Goal: Task Accomplishment & Management: Manage account settings

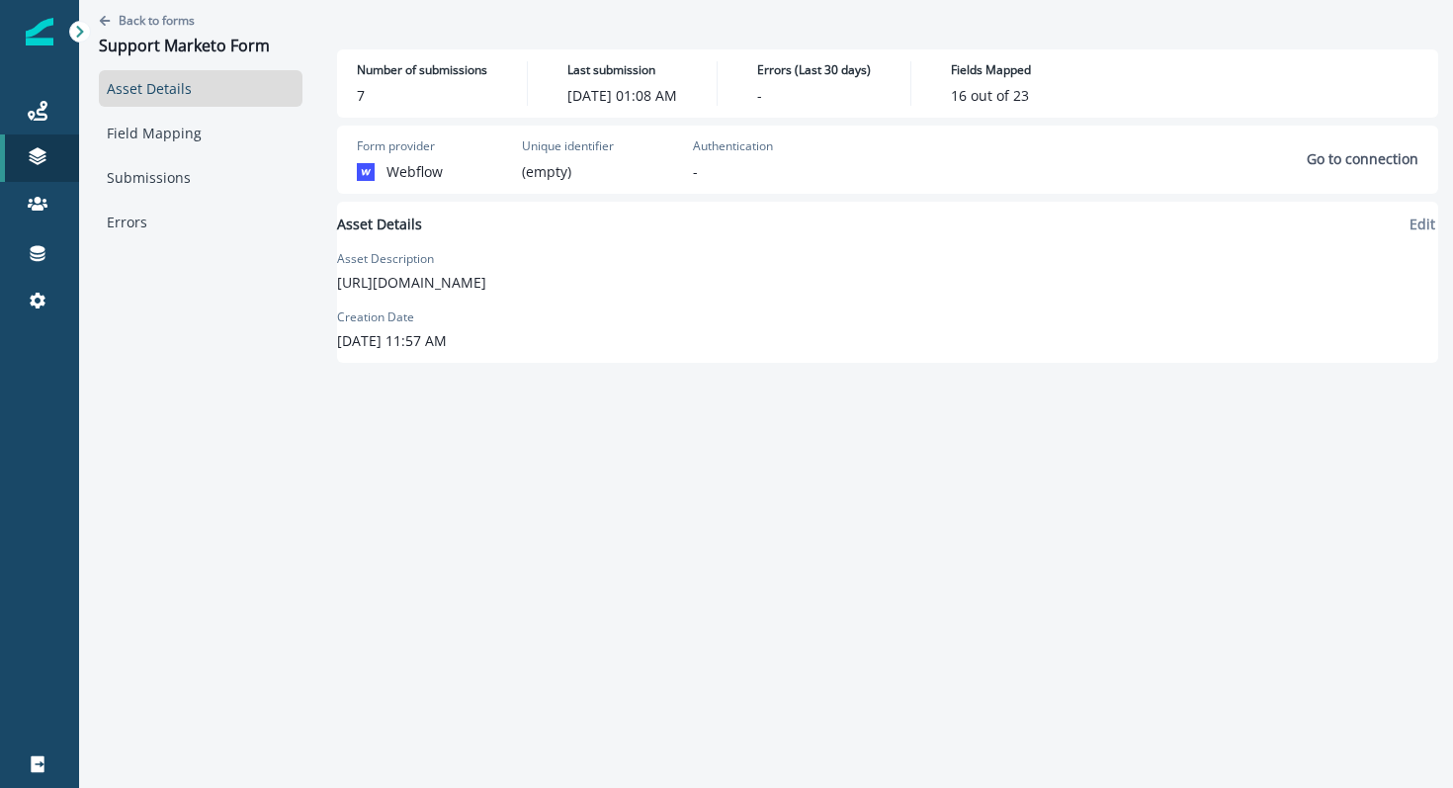
click at [165, 8] on div "Back to forms Support Marketo Form" at bounding box center [201, 35] width 204 height 70
click at [165, 16] on p "Back to forms" at bounding box center [157, 20] width 76 height 17
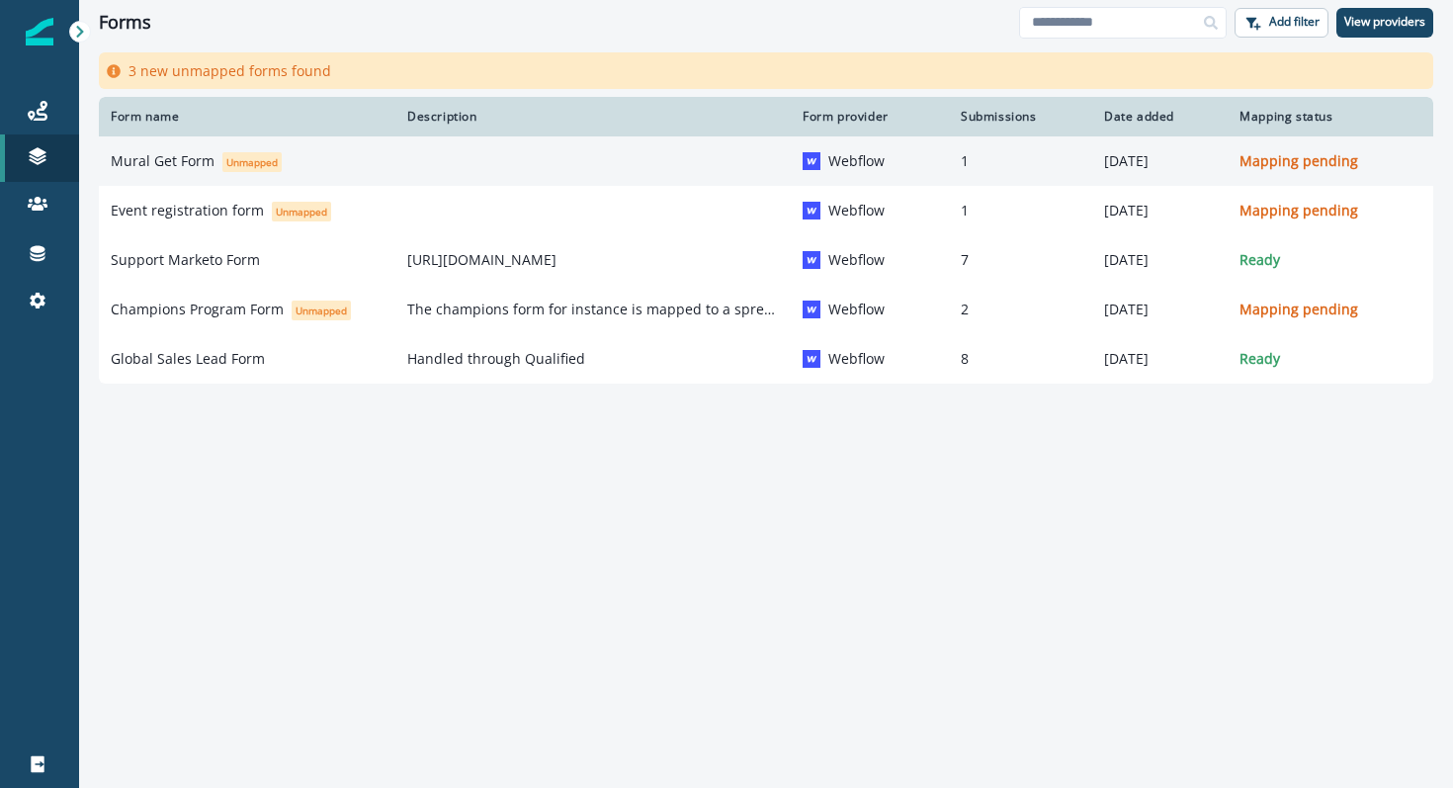
click at [175, 169] on p "Mural Get Form" at bounding box center [163, 161] width 104 height 20
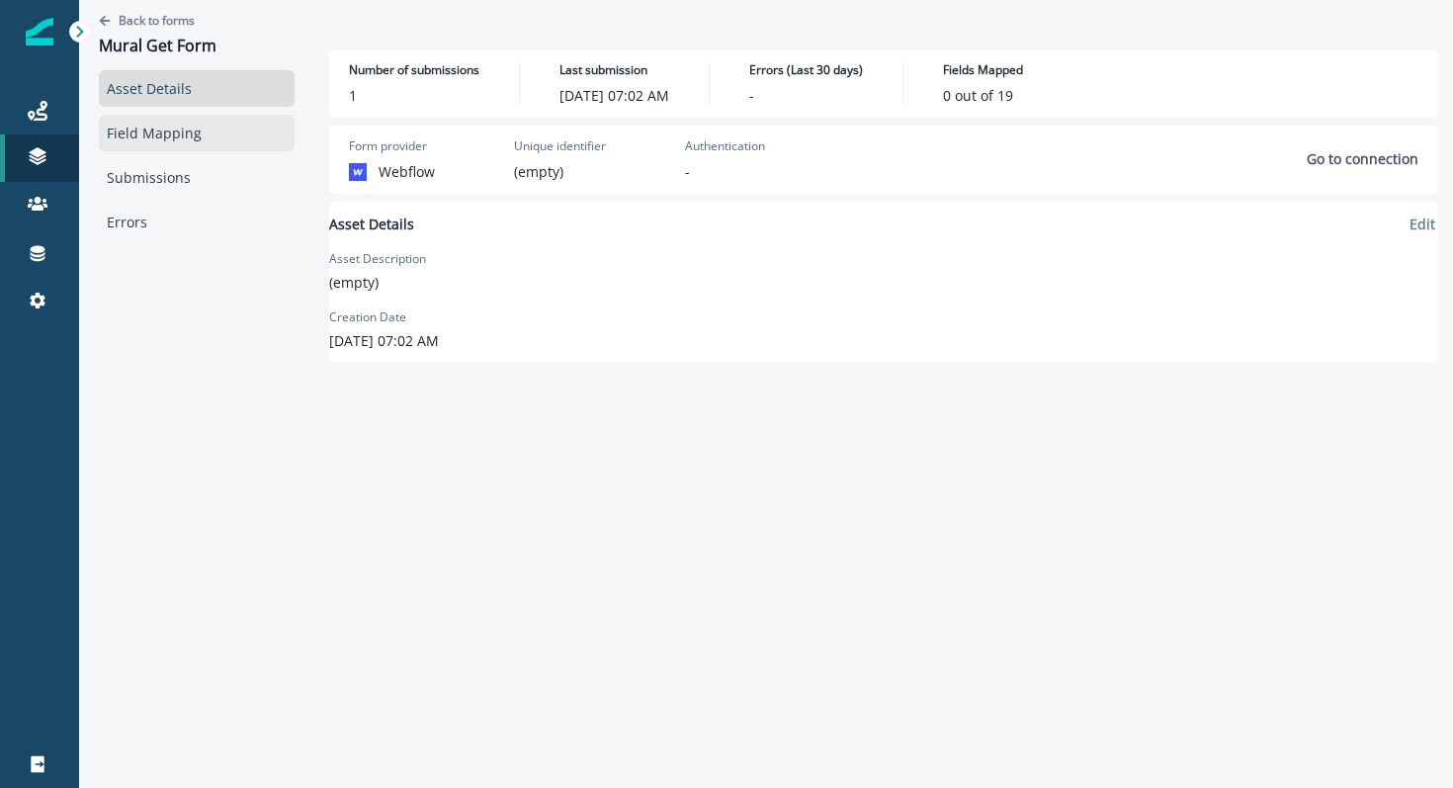
click at [210, 123] on link "Field Mapping" at bounding box center [197, 133] width 196 height 37
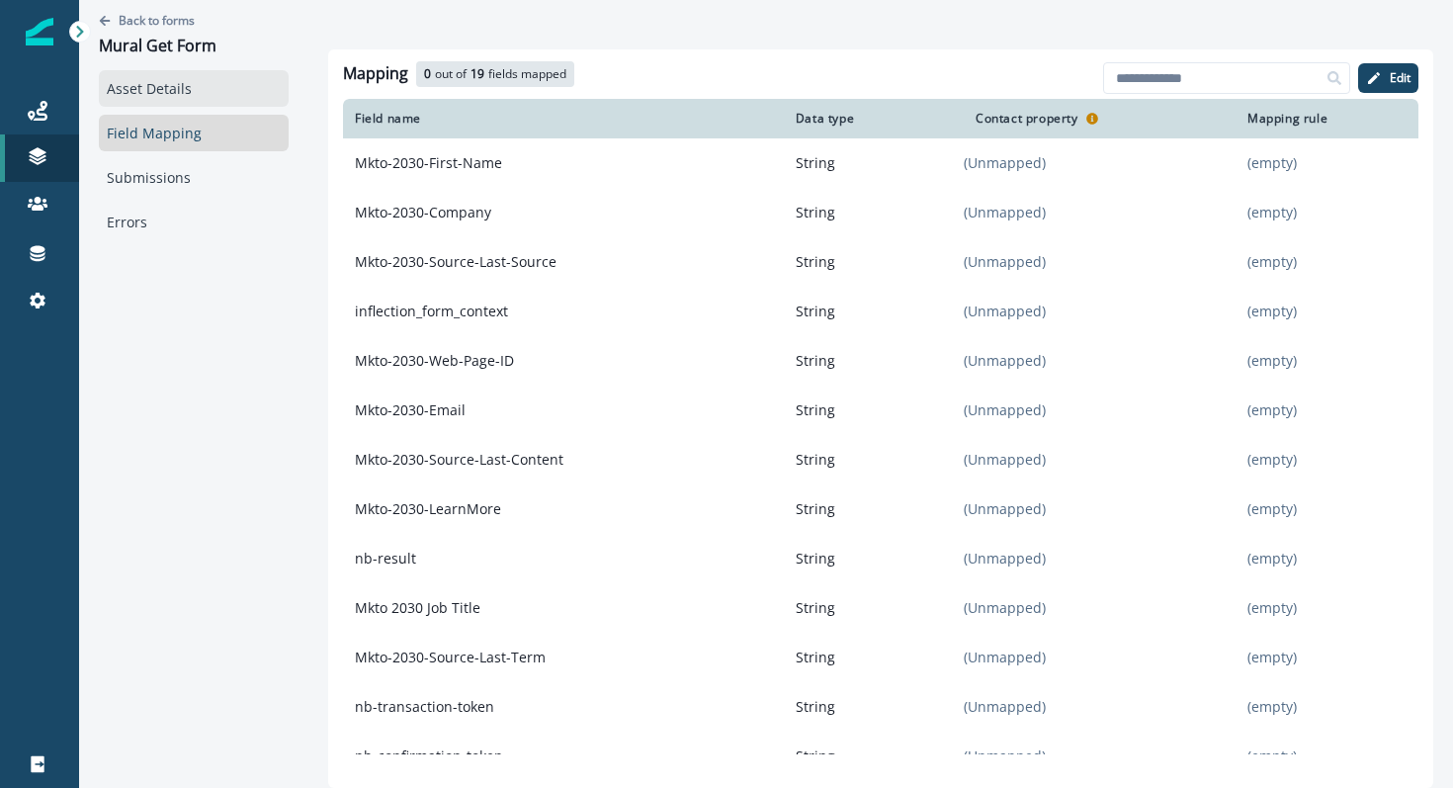
click at [187, 94] on link "Asset Details" at bounding box center [194, 88] width 190 height 37
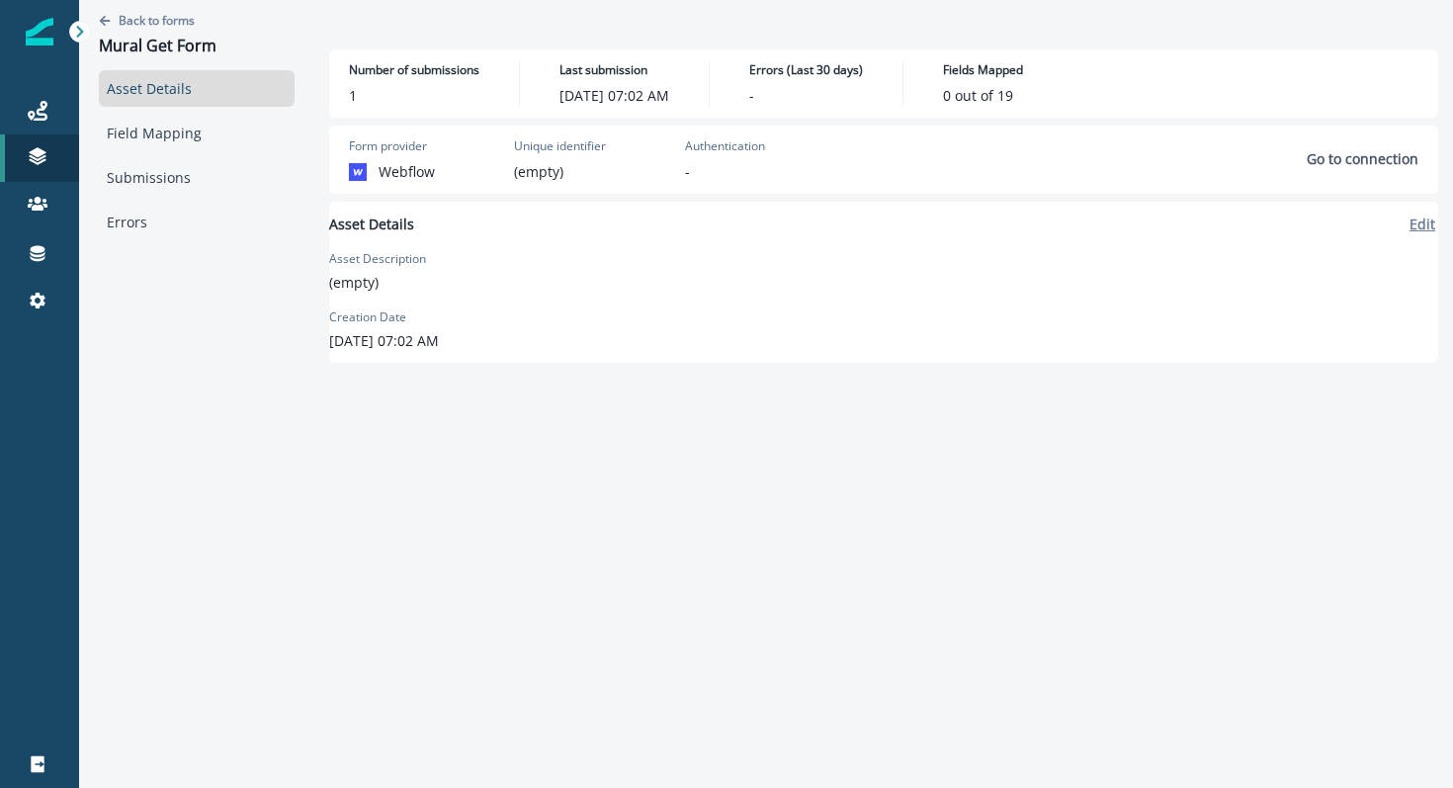
click at [1409, 226] on p "Edit" at bounding box center [1422, 223] width 26 height 19
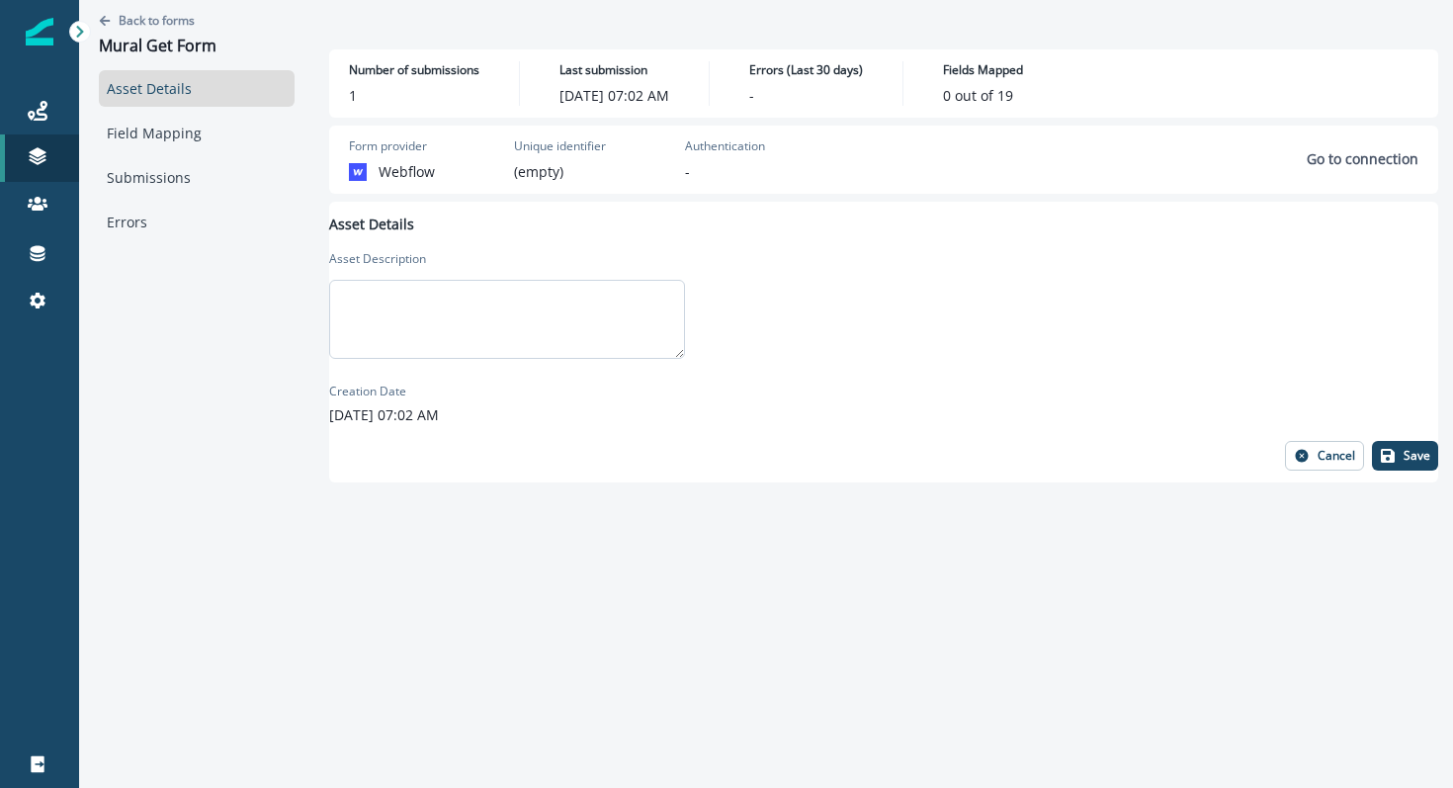
click at [543, 316] on textarea at bounding box center [507, 319] width 356 height 79
type textarea "**********"
click at [1378, 450] on button "Save" at bounding box center [1404, 456] width 66 height 30
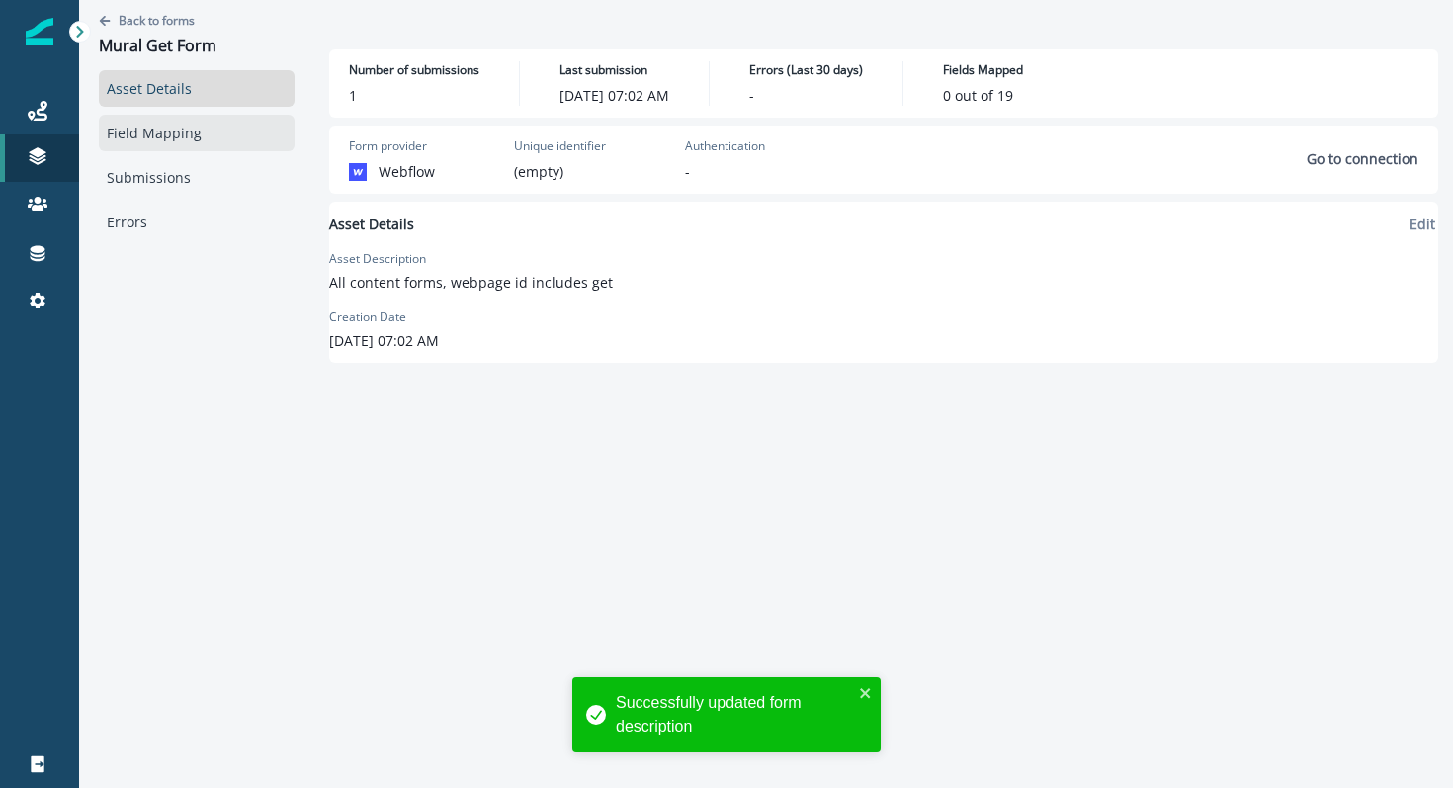
click at [116, 140] on link "Field Mapping" at bounding box center [197, 133] width 196 height 37
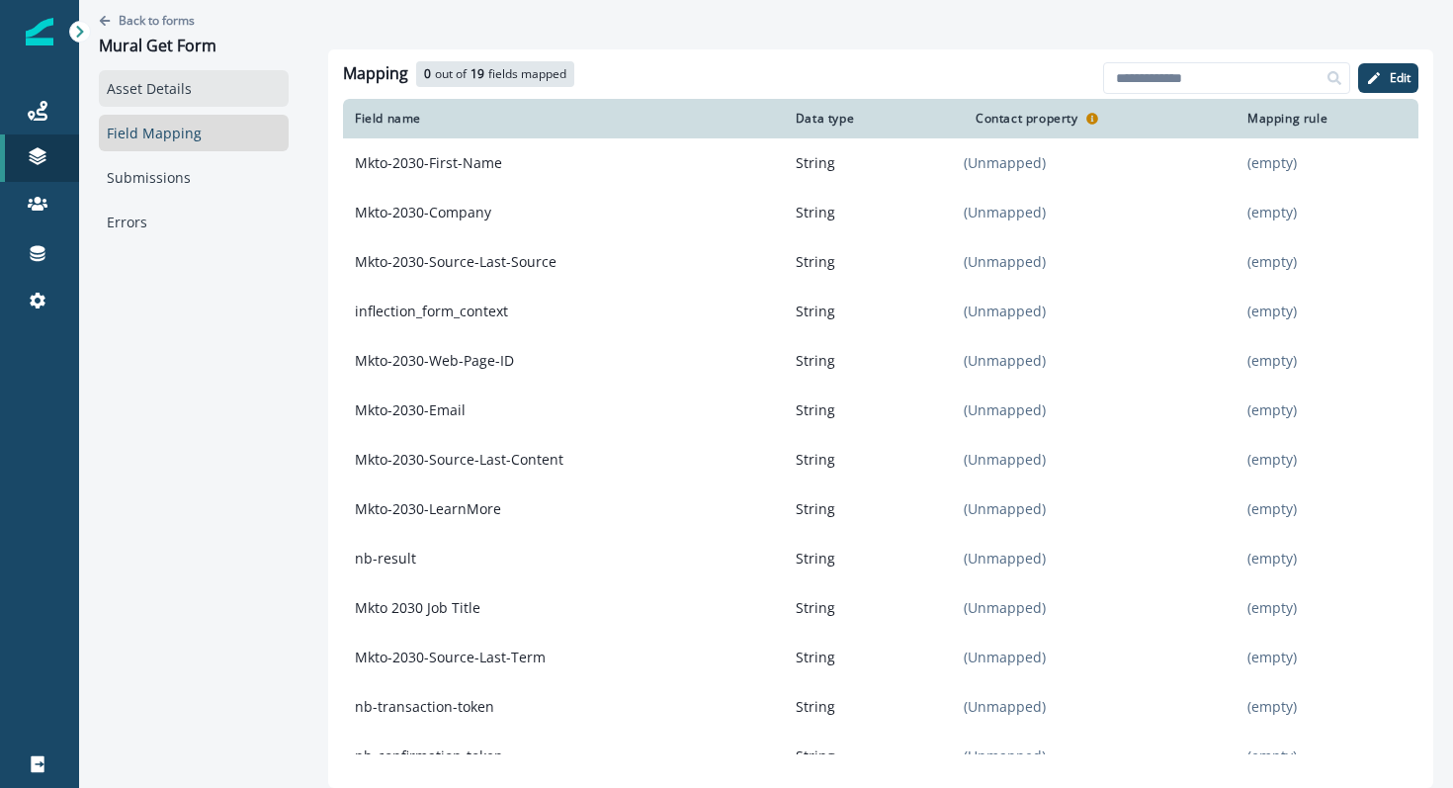
click at [177, 88] on link "Asset Details" at bounding box center [194, 88] width 190 height 37
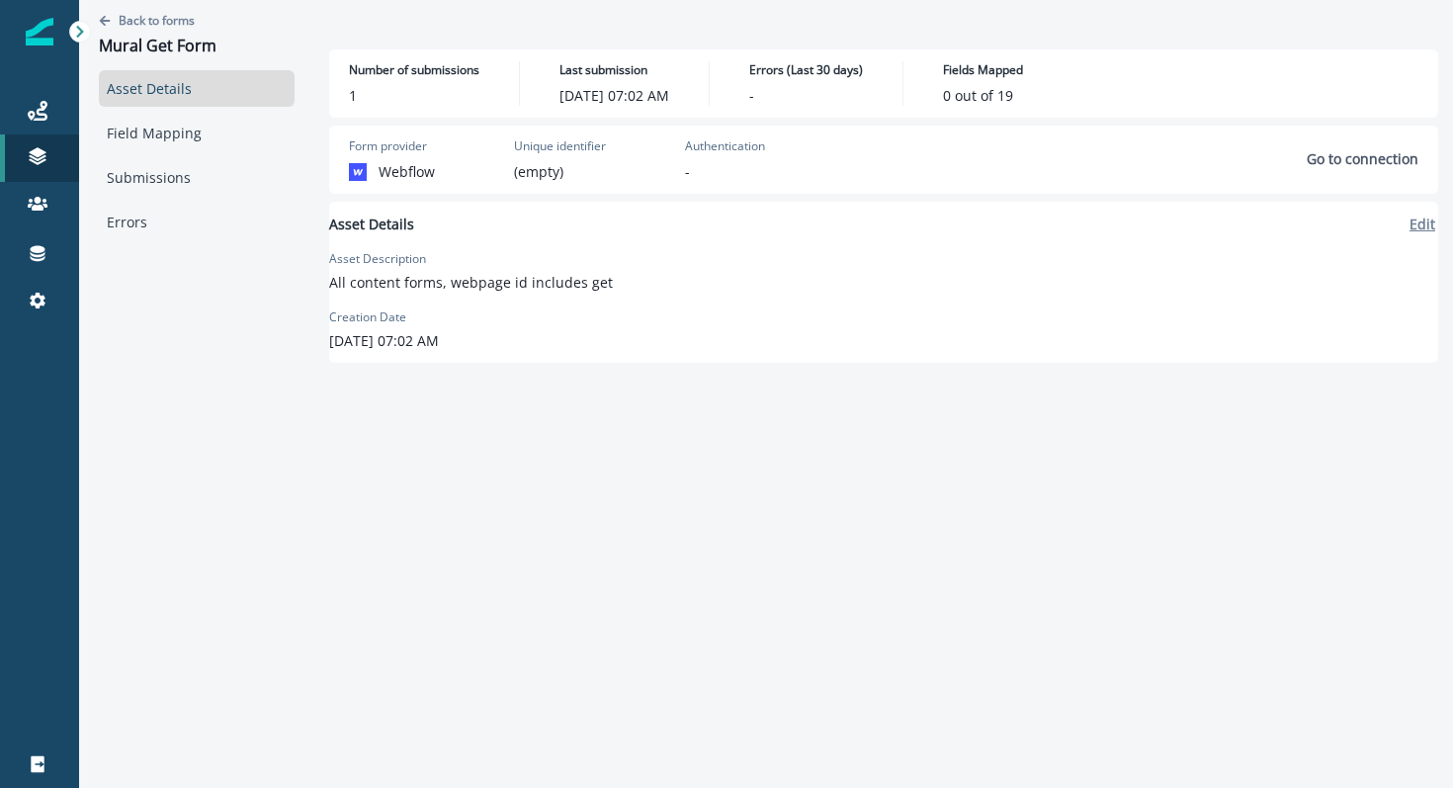
click at [1409, 223] on p "Edit" at bounding box center [1422, 223] width 26 height 19
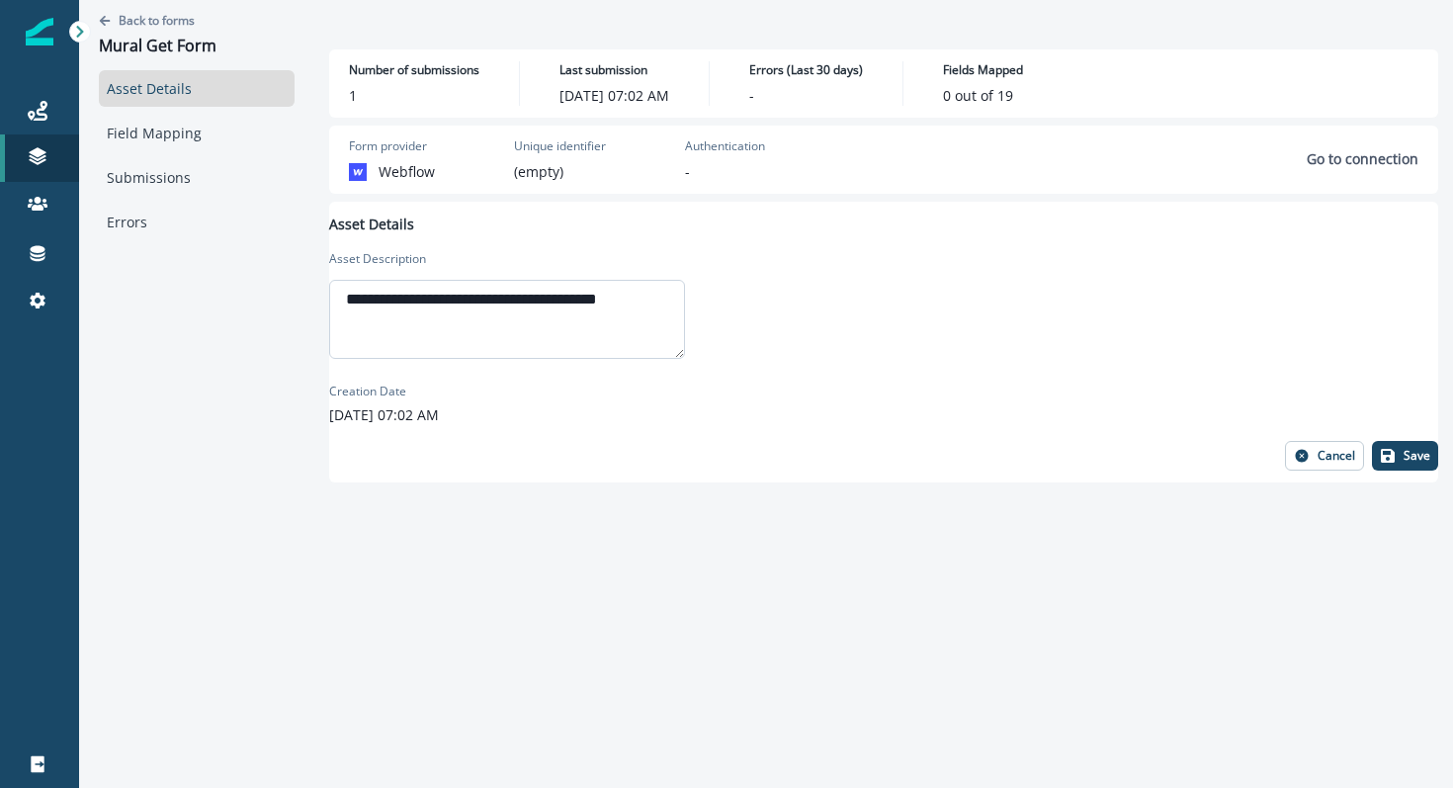
click at [679, 305] on textarea "**********" at bounding box center [507, 319] width 356 height 79
paste textarea "**********"
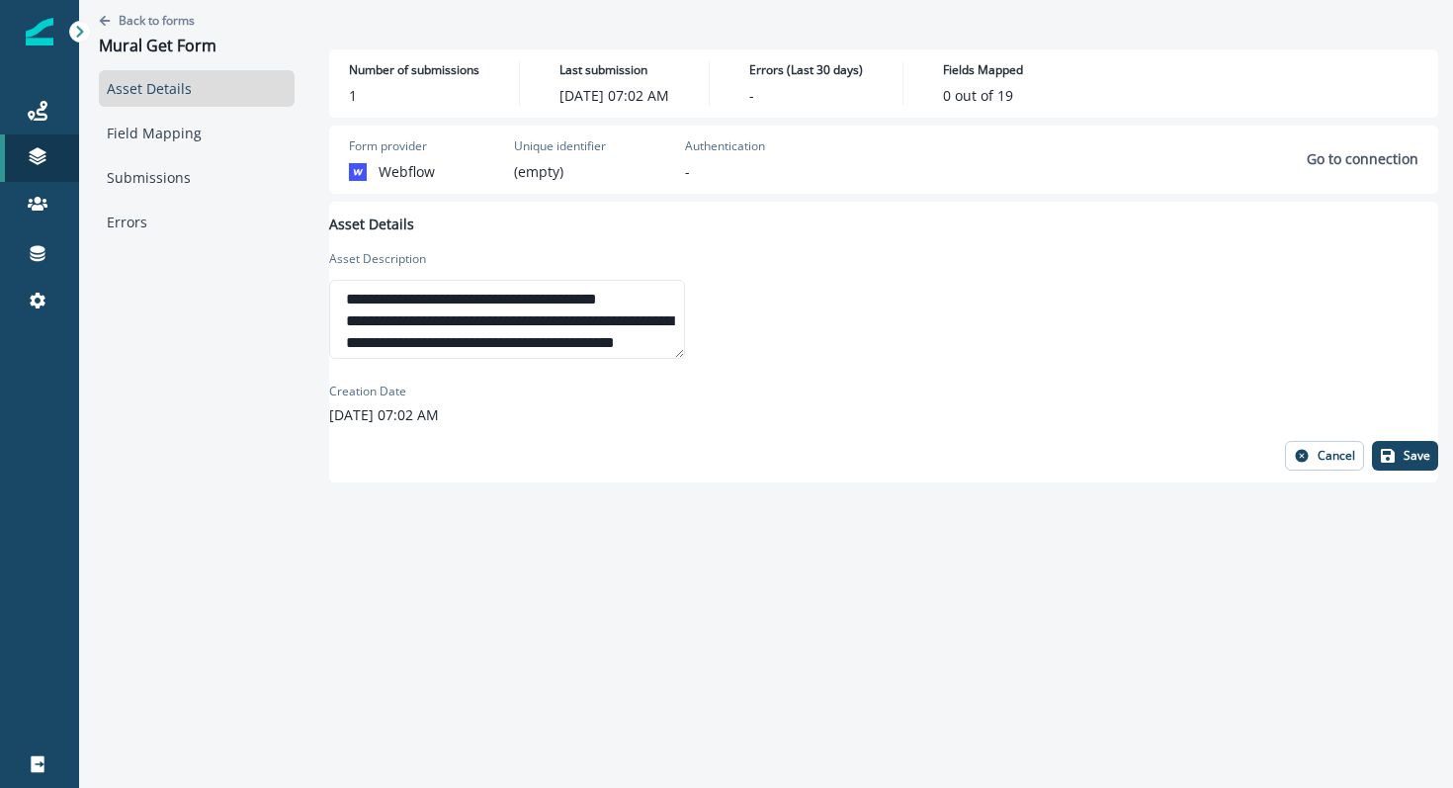
scroll to position [17, 0]
type textarea "**********"
click at [1403, 461] on p "Save" at bounding box center [1416, 456] width 27 height 14
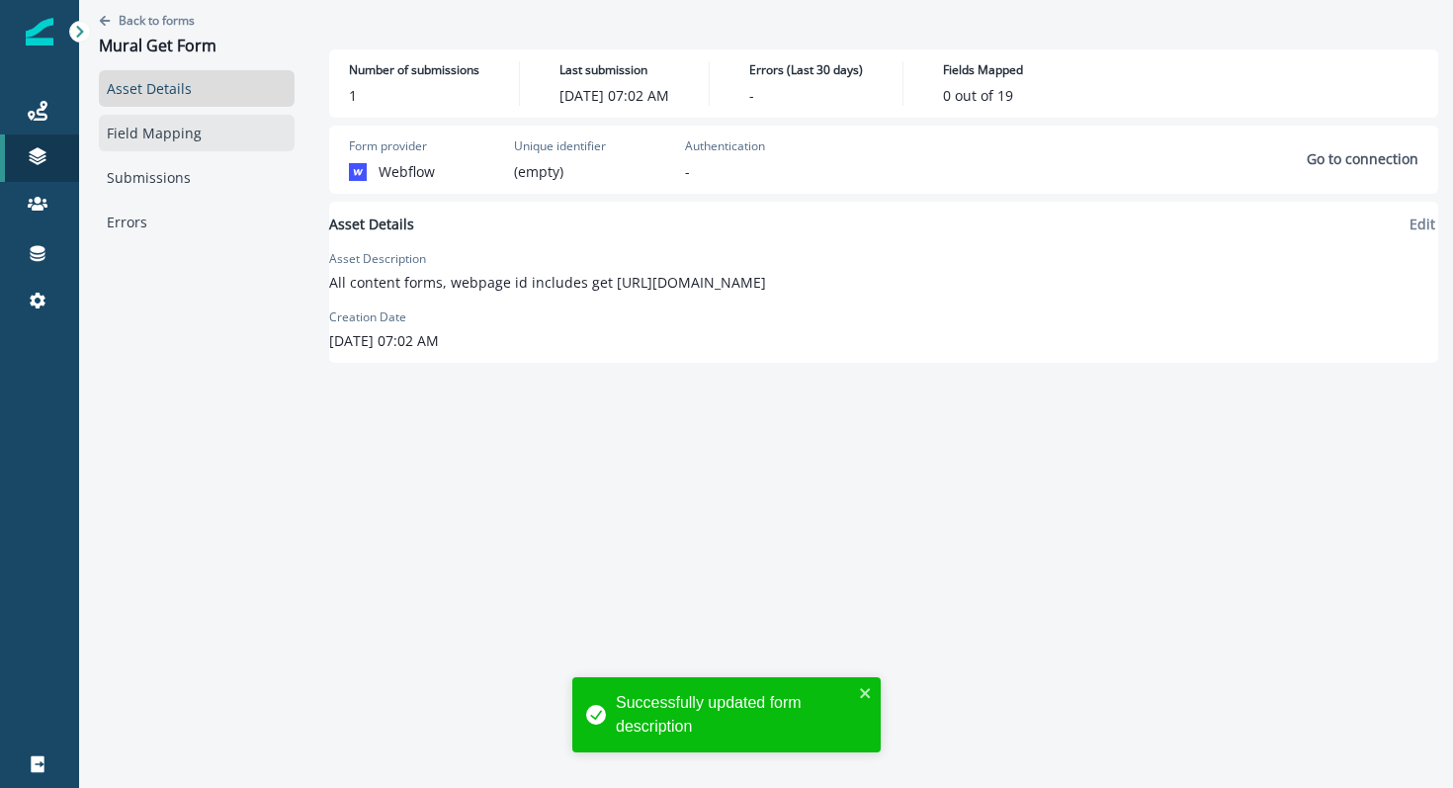
click at [120, 129] on link "Field Mapping" at bounding box center [197, 133] width 196 height 37
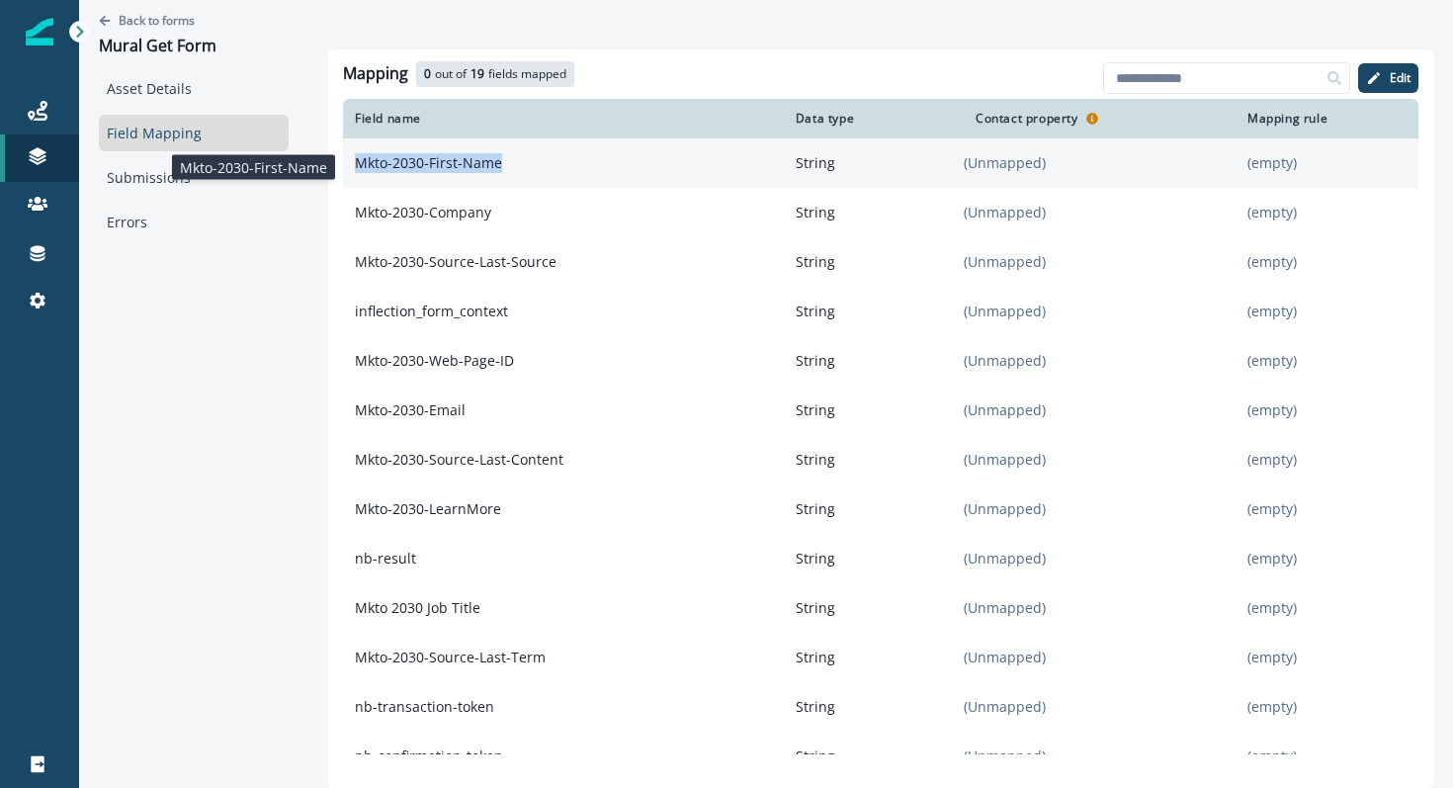
drag, startPoint x: 503, startPoint y: 168, endPoint x: 356, endPoint y: 163, distance: 147.3
click at [356, 163] on p "Mkto-2030-First-Name" at bounding box center [563, 163] width 441 height 36
copy p "Mkto-2030-First-Name"
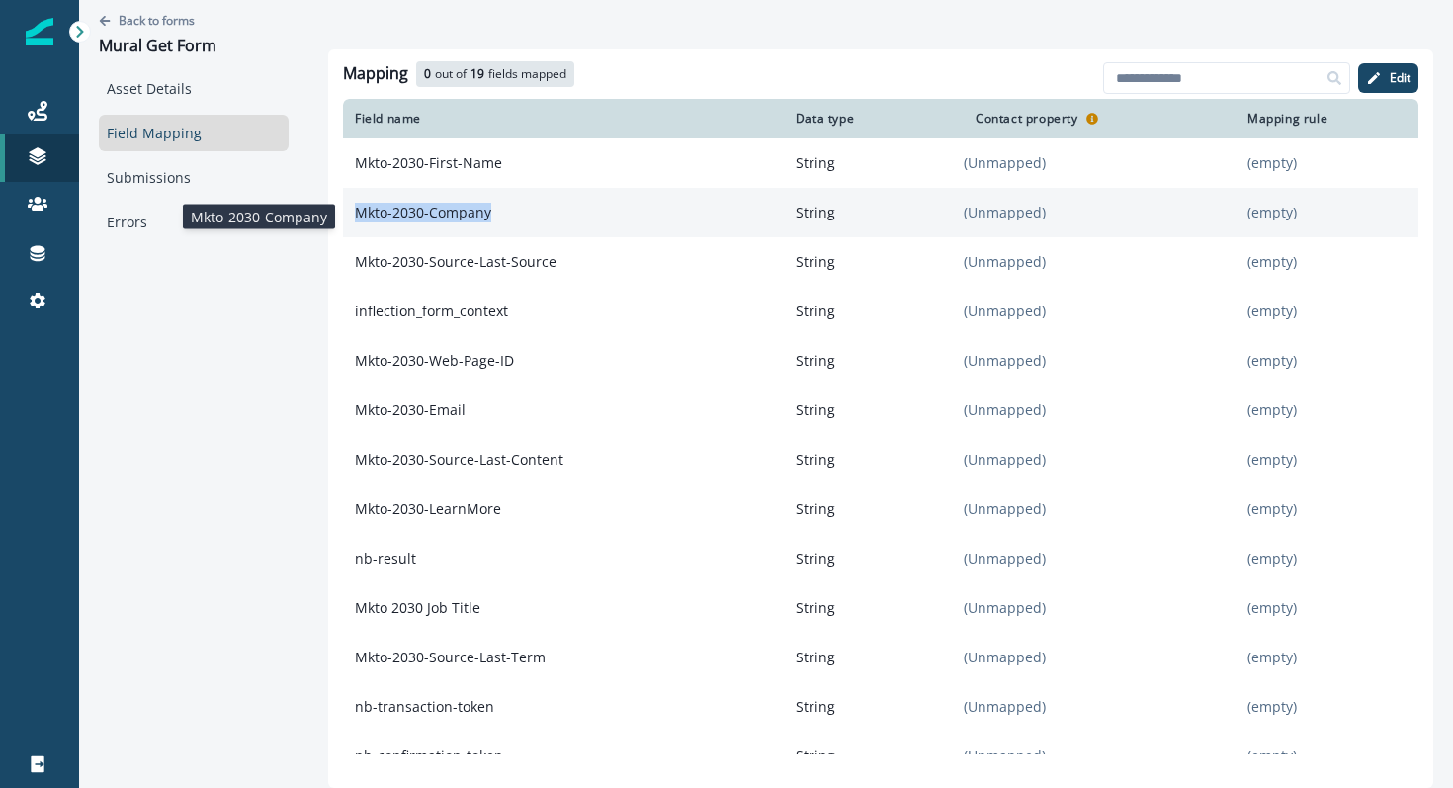
drag, startPoint x: 513, startPoint y: 218, endPoint x: 360, endPoint y: 219, distance: 153.2
click at [360, 219] on p "Mkto-2030-Company" at bounding box center [563, 213] width 441 height 36
copy p "Mkto-2030-Company"
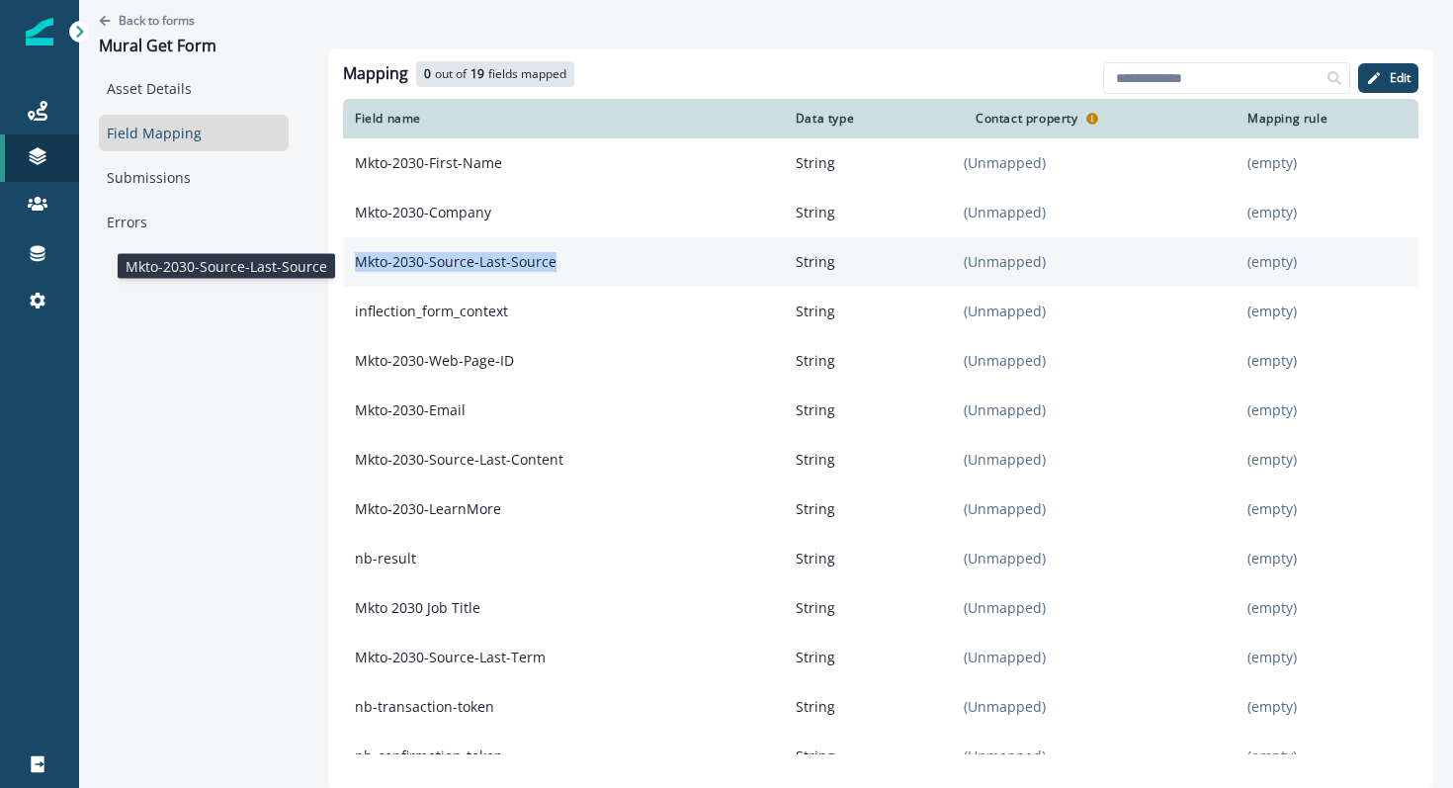
drag, startPoint x: 566, startPoint y: 269, endPoint x: 358, endPoint y: 269, distance: 208.5
click at [358, 269] on p "Mkto-2030-Source-Last-Source" at bounding box center [563, 262] width 441 height 36
copy p "Mkto-2030-Source-Last-Source"
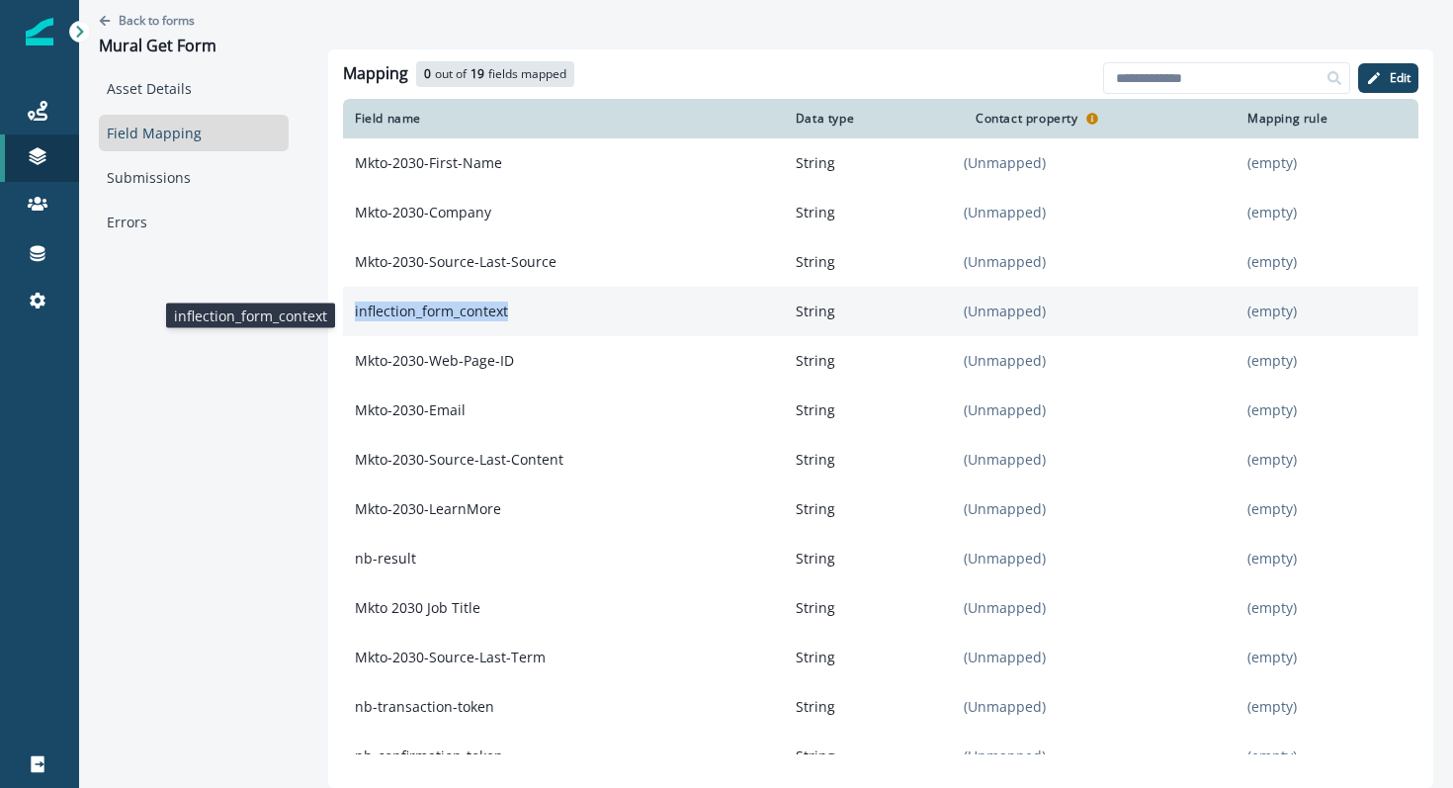
drag, startPoint x: 514, startPoint y: 318, endPoint x: 351, endPoint y: 320, distance: 163.1
click at [350, 320] on p "inflection_form_context" at bounding box center [563, 311] width 441 height 36
copy p "inflection_form_context"
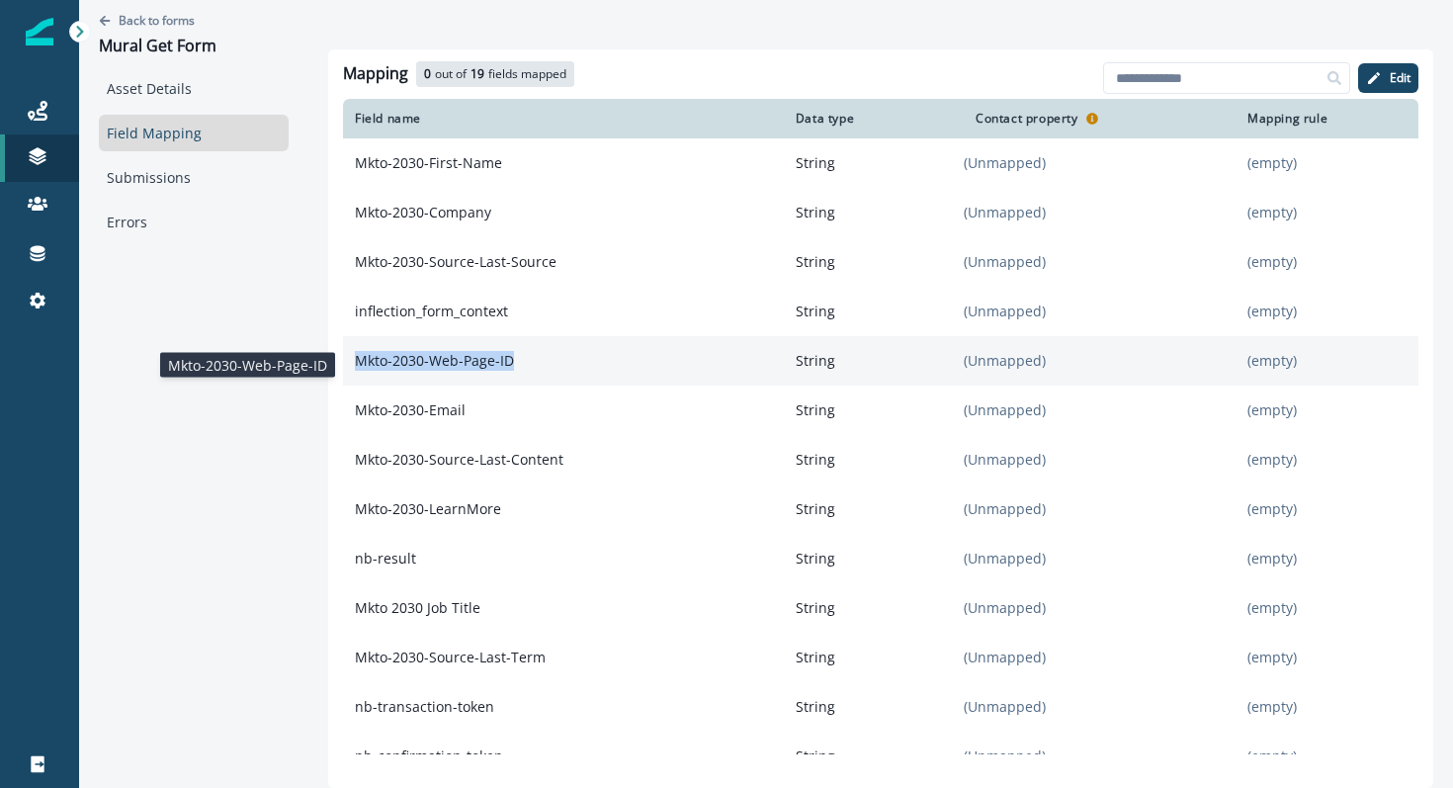
drag, startPoint x: 523, startPoint y: 371, endPoint x: 353, endPoint y: 366, distance: 170.0
click at [353, 366] on p "Mkto-2030-Web-Page-ID" at bounding box center [563, 361] width 441 height 36
copy p "Mkto-2030-Web-Page-ID"
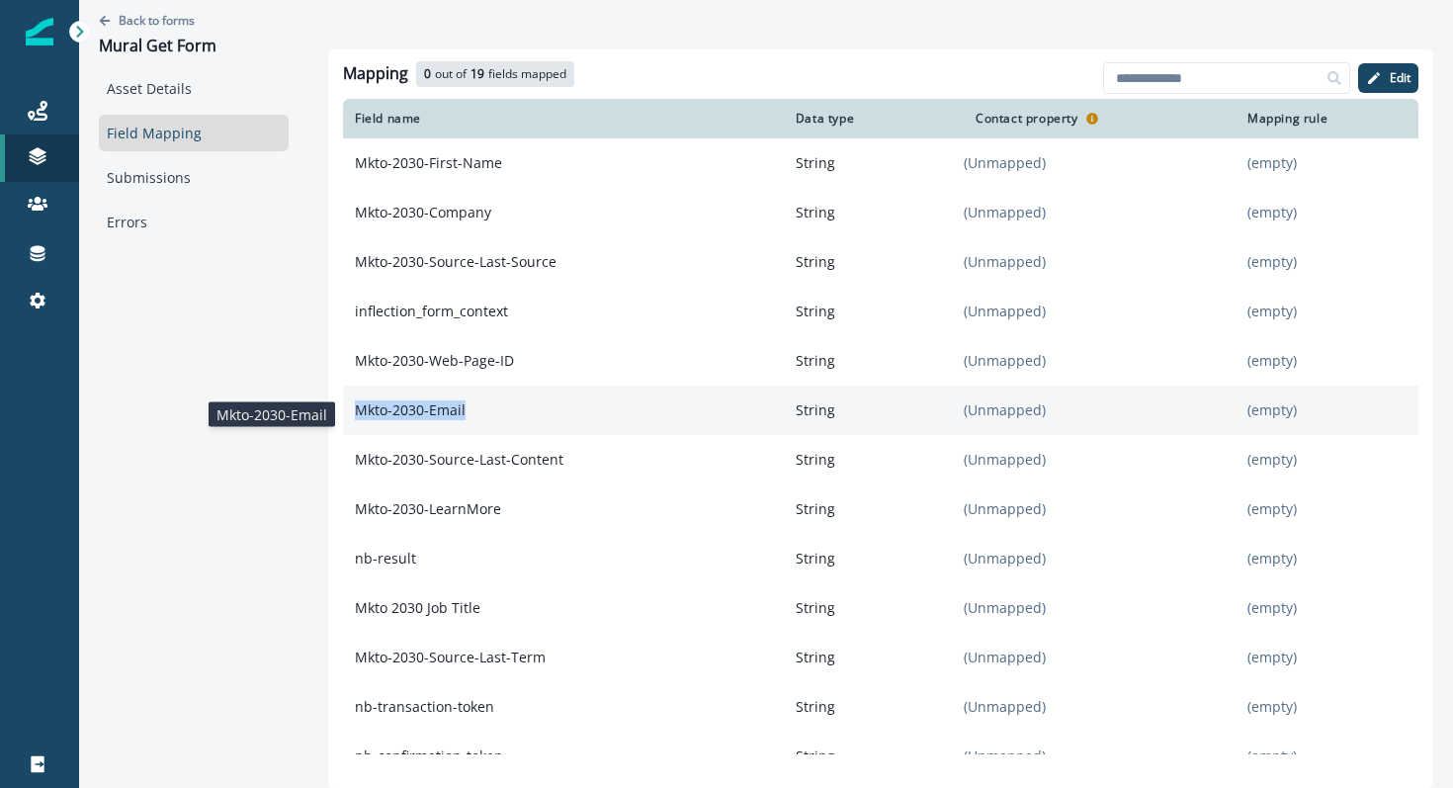
drag, startPoint x: 485, startPoint y: 417, endPoint x: 351, endPoint y: 417, distance: 134.4
click at [350, 417] on p "Mkto-2030-Email" at bounding box center [563, 410] width 441 height 36
copy p "Mkto-2030-Email"
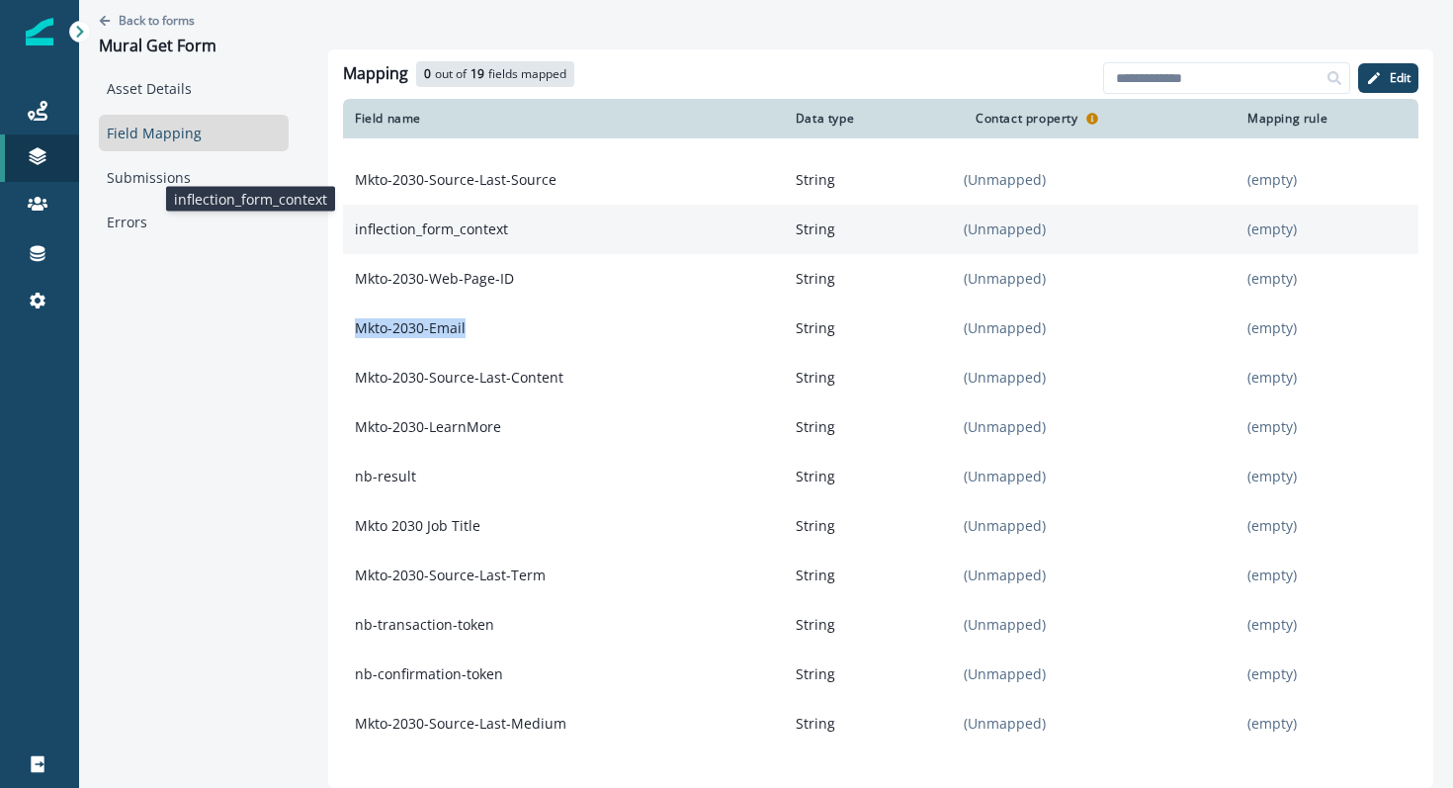
scroll to position [141, 0]
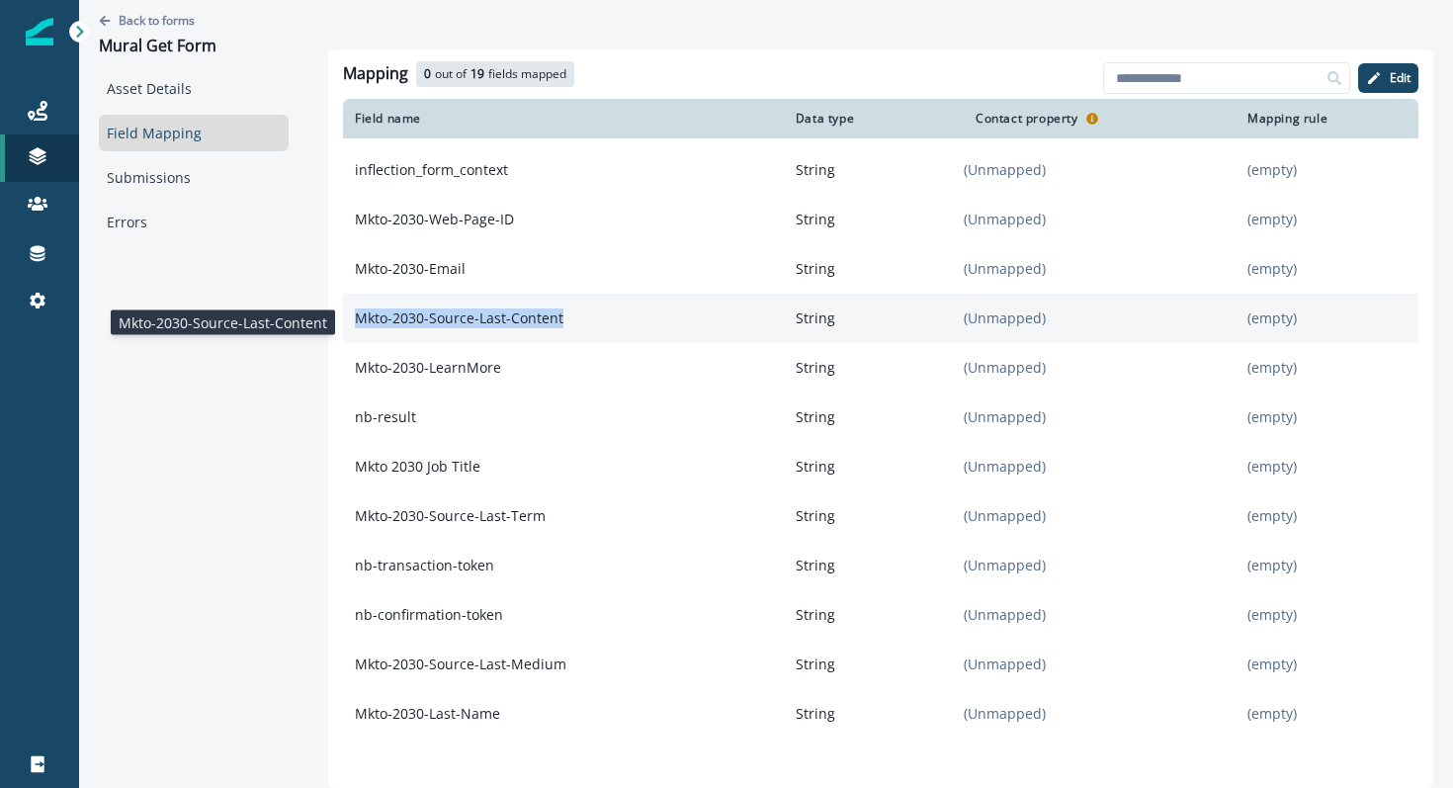
drag, startPoint x: 569, startPoint y: 324, endPoint x: 358, endPoint y: 327, distance: 211.5
click at [358, 327] on p "Mkto-2030-Source-Last-Content" at bounding box center [563, 318] width 441 height 36
copy p "Mkto-2030-Source-Last-Content"
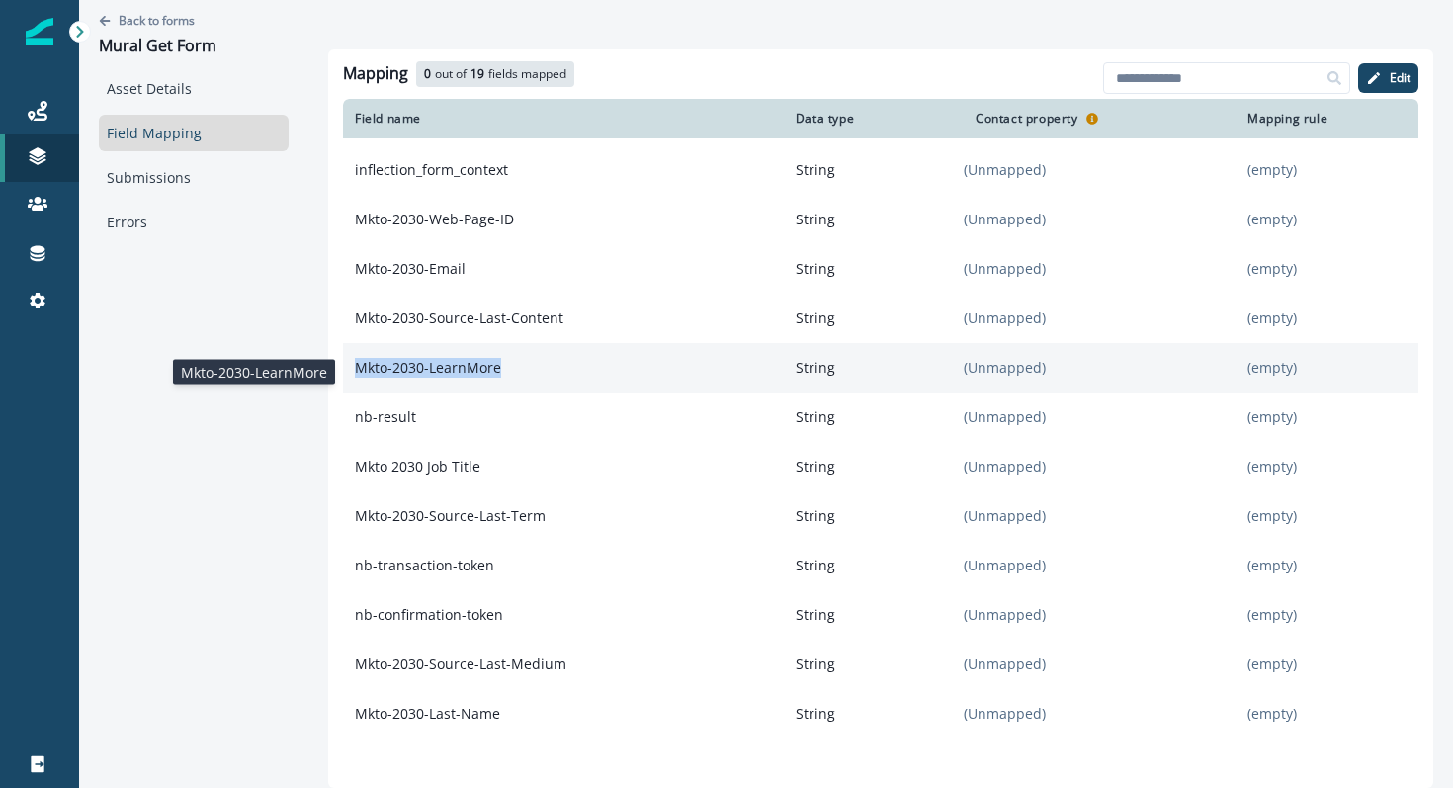
drag, startPoint x: 508, startPoint y: 374, endPoint x: 357, endPoint y: 374, distance: 151.2
click at [357, 374] on p "Mkto-2030-LearnMore" at bounding box center [563, 368] width 441 height 36
copy p "Mkto-2030-LearnMore"
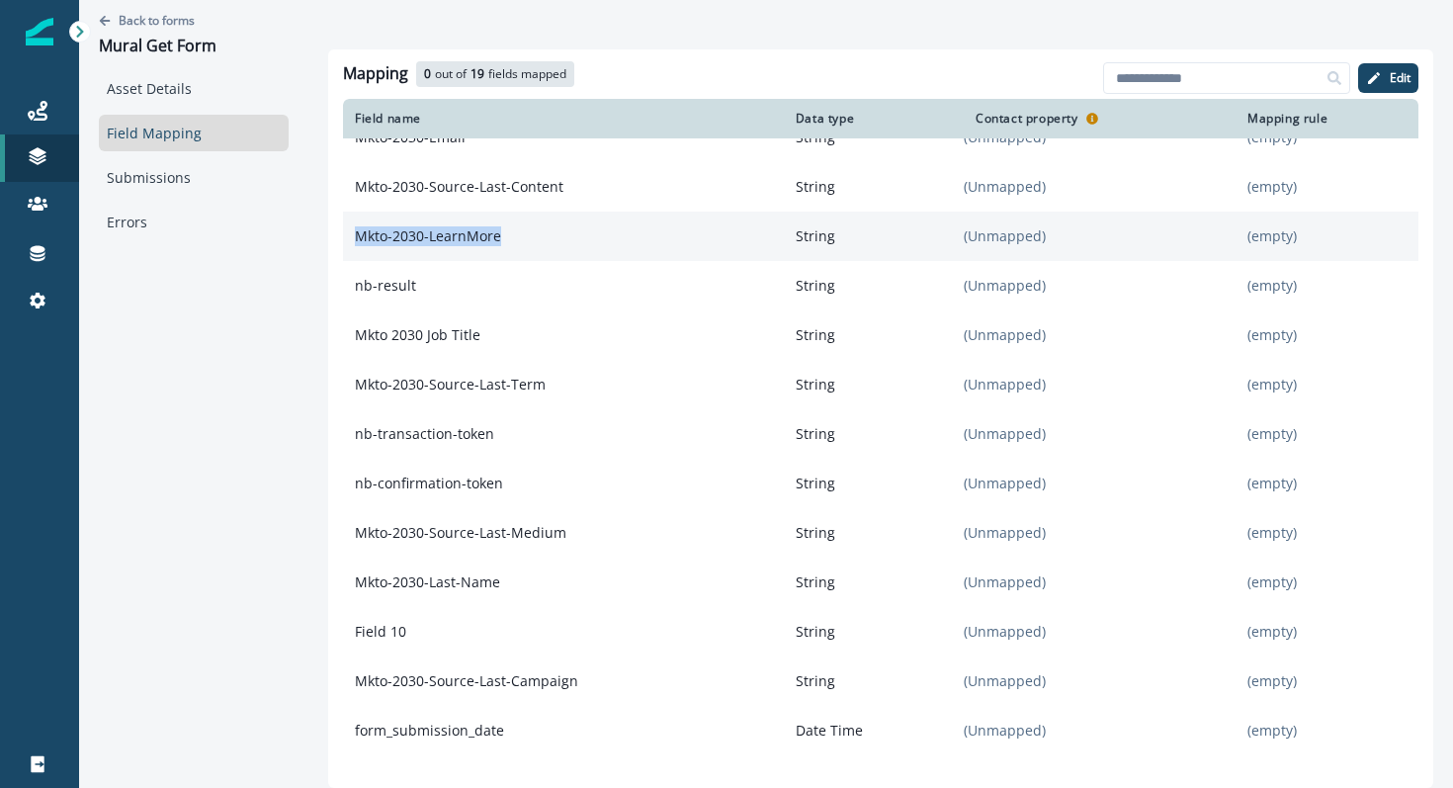
scroll to position [281, 0]
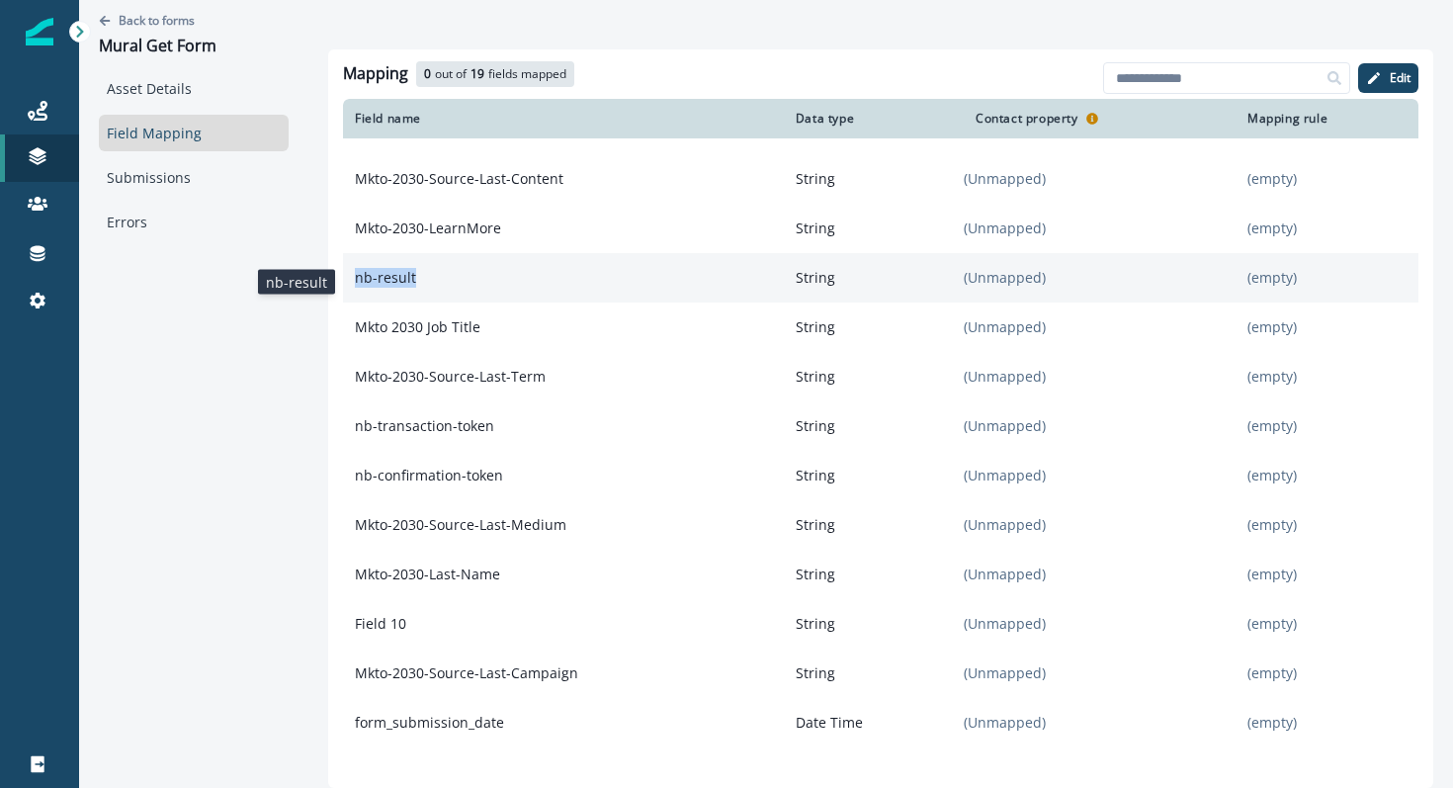
drag, startPoint x: 422, startPoint y: 288, endPoint x: 353, endPoint y: 290, distance: 69.2
click at [353, 290] on p "nb-result" at bounding box center [563, 278] width 441 height 36
copy p "nb-result"
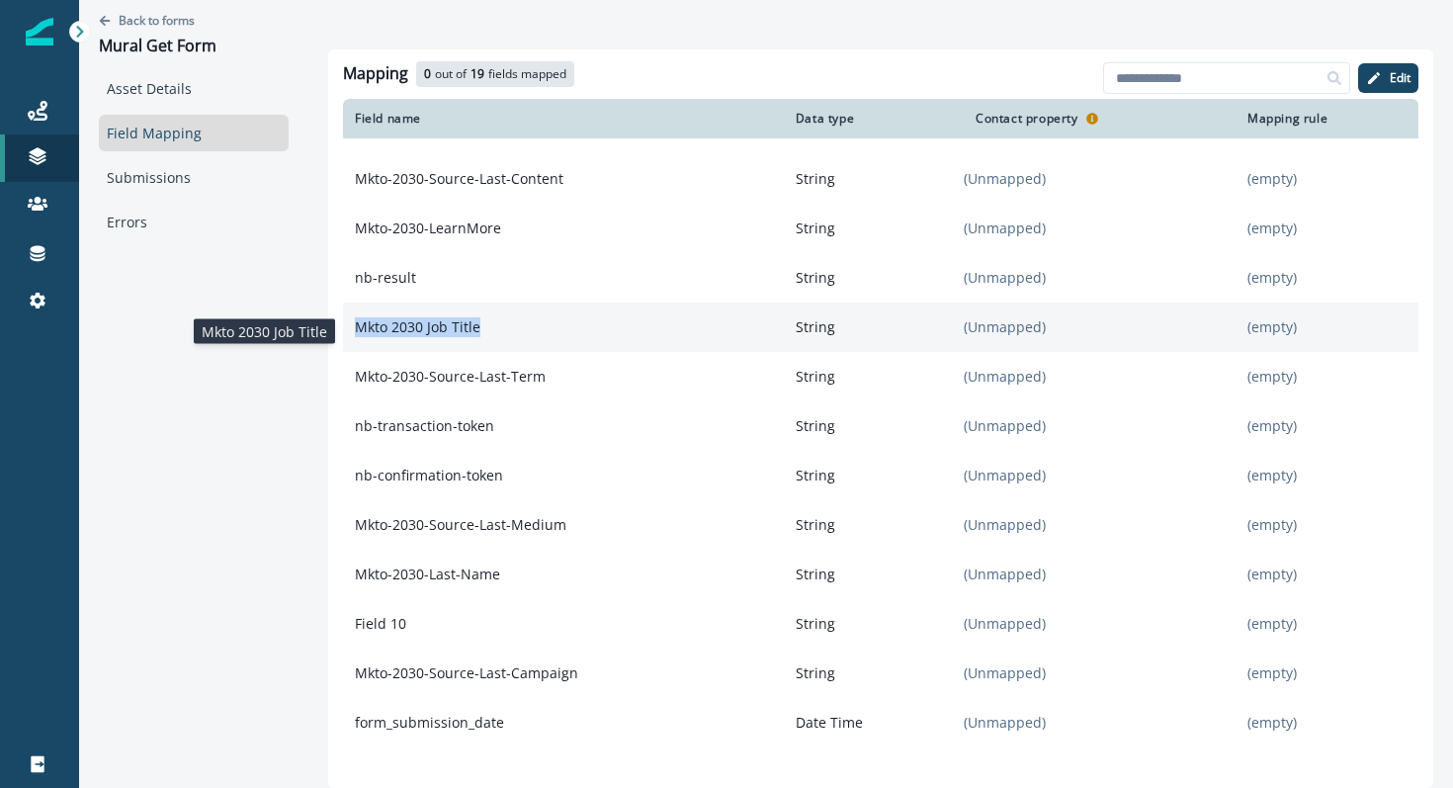
drag, startPoint x: 496, startPoint y: 327, endPoint x: 358, endPoint y: 333, distance: 138.5
click at [358, 333] on p "Mkto 2030 Job Title" at bounding box center [563, 327] width 441 height 36
copy p "Mkto 2030 Job Title"
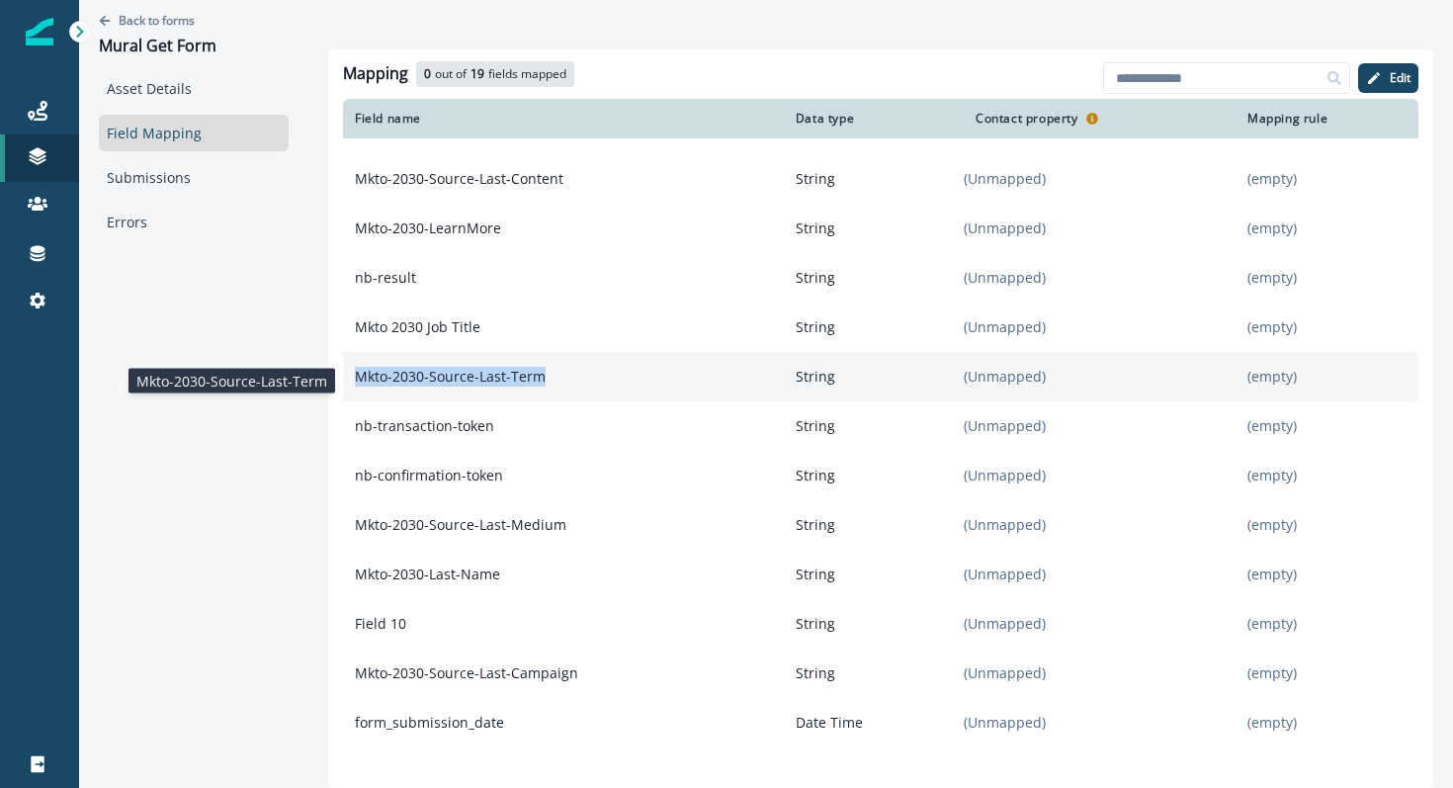
drag, startPoint x: 546, startPoint y: 385, endPoint x: 355, endPoint y: 383, distance: 191.7
click at [355, 383] on p "Mkto-2030-Source-Last-Term" at bounding box center [563, 377] width 441 height 36
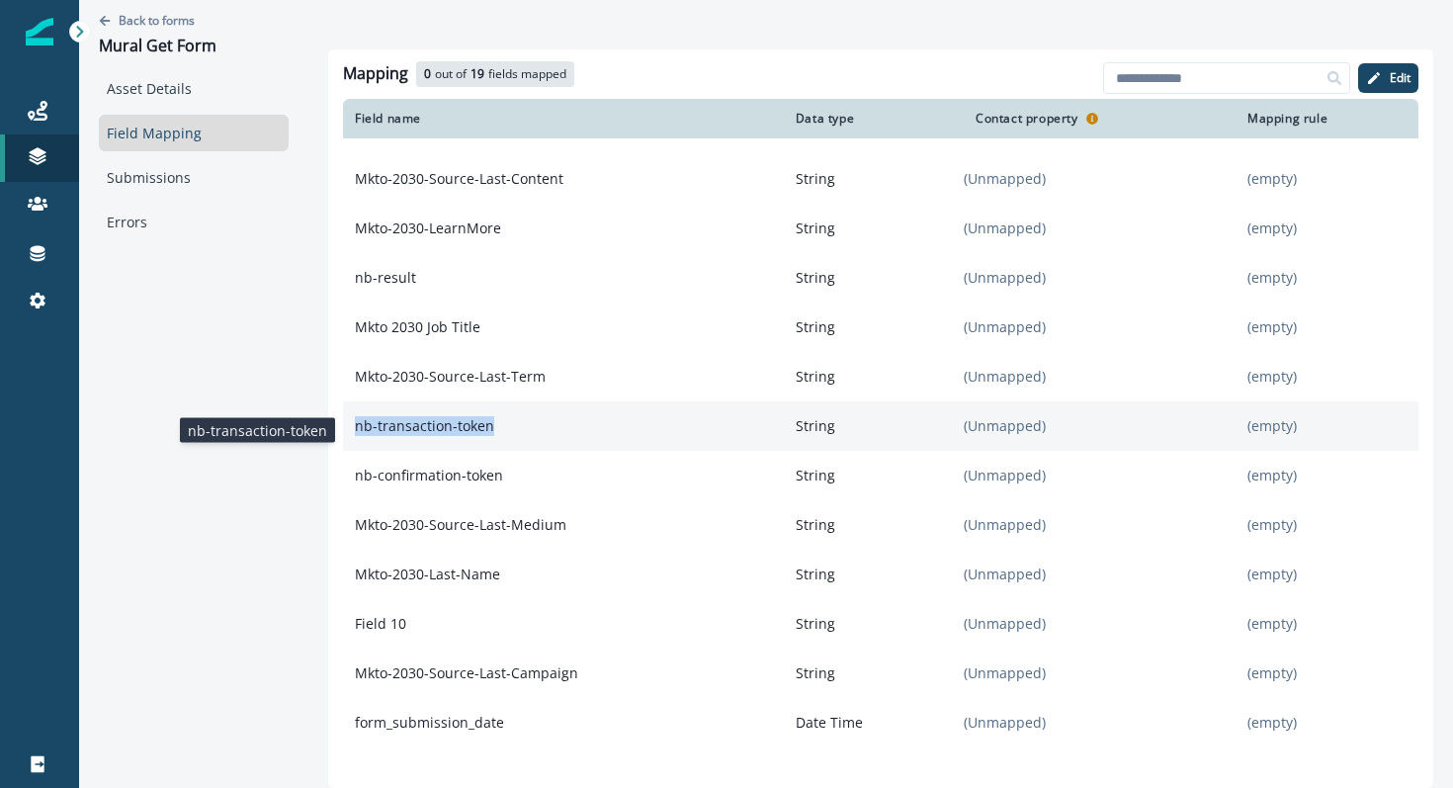
drag, startPoint x: 508, startPoint y: 440, endPoint x: 359, endPoint y: 429, distance: 149.6
click at [358, 429] on p "nb-transaction-token" at bounding box center [563, 426] width 441 height 36
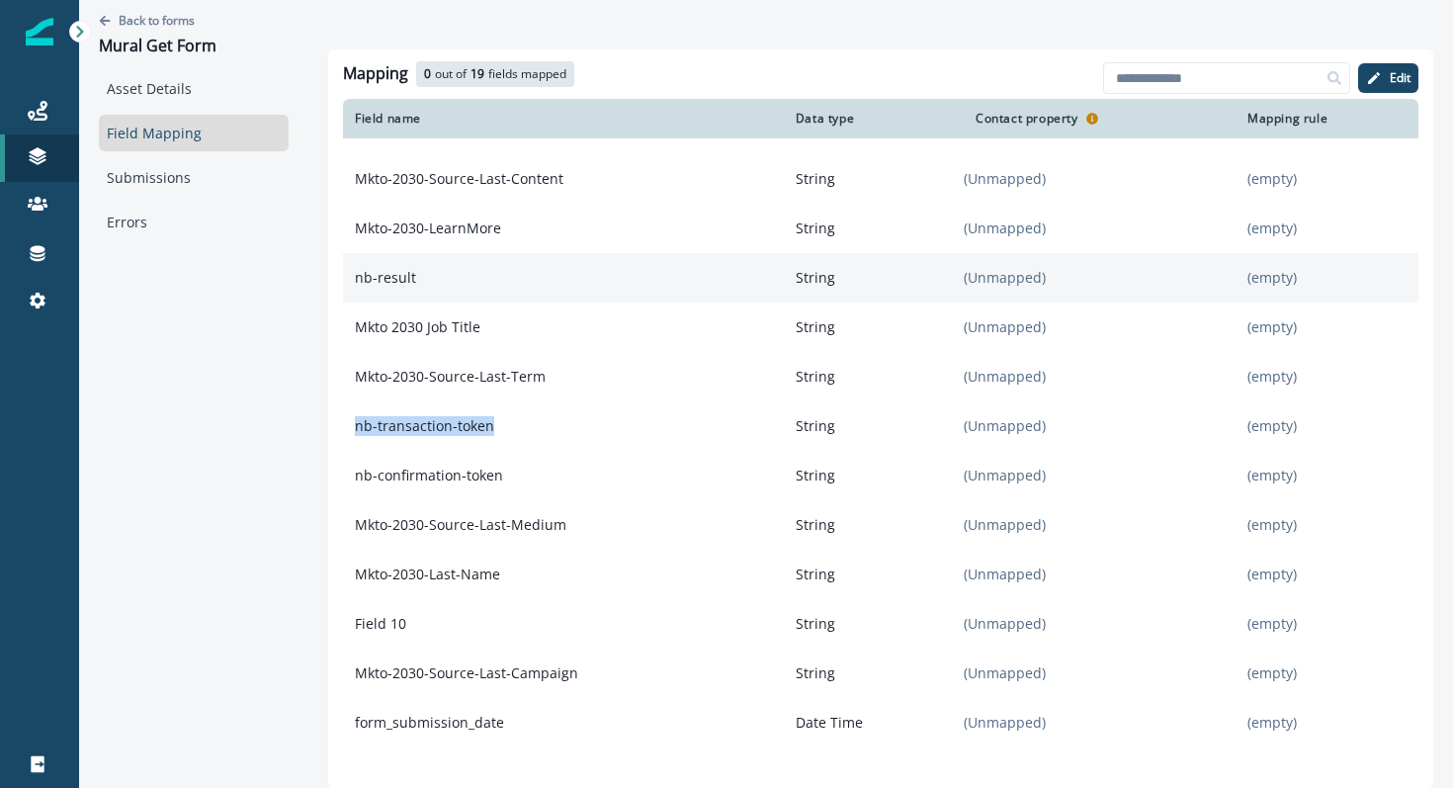
scroll to position [323, 0]
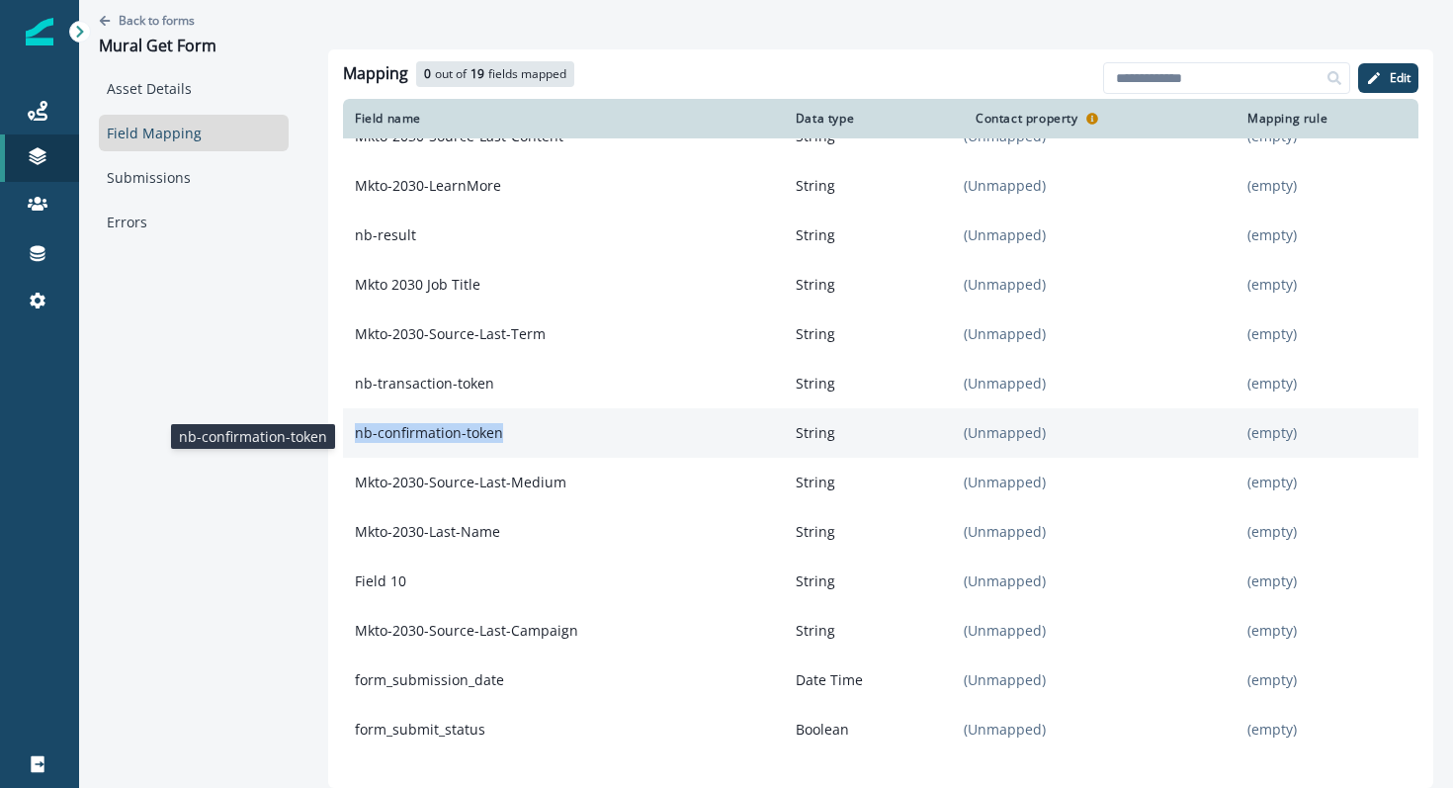
drag, startPoint x: 507, startPoint y: 437, endPoint x: 352, endPoint y: 438, distance: 155.1
click at [352, 438] on p "nb-confirmation-token" at bounding box center [563, 433] width 441 height 36
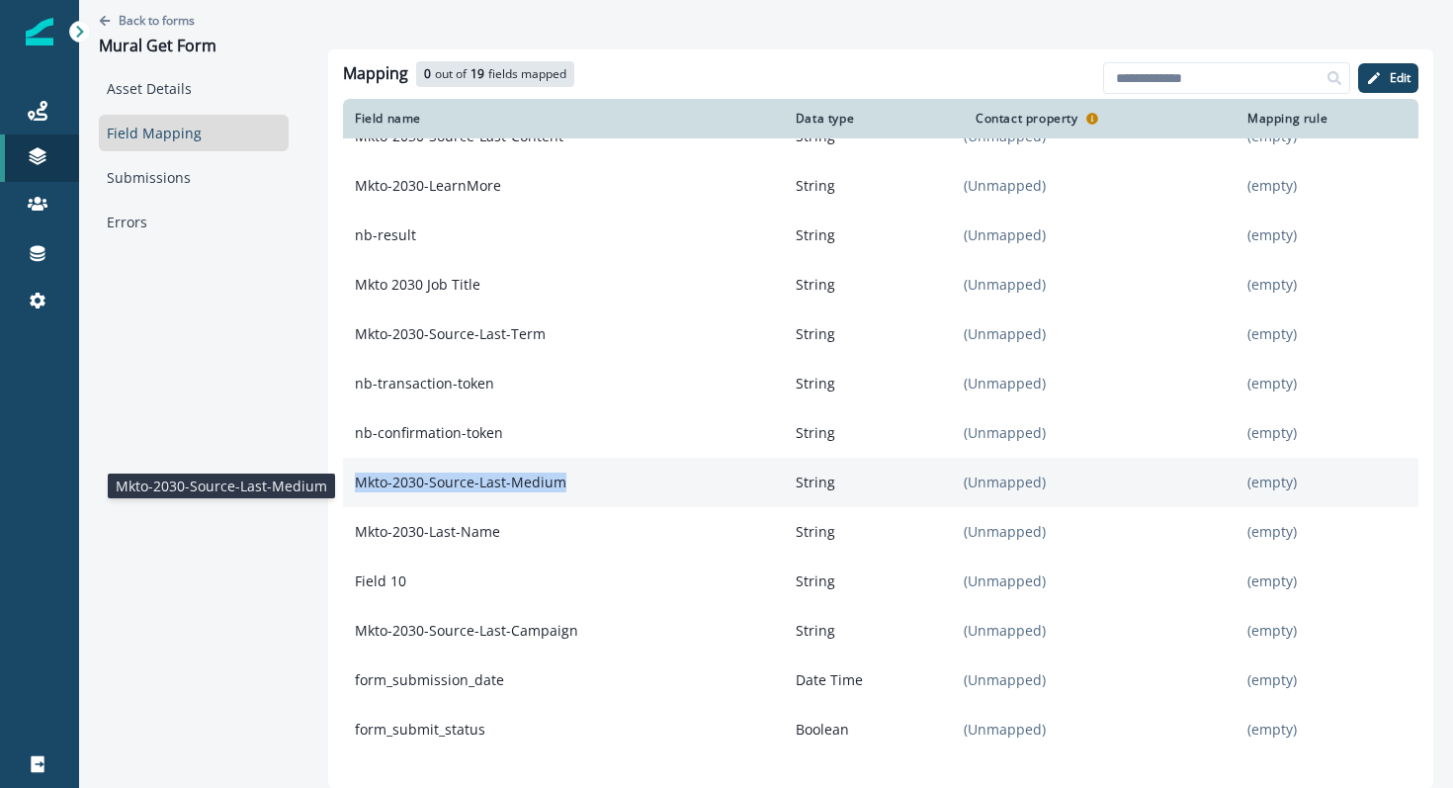
drag, startPoint x: 585, startPoint y: 483, endPoint x: 356, endPoint y: 483, distance: 229.2
click at [356, 483] on p "Mkto-2030-Source-Last-Medium" at bounding box center [563, 482] width 441 height 36
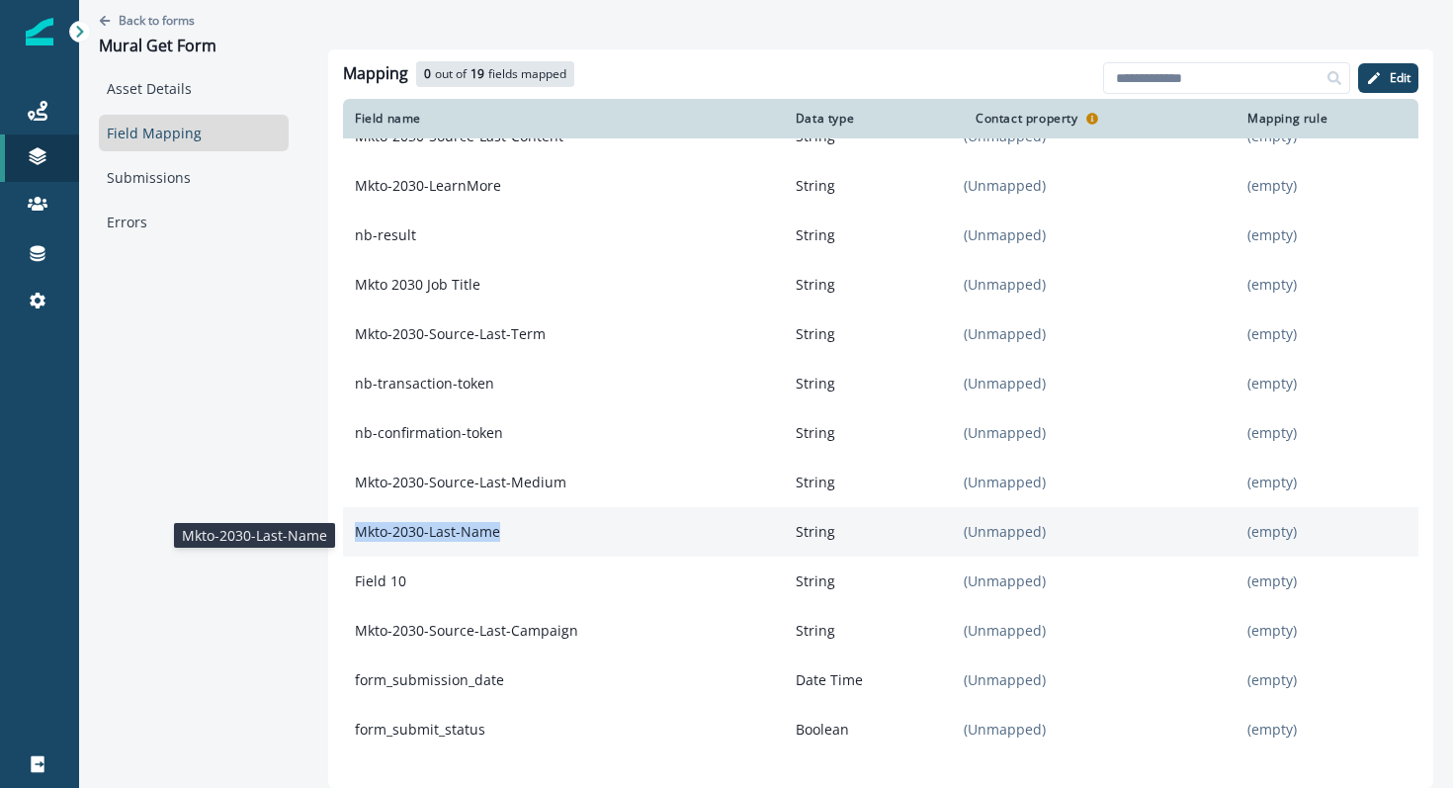
drag, startPoint x: 510, startPoint y: 540, endPoint x: 354, endPoint y: 540, distance: 156.1
click at [354, 540] on p "Mkto-2030-Last-Name" at bounding box center [563, 532] width 441 height 36
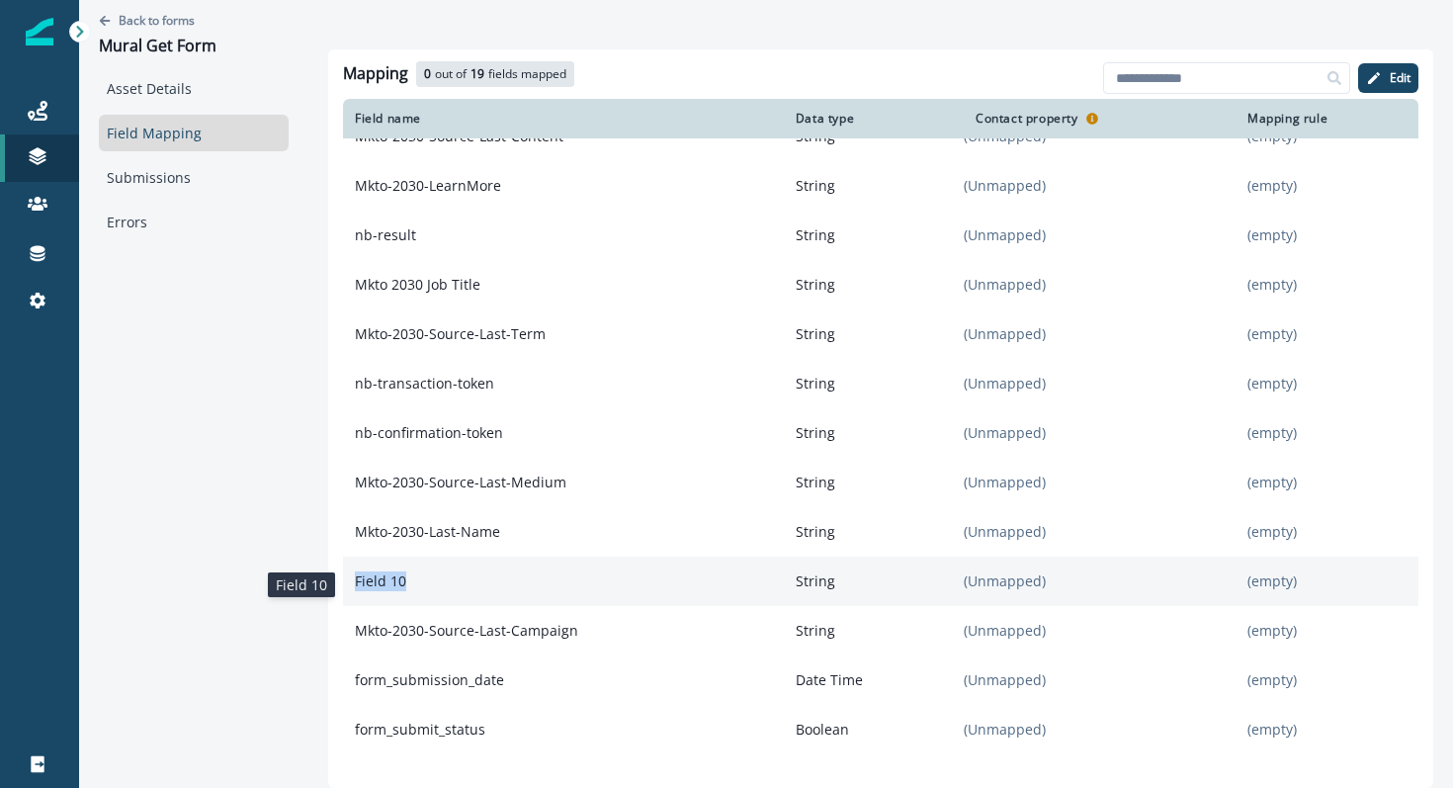
drag, startPoint x: 408, startPoint y: 589, endPoint x: 349, endPoint y: 589, distance: 59.3
click at [349, 589] on p "Field 10" at bounding box center [563, 581] width 441 height 36
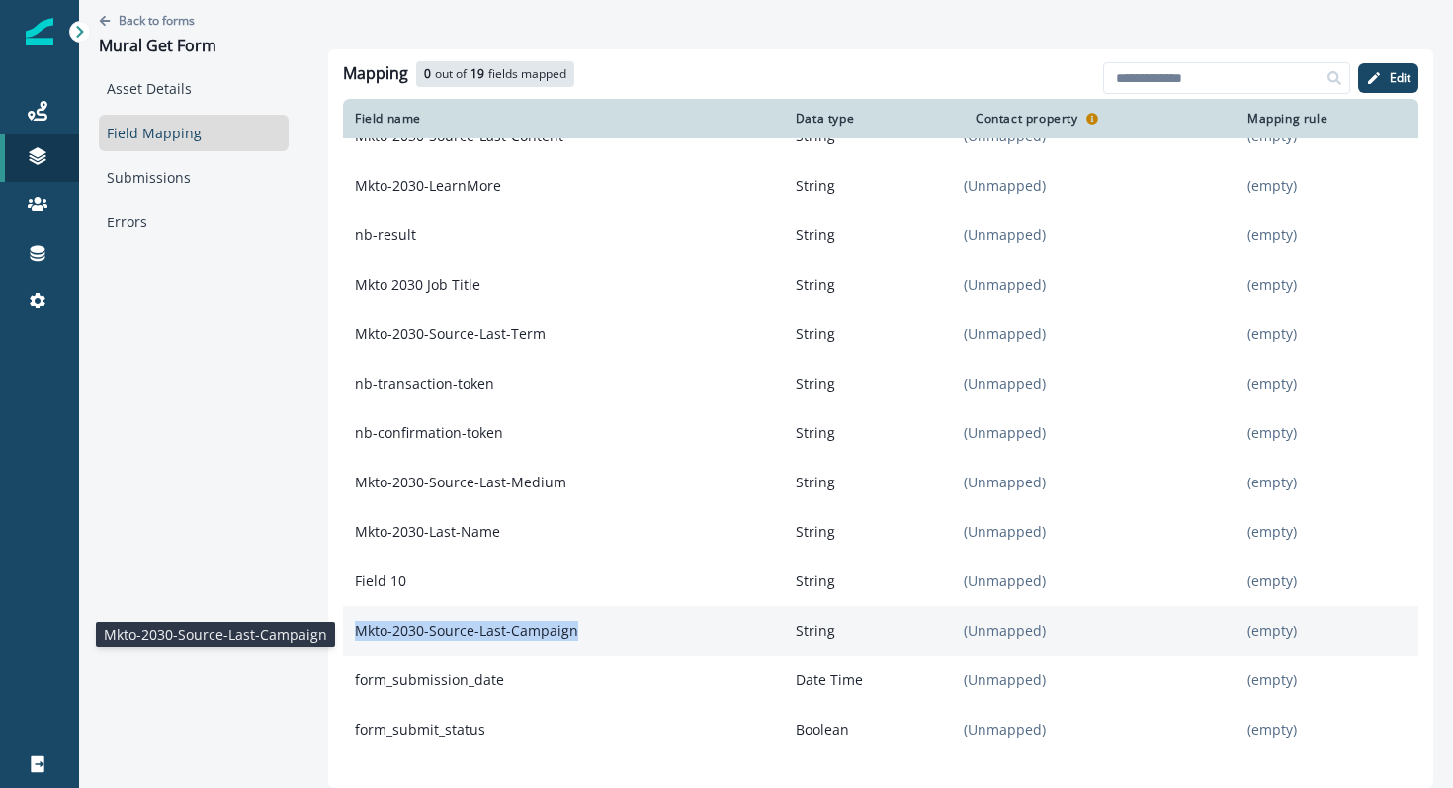
drag, startPoint x: 590, startPoint y: 635, endPoint x: 359, endPoint y: 634, distance: 231.2
click at [359, 634] on p "Mkto-2030-Source-Last-Campaign" at bounding box center [563, 631] width 441 height 36
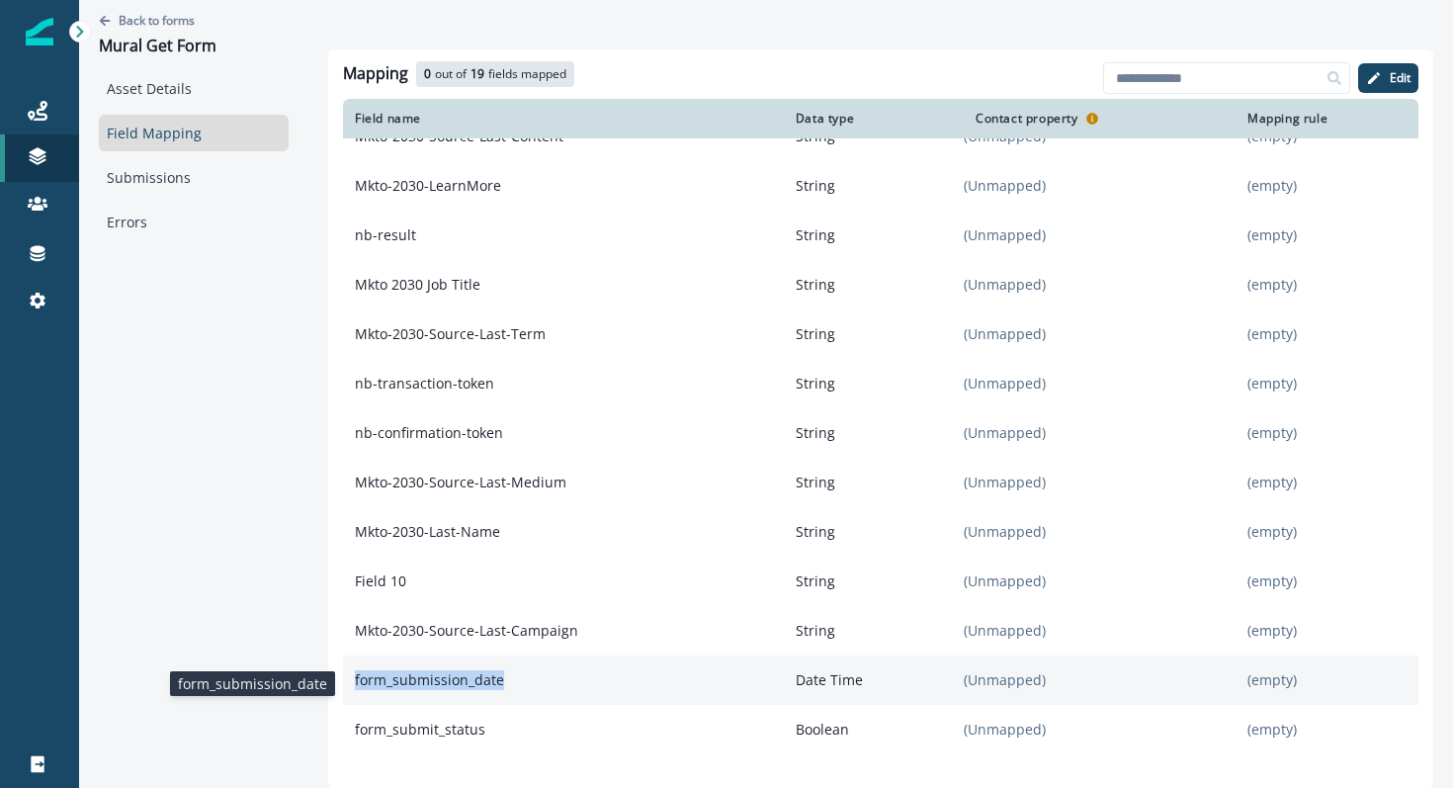
drag, startPoint x: 509, startPoint y: 687, endPoint x: 353, endPoint y: 691, distance: 156.2
click at [353, 691] on p "form_submission_date" at bounding box center [563, 680] width 441 height 36
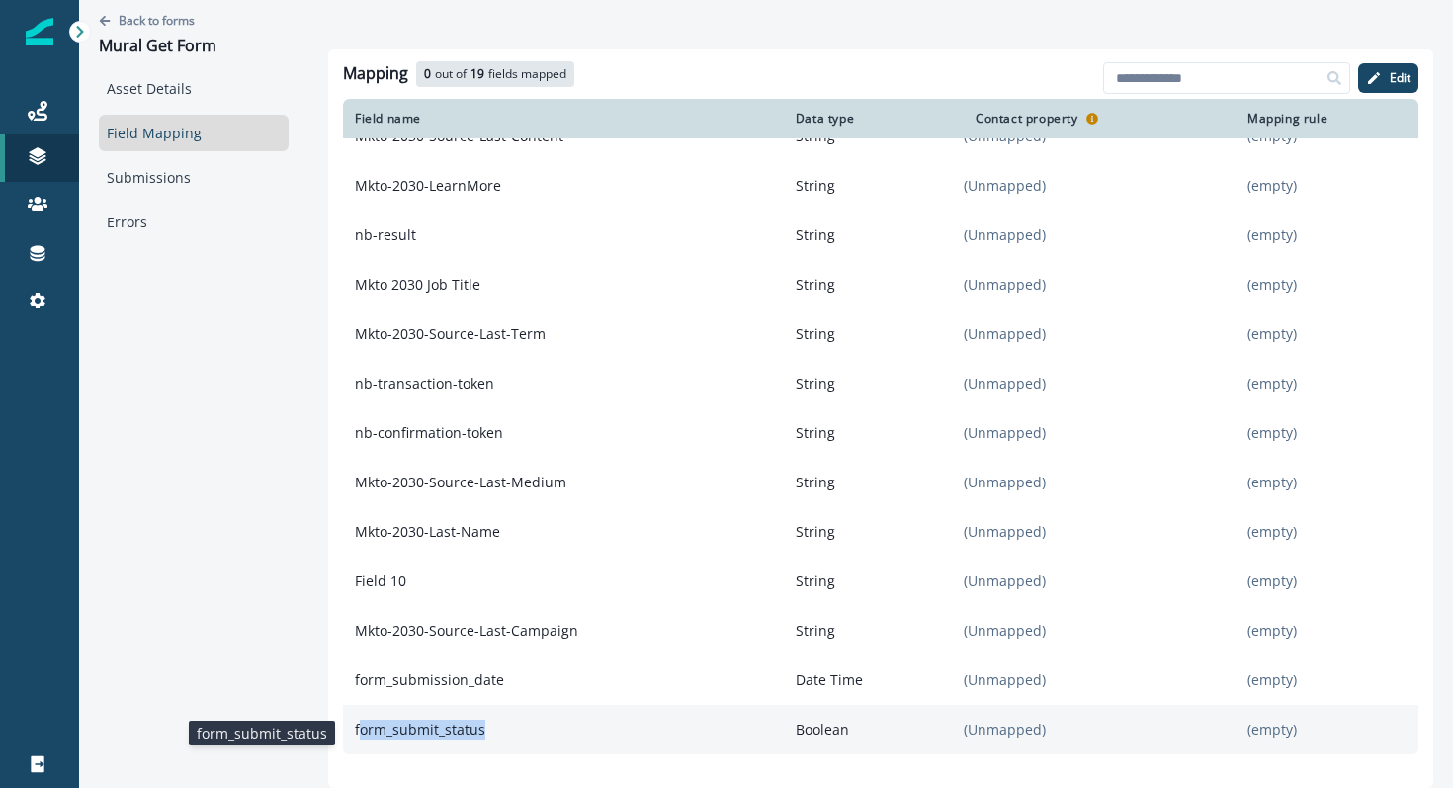
drag, startPoint x: 503, startPoint y: 733, endPoint x: 358, endPoint y: 738, distance: 145.3
click at [358, 738] on p "form_submit_status" at bounding box center [563, 729] width 441 height 36
drag, startPoint x: 346, startPoint y: 735, endPoint x: 479, endPoint y: 735, distance: 133.4
click at [479, 735] on p "form_submit_status" at bounding box center [563, 729] width 441 height 36
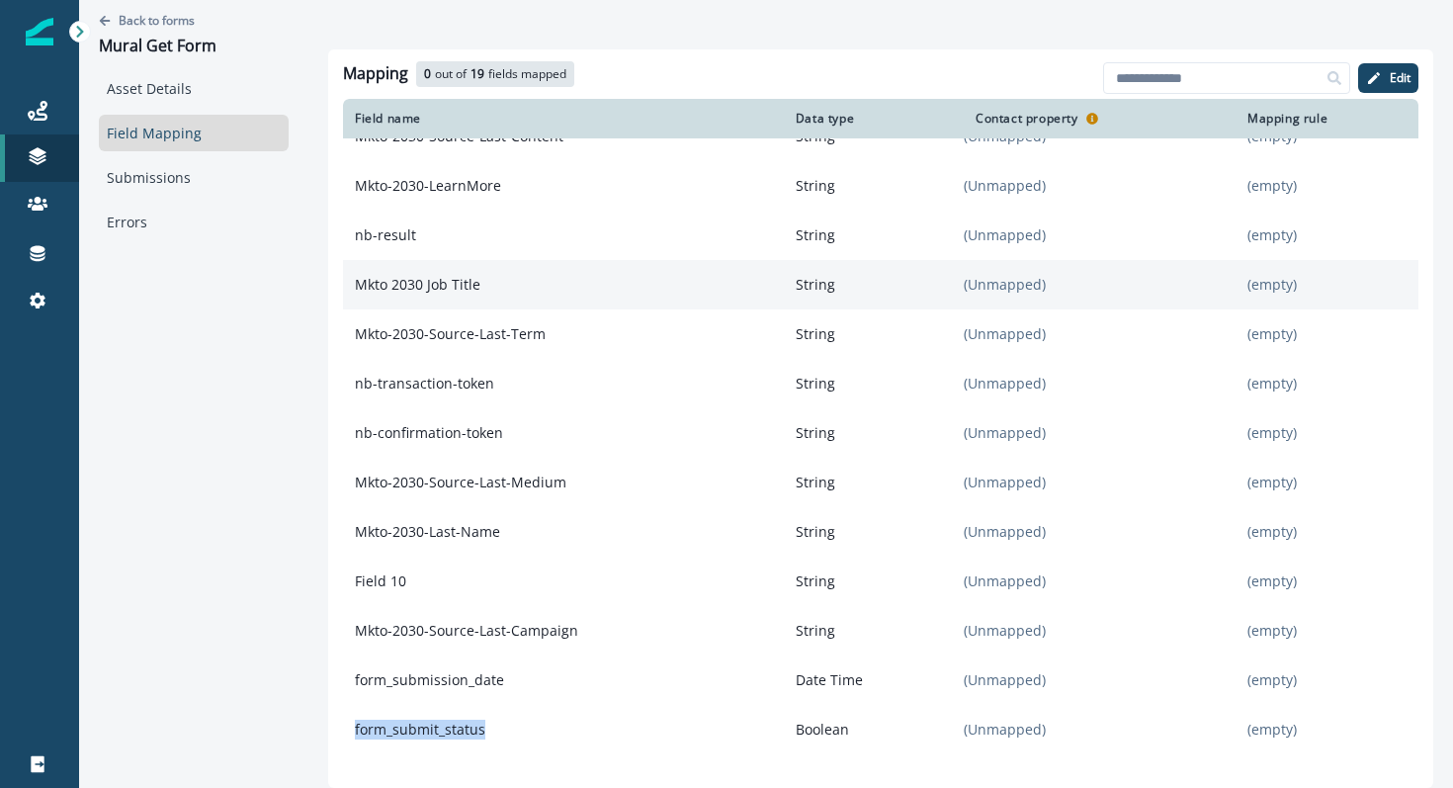
scroll to position [0, 0]
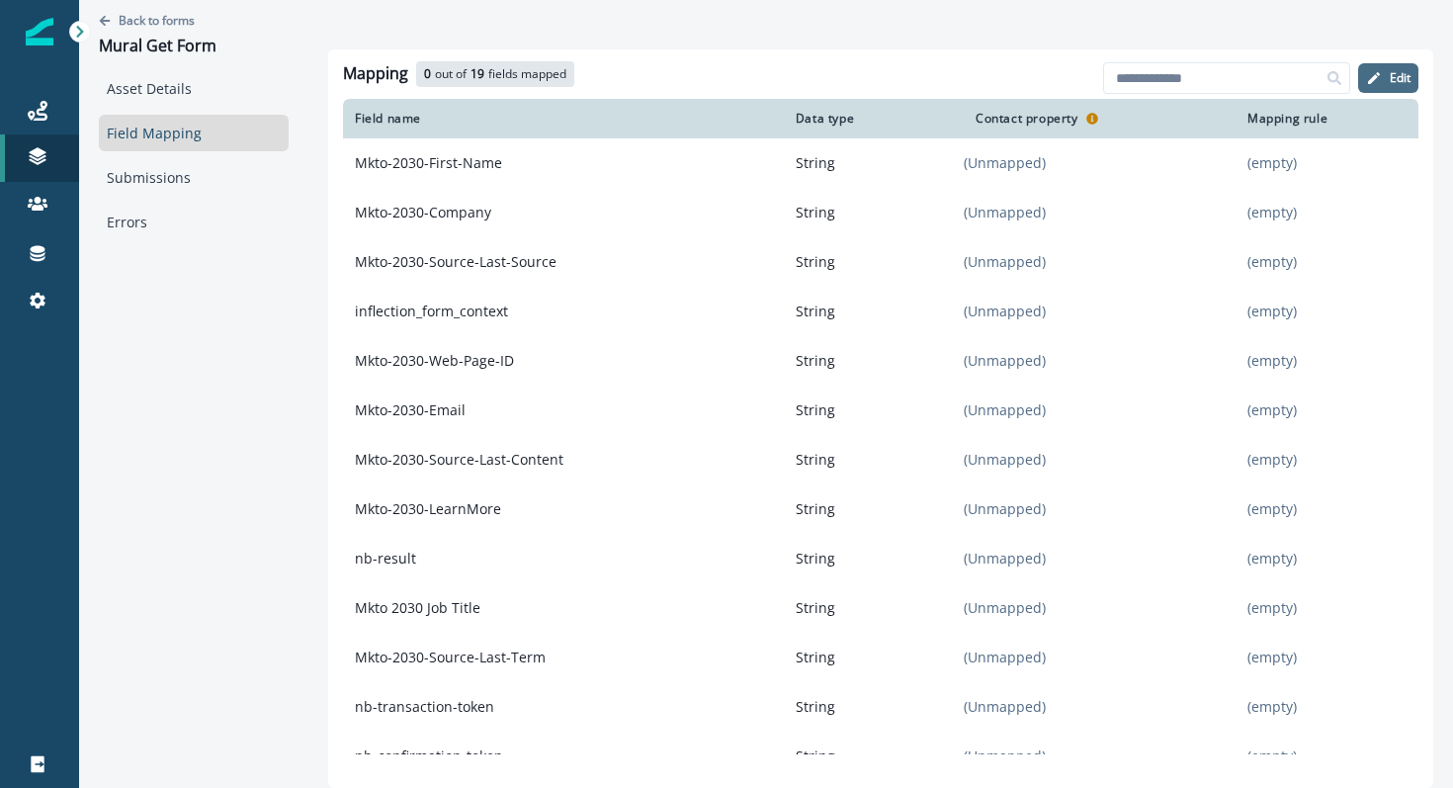
click at [1383, 80] on button "Edit" at bounding box center [1388, 78] width 60 height 30
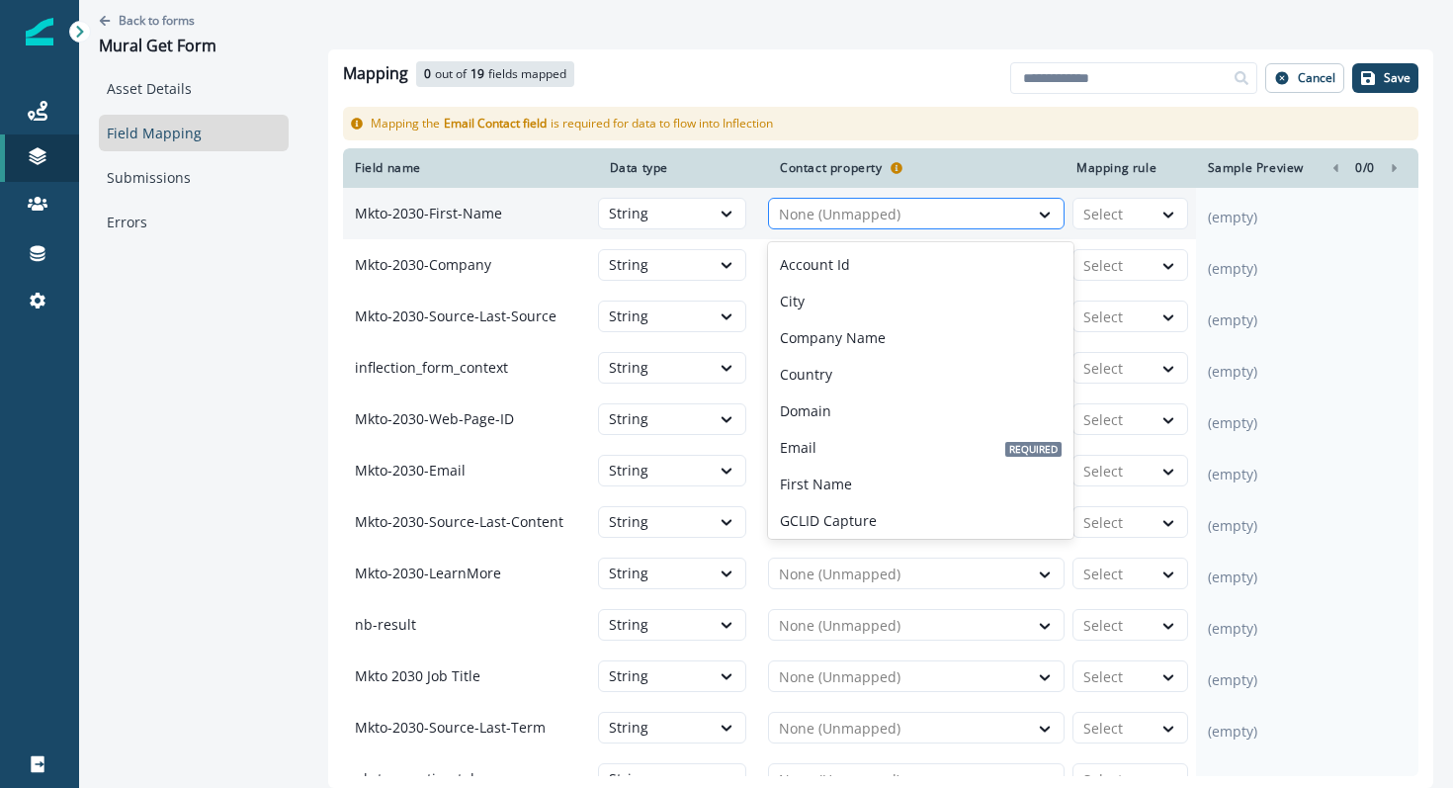
click at [784, 219] on div at bounding box center [898, 215] width 239 height 24
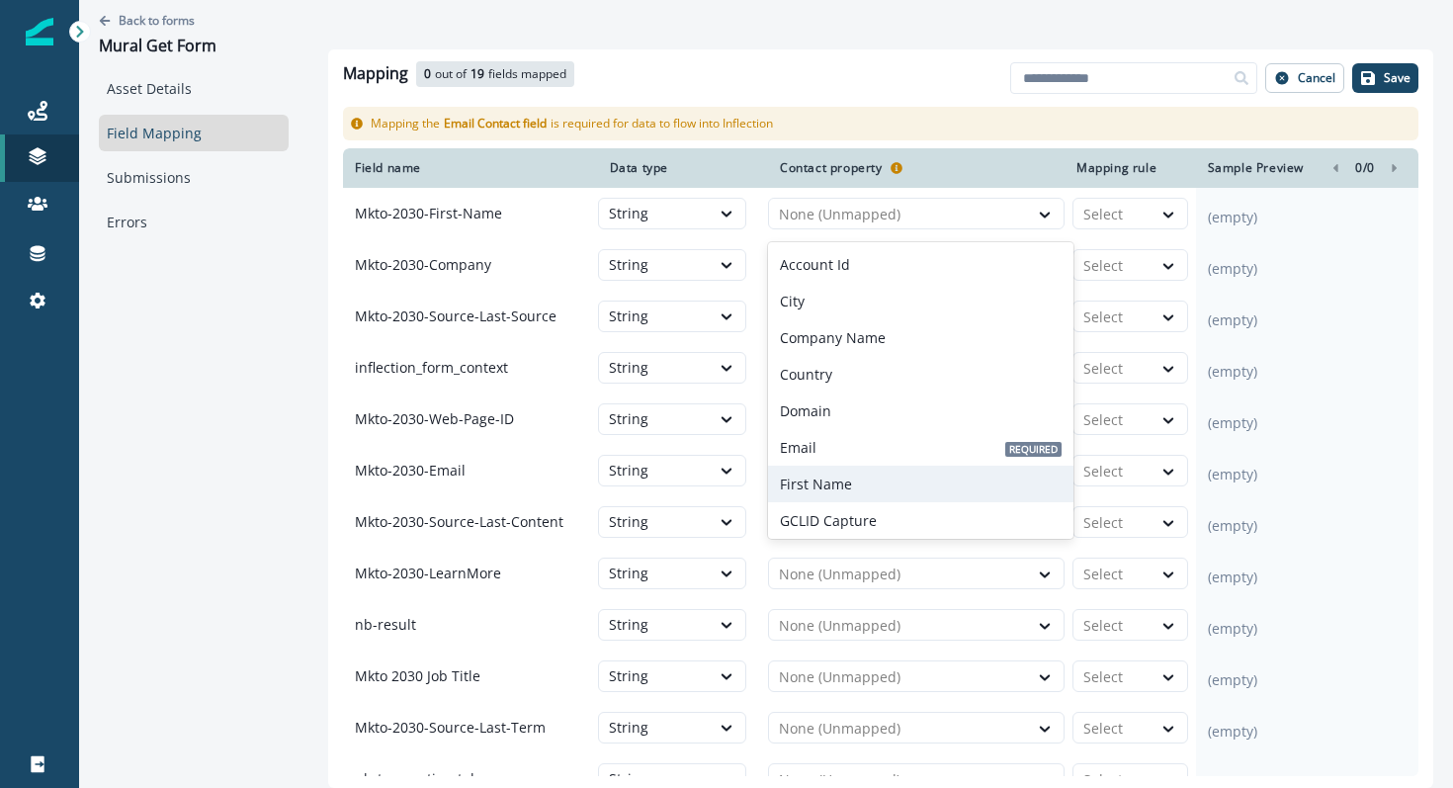
click at [879, 481] on div "First Name" at bounding box center [920, 483] width 305 height 37
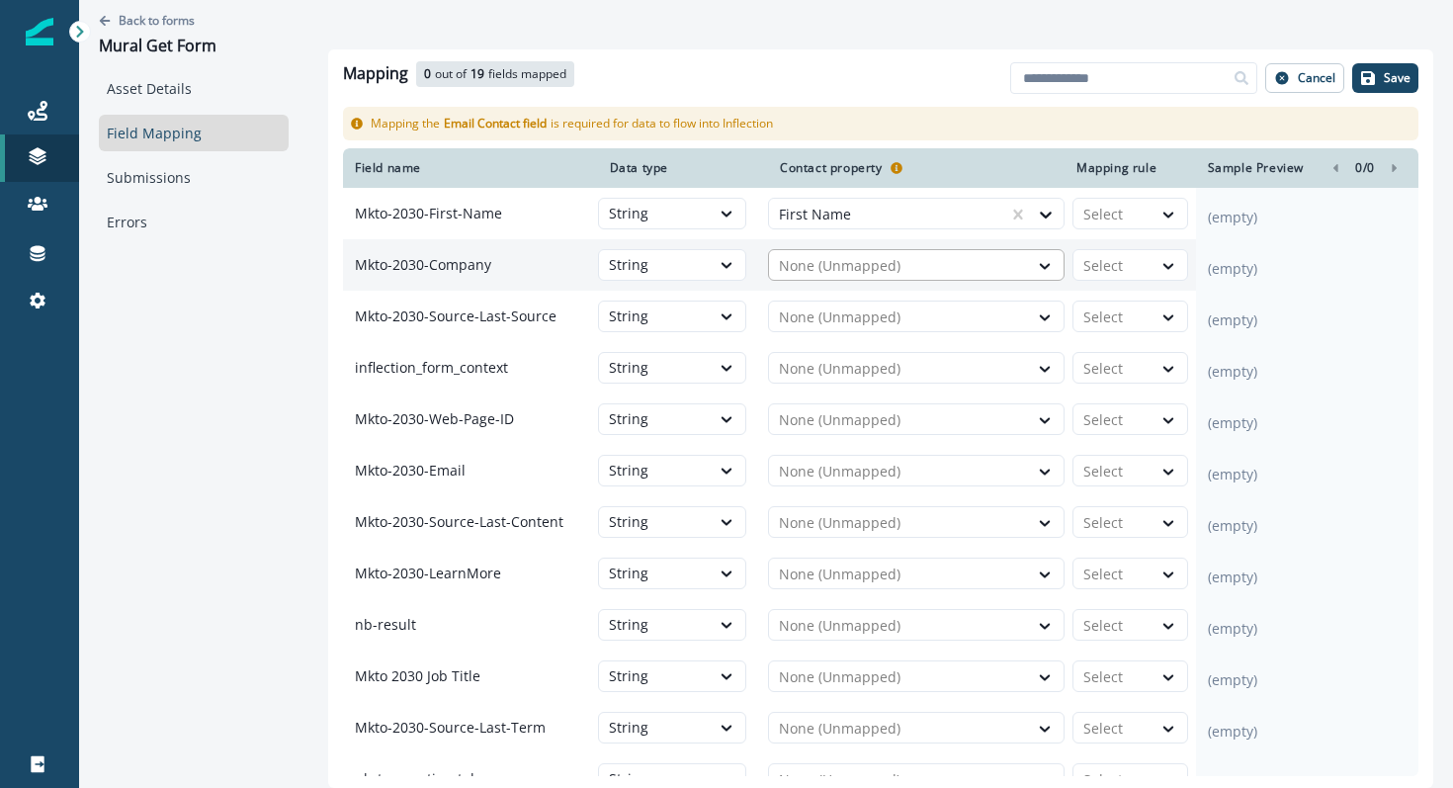
click at [823, 271] on div at bounding box center [898, 266] width 239 height 24
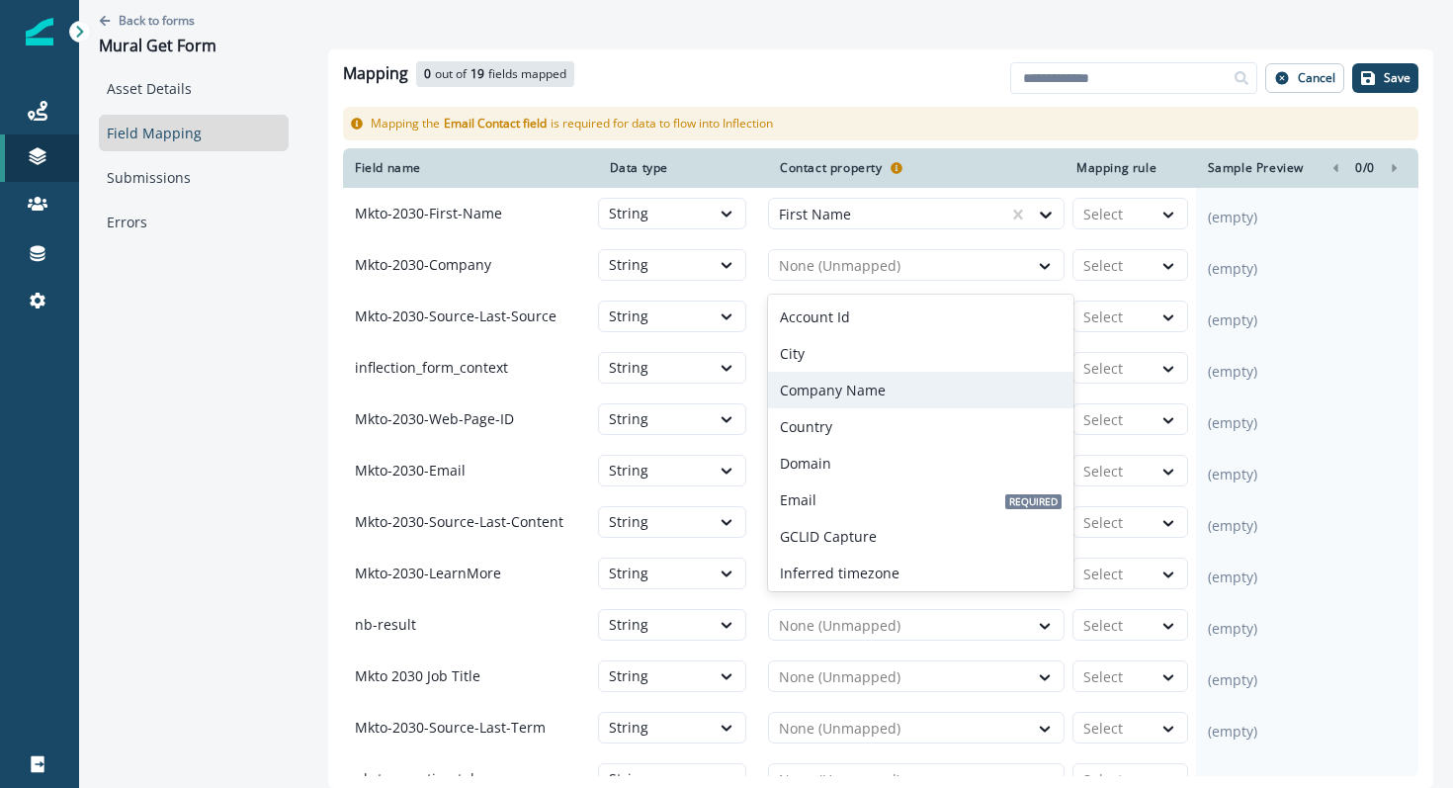
click at [822, 382] on p "Company Name" at bounding box center [833, 389] width 106 height 21
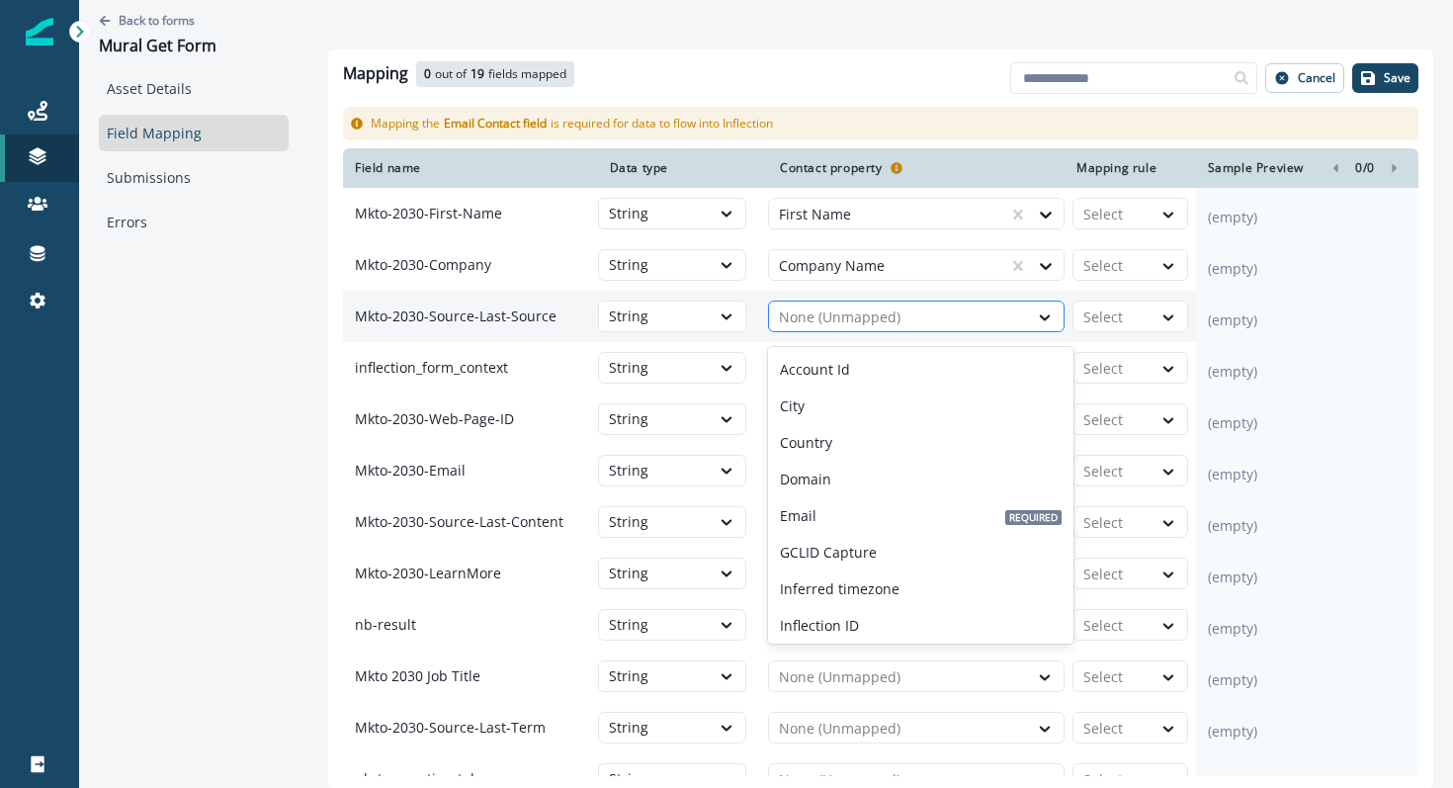
click at [837, 325] on div at bounding box center [898, 317] width 239 height 24
type input "*"
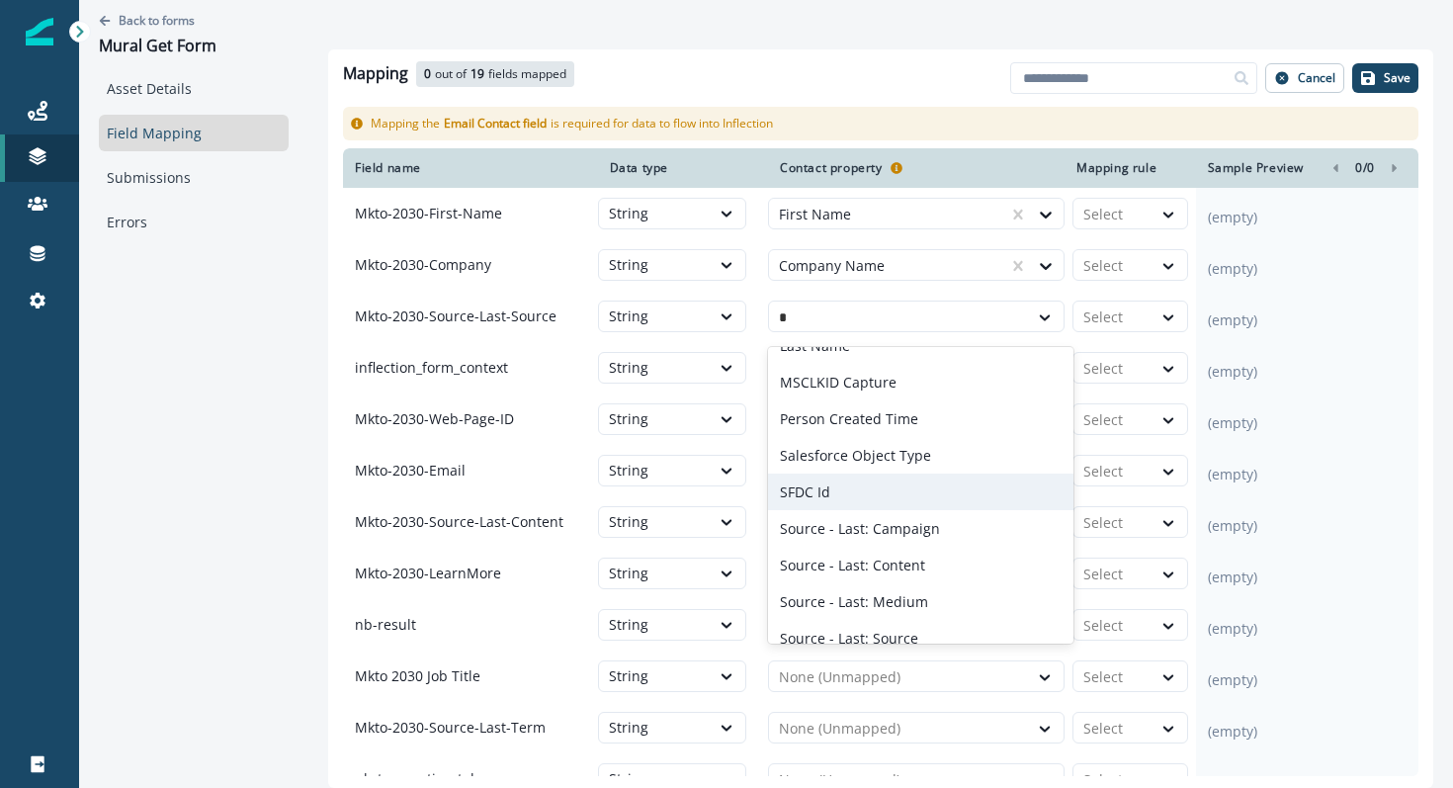
scroll to position [107, 0]
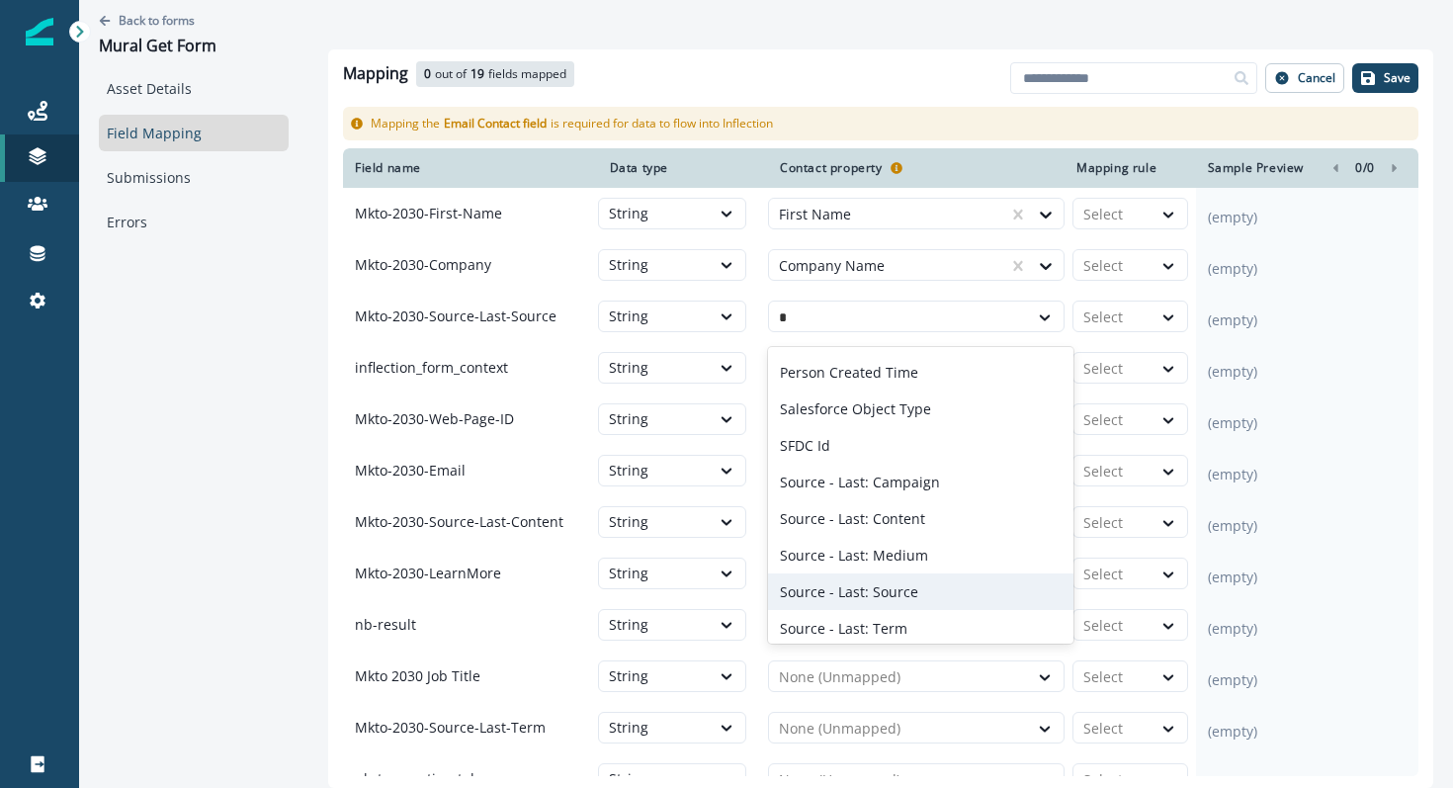
click at [834, 584] on p "Source - Last: Source" at bounding box center [849, 591] width 138 height 21
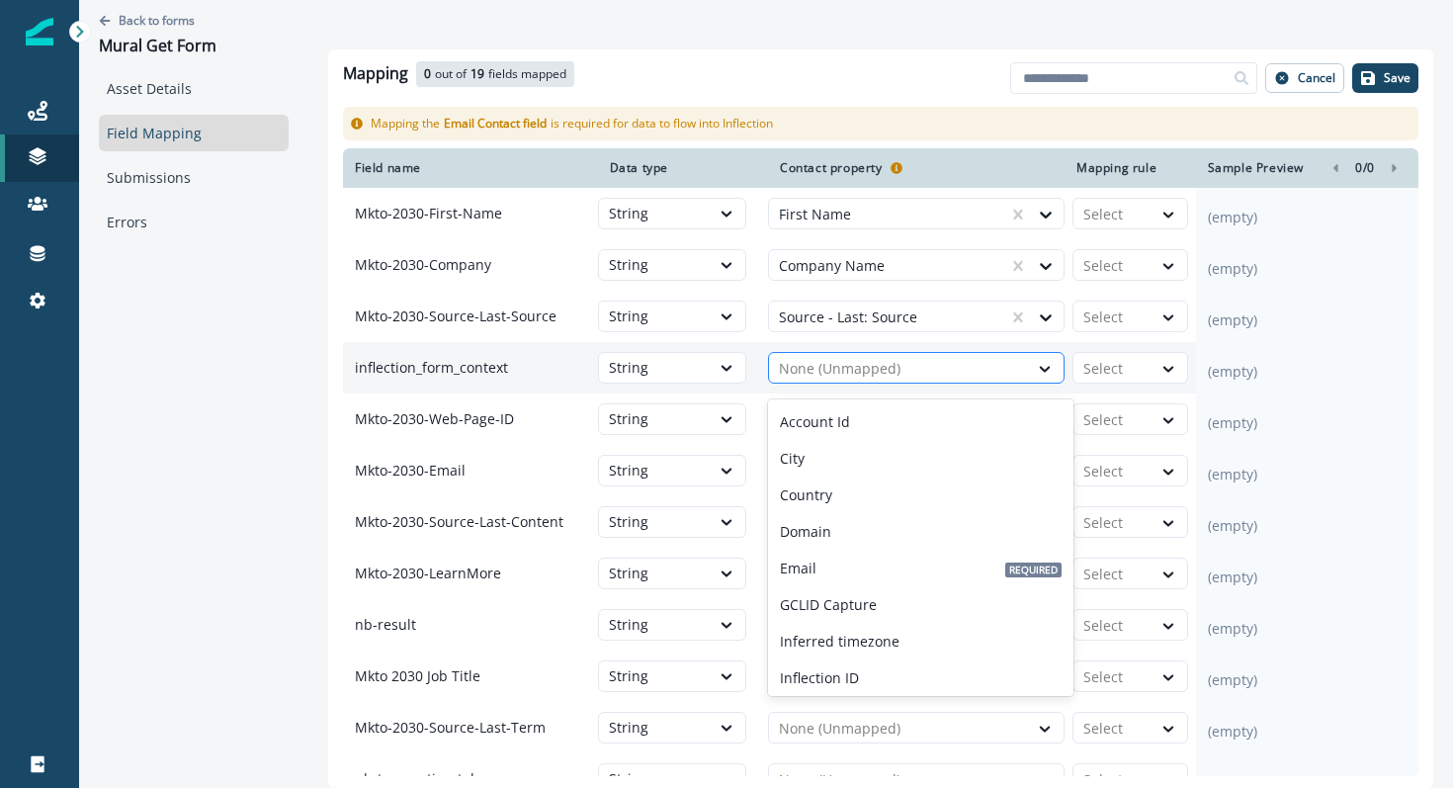
click at [843, 374] on div at bounding box center [898, 369] width 239 height 24
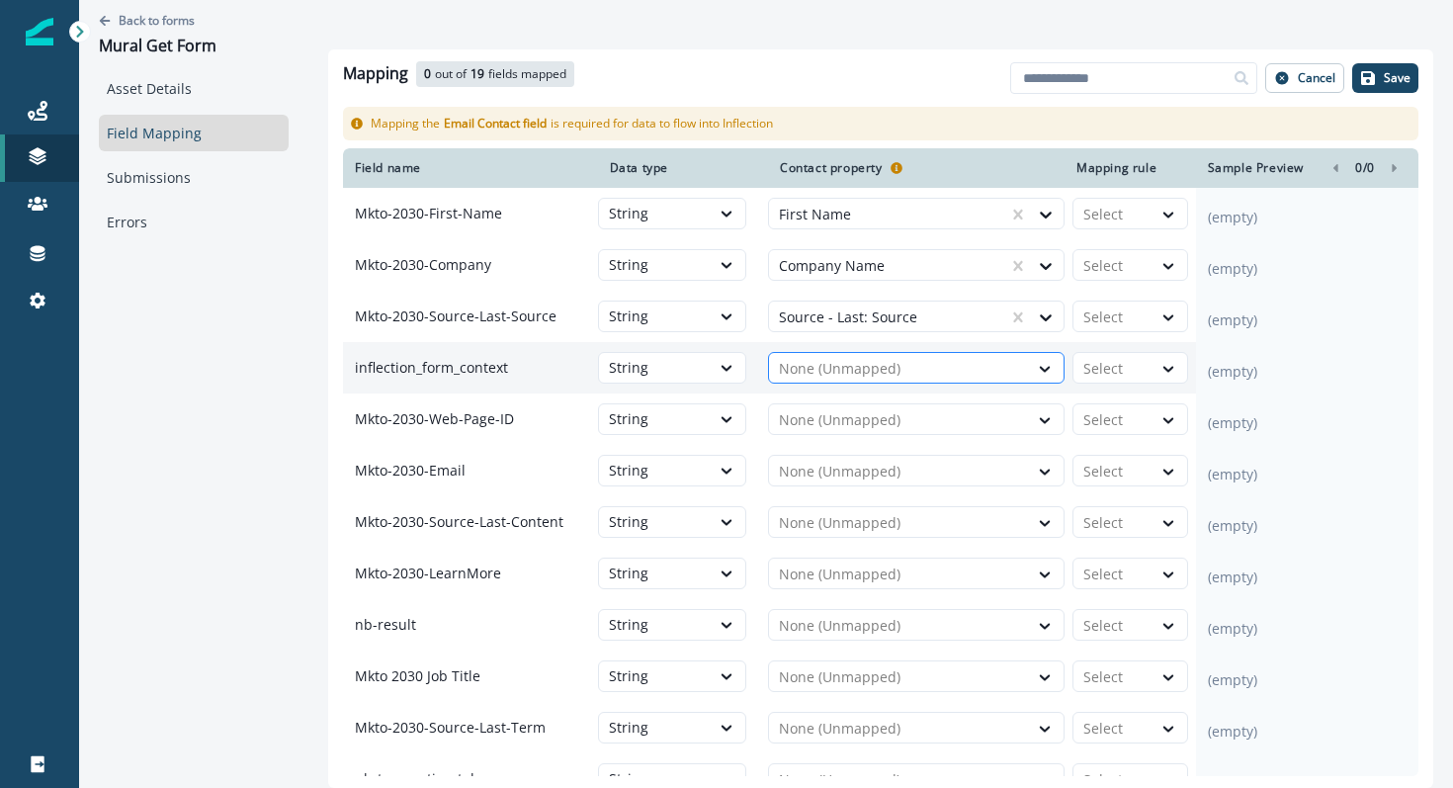
click at [843, 374] on div at bounding box center [898, 369] width 239 height 24
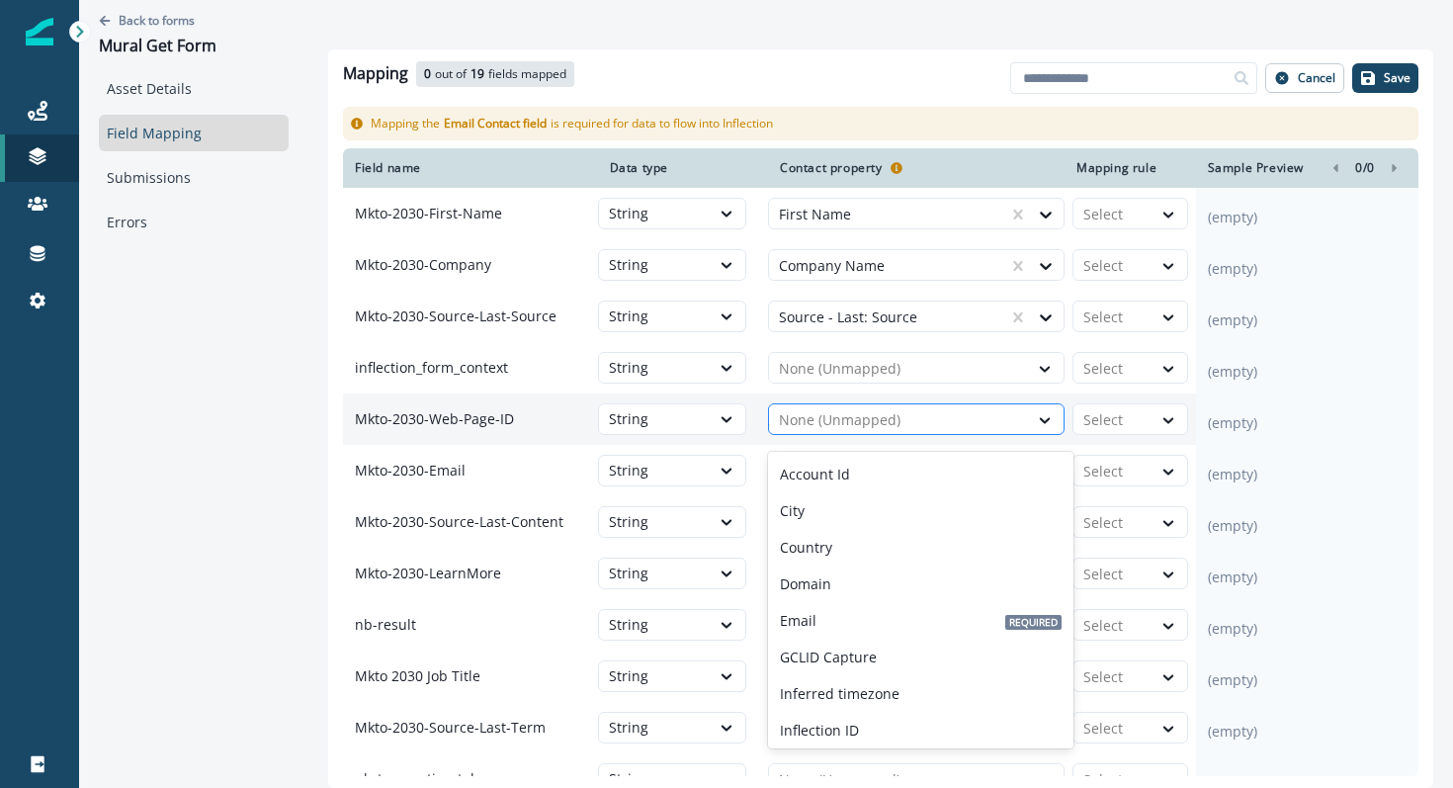
click at [831, 423] on div at bounding box center [898, 420] width 239 height 24
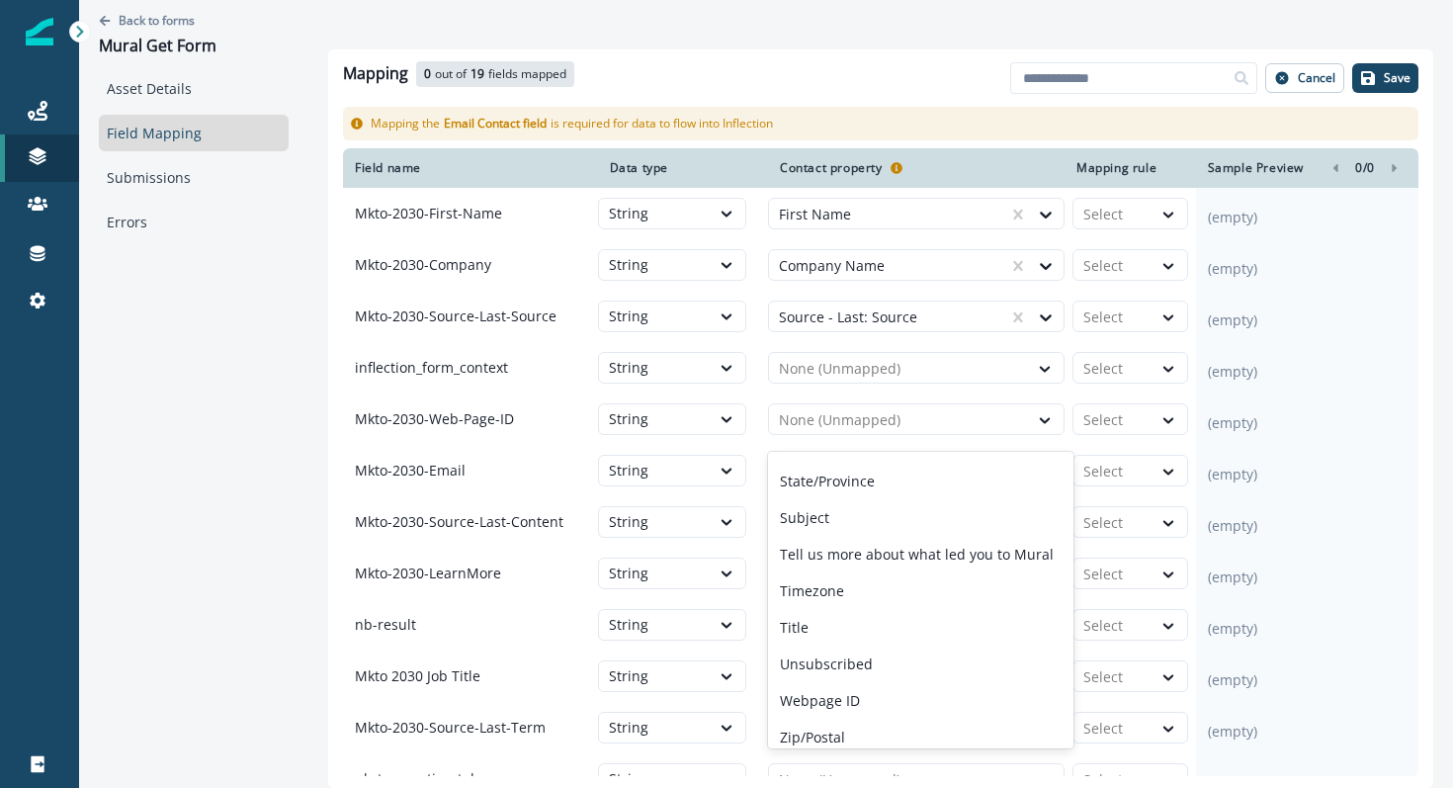
scroll to position [735, 0]
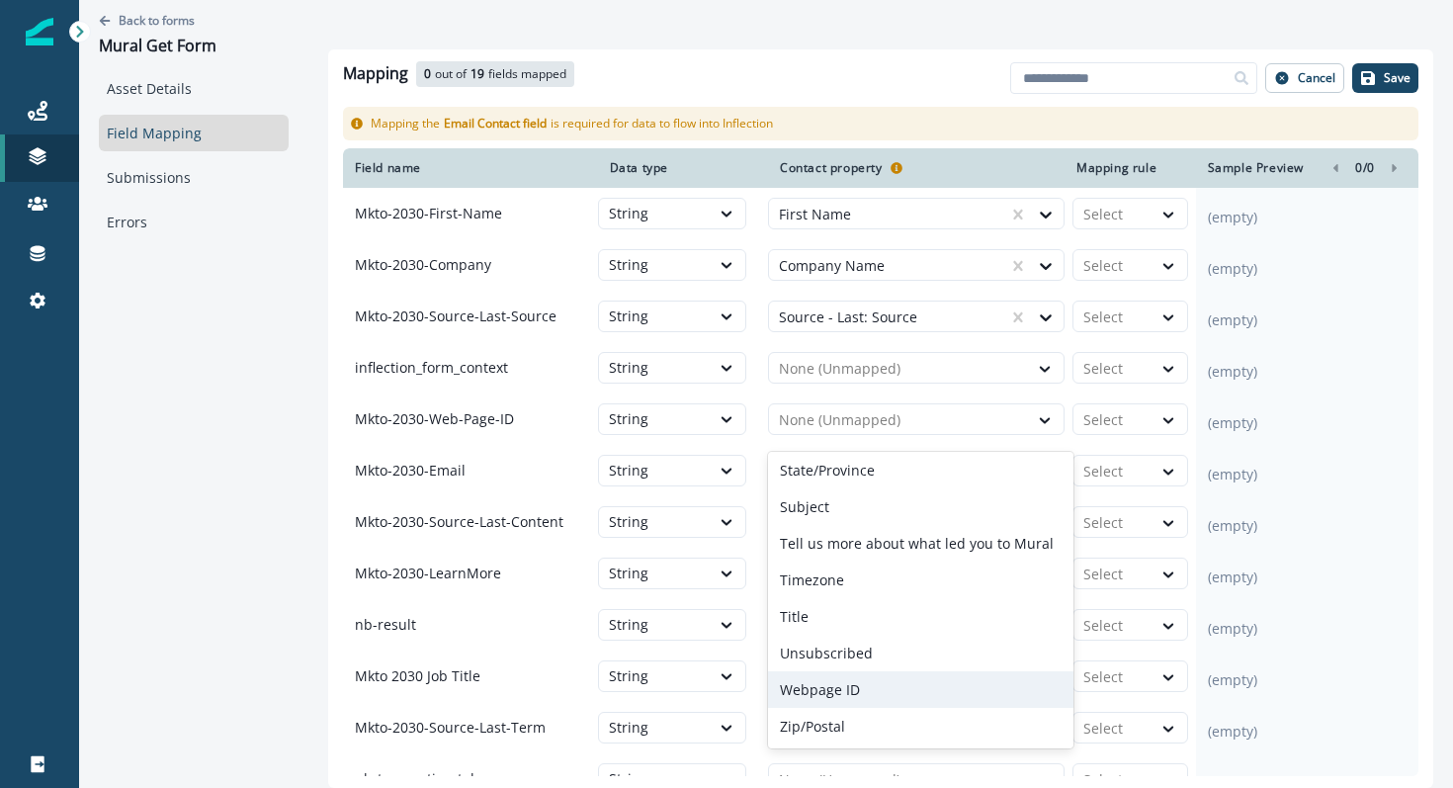
click at [849, 689] on p "Webpage ID" at bounding box center [820, 689] width 80 height 21
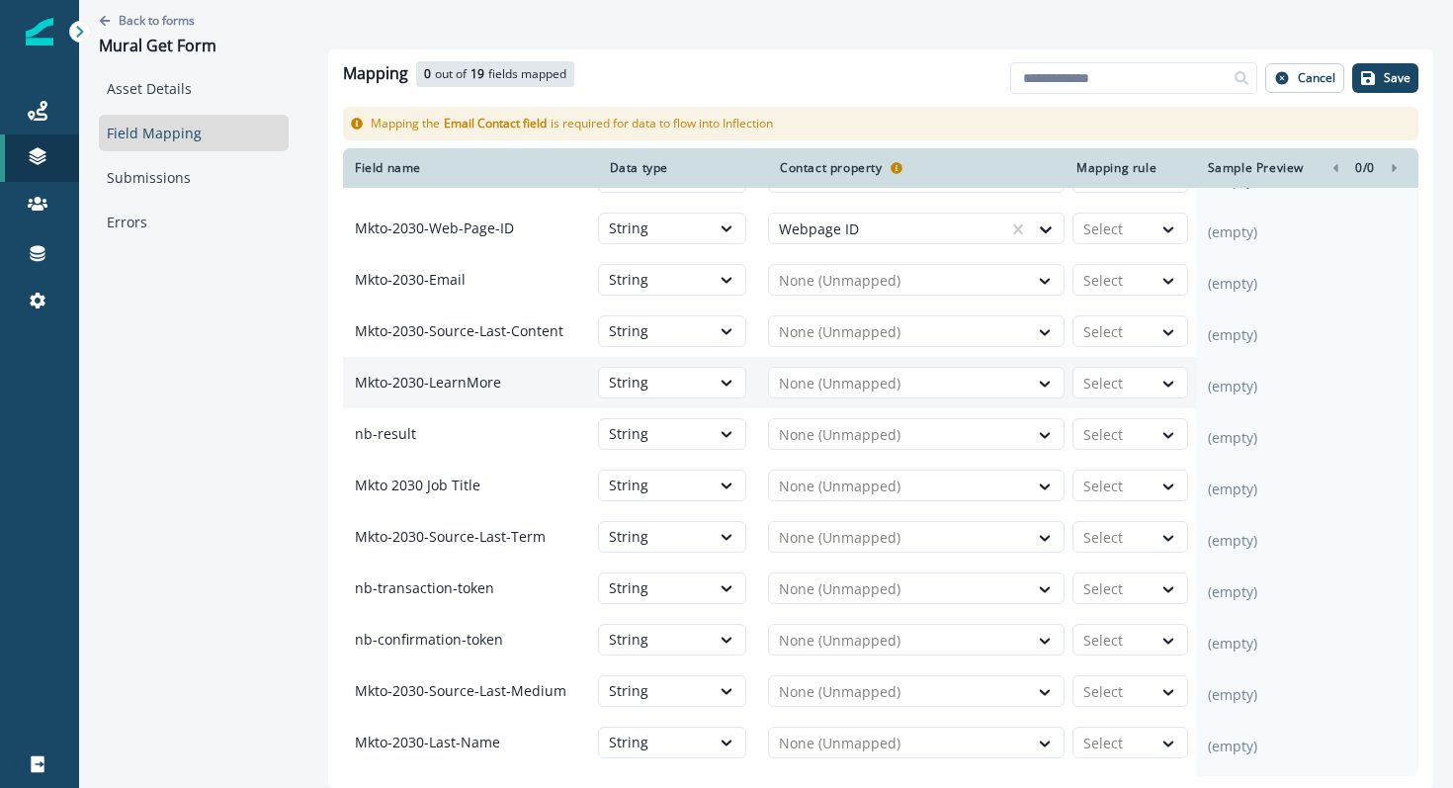
scroll to position [183, 0]
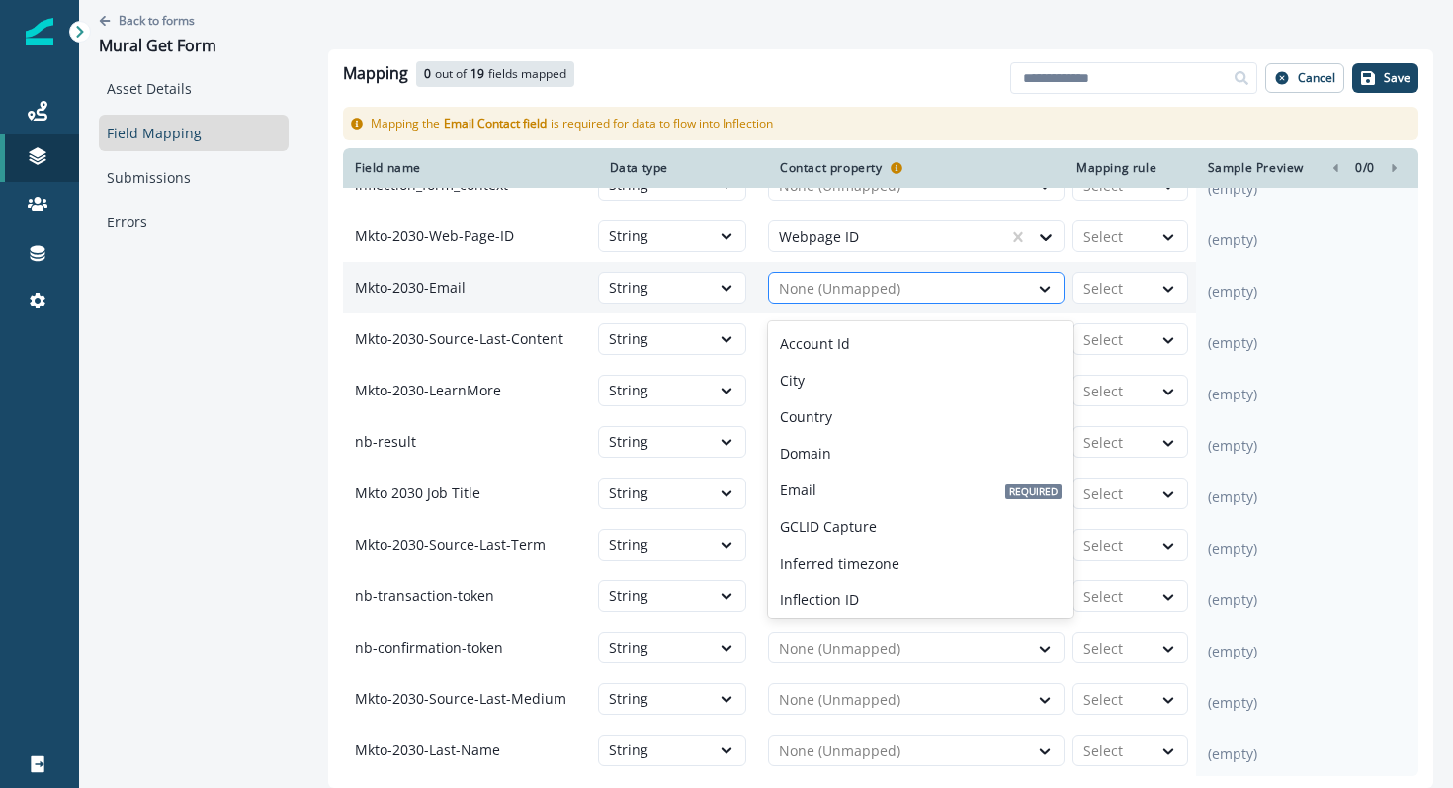
click at [836, 299] on div at bounding box center [898, 289] width 239 height 24
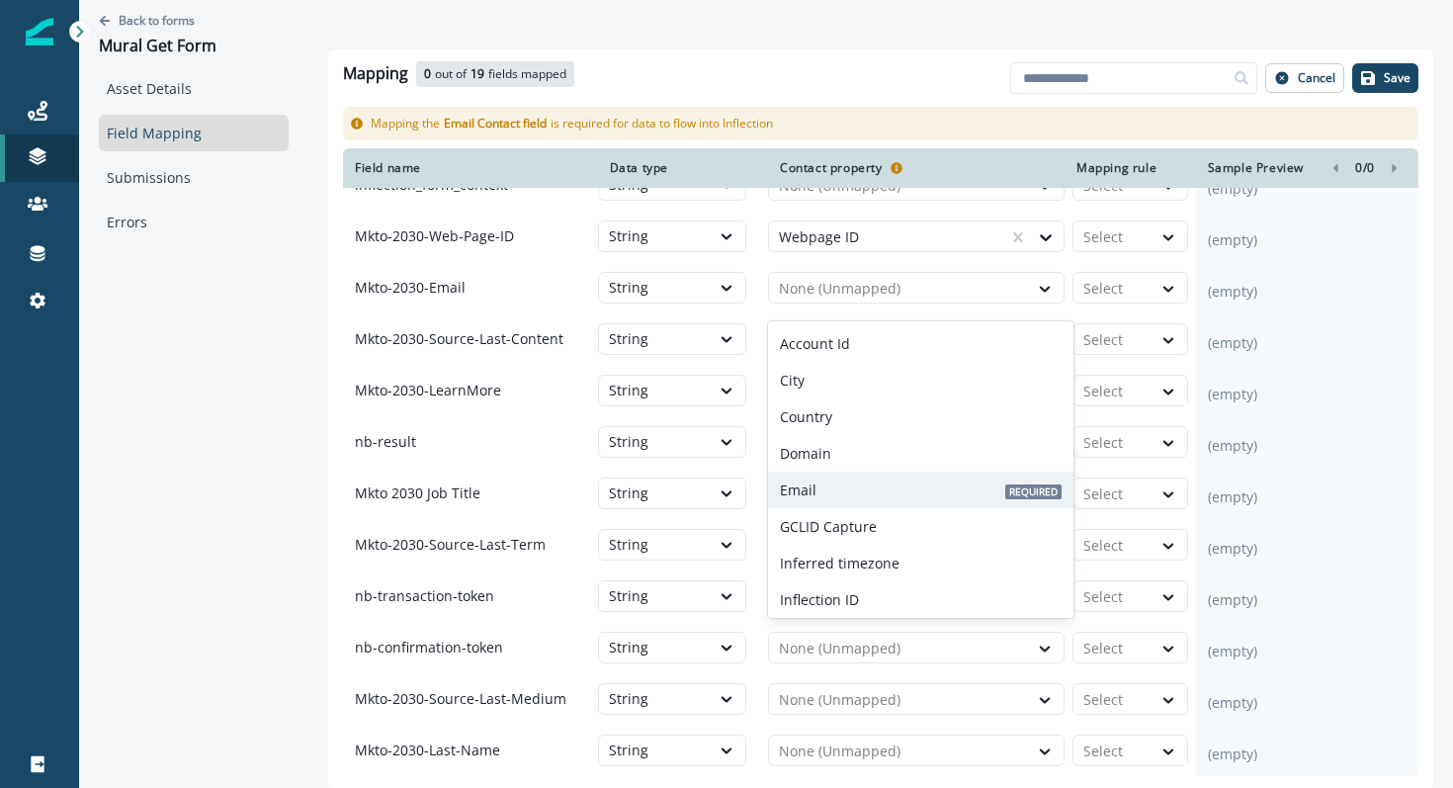
click at [846, 476] on div "Email Required" at bounding box center [920, 489] width 305 height 37
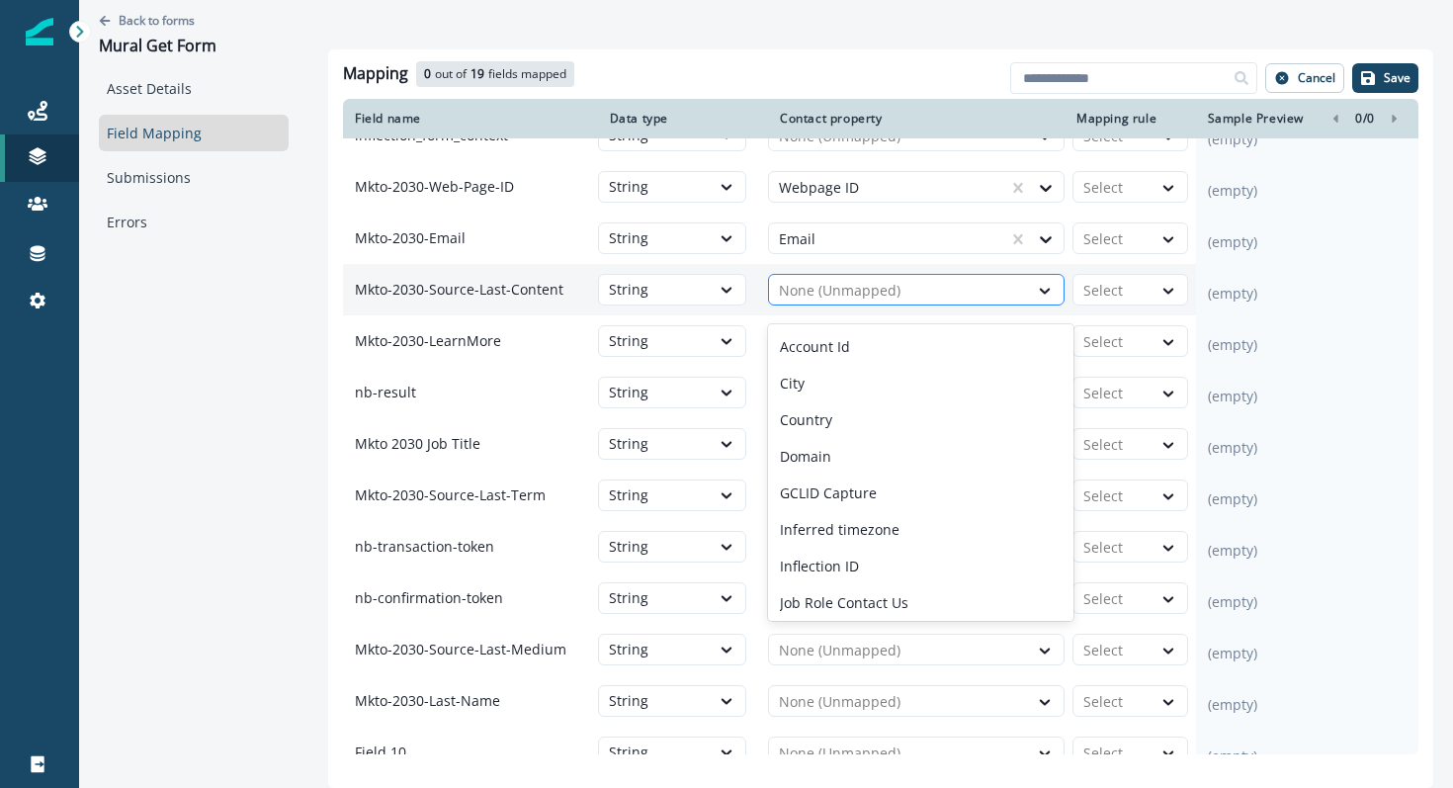
click at [819, 302] on div at bounding box center [898, 291] width 239 height 24
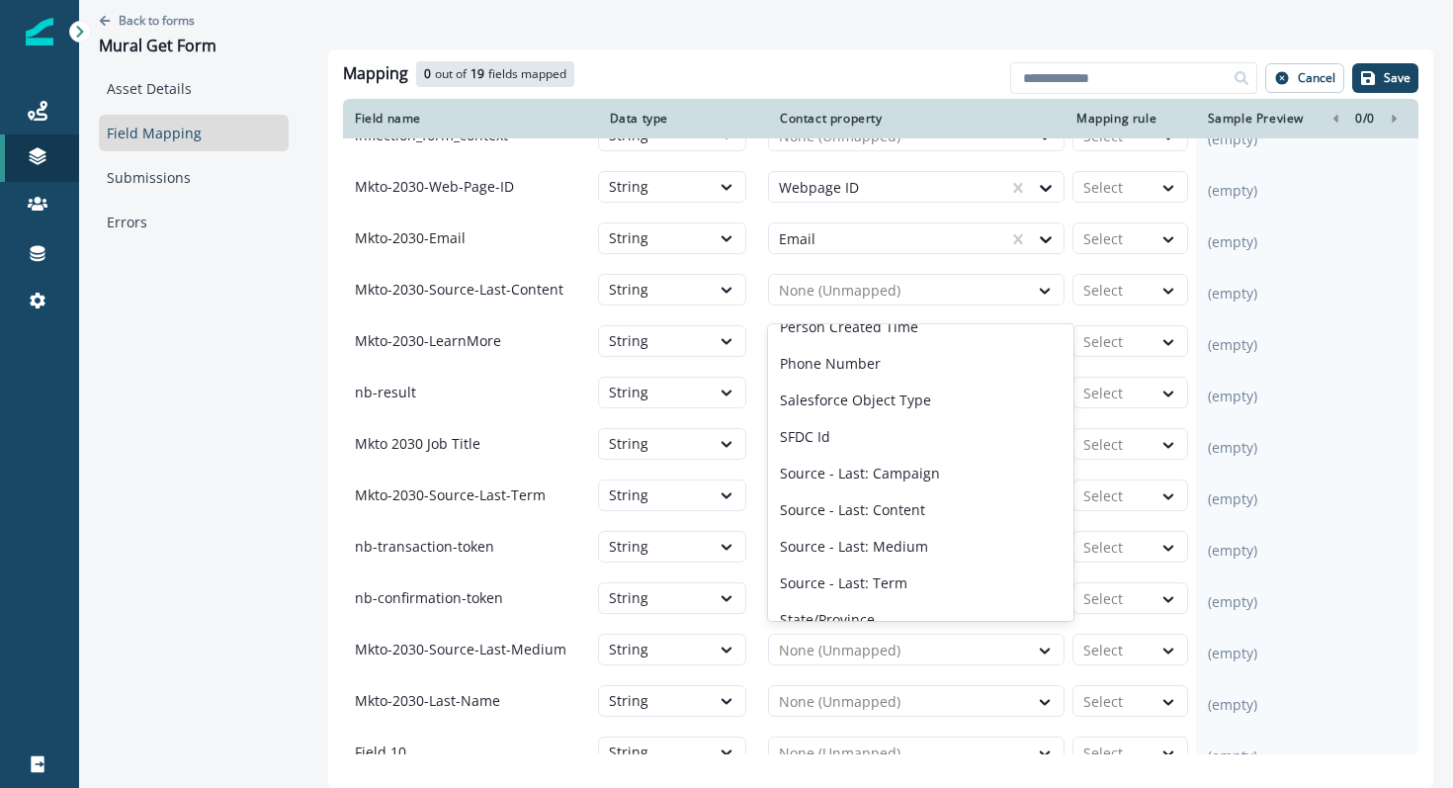
scroll to position [425, 0]
click at [838, 497] on p "Source - Last: Content" at bounding box center [852, 506] width 145 height 21
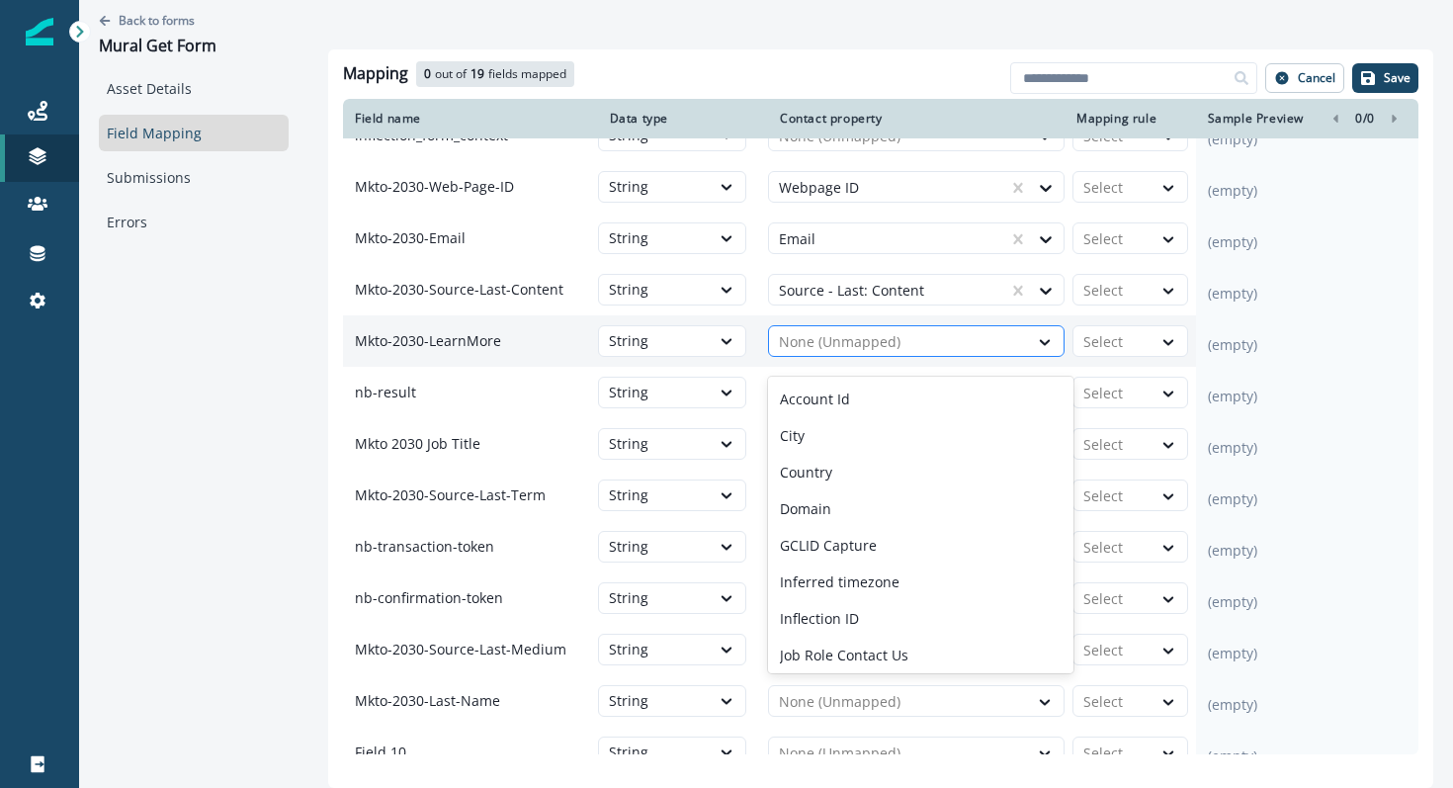
click at [828, 354] on div at bounding box center [898, 342] width 239 height 24
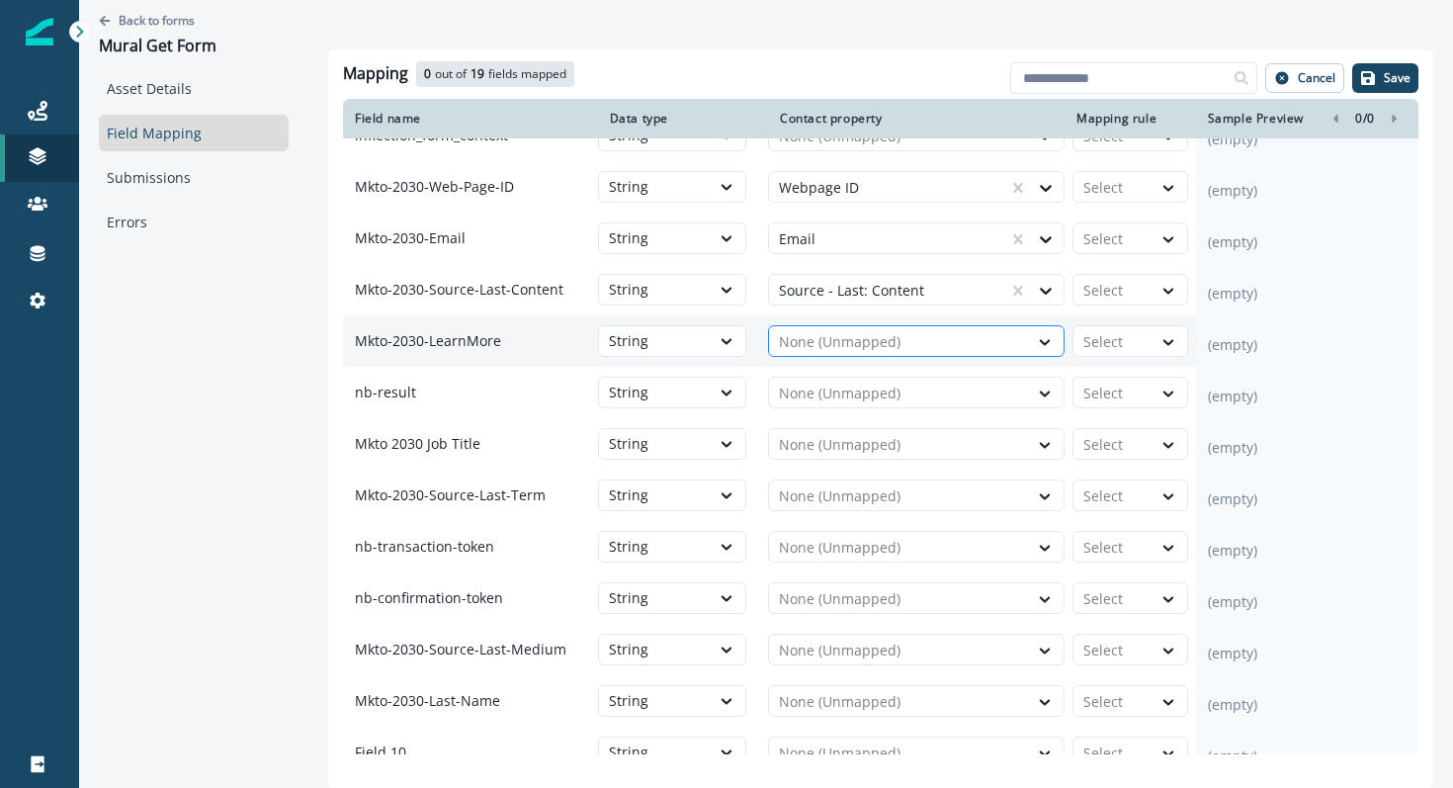
click at [828, 354] on div at bounding box center [898, 342] width 239 height 24
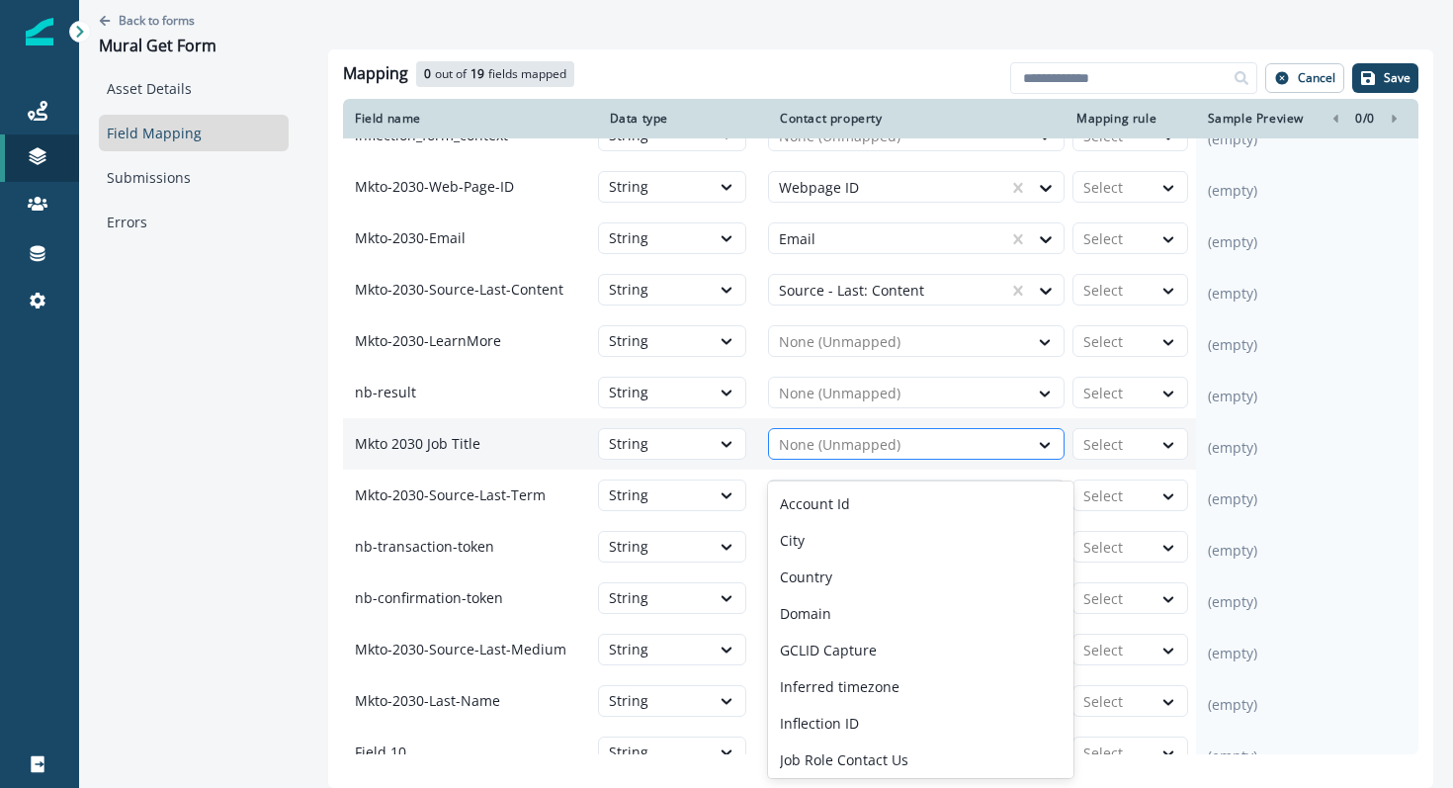
click at [823, 457] on div at bounding box center [898, 445] width 239 height 24
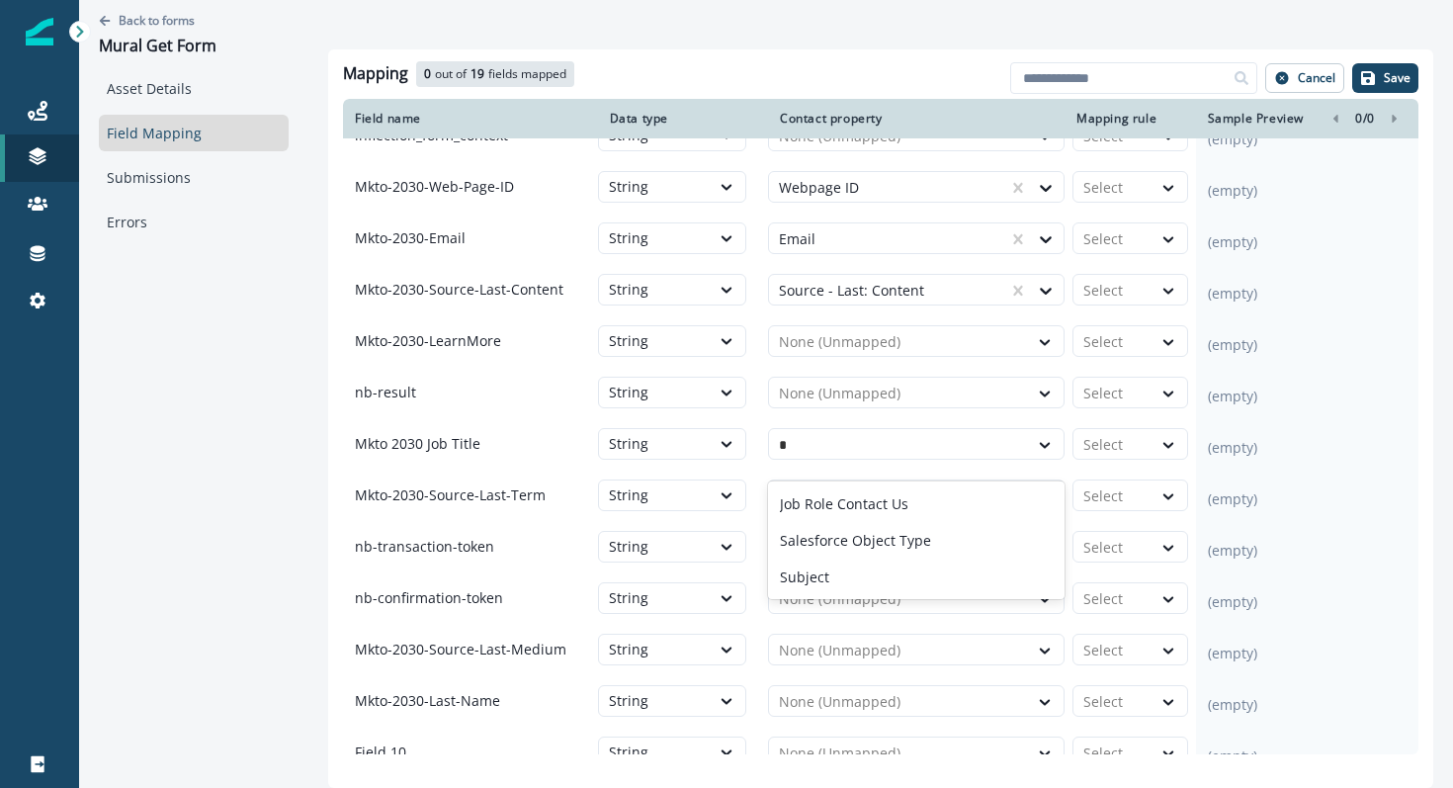
scroll to position [0, 0]
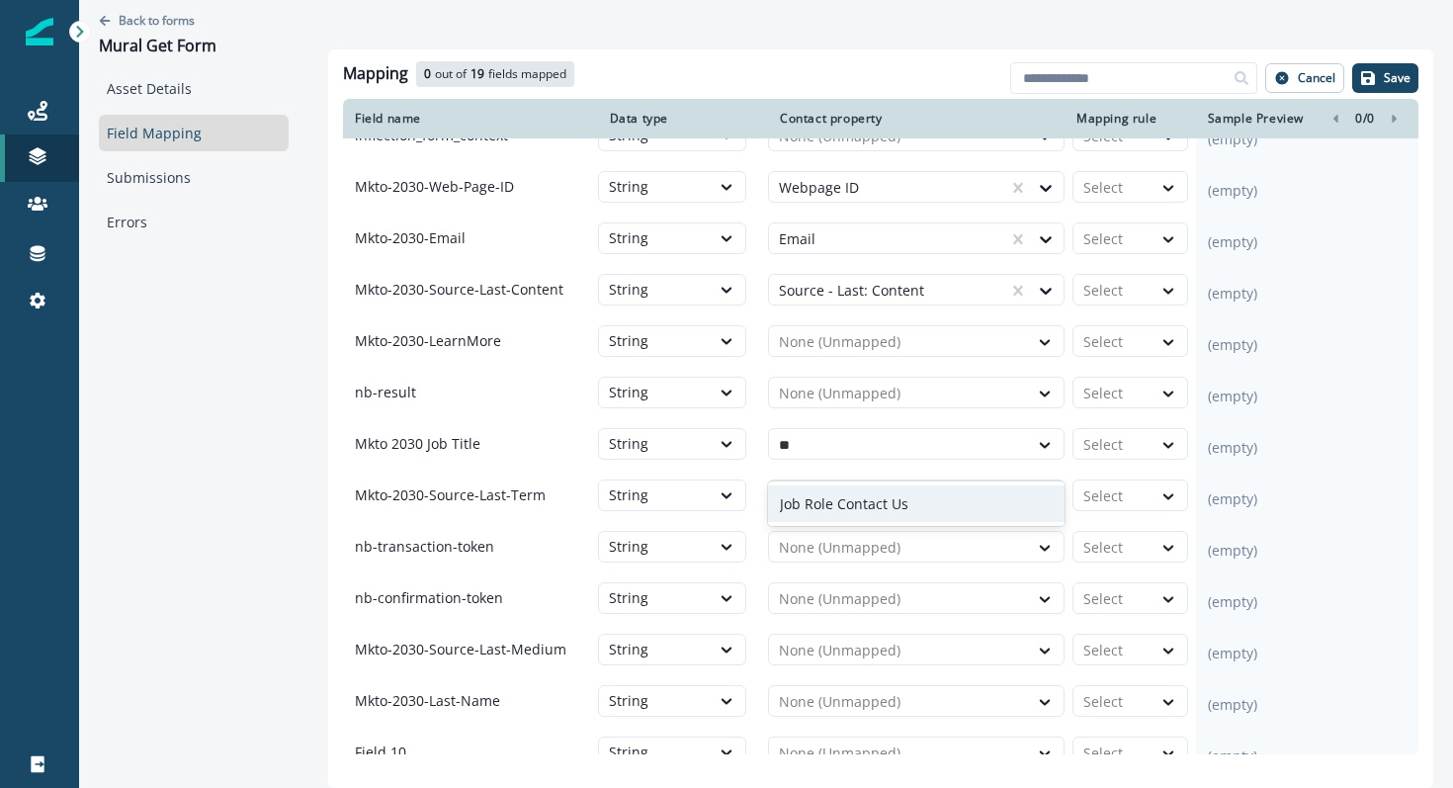
type input "*"
type input "****"
click at [842, 501] on div "Title" at bounding box center [916, 503] width 296 height 37
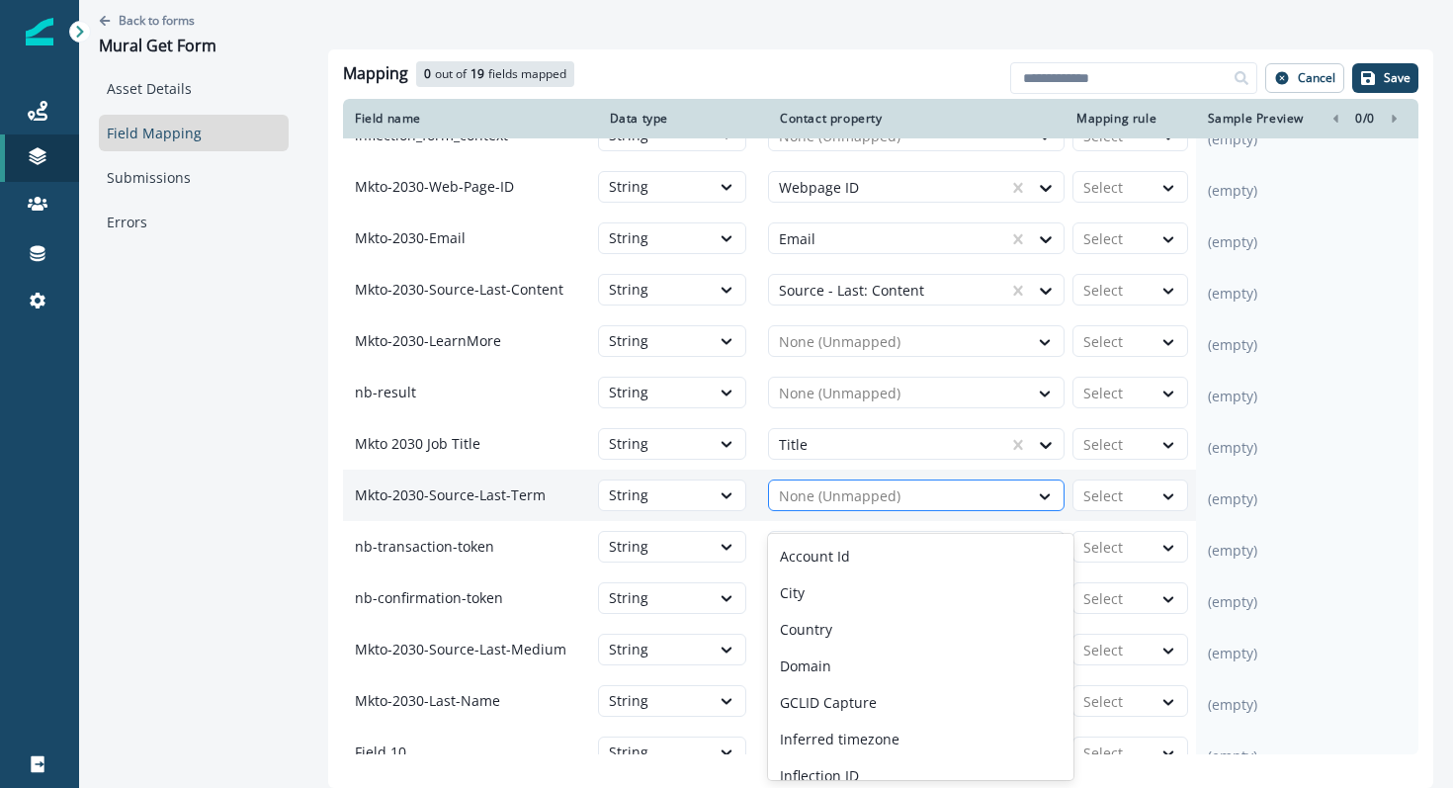
click at [842, 508] on div at bounding box center [898, 496] width 239 height 24
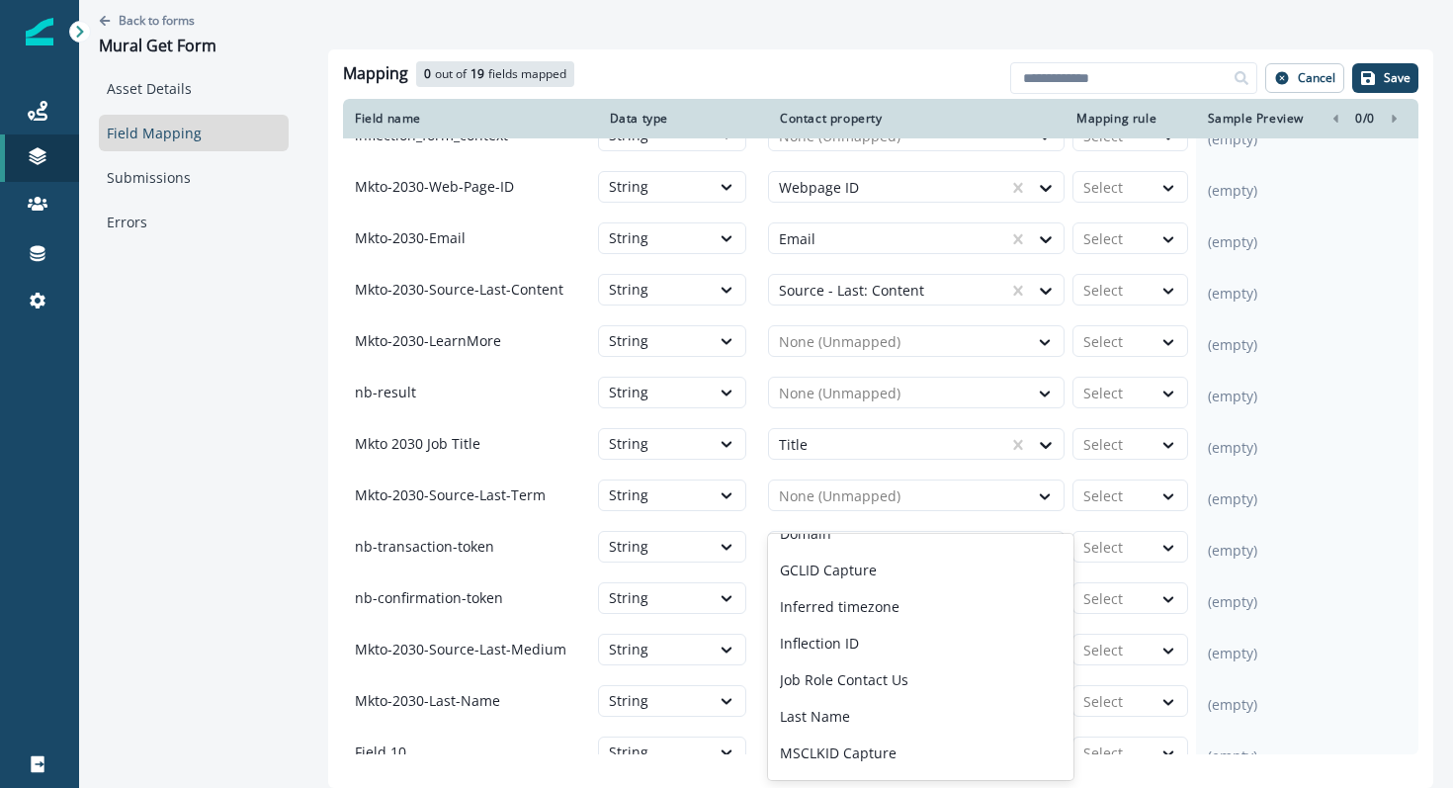
scroll to position [134, 0]
type input "*"
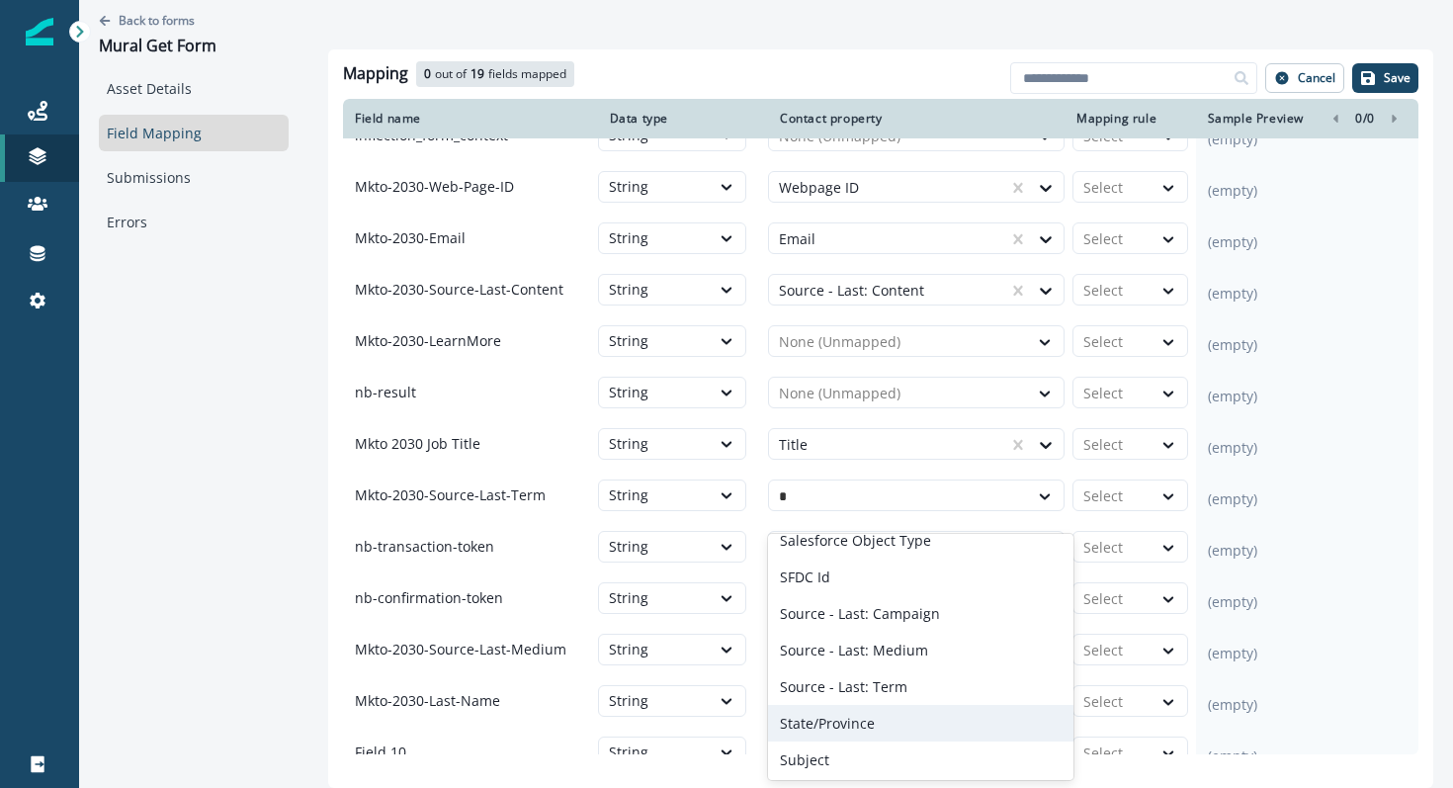
scroll to position [179, 0]
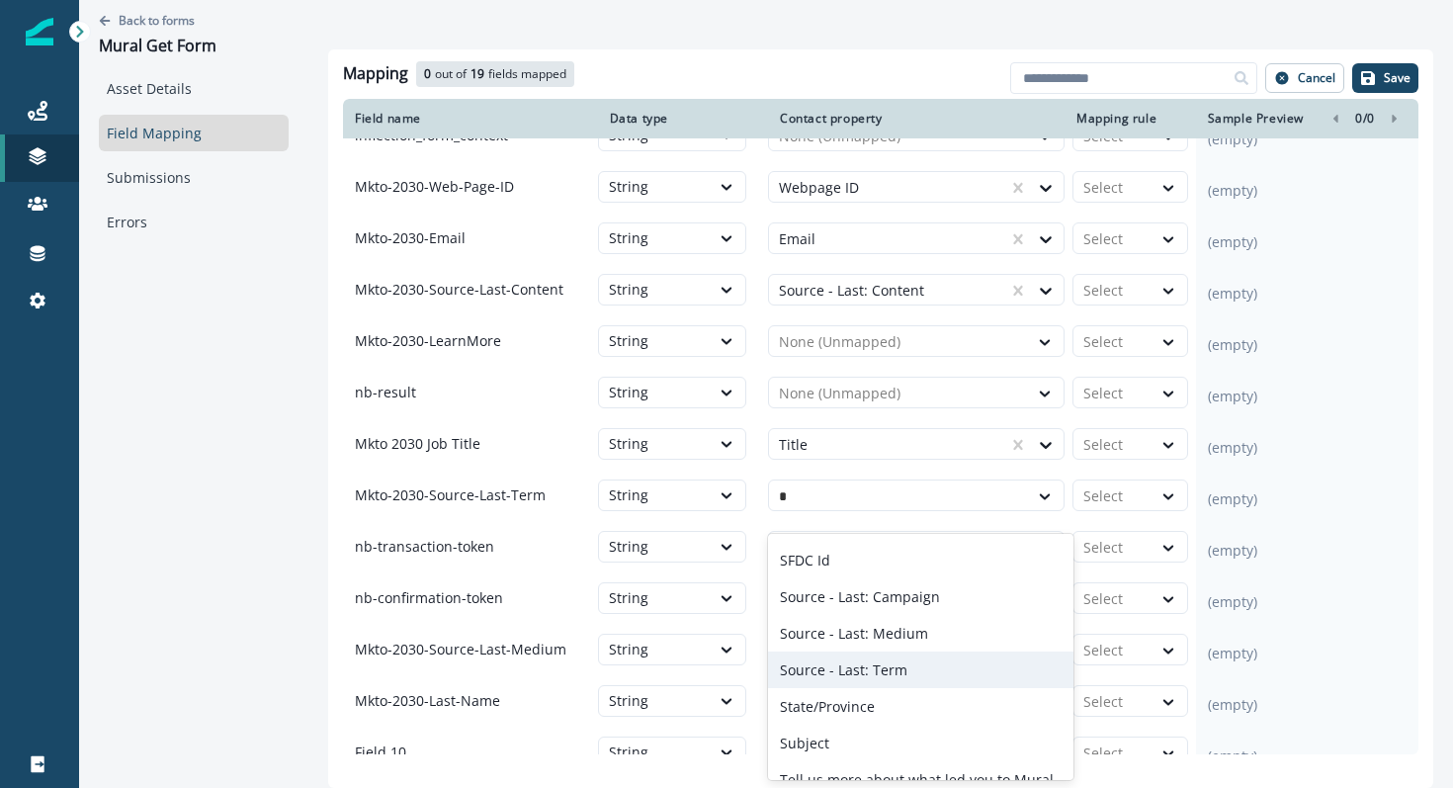
click at [849, 673] on p "Source - Last: Term" at bounding box center [843, 669] width 127 height 21
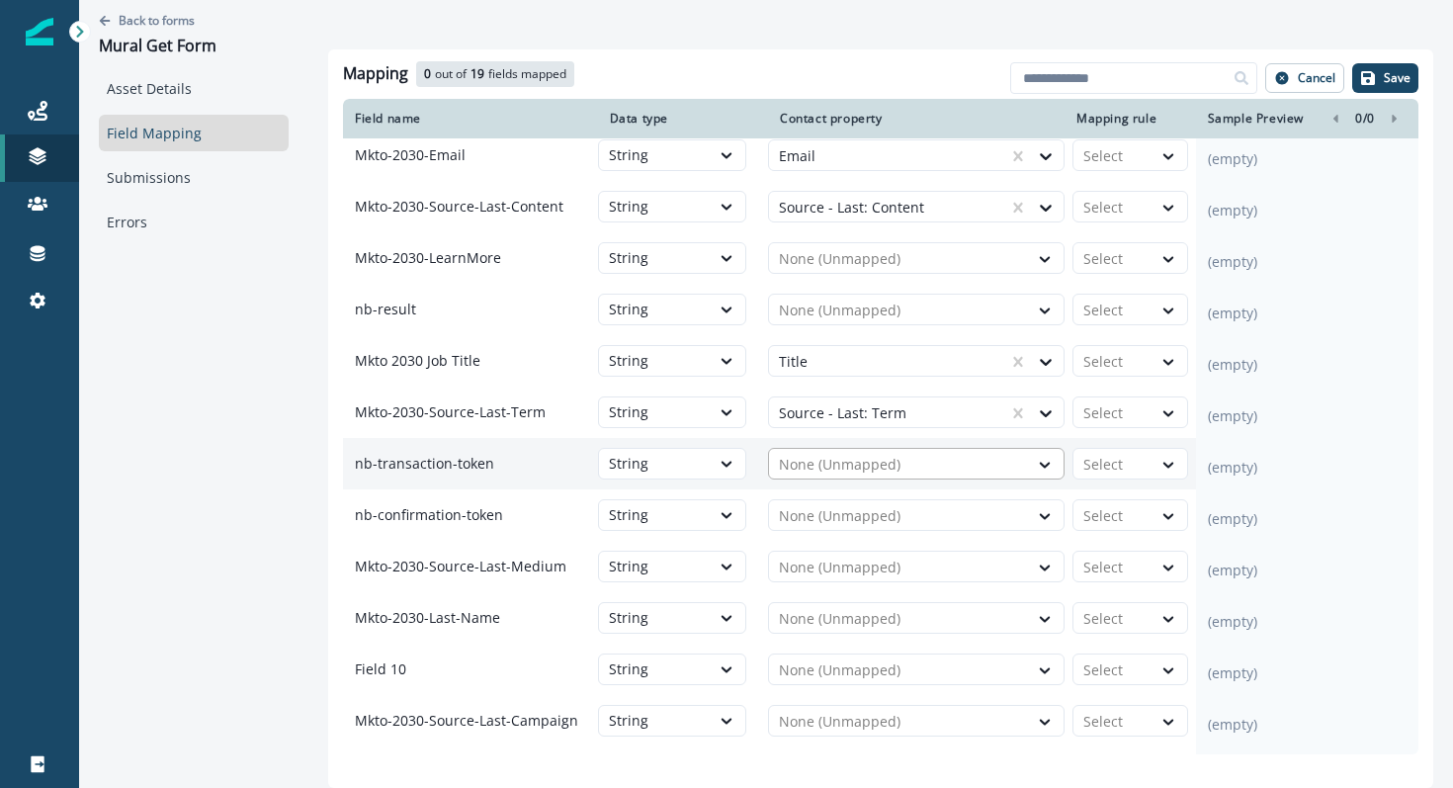
scroll to position [267, 0]
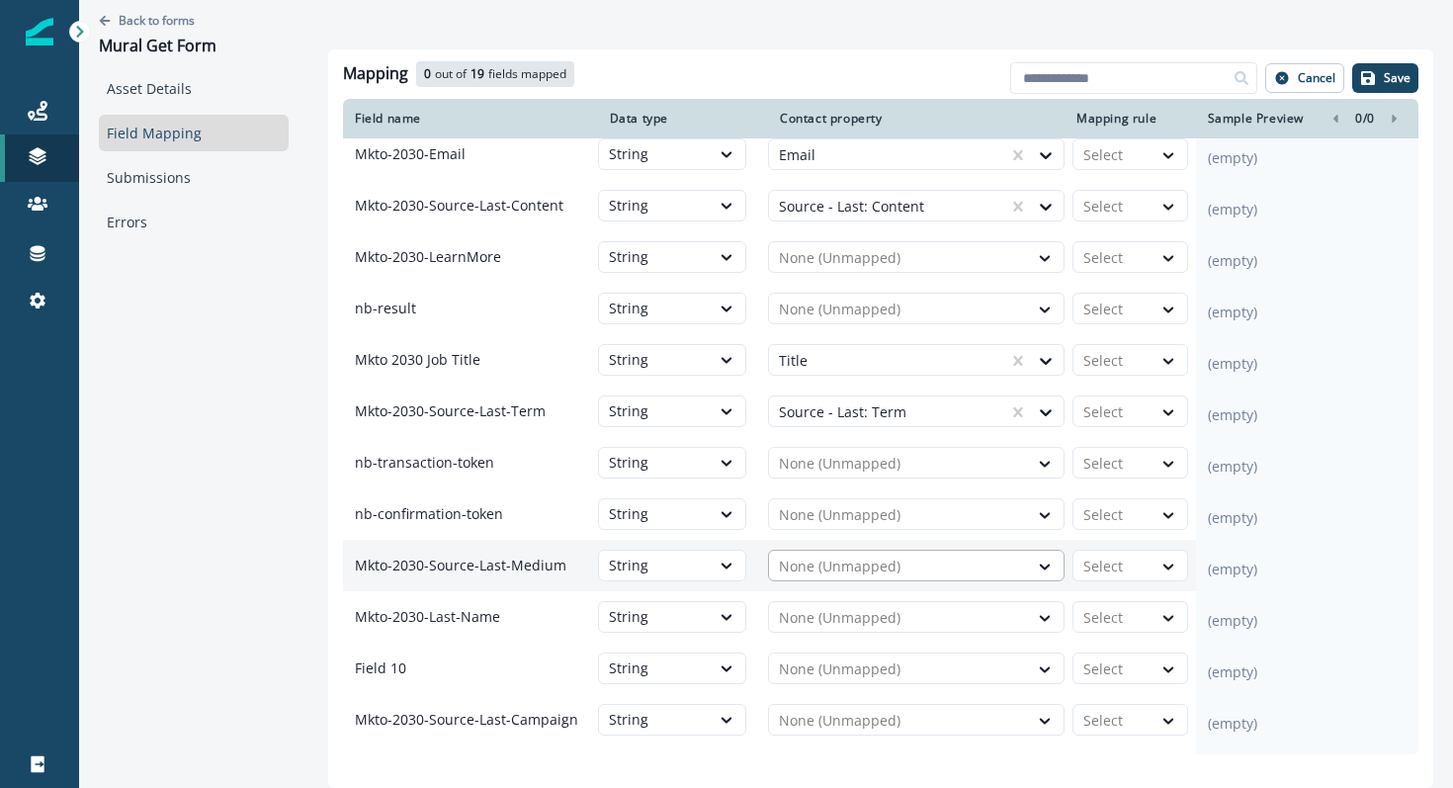
click at [830, 578] on div at bounding box center [898, 566] width 239 height 24
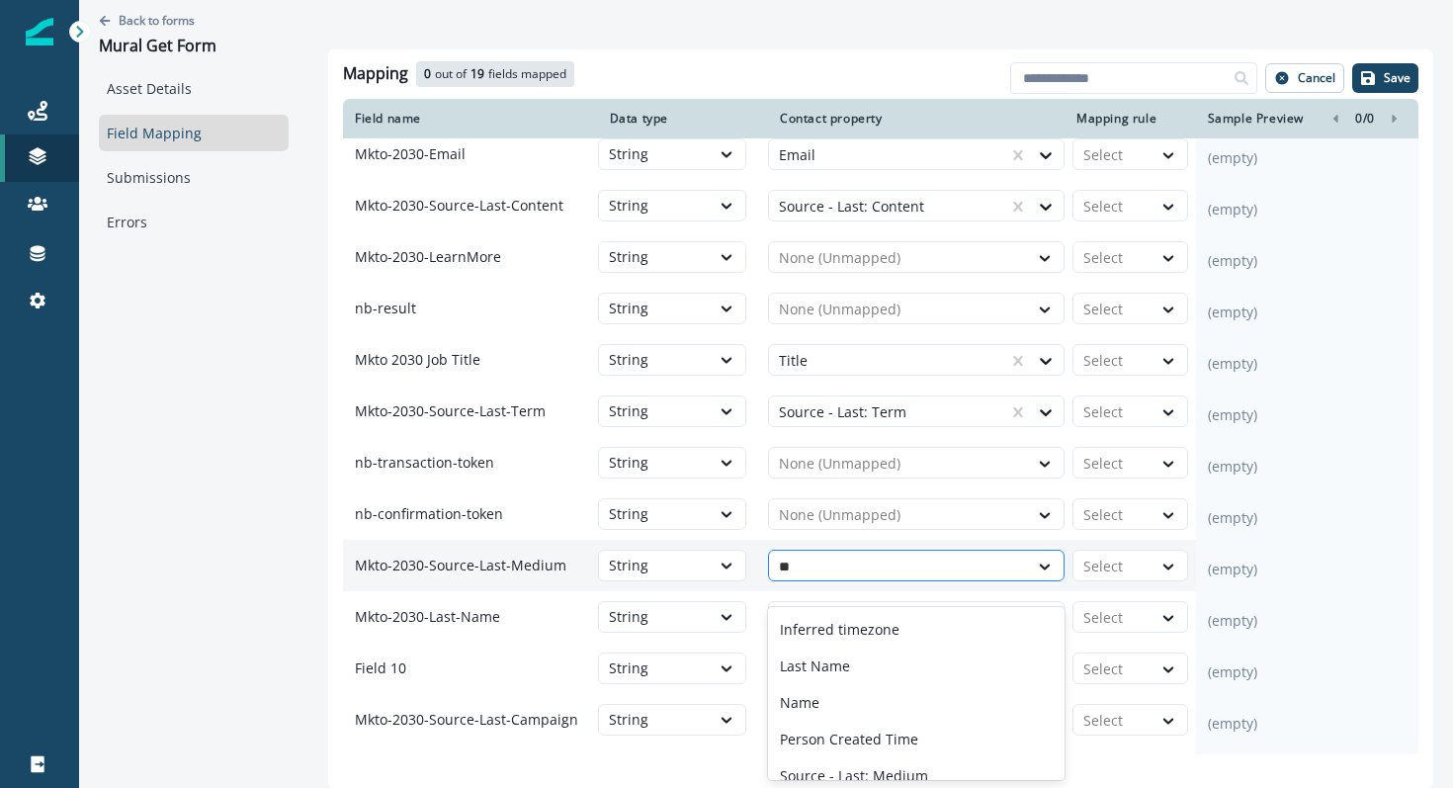
type input "***"
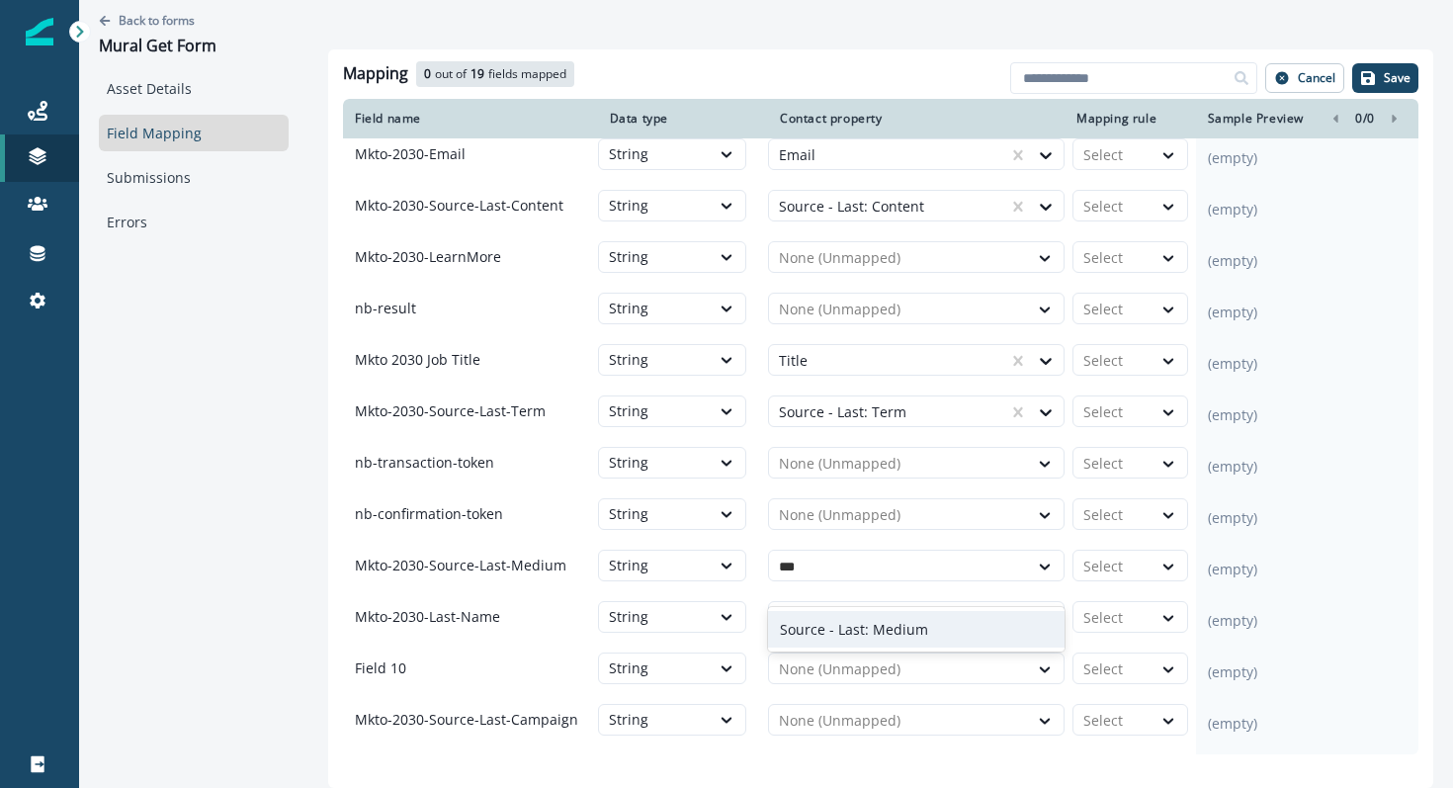
click at [826, 623] on p "Source - Last: Medium" at bounding box center [854, 629] width 148 height 21
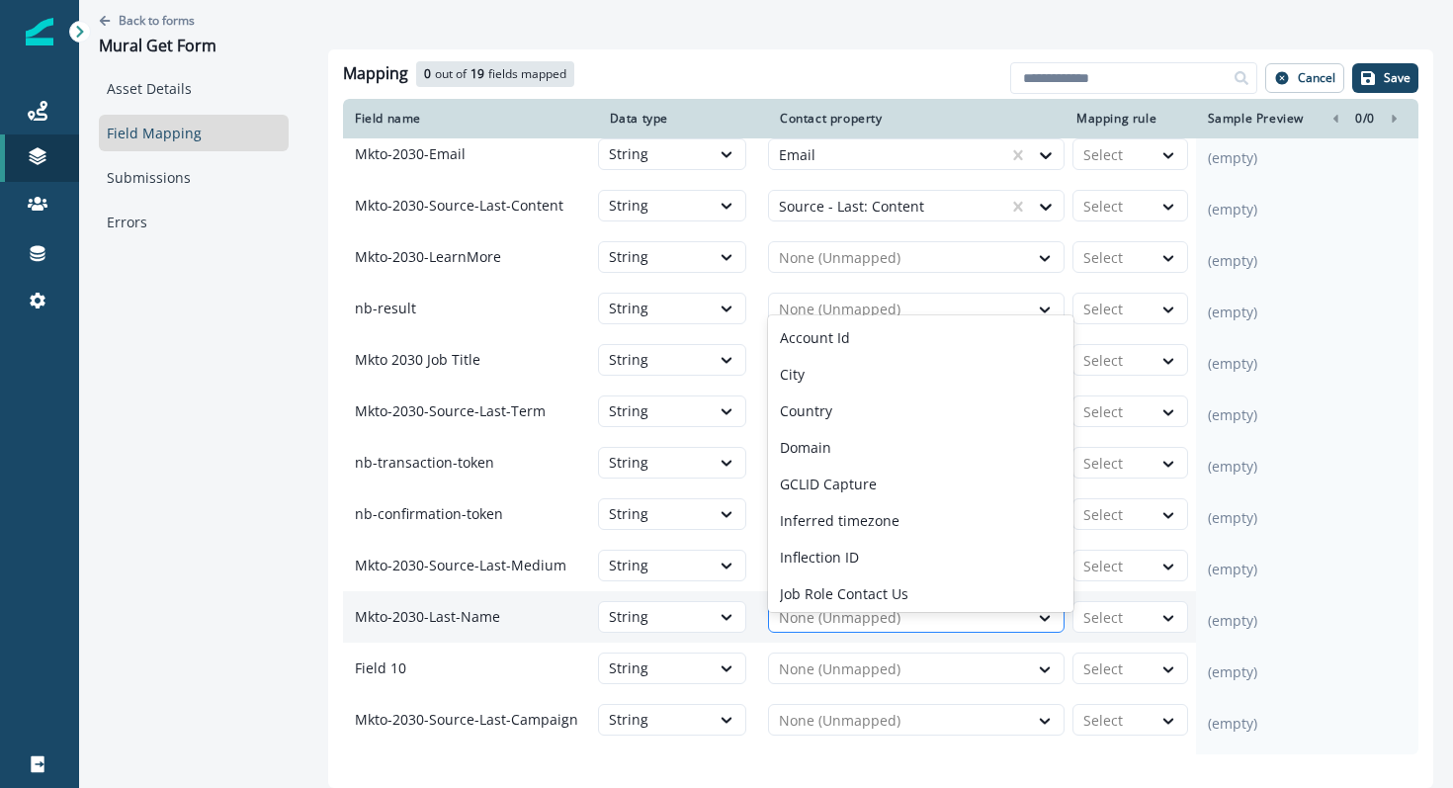
click at [809, 629] on div at bounding box center [898, 618] width 239 height 24
type input "**"
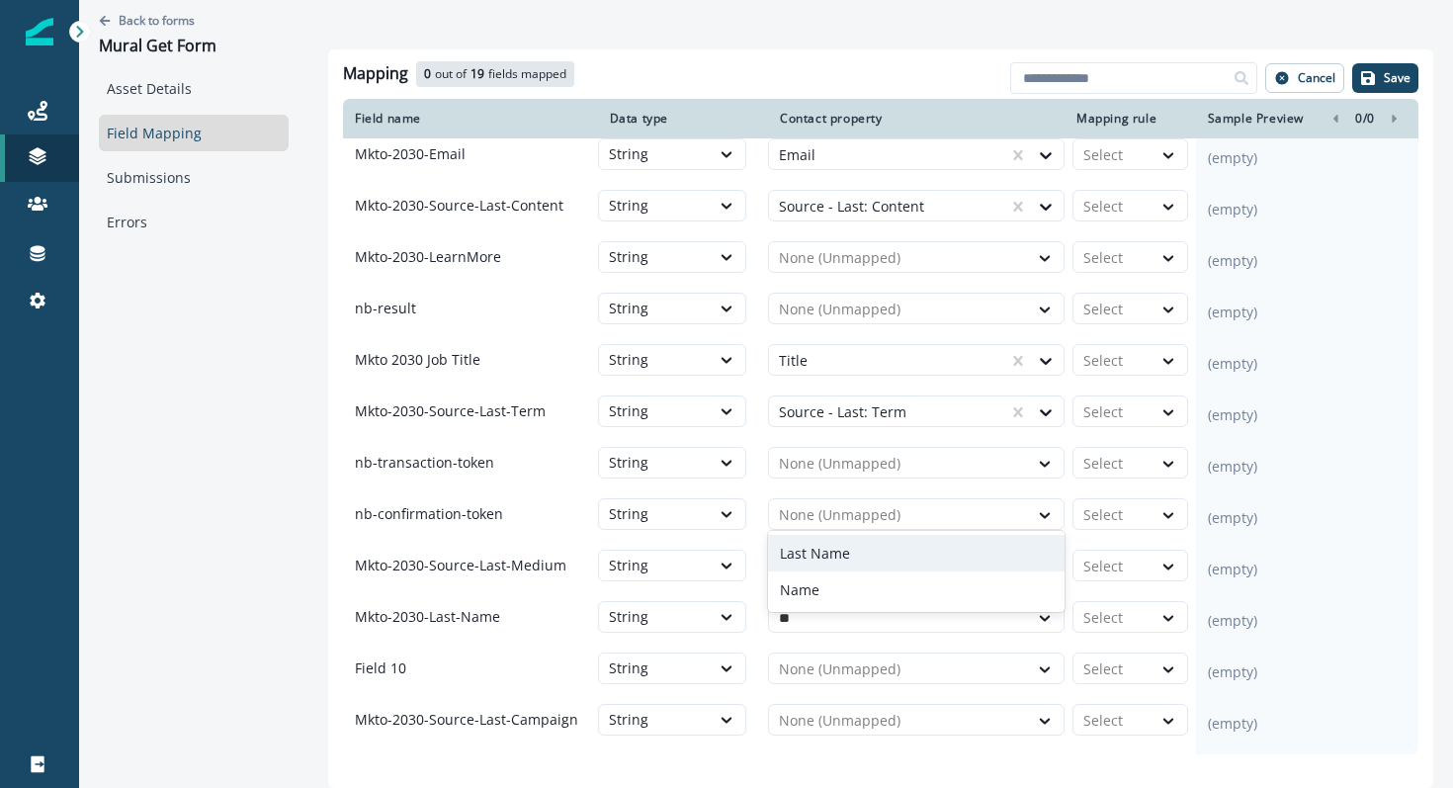
click at [830, 546] on p "Last Name" at bounding box center [815, 552] width 70 height 21
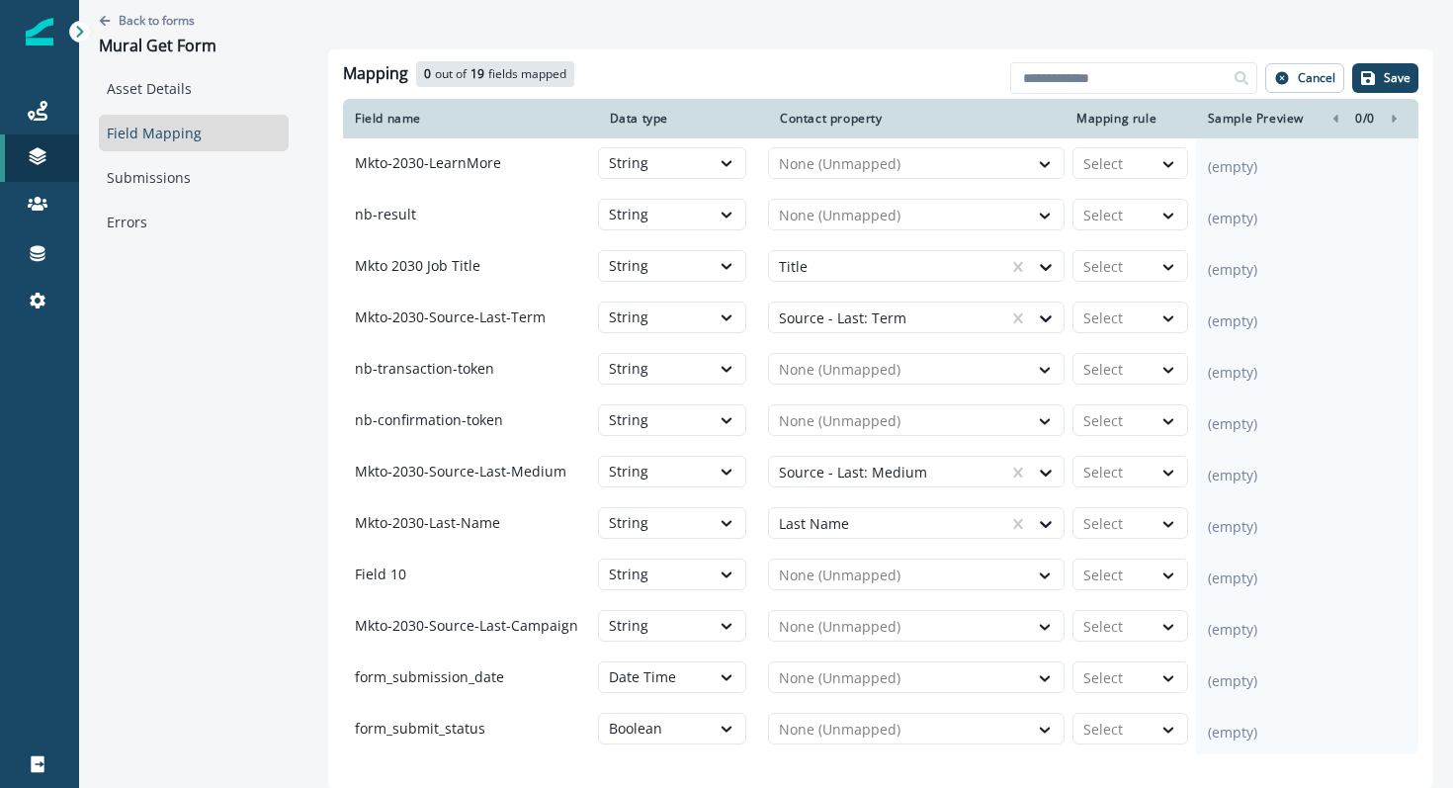
scroll to position [380, 0]
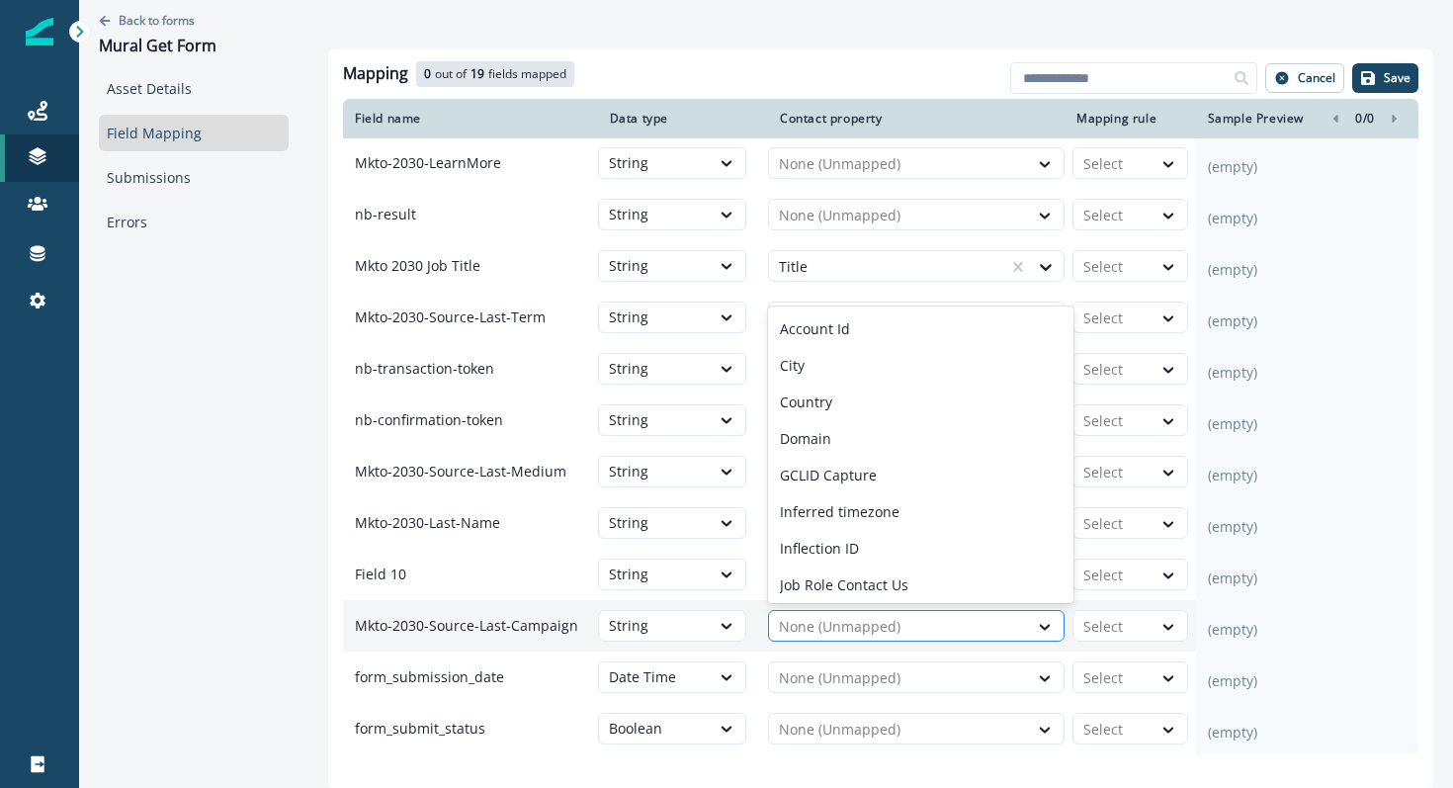
click at [831, 615] on div at bounding box center [898, 627] width 239 height 24
type input "**"
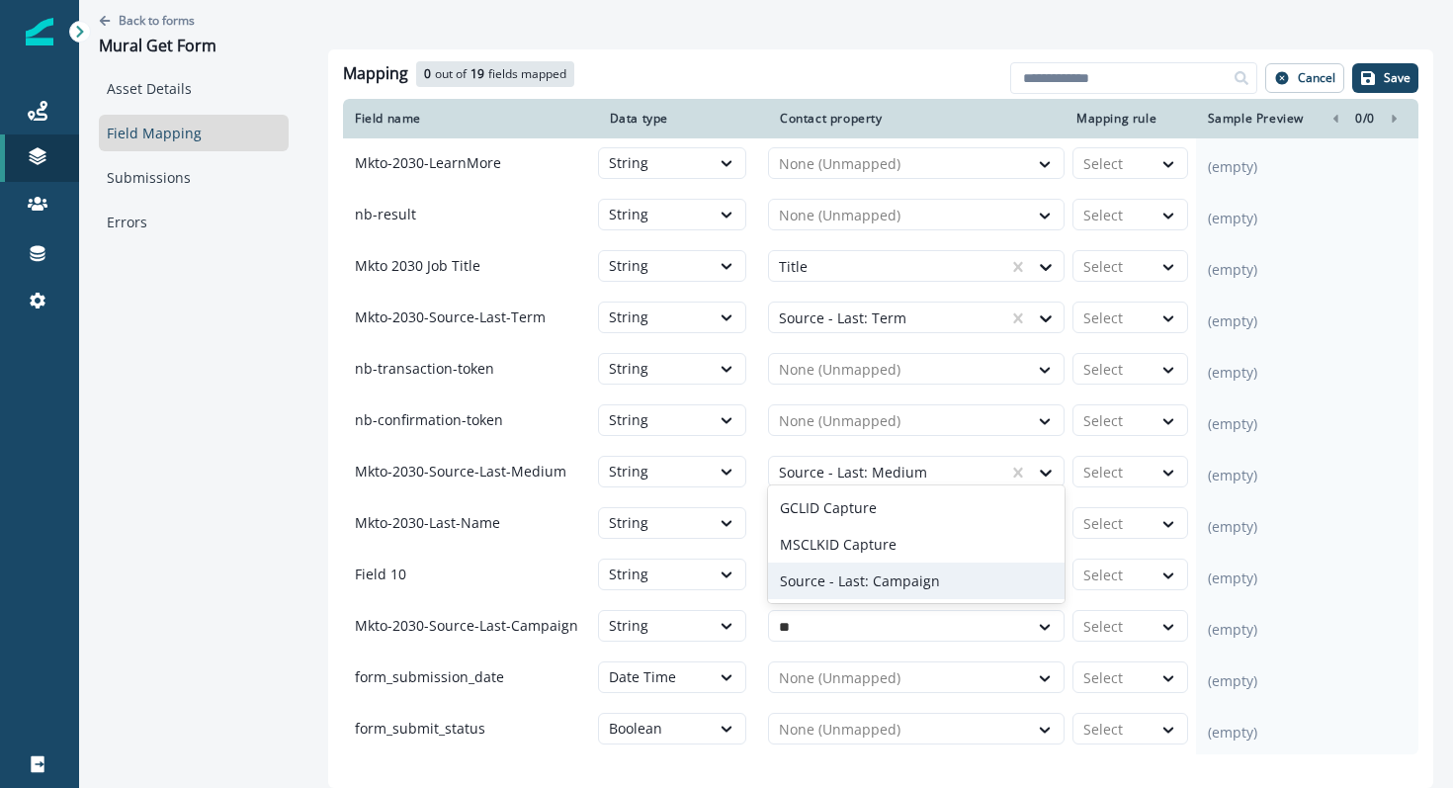
click at [875, 582] on p "Source - Last: Campaign" at bounding box center [860, 580] width 160 height 21
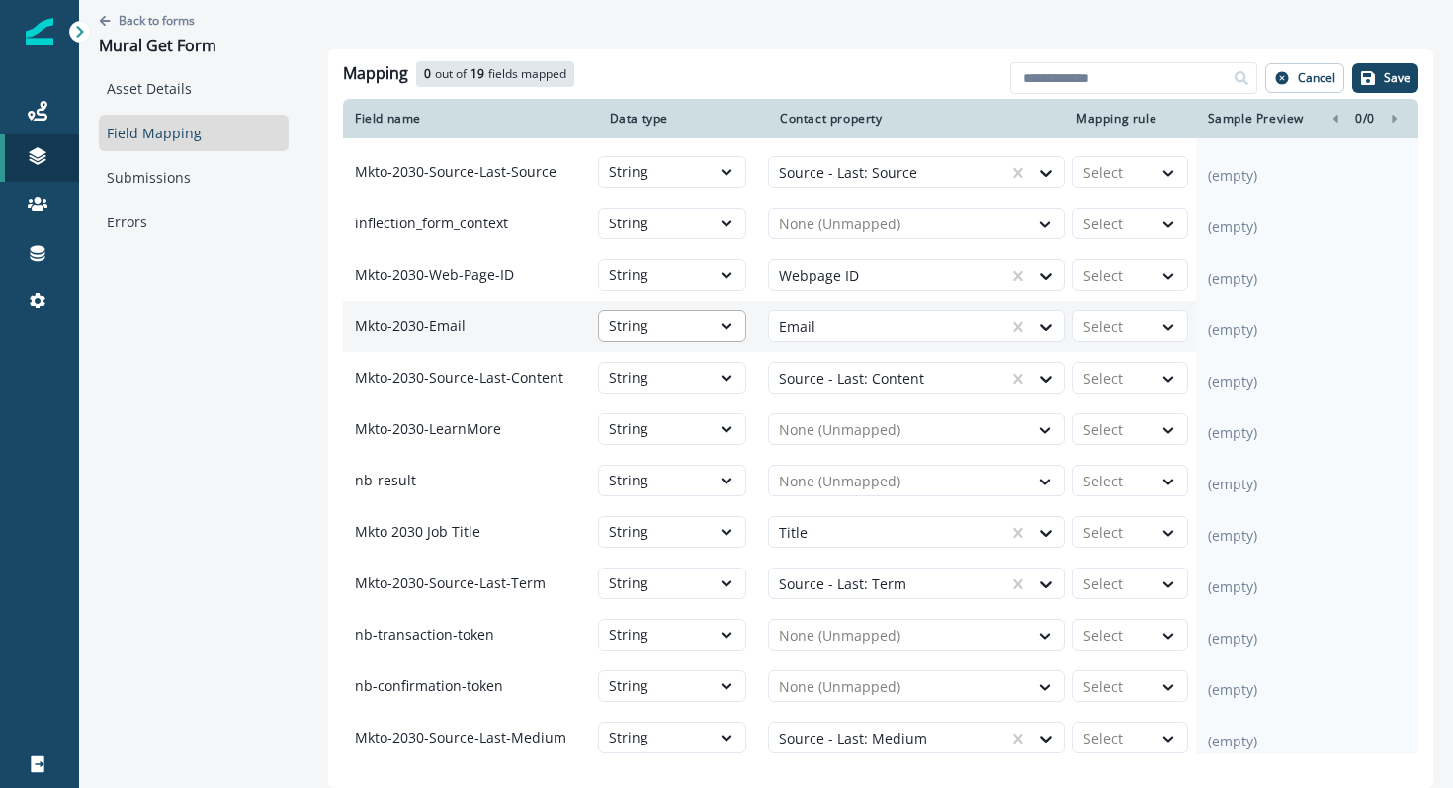
scroll to position [0, 0]
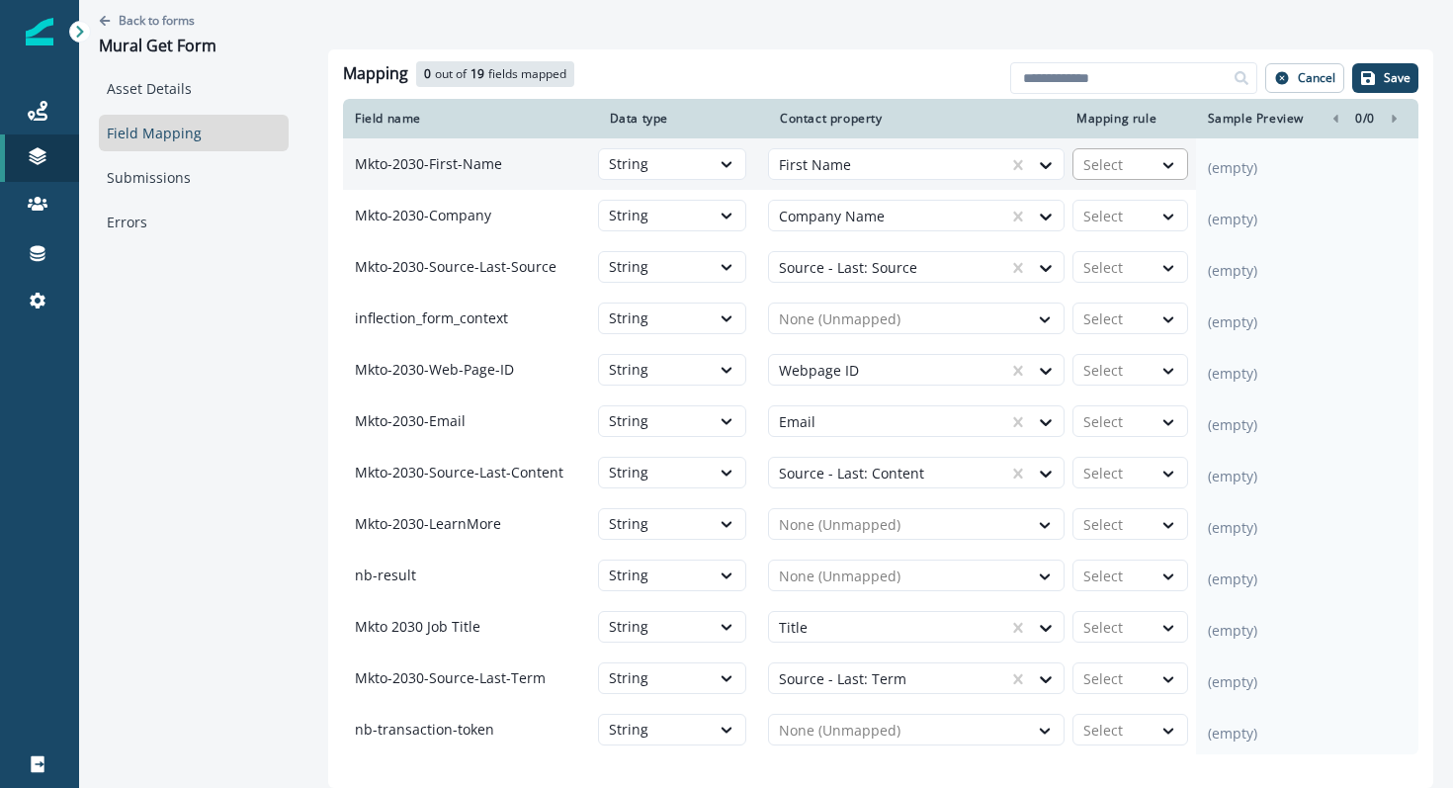
click at [1112, 169] on div at bounding box center [1112, 165] width 58 height 24
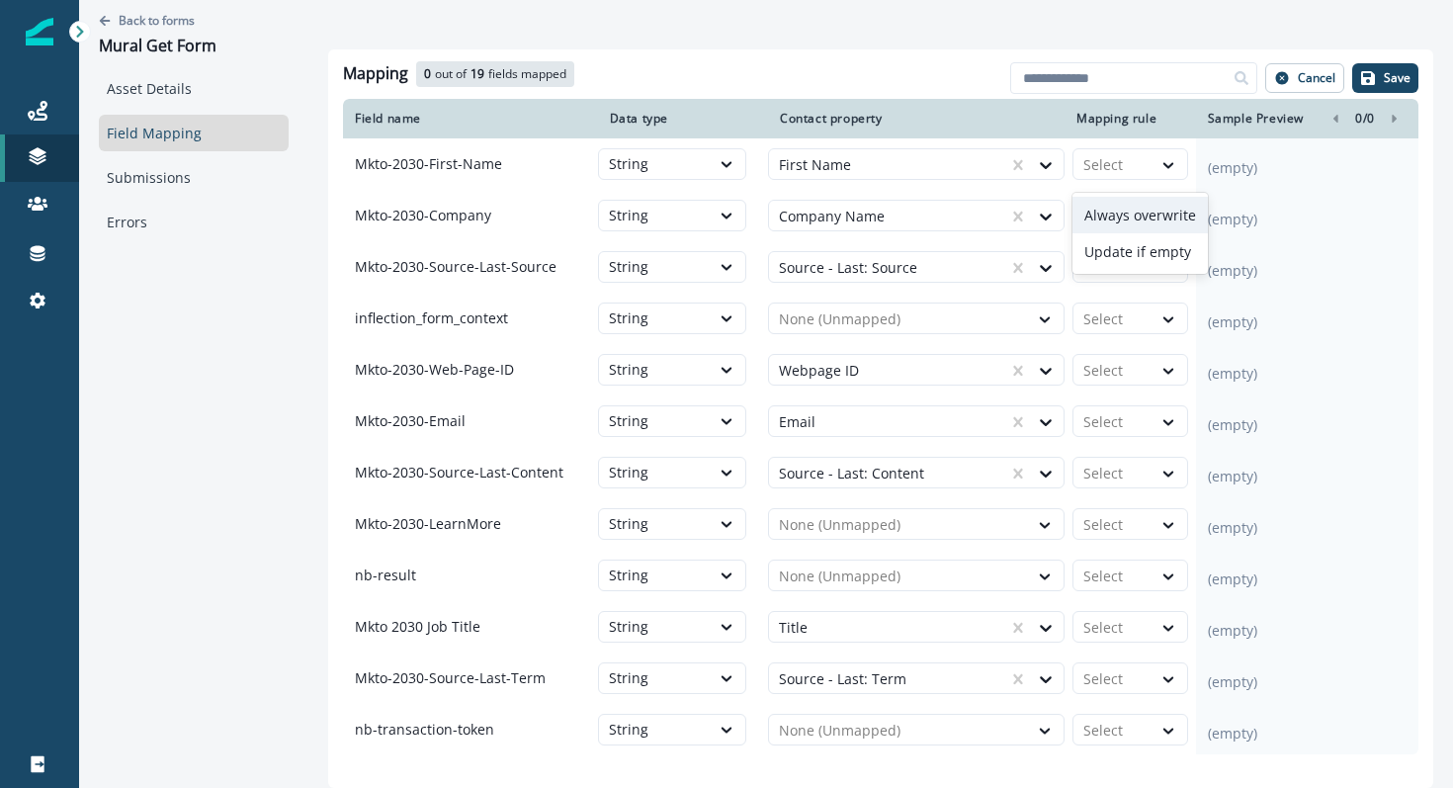
click at [1109, 219] on div "Always overwrite" at bounding box center [1139, 215] width 135 height 37
click at [1109, 219] on div at bounding box center [1112, 217] width 58 height 24
click at [1109, 259] on div "Always overwrite" at bounding box center [1139, 267] width 135 height 37
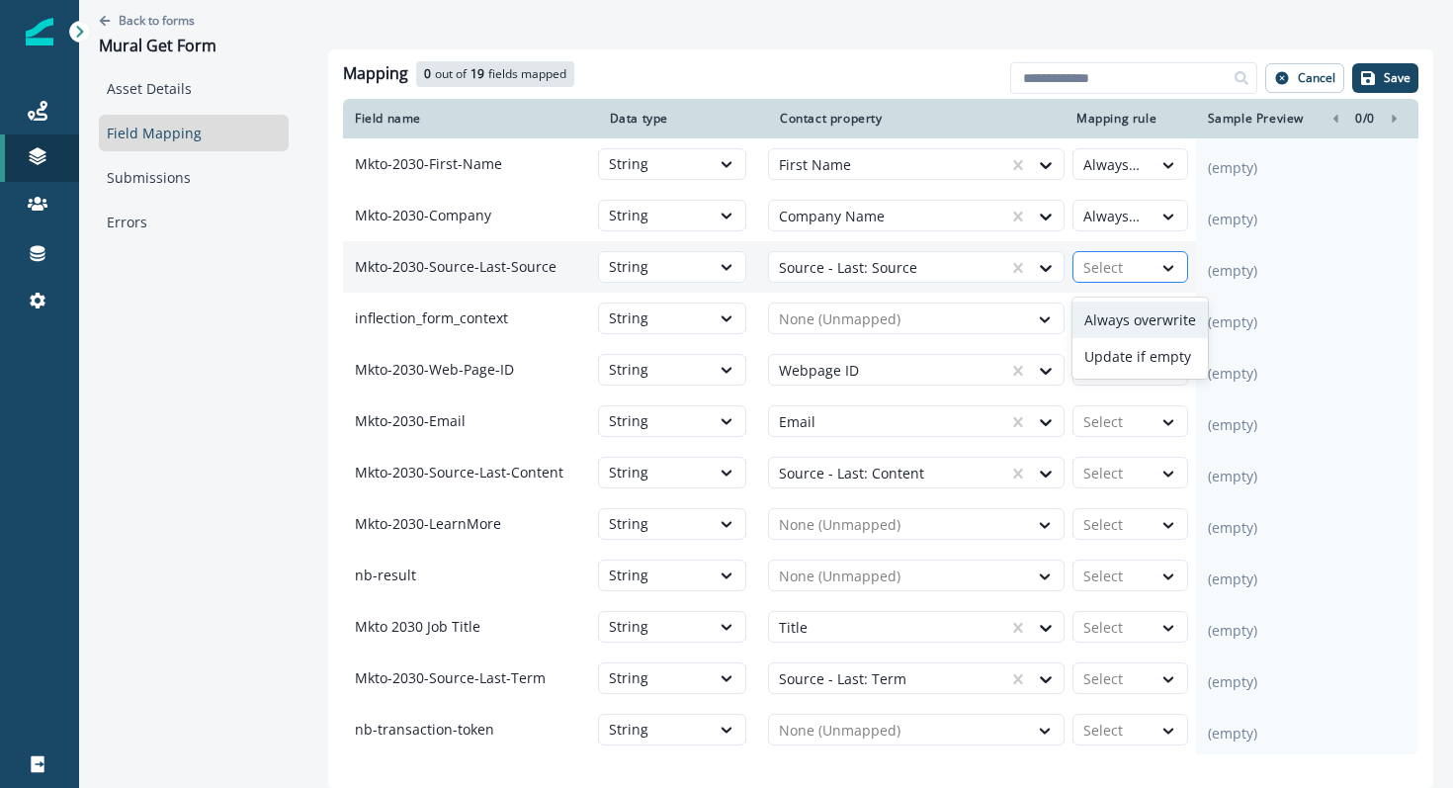
click at [1109, 259] on div "Select" at bounding box center [1112, 268] width 78 height 32
click at [1115, 311] on div "Always overwrite" at bounding box center [1139, 319] width 135 height 37
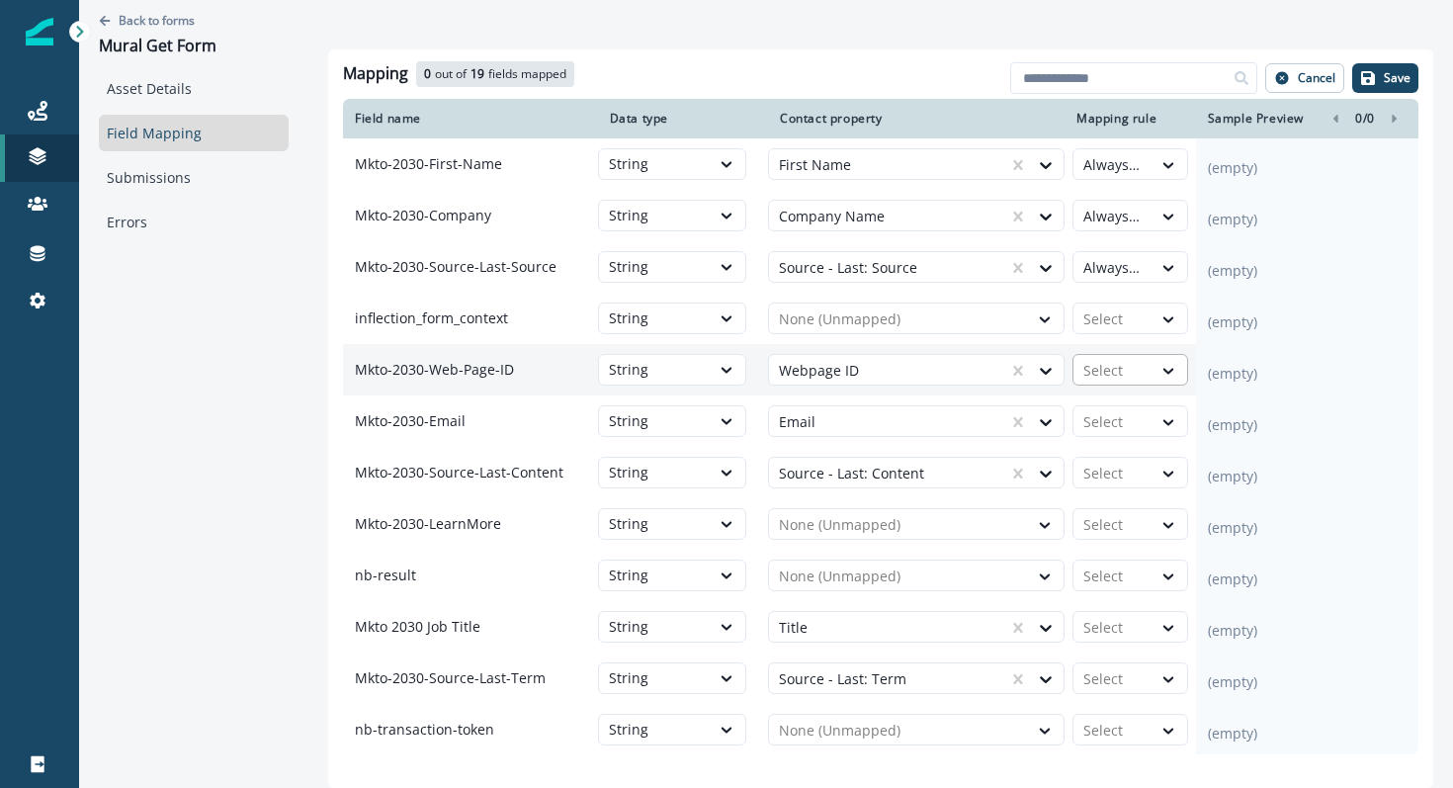
click at [1118, 374] on div at bounding box center [1112, 371] width 58 height 24
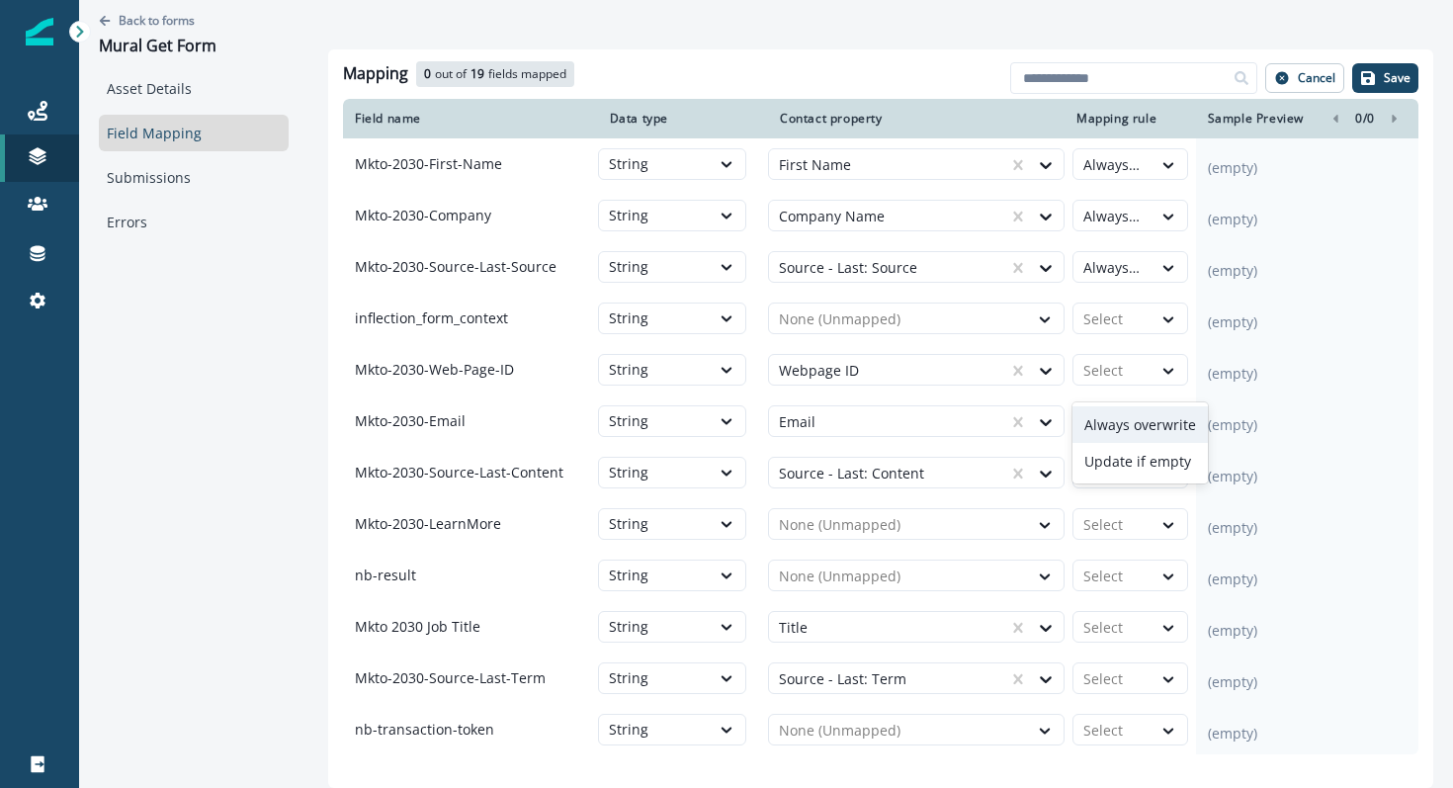
click at [1122, 418] on div "Always overwrite" at bounding box center [1139, 424] width 135 height 37
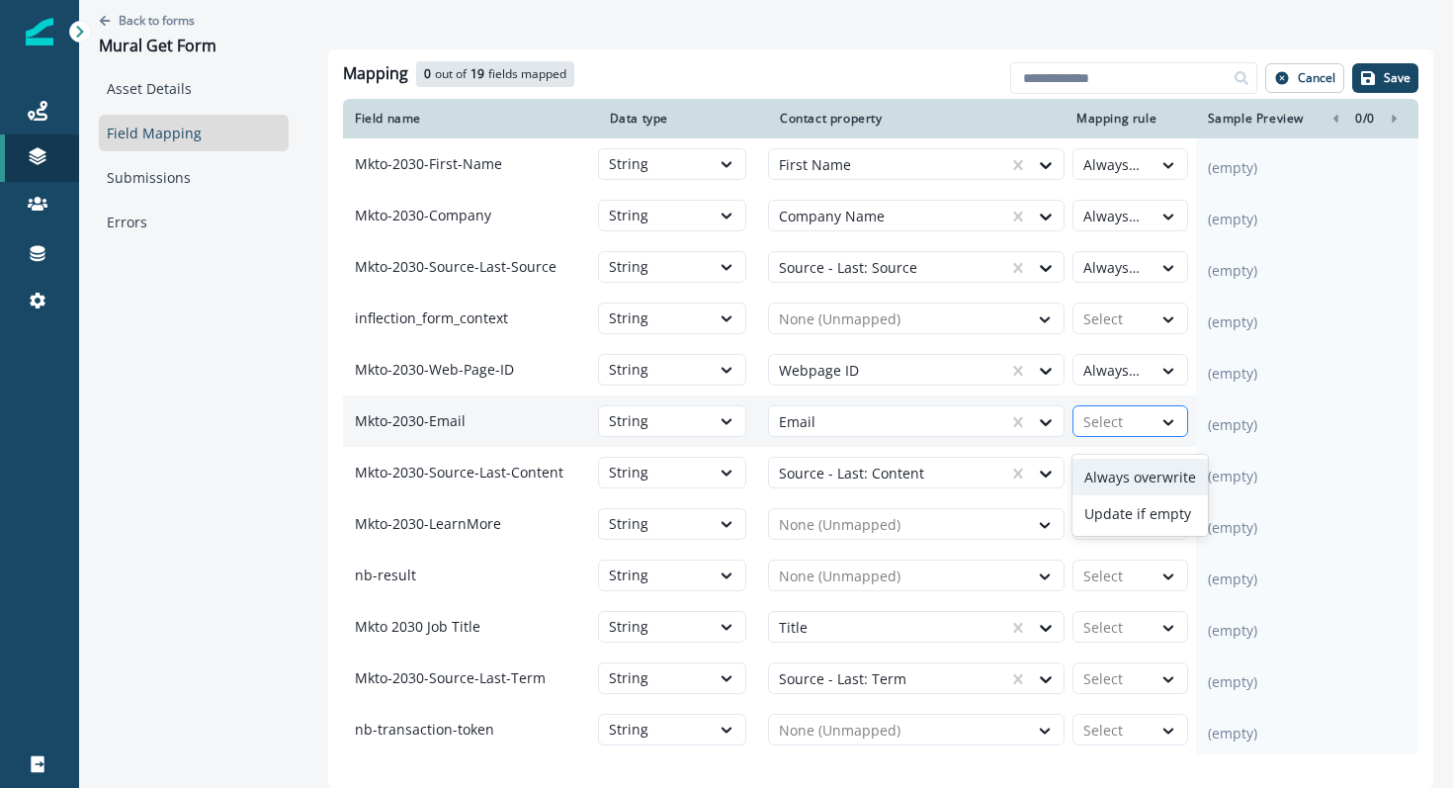
click at [1122, 434] on div at bounding box center [1112, 422] width 58 height 24
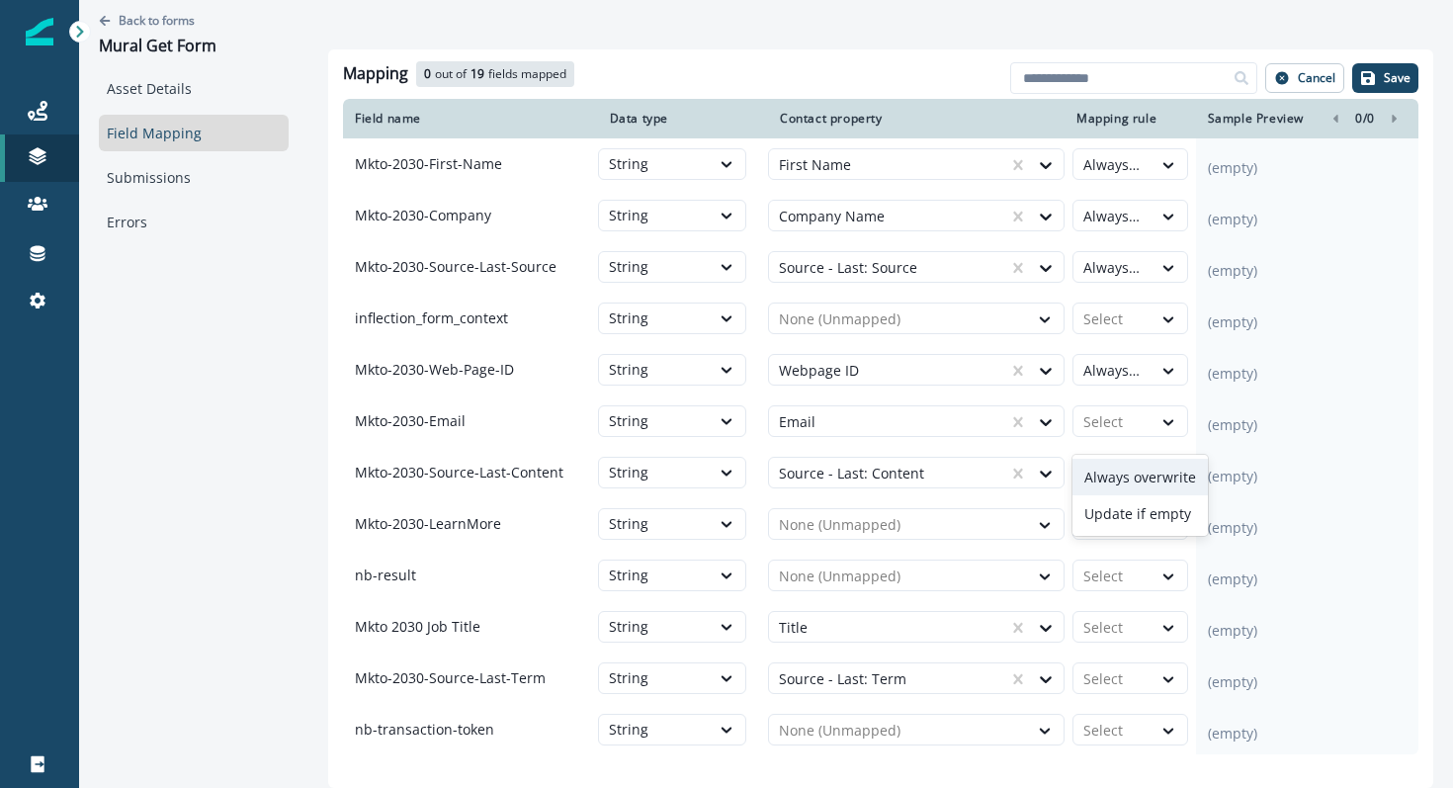
click at [1124, 474] on div "Always overwrite" at bounding box center [1139, 476] width 135 height 37
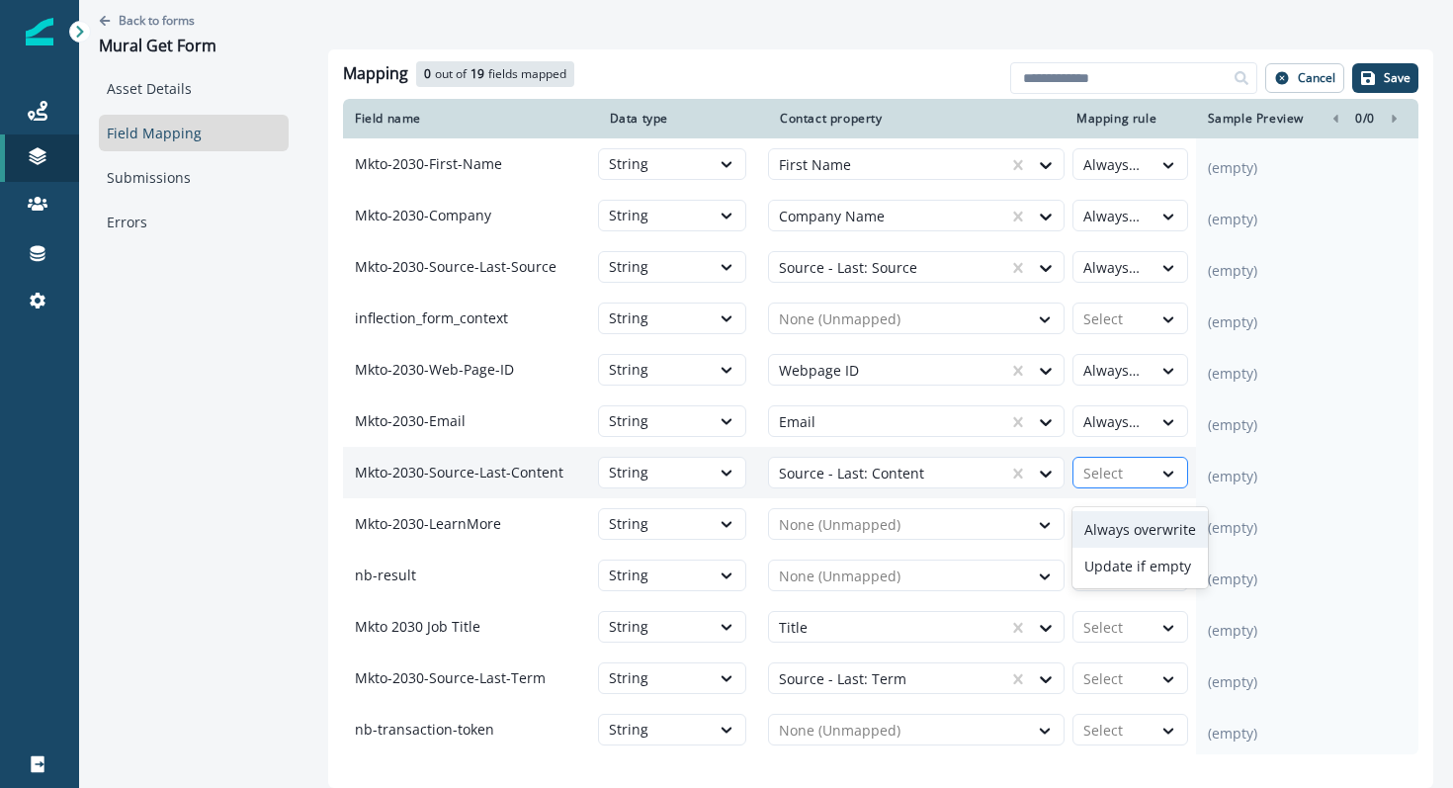
click at [1120, 485] on div at bounding box center [1112, 473] width 58 height 24
click at [1121, 530] on div "Always overwrite" at bounding box center [1139, 529] width 135 height 37
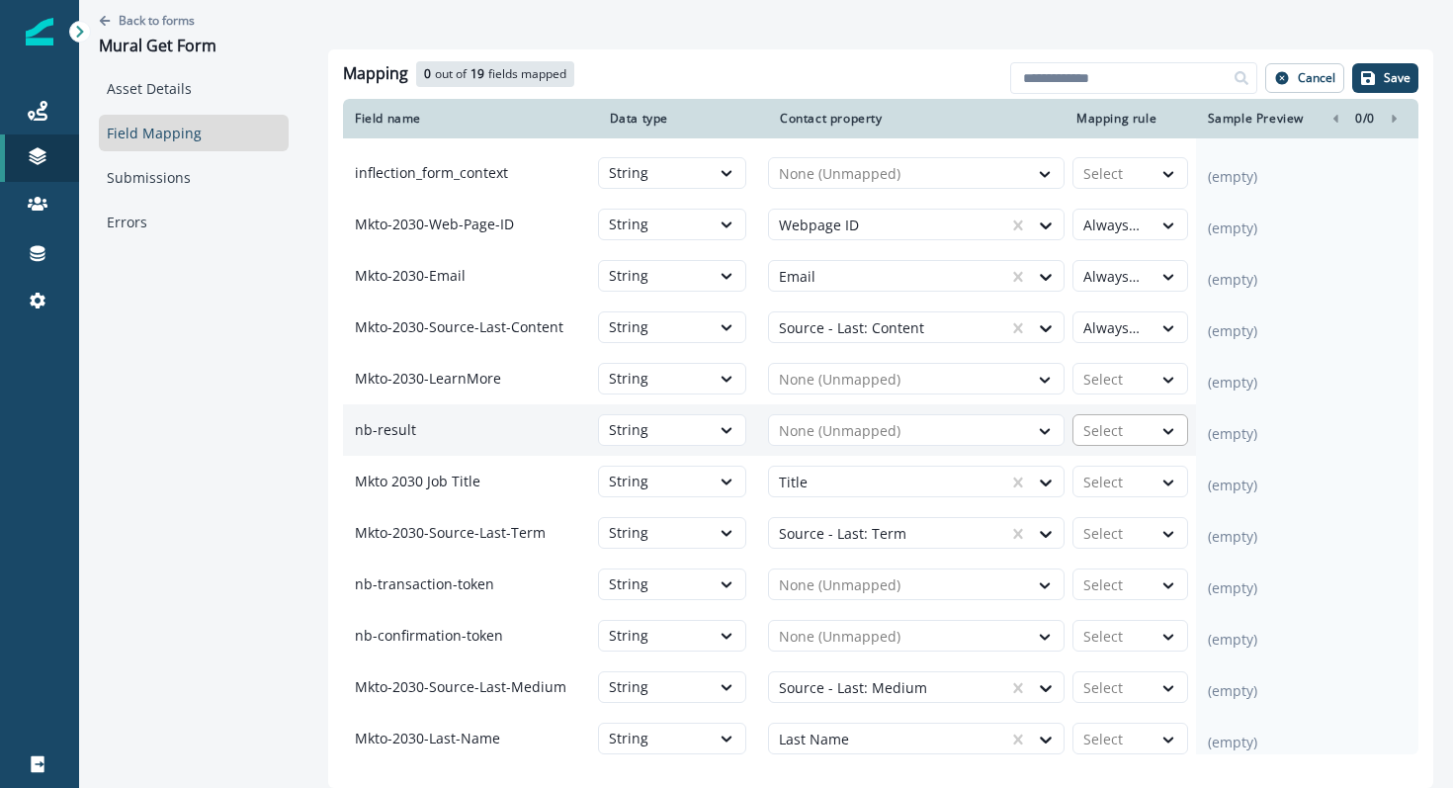
scroll to position [152, 0]
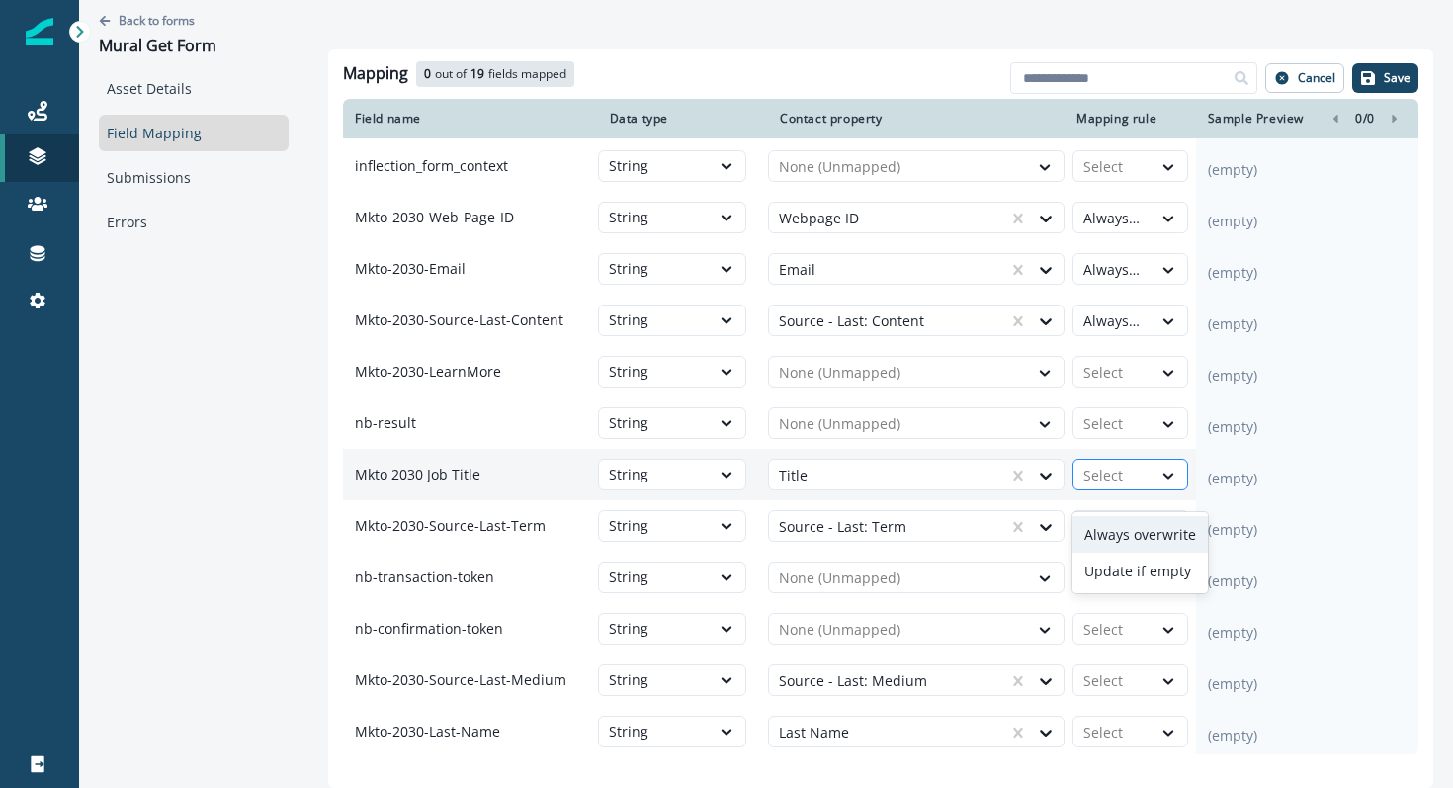
click at [1118, 487] on div at bounding box center [1112, 475] width 58 height 24
click at [1121, 527] on div "Always overwrite" at bounding box center [1139, 534] width 135 height 37
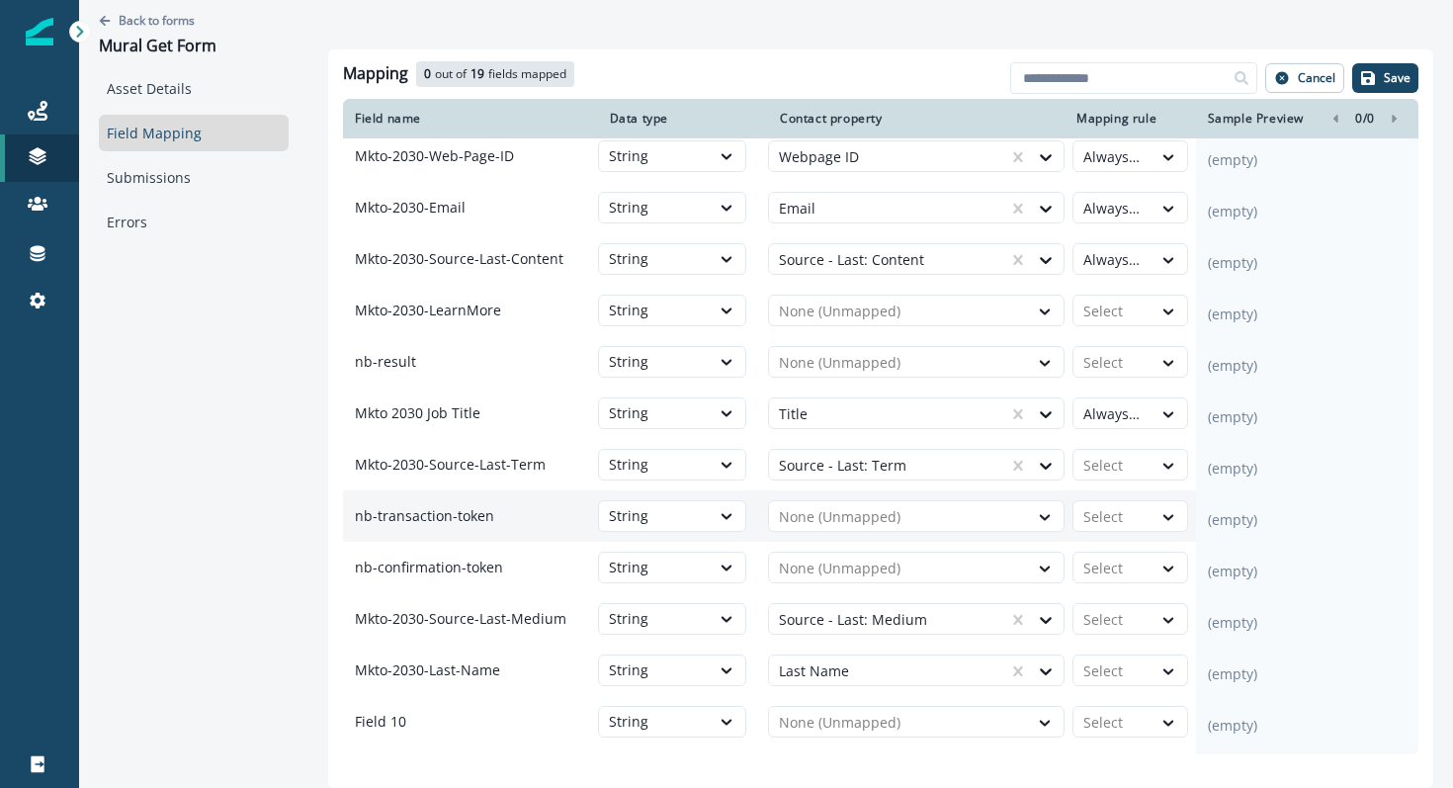
scroll to position [215, 0]
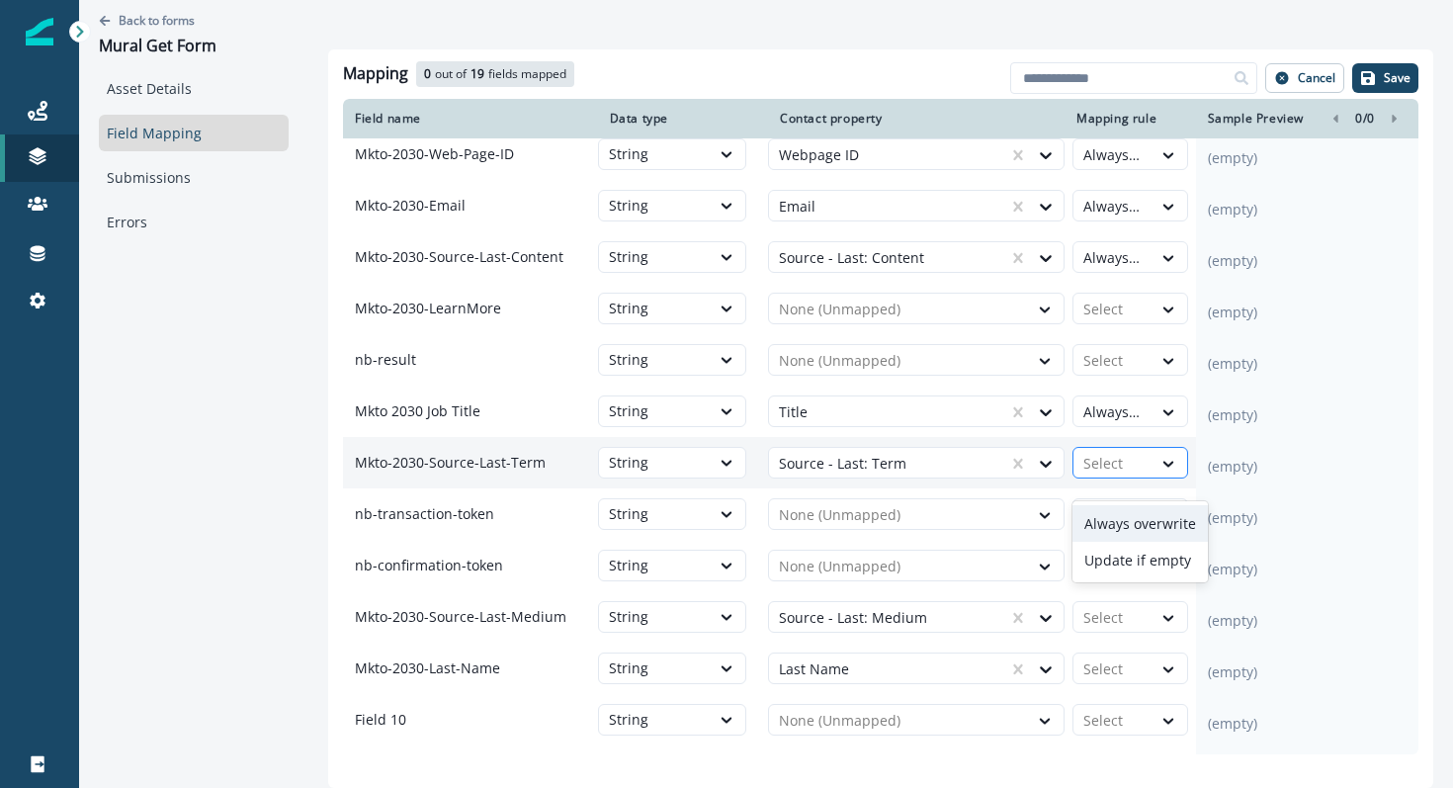
click at [1118, 479] on div "Select" at bounding box center [1112, 464] width 78 height 32
click at [1118, 521] on div "Always overwrite" at bounding box center [1139, 523] width 135 height 37
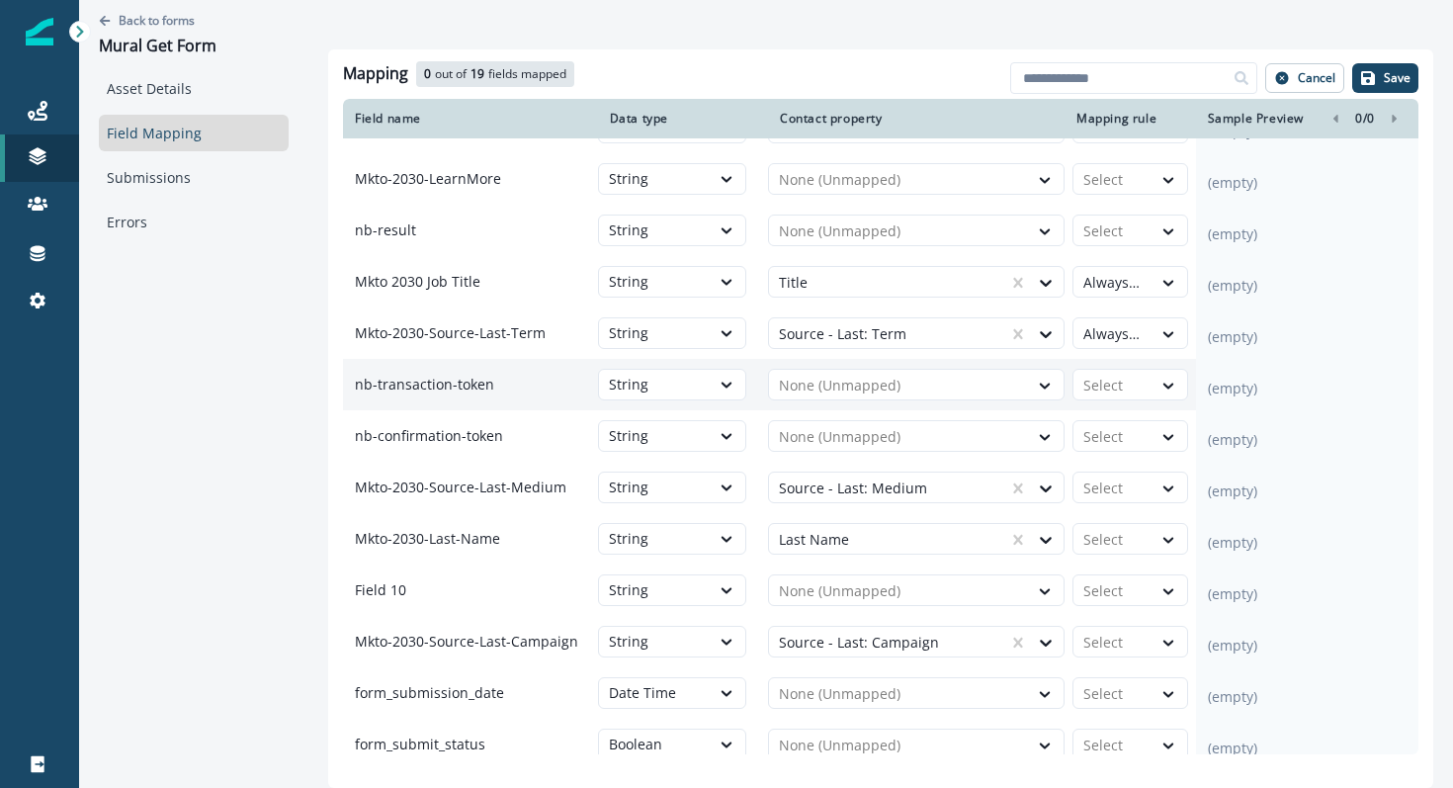
scroll to position [380, 0]
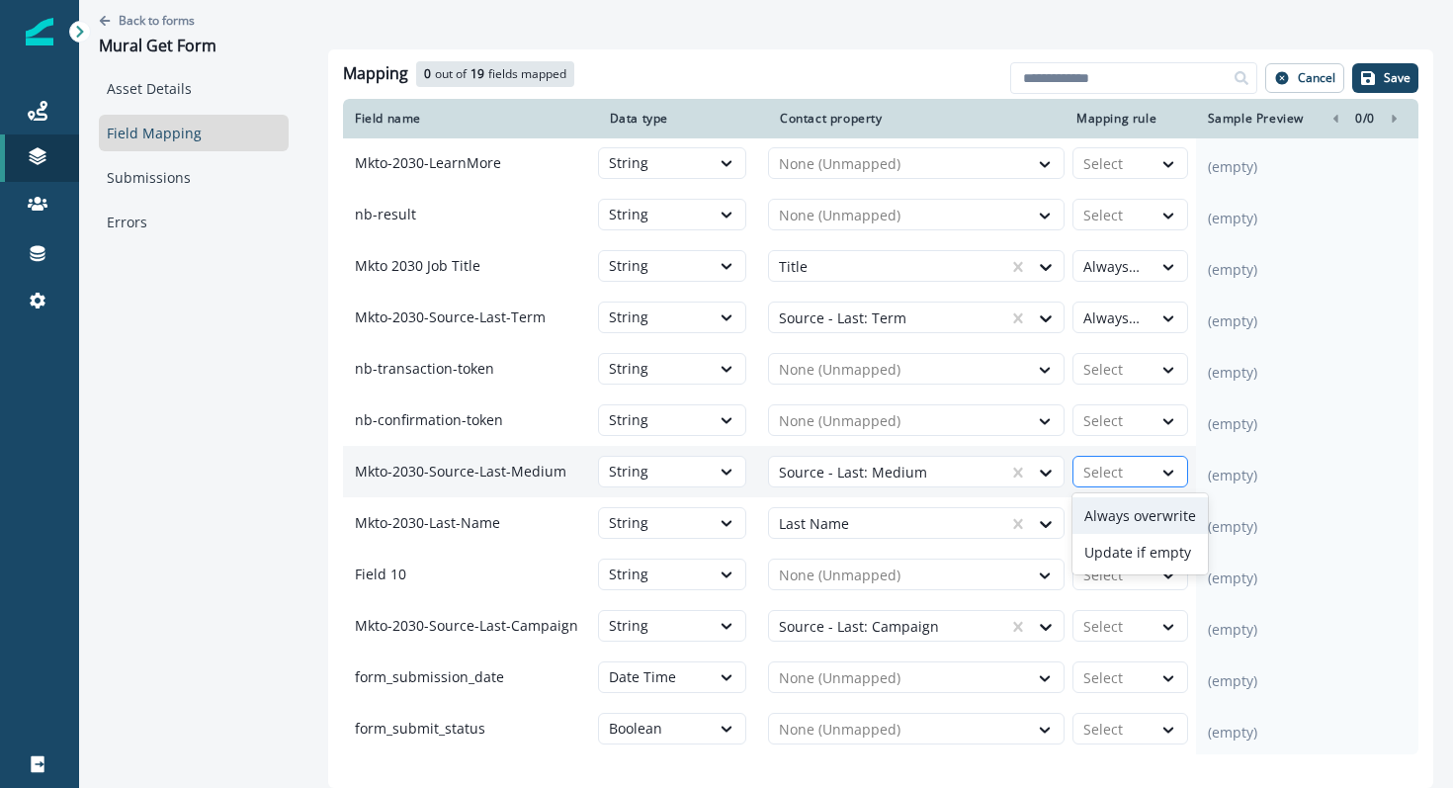
click at [1114, 476] on div at bounding box center [1112, 472] width 58 height 24
click at [1112, 502] on div "Always overwrite" at bounding box center [1139, 515] width 135 height 37
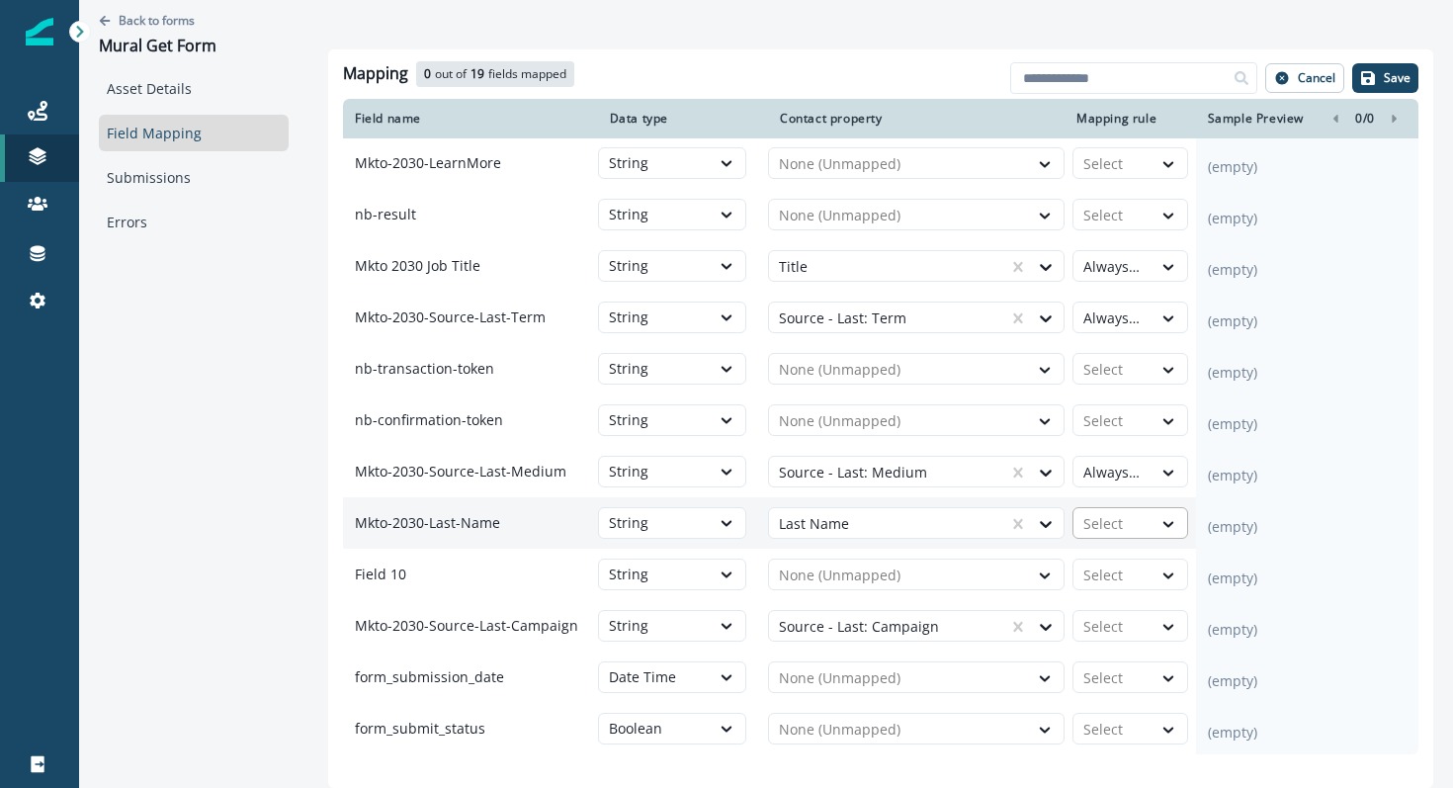
click at [1112, 513] on div at bounding box center [1112, 524] width 58 height 24
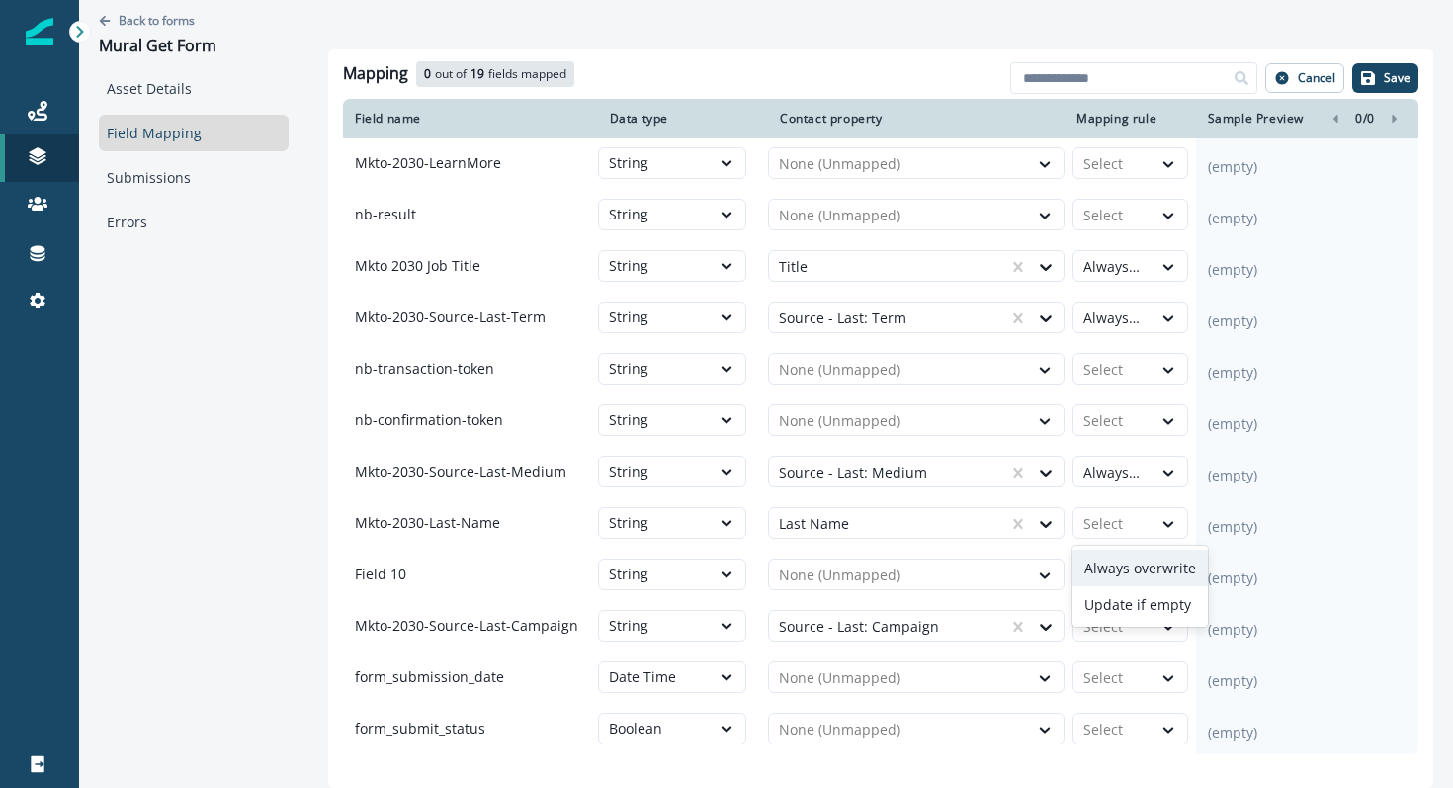
click at [1109, 567] on div "Always overwrite" at bounding box center [1139, 567] width 135 height 37
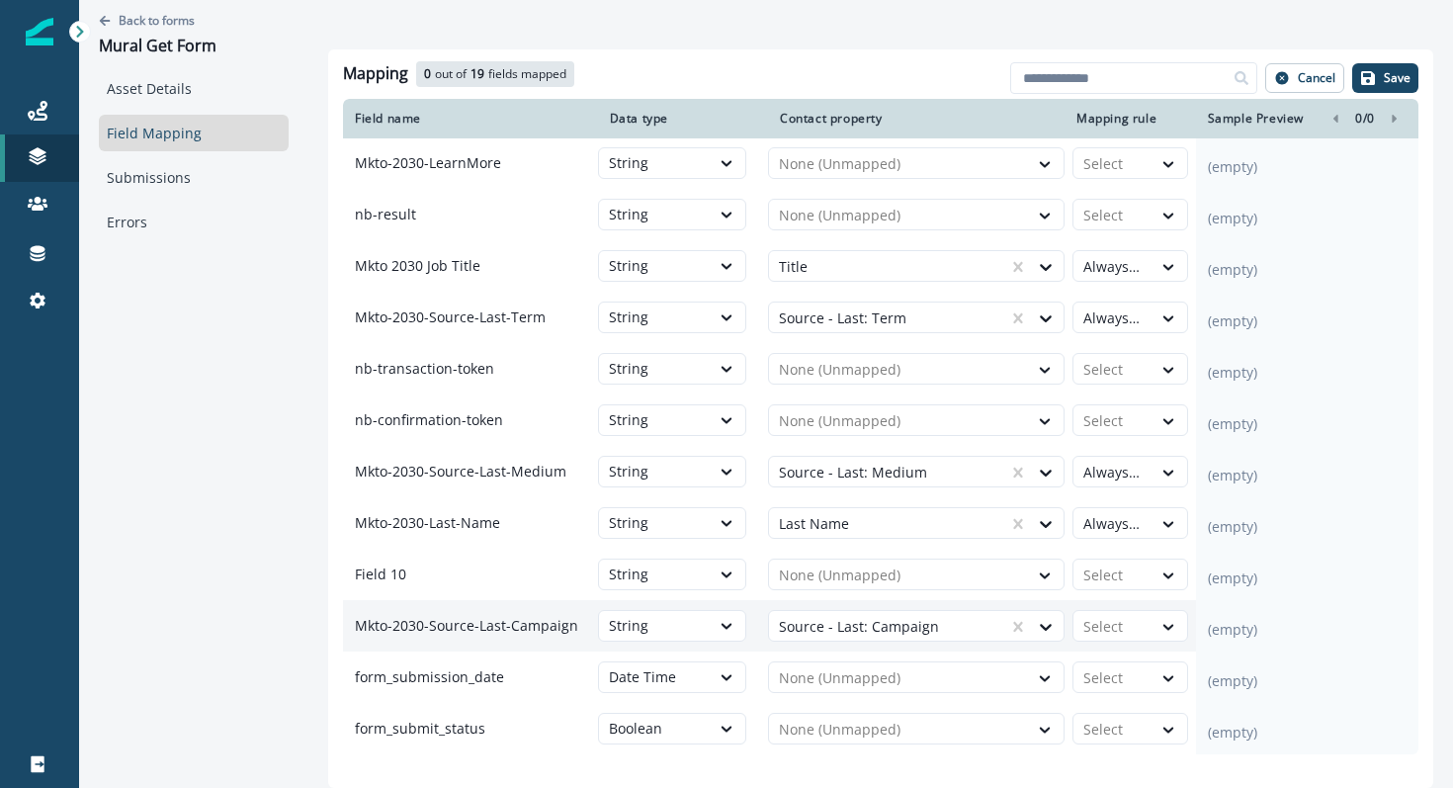
click at [1109, 607] on td "Select" at bounding box center [1129, 625] width 131 height 51
click at [1109, 627] on div at bounding box center [1112, 627] width 58 height 24
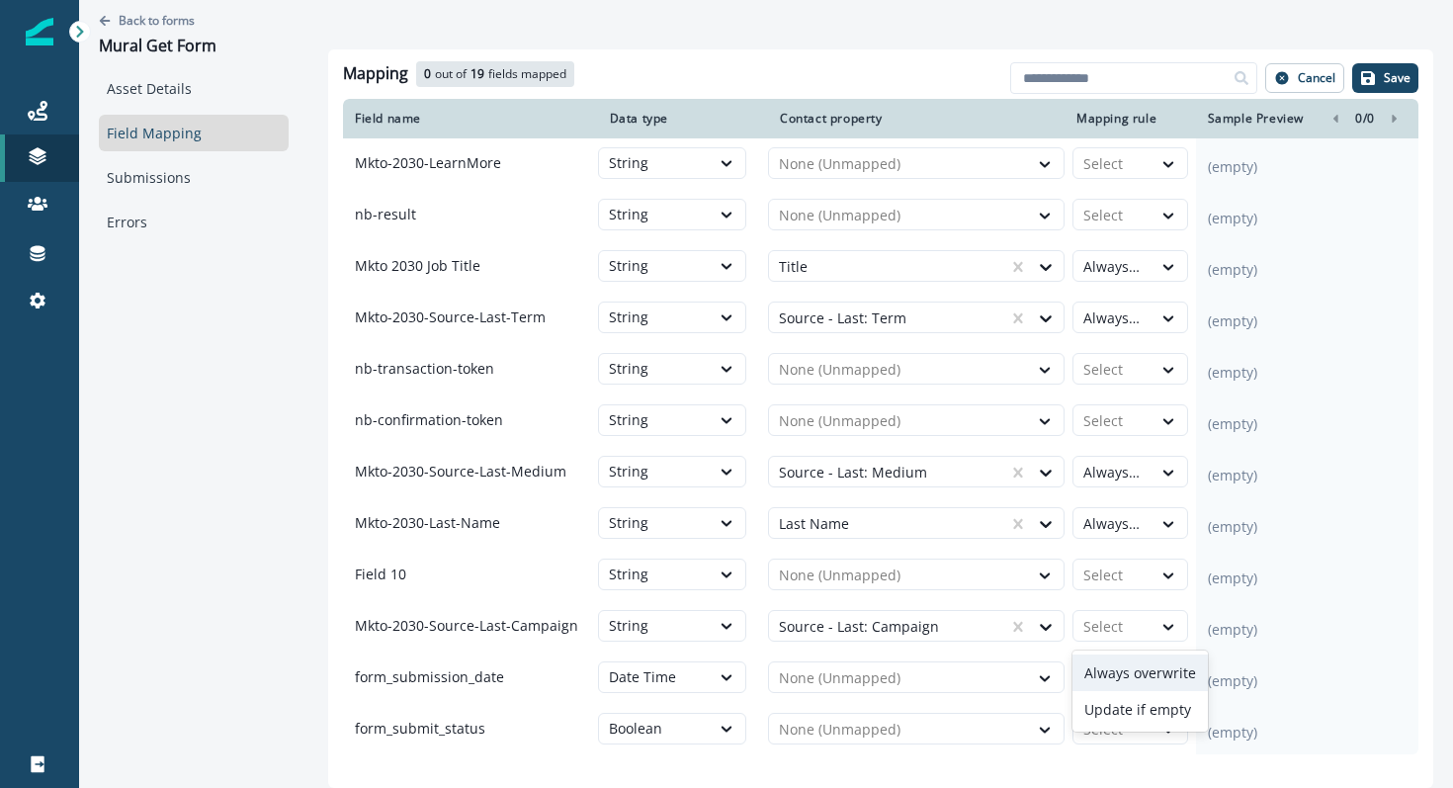
click at [1109, 662] on div "Always overwrite" at bounding box center [1139, 672] width 135 height 37
click at [1389, 73] on p "Save" at bounding box center [1396, 78] width 27 height 14
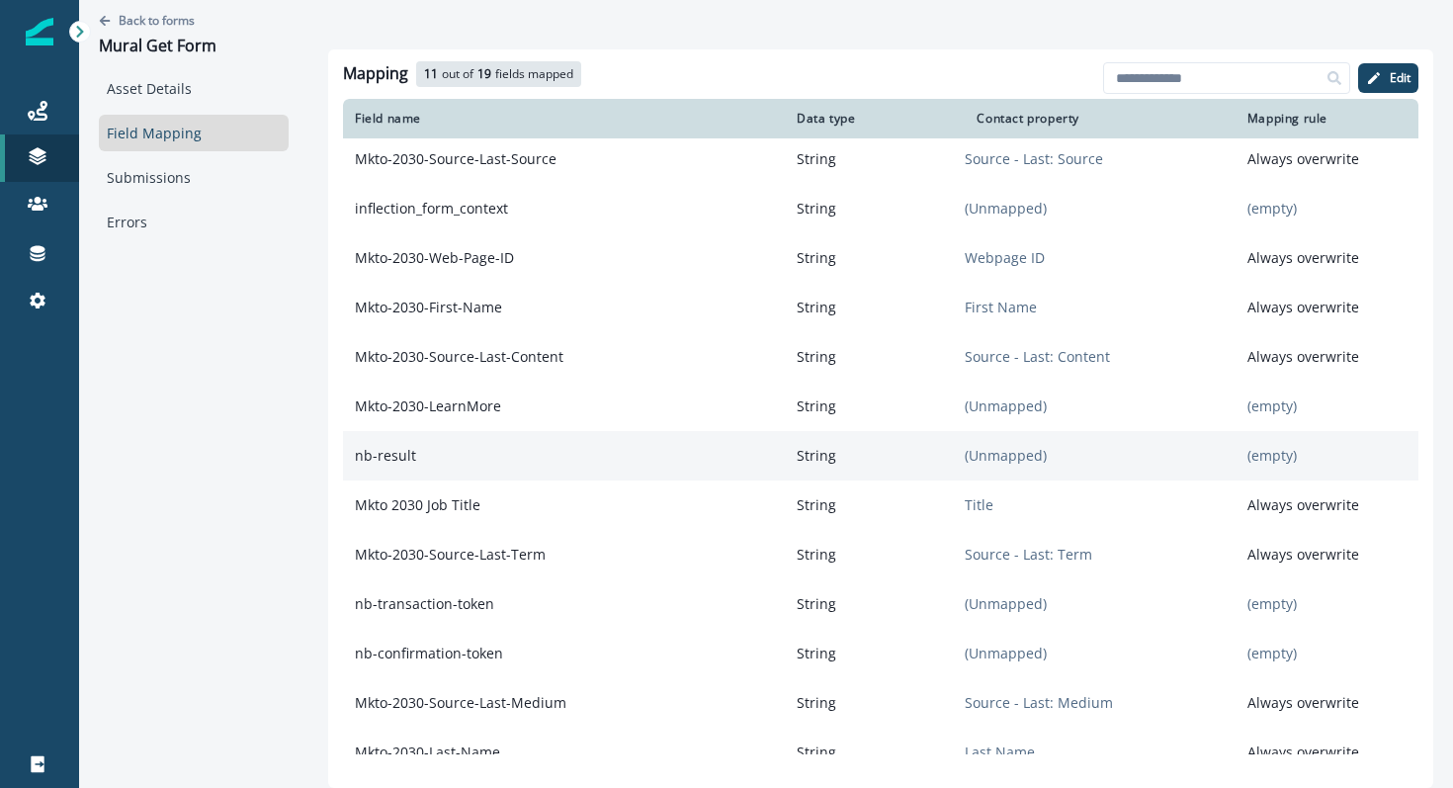
scroll to position [0, 0]
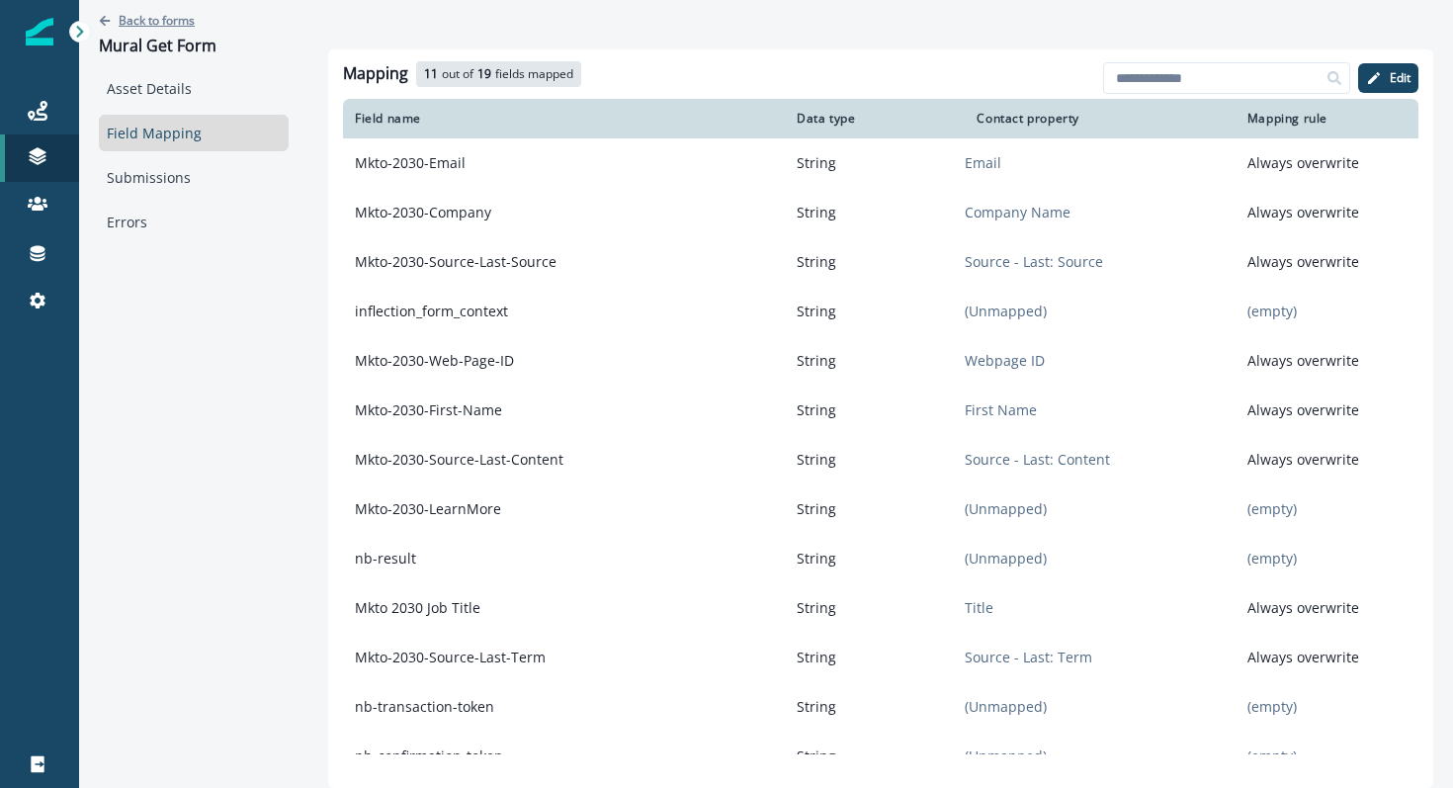
click at [171, 24] on p "Back to forms" at bounding box center [157, 20] width 76 height 17
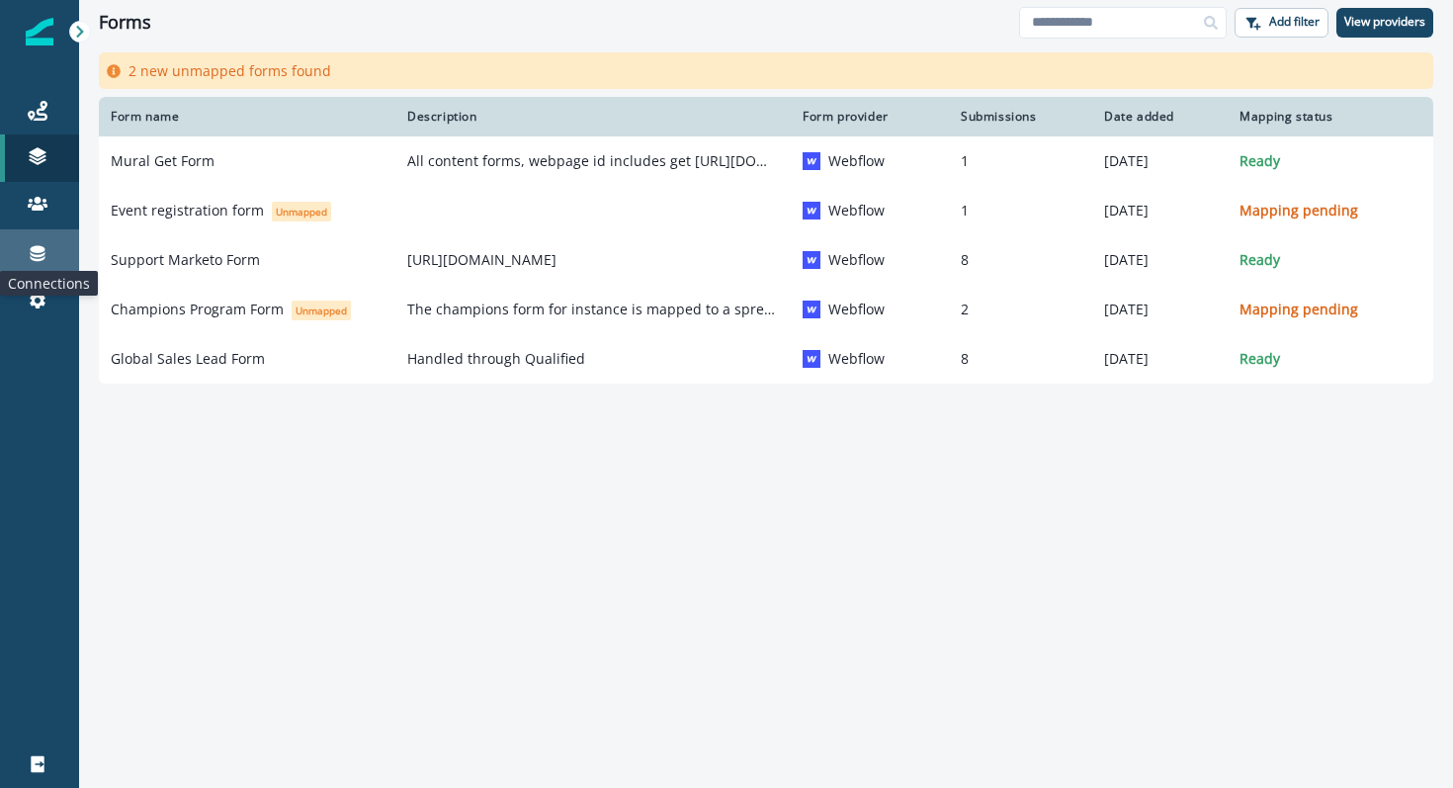
click at [40, 257] on icon at bounding box center [38, 253] width 20 height 20
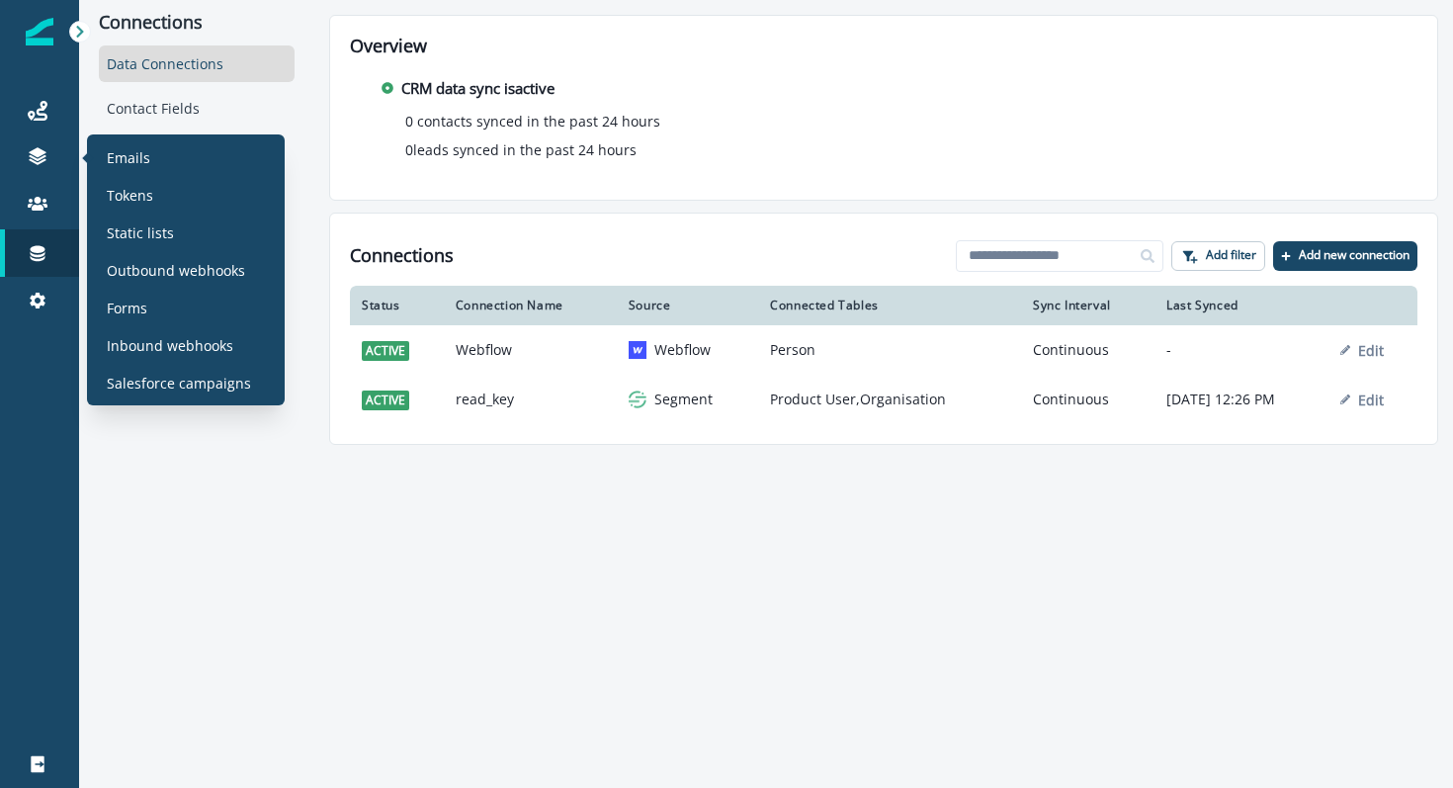
click at [125, 323] on div "Emails Tokens Static lists Outbound webhooks Forms Inbound webhooks Salesforce …" at bounding box center [186, 269] width 182 height 255
click at [125, 305] on p "Forms" at bounding box center [127, 307] width 41 height 21
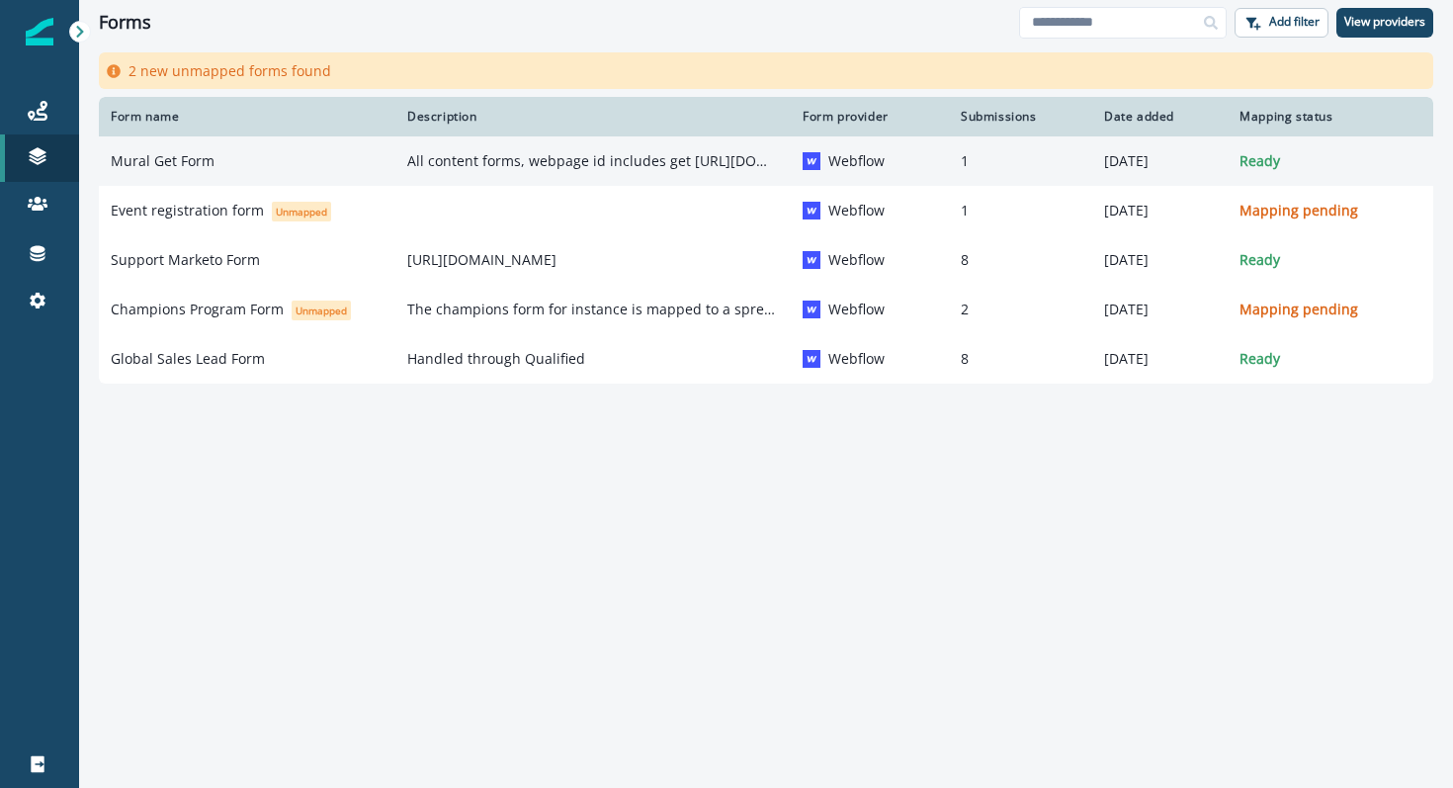
click at [511, 174] on td "All content forms, webpage id includes get [URL][DOMAIN_NAME]" at bounding box center [592, 160] width 395 height 49
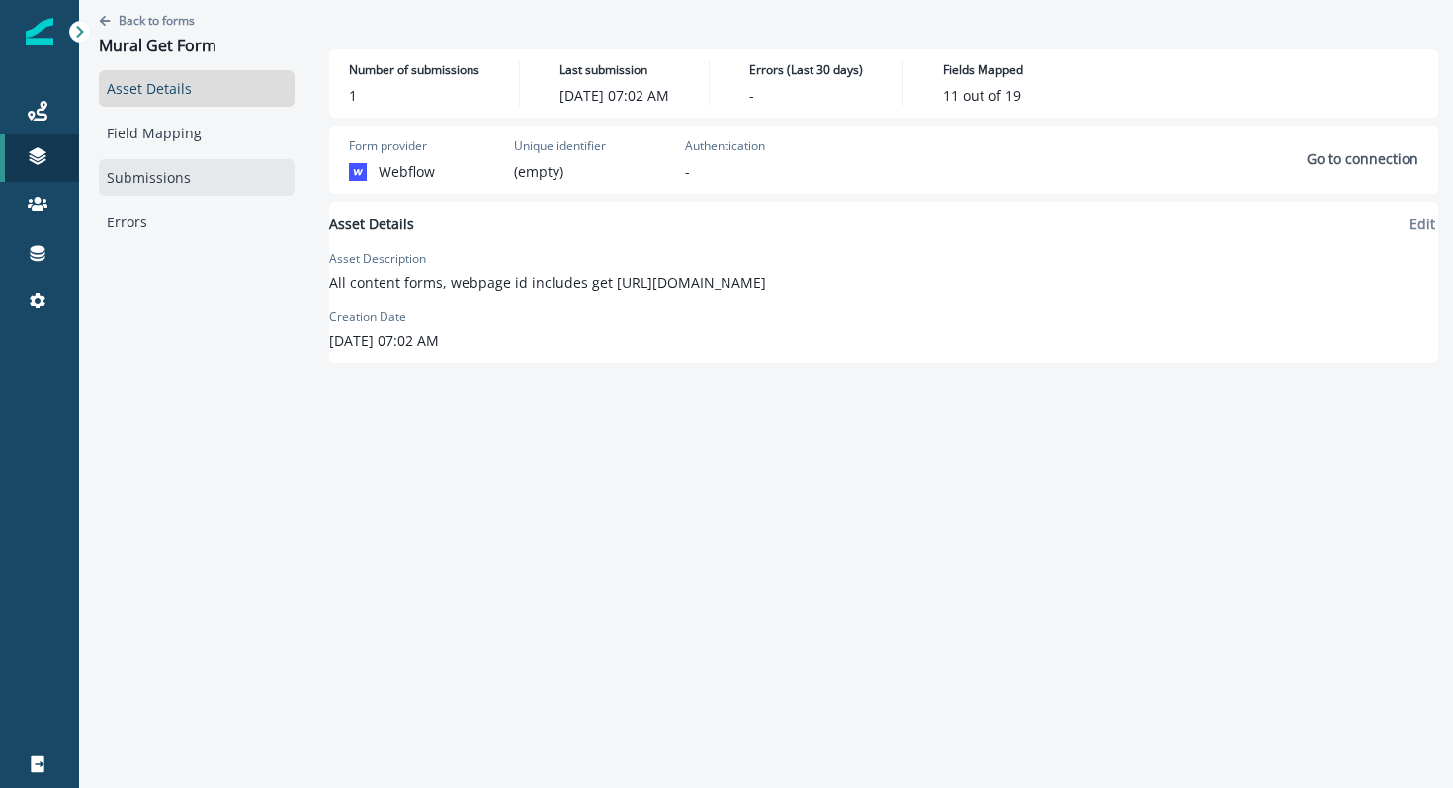
click at [183, 163] on link "Submissions" at bounding box center [197, 177] width 196 height 37
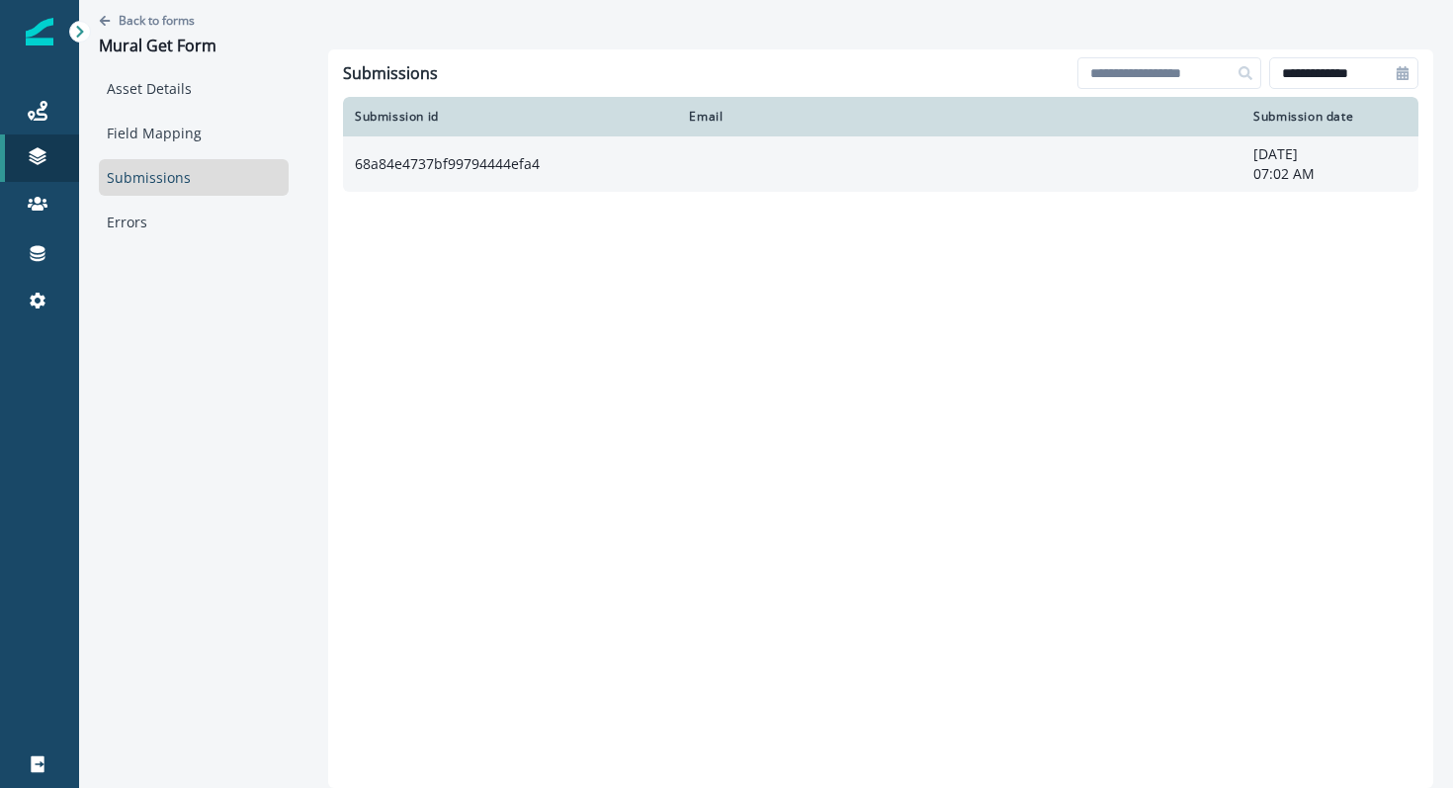
click at [478, 168] on td "68a84e4737bf99794444efa4" at bounding box center [510, 163] width 334 height 55
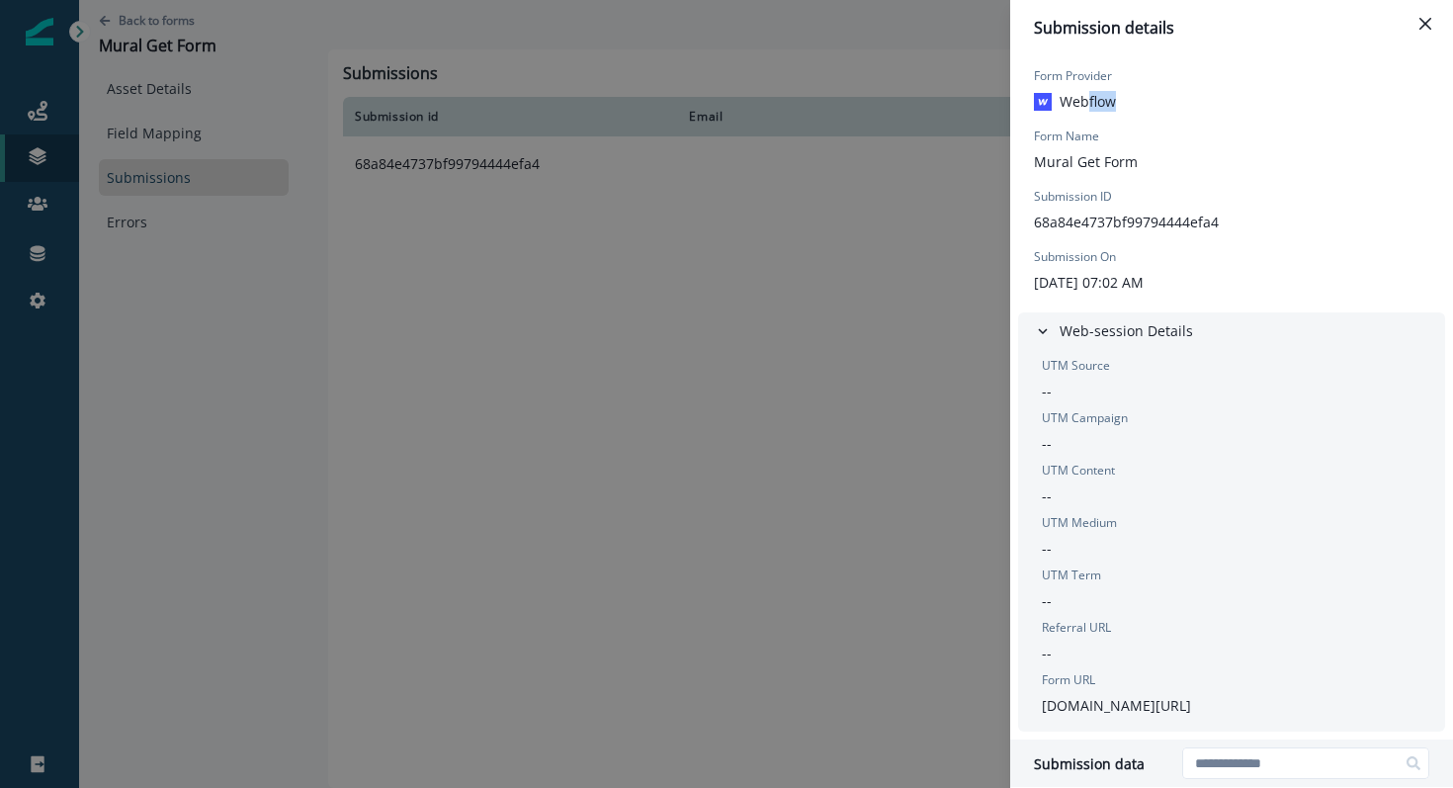
click at [1090, 113] on div "Form Provider Webflow Form Name Mural Get Form Submission ID 68a84e4737bf997944…" at bounding box center [1231, 179] width 443 height 249
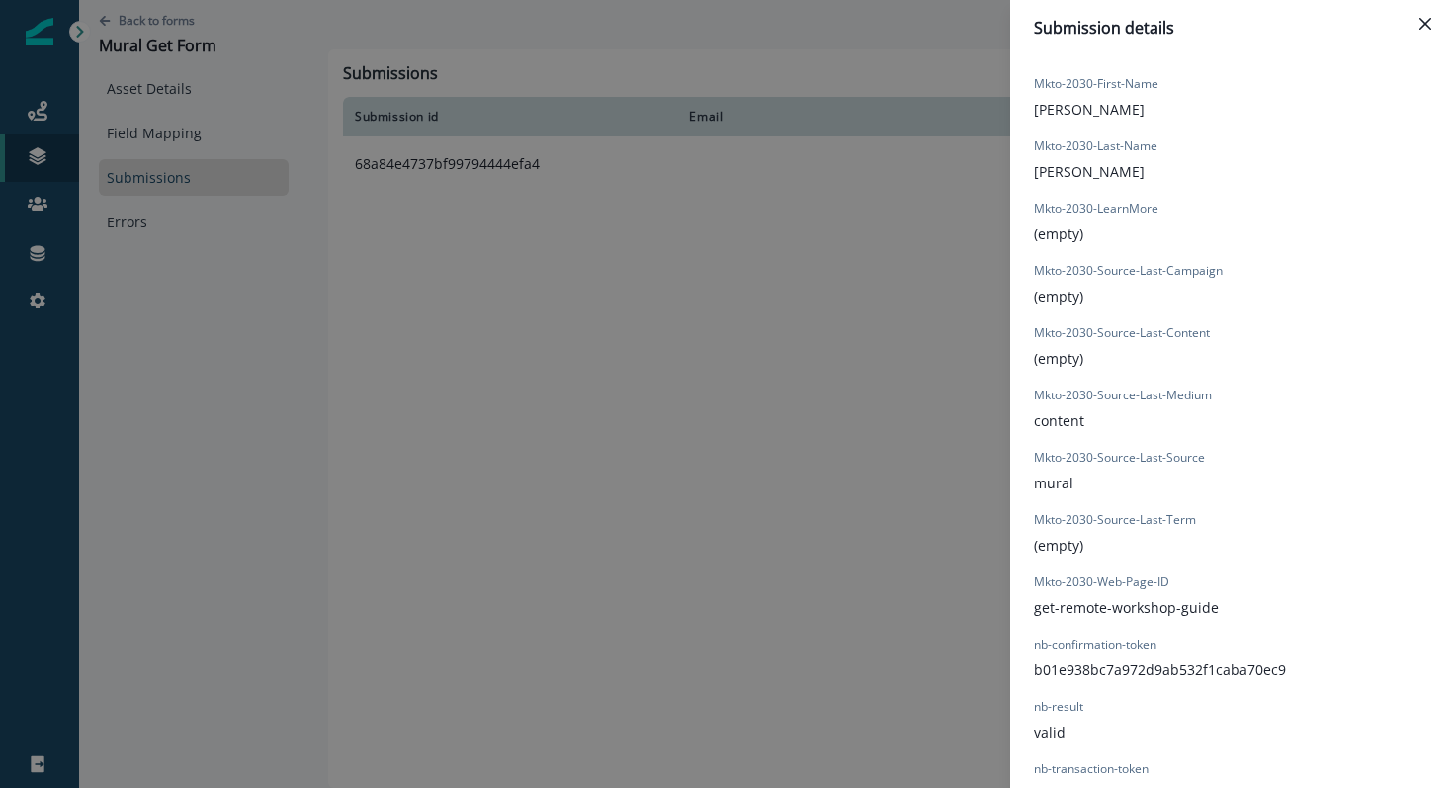
scroll to position [1232, 0]
drag, startPoint x: 1028, startPoint y: 360, endPoint x: 1046, endPoint y: 452, distance: 93.8
click at [1046, 451] on div "Field 10 (empty) form_submission_date [DATE]T11:02:30.200Z form_submit_status t…" at bounding box center [1231, 187] width 443 height 1251
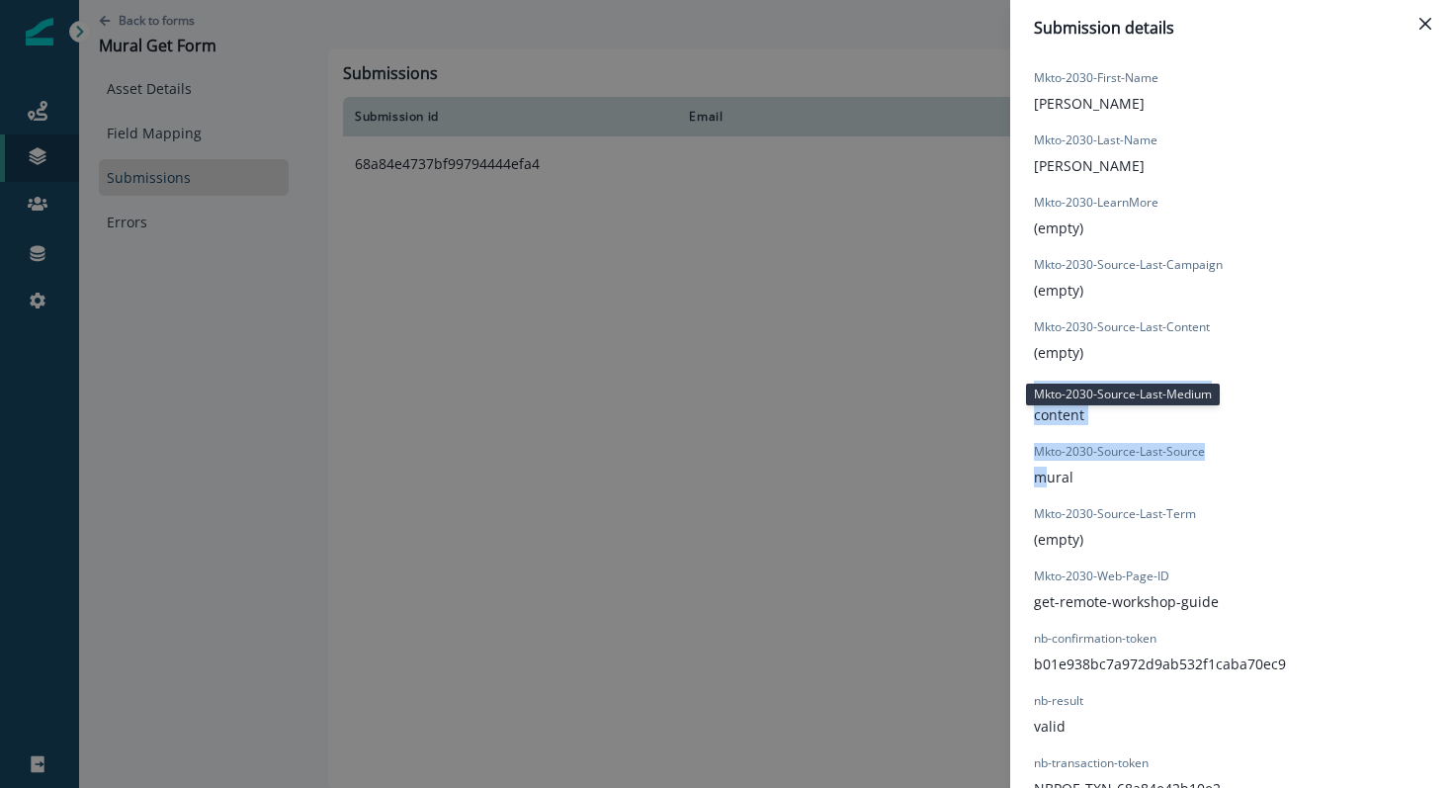
scroll to position [1237, 0]
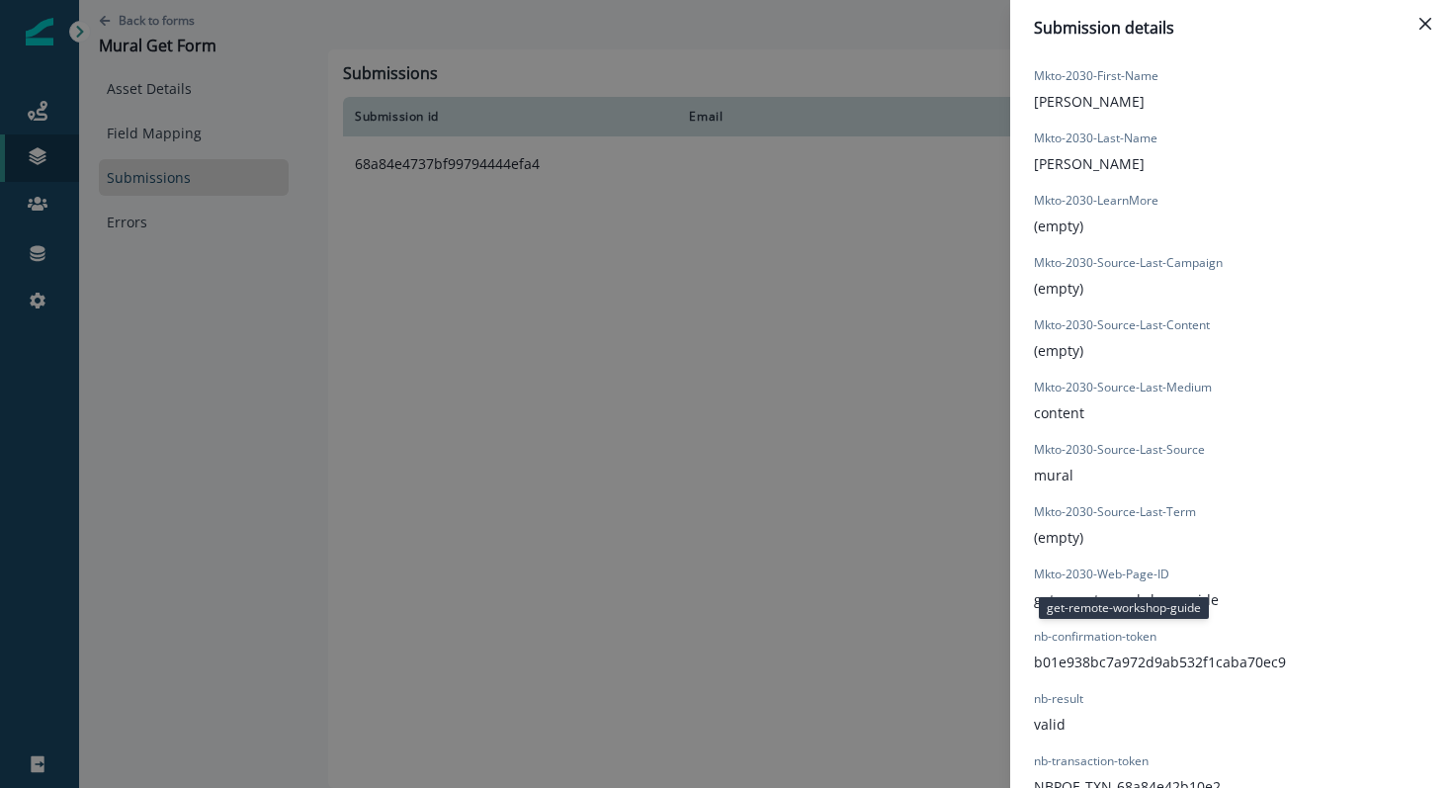
click at [1084, 589] on p "get-remote-workshop-guide" at bounding box center [1126, 599] width 185 height 21
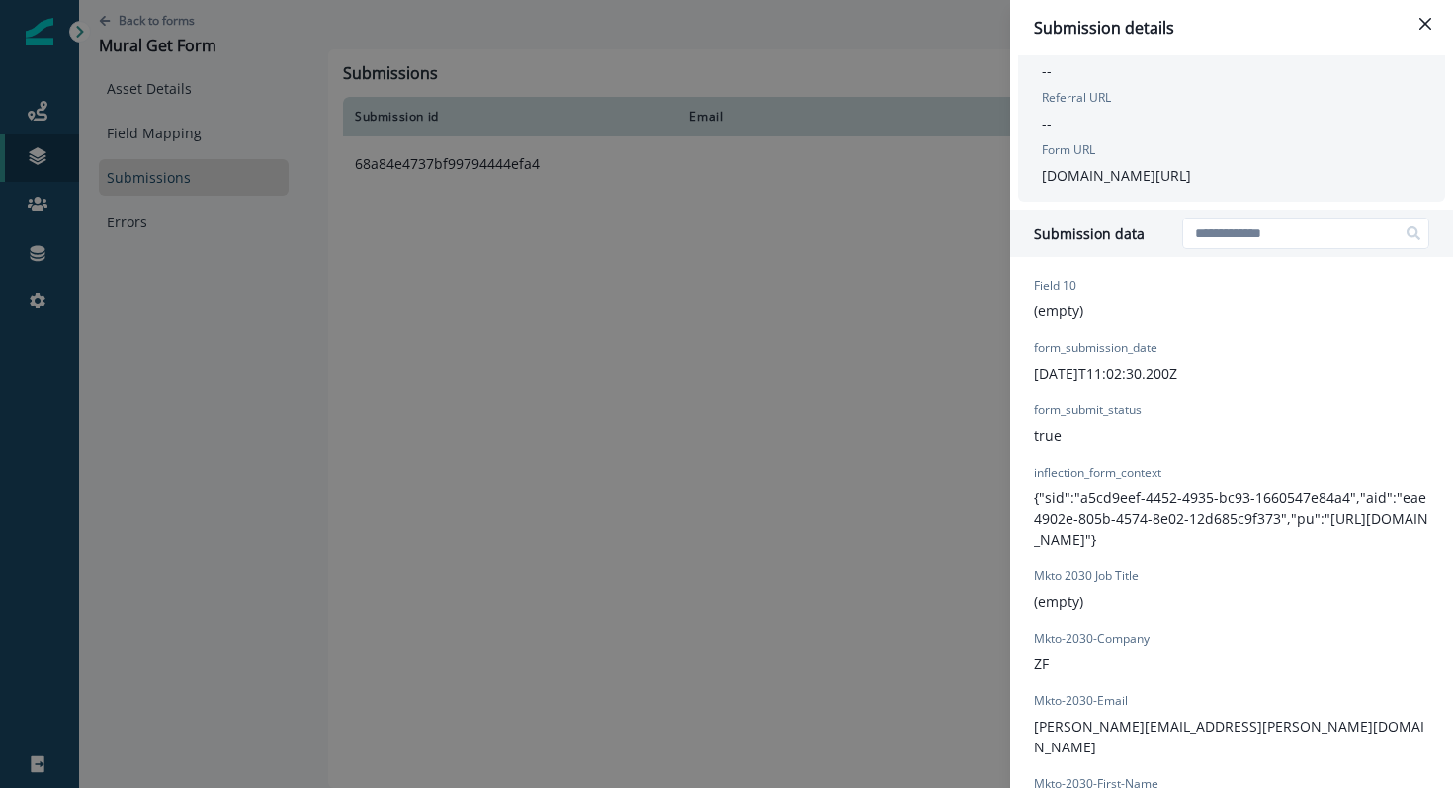
scroll to position [0, 0]
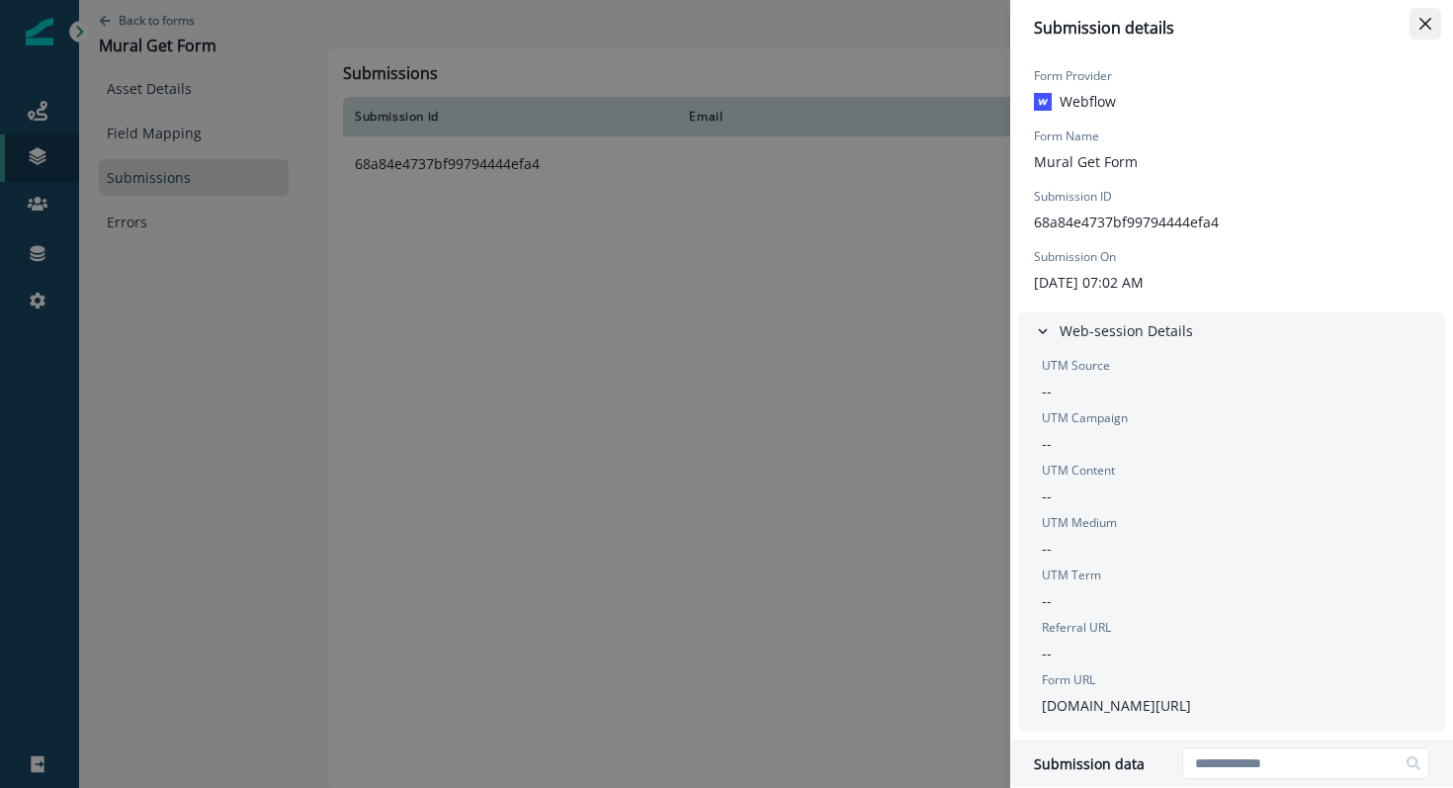
click at [1427, 23] on icon "Close" at bounding box center [1425, 24] width 12 height 12
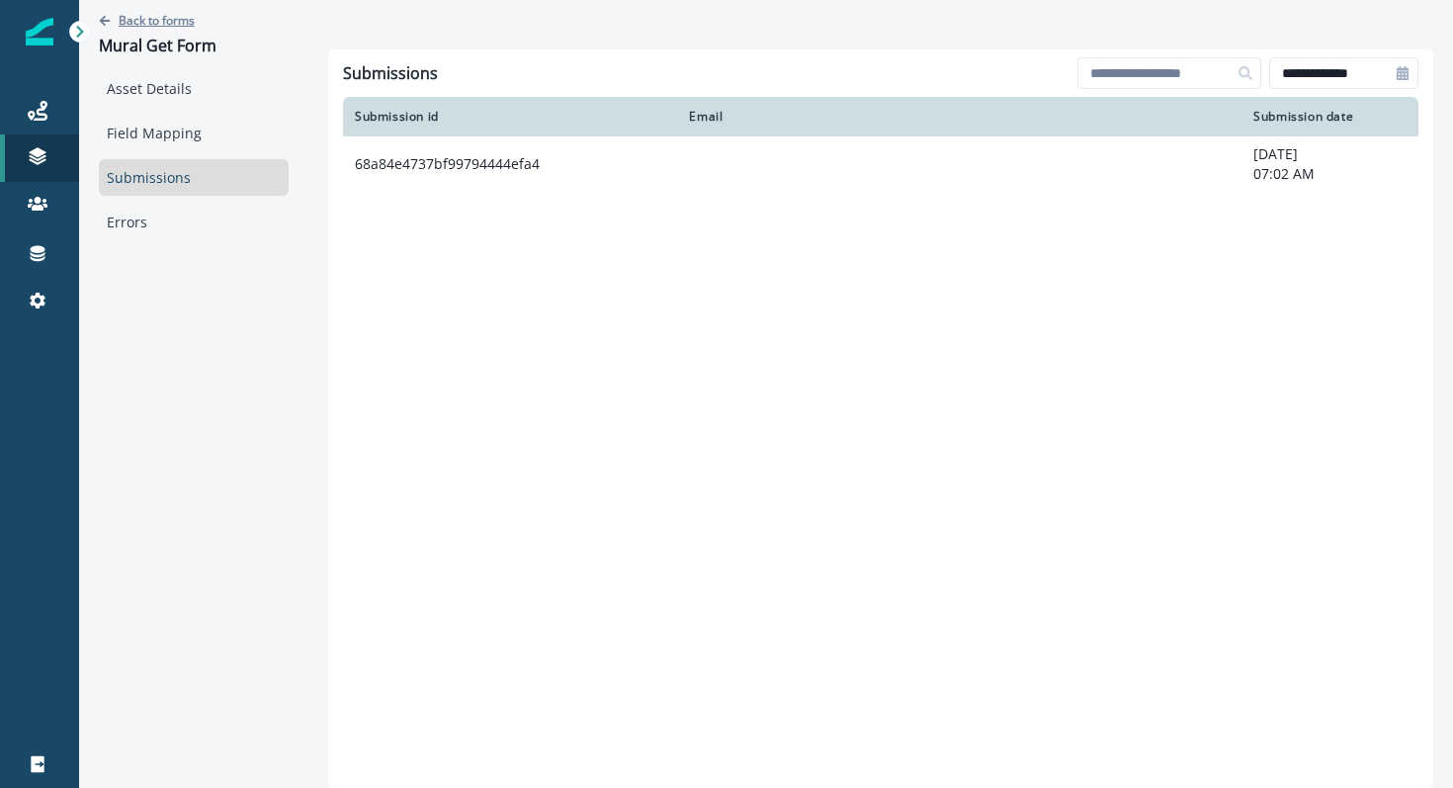
click at [160, 26] on p "Back to forms" at bounding box center [157, 20] width 76 height 17
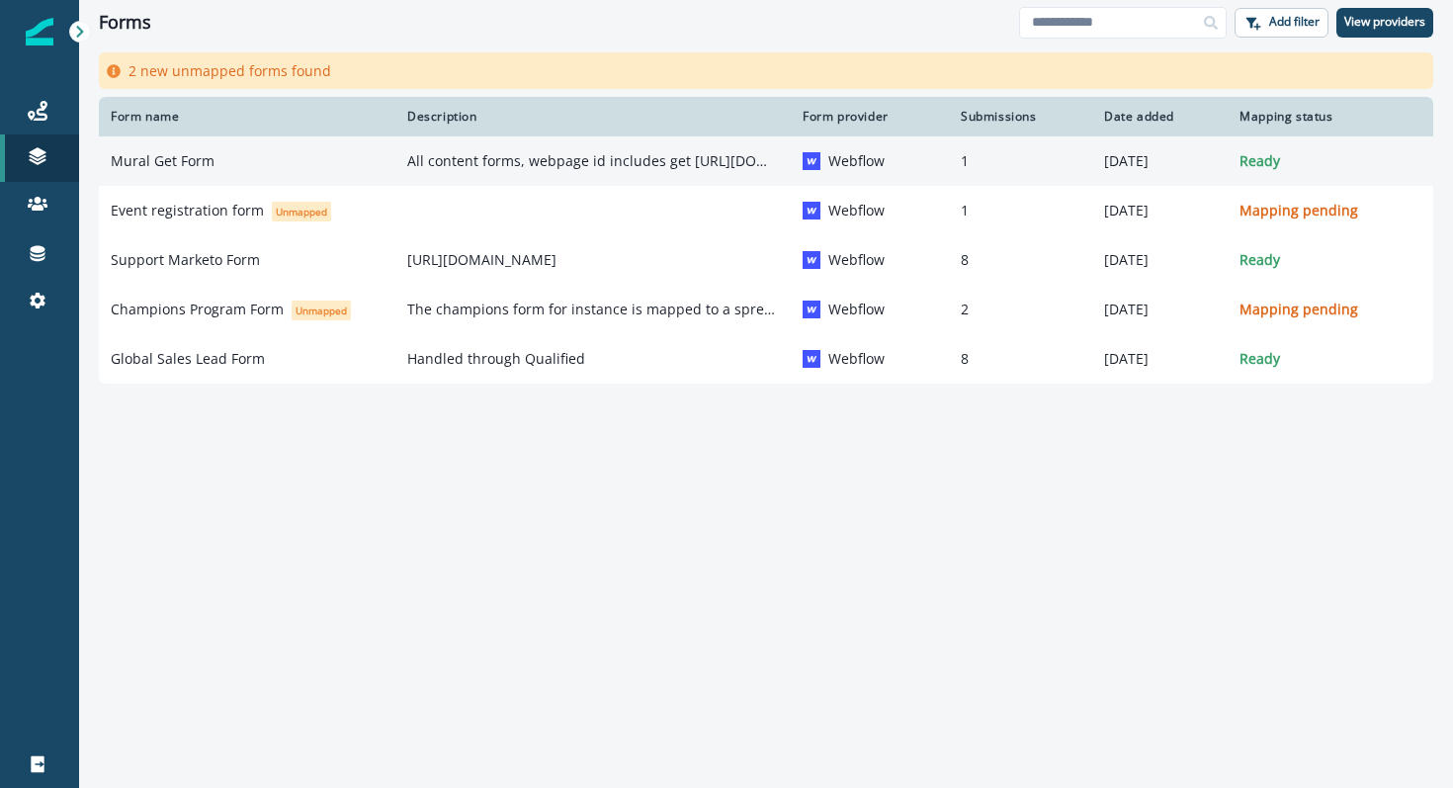
click at [166, 164] on p "Mural Get Form" at bounding box center [163, 161] width 104 height 20
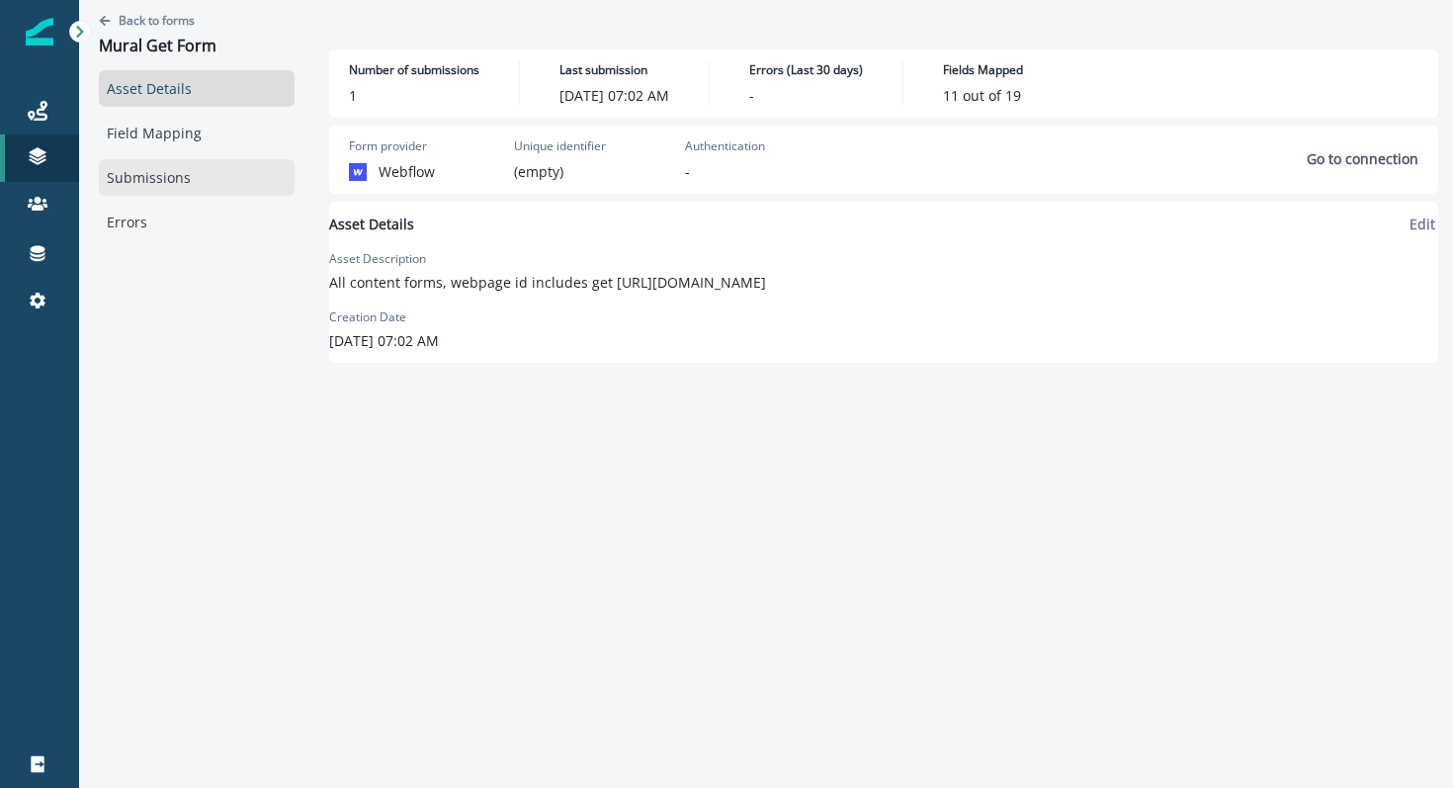
click at [162, 188] on link "Submissions" at bounding box center [197, 177] width 196 height 37
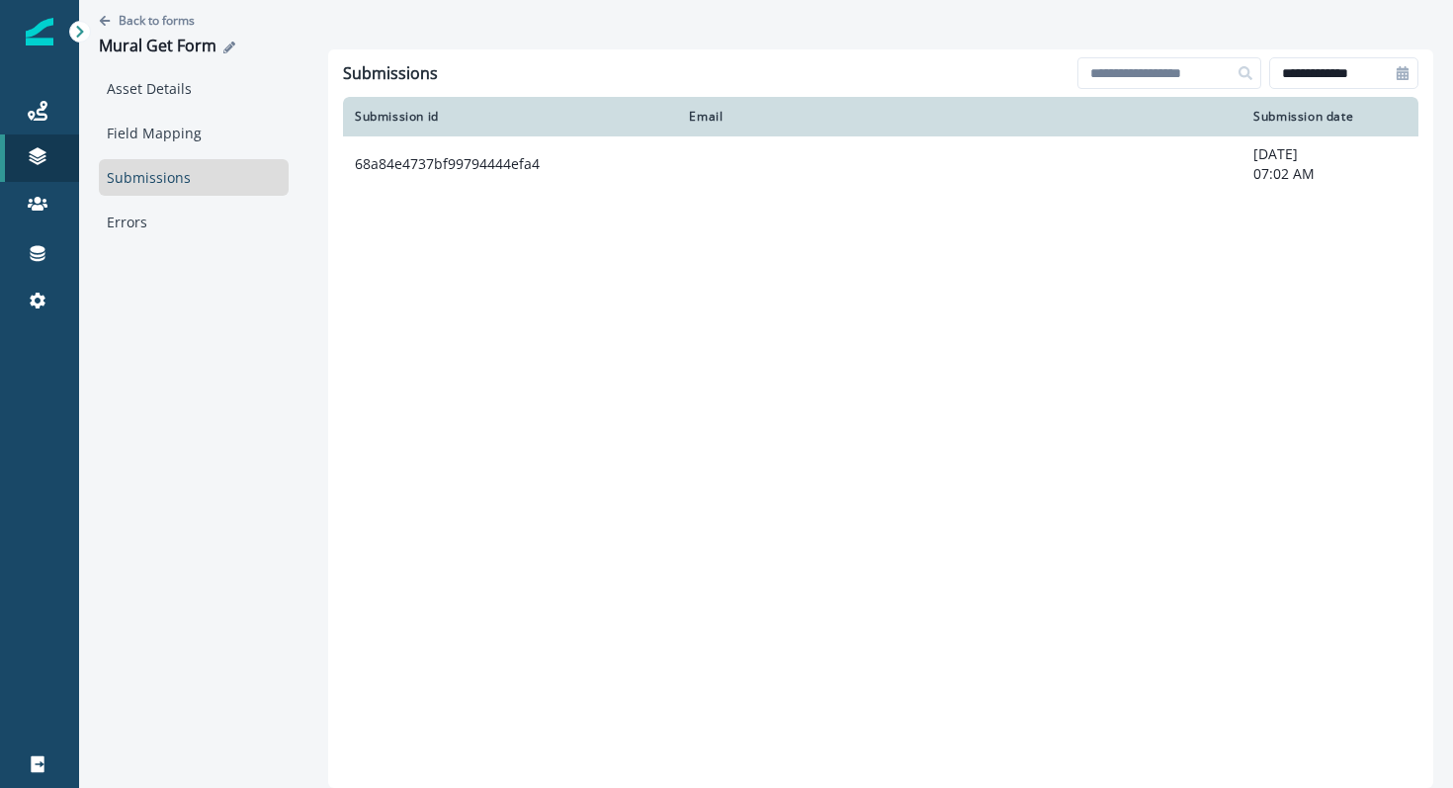
click at [224, 44] on icon "Edit name" at bounding box center [229, 48] width 12 height 12
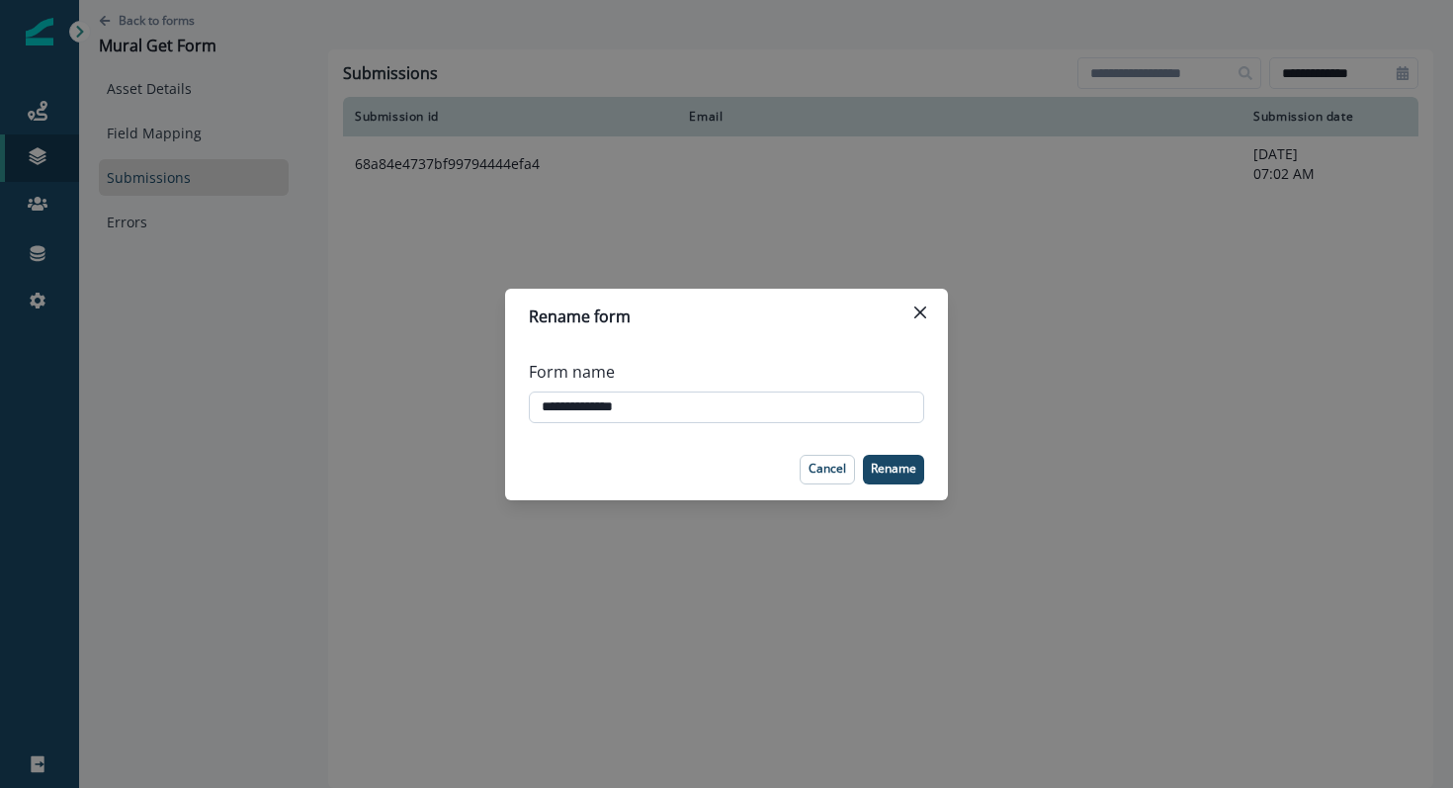
click at [588, 407] on input "**********" at bounding box center [726, 407] width 395 height 32
click at [568, 410] on input "**********" at bounding box center [726, 407] width 395 height 32
click at [821, 476] on button "Cancel" at bounding box center [826, 470] width 55 height 30
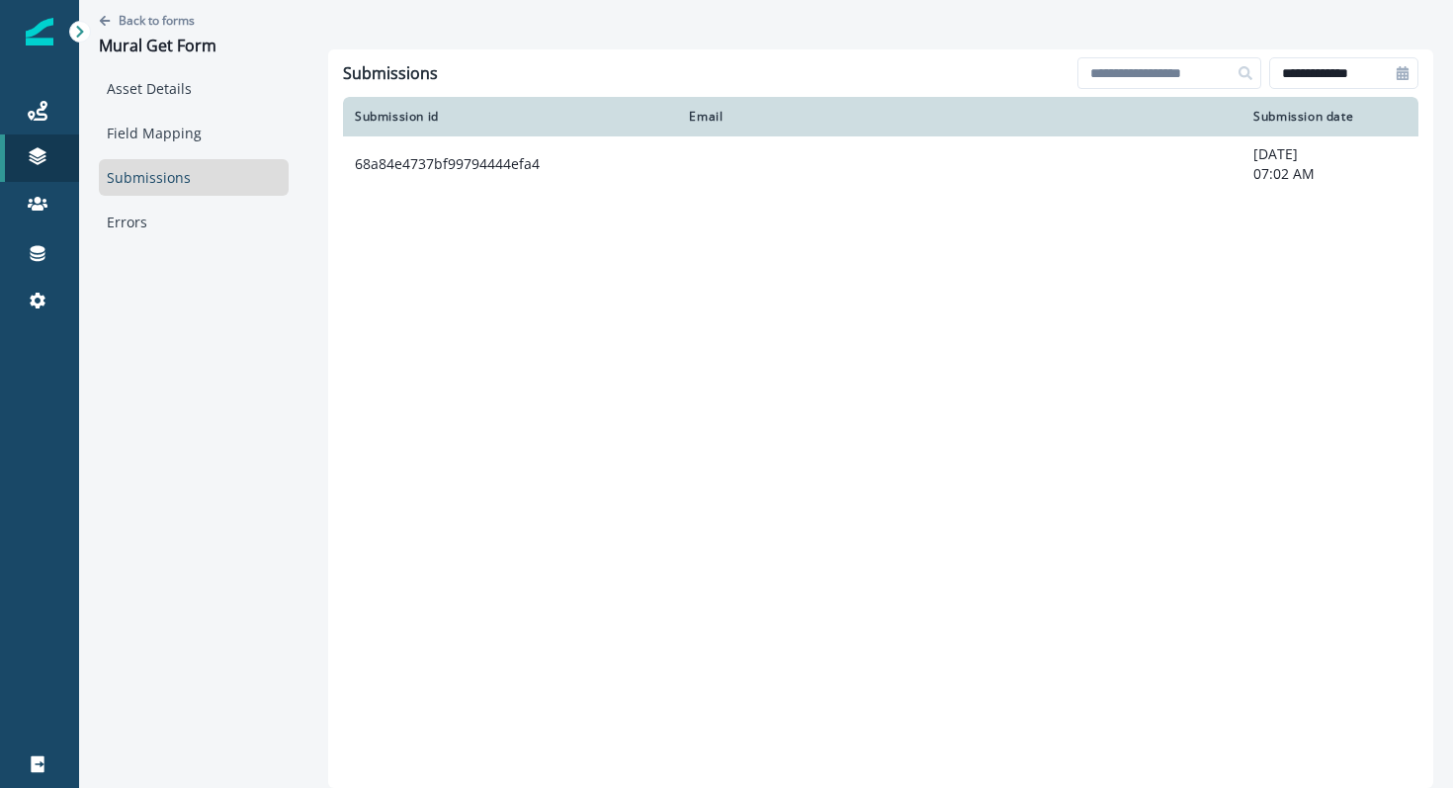
click at [166, 160] on link "Submissions" at bounding box center [194, 177] width 190 height 37
click at [169, 175] on link "Submissions" at bounding box center [194, 177] width 190 height 37
click at [178, 23] on p "Back to forms" at bounding box center [157, 20] width 76 height 17
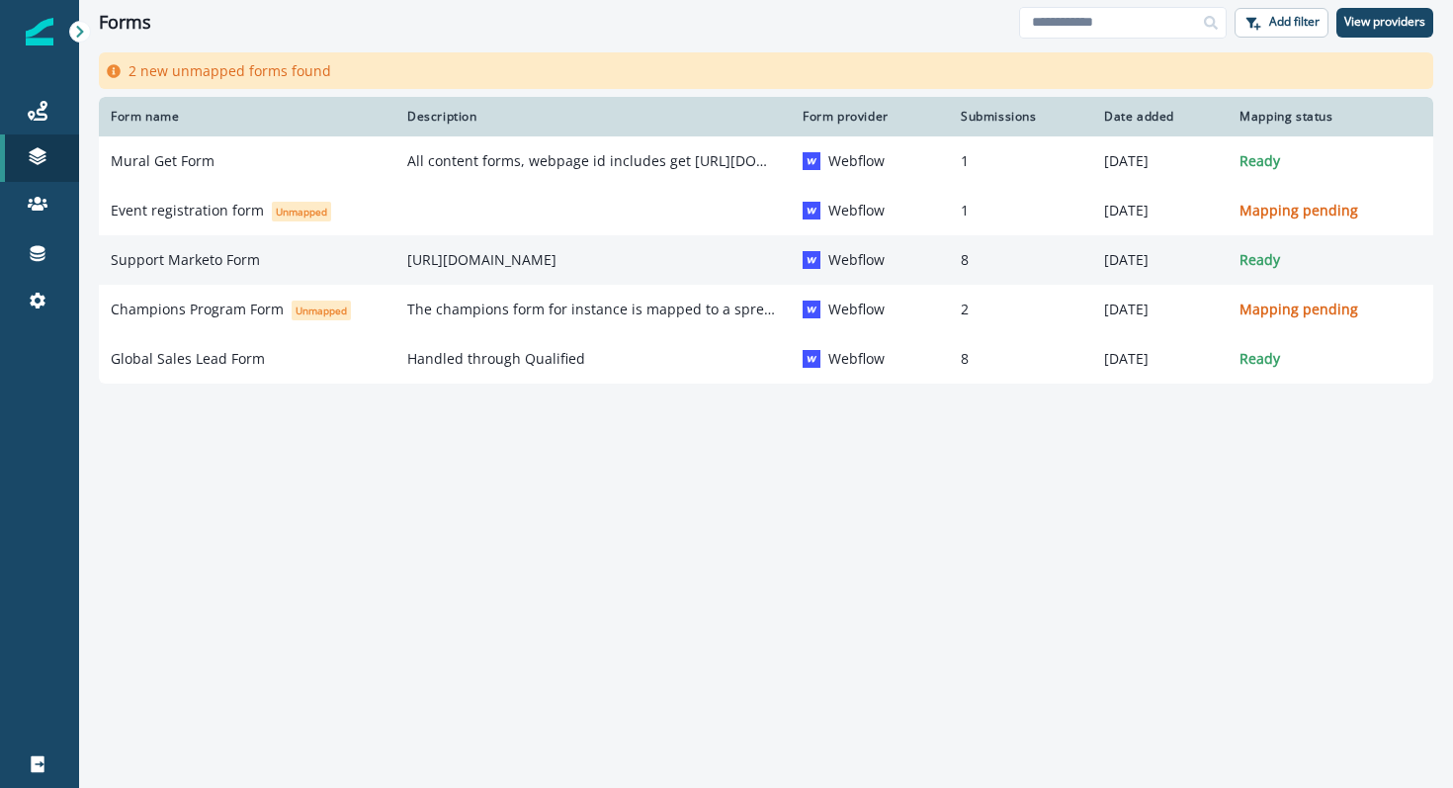
click at [250, 260] on p "Support Marketo Form" at bounding box center [185, 260] width 149 height 20
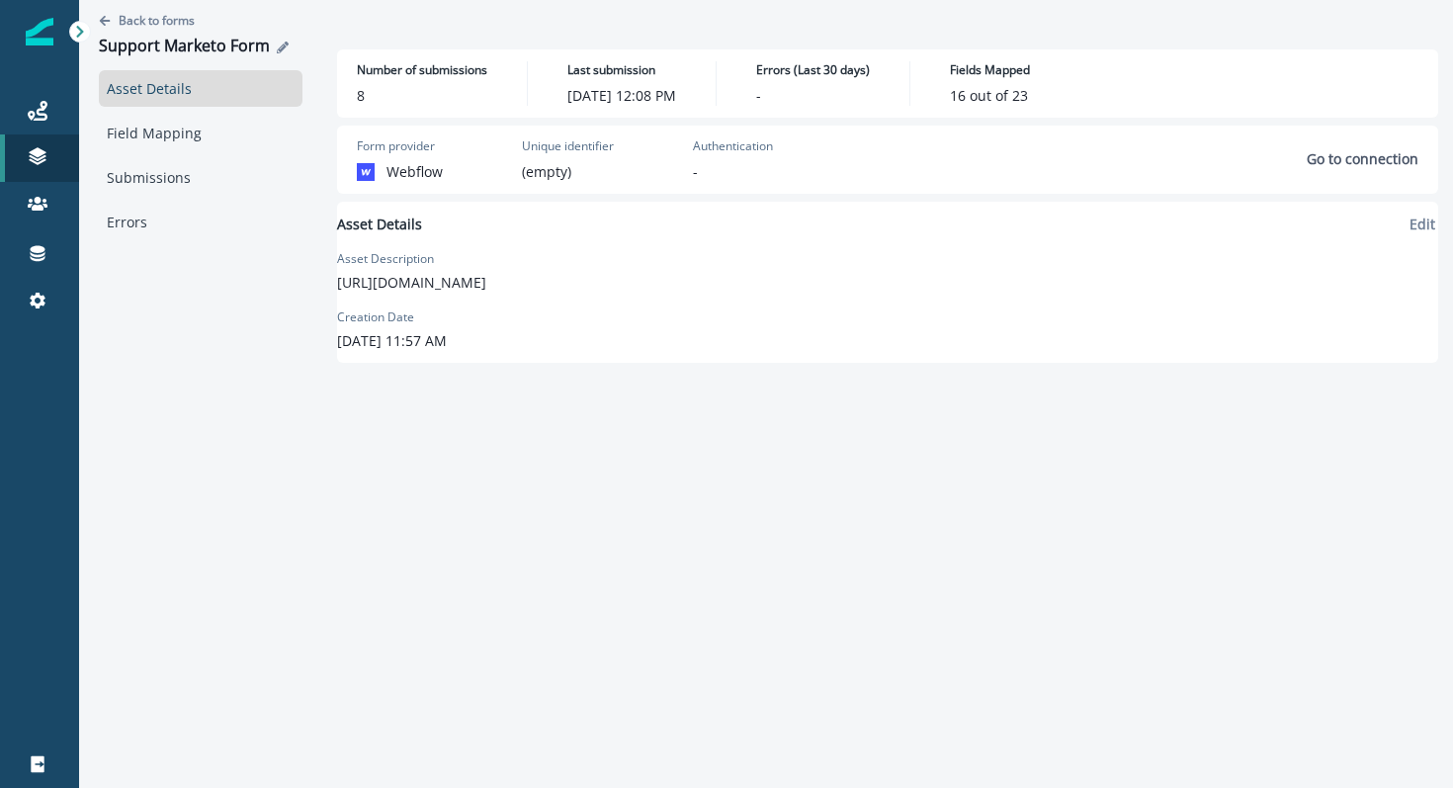
click at [277, 43] on icon "Edit name" at bounding box center [283, 48] width 12 height 12
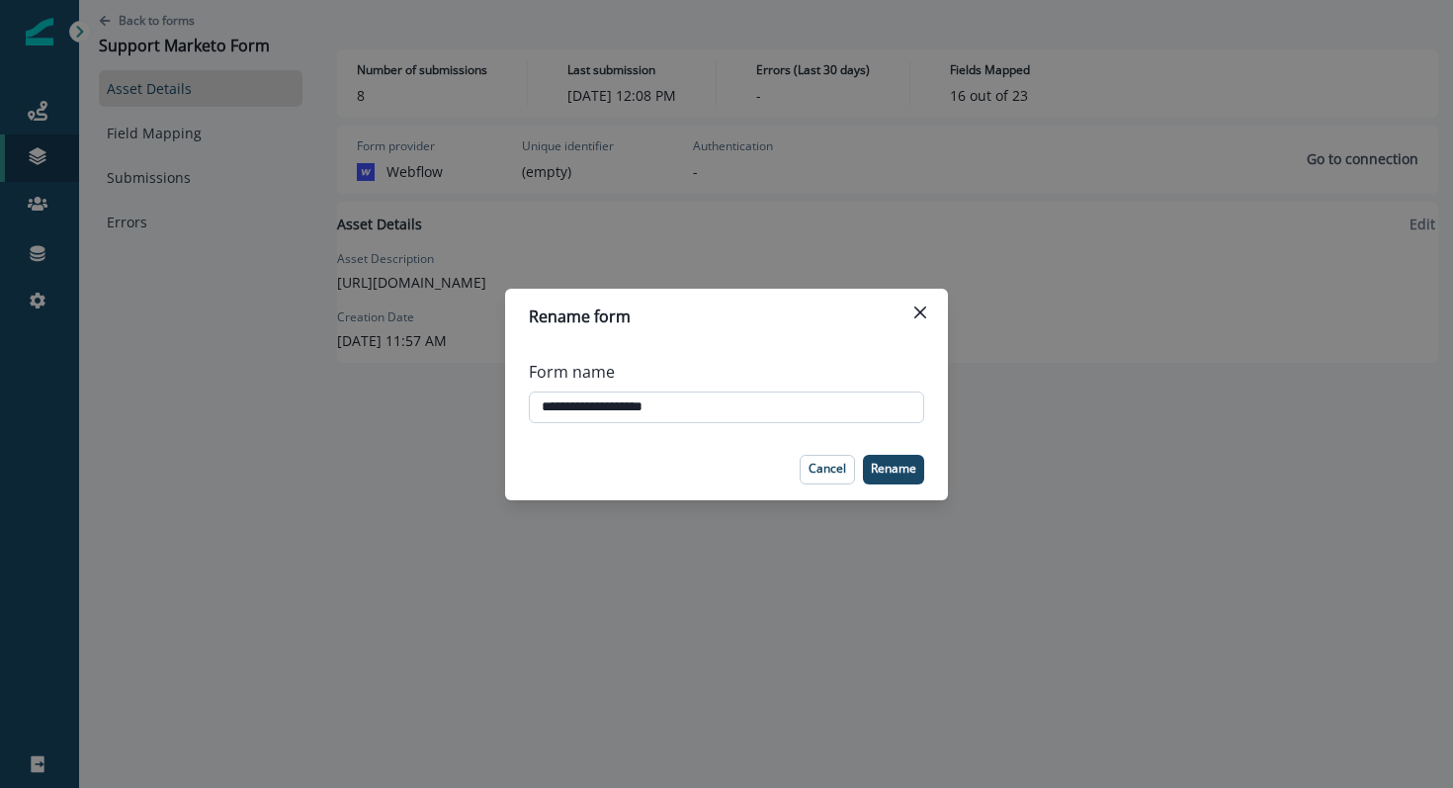
click at [609, 416] on input "**********" at bounding box center [726, 407] width 395 height 32
click at [623, 399] on input "**********" at bounding box center [726, 407] width 395 height 32
type input "**********"
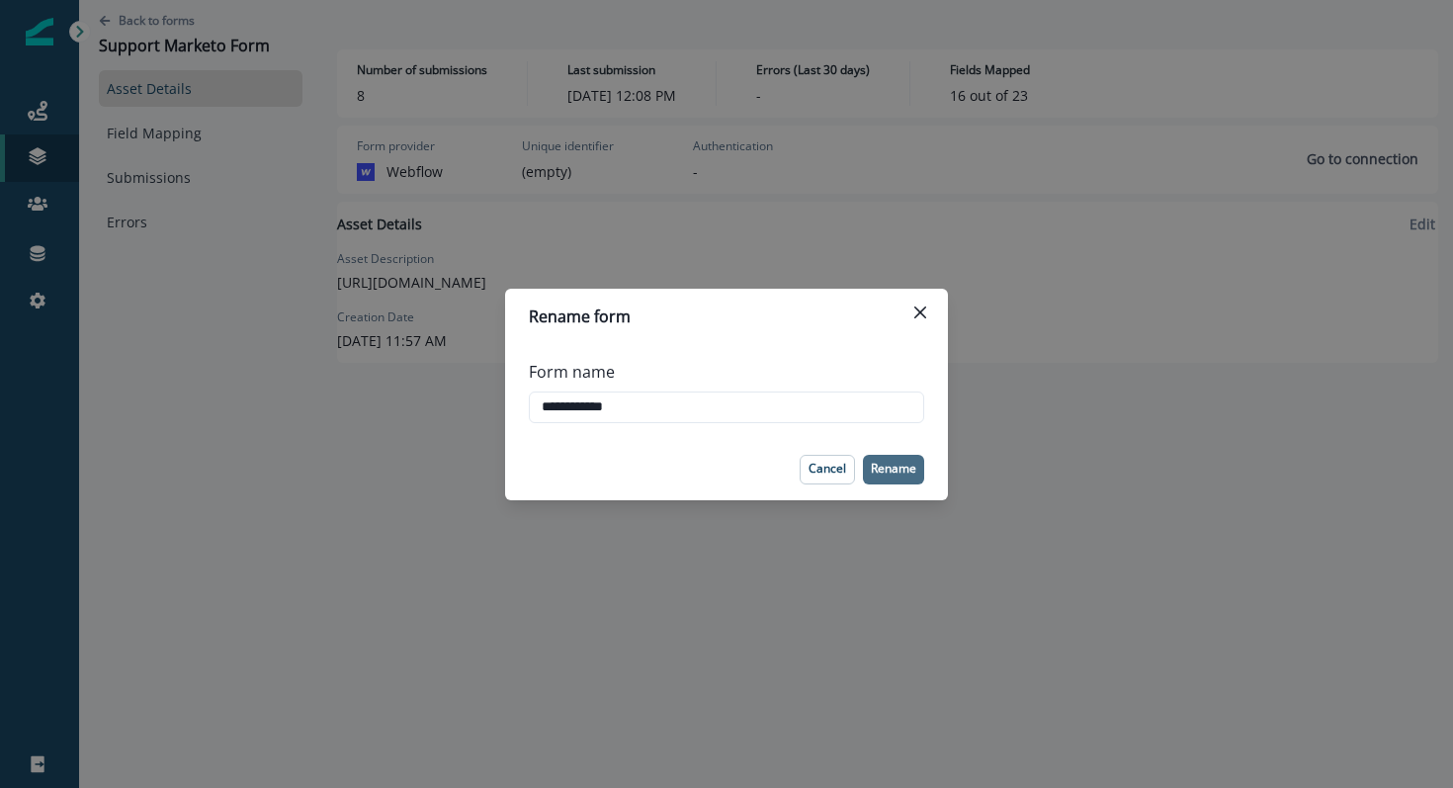
click at [908, 461] on p "Rename" at bounding box center [893, 468] width 45 height 14
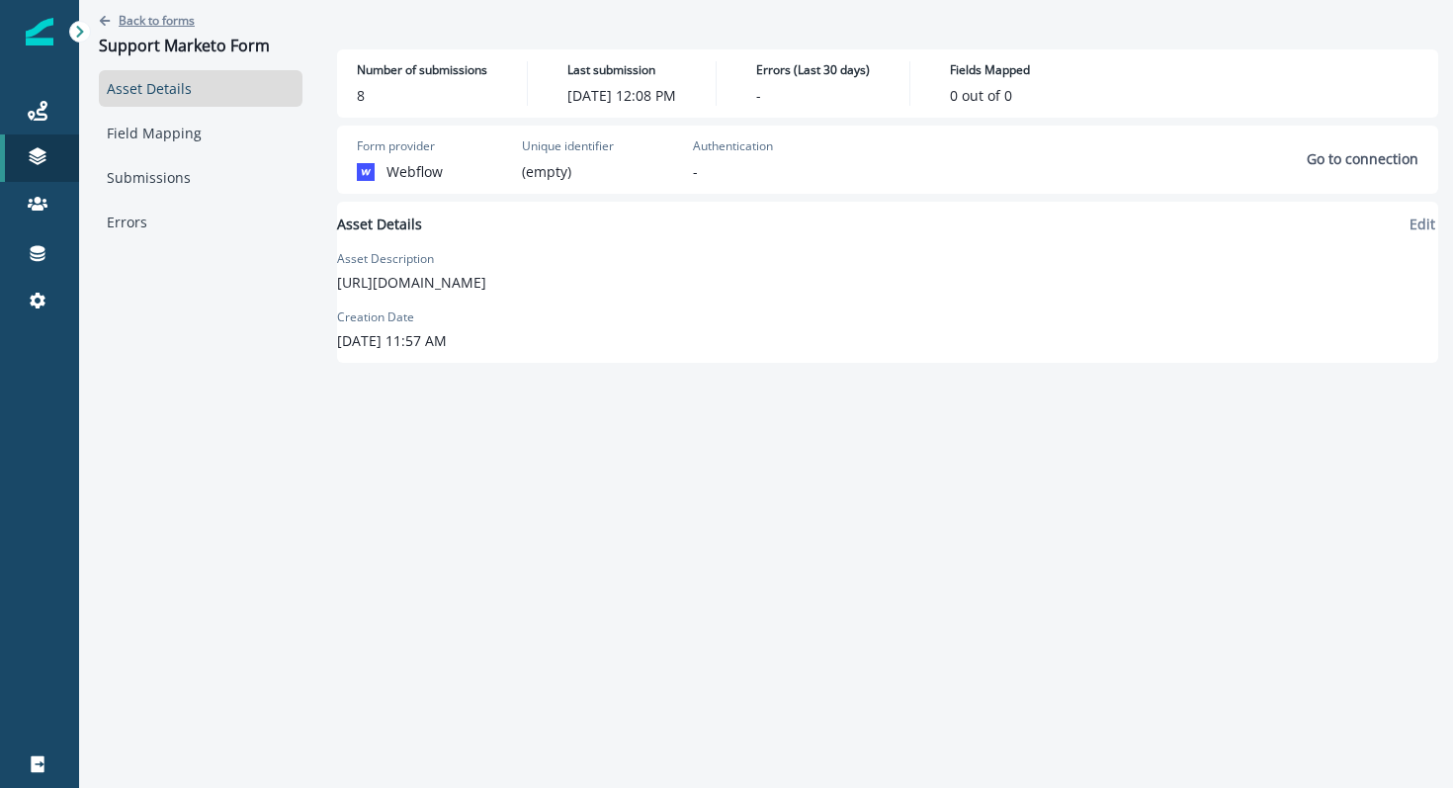
click at [125, 21] on p "Back to forms" at bounding box center [157, 20] width 76 height 17
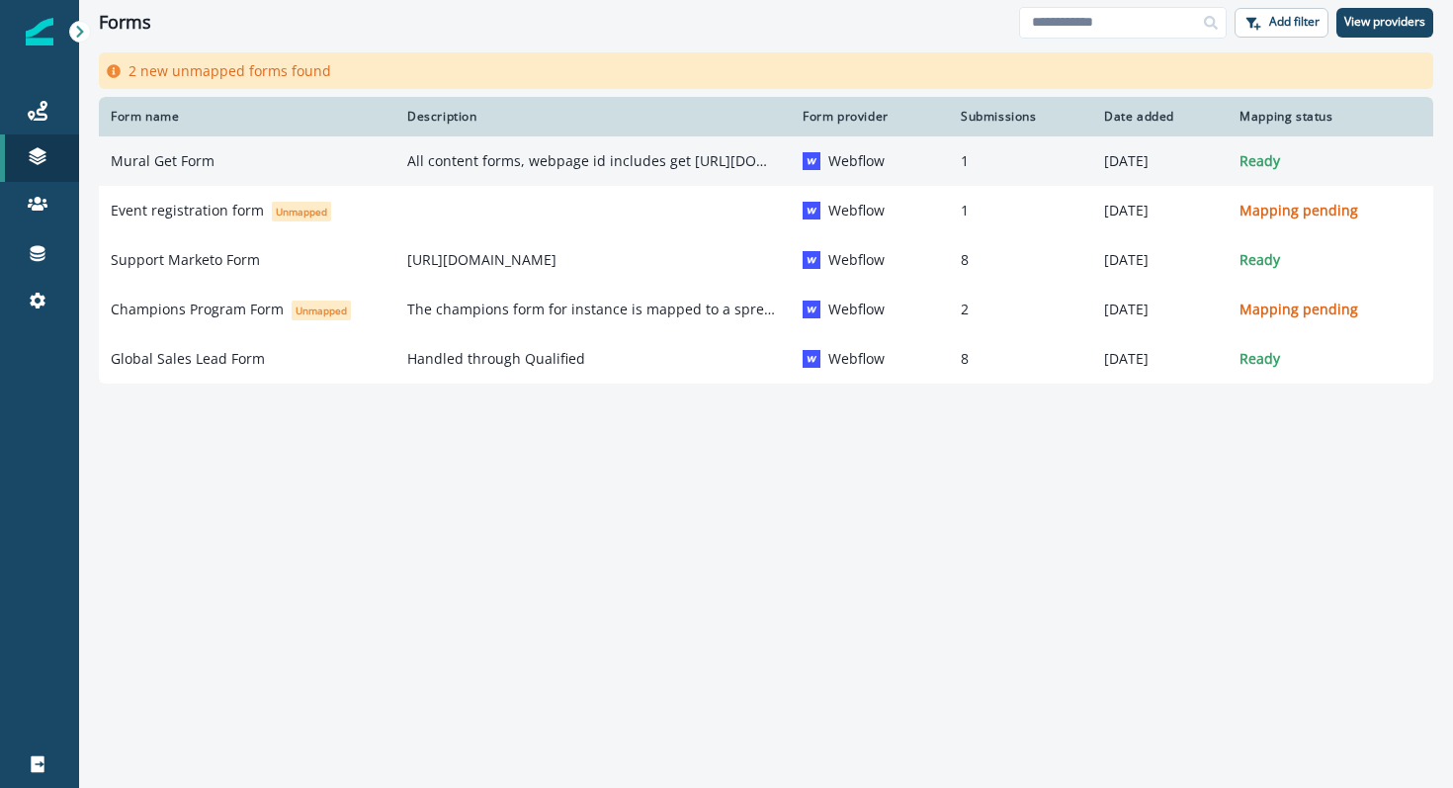
click at [185, 160] on p "Mural Get Form" at bounding box center [163, 161] width 104 height 20
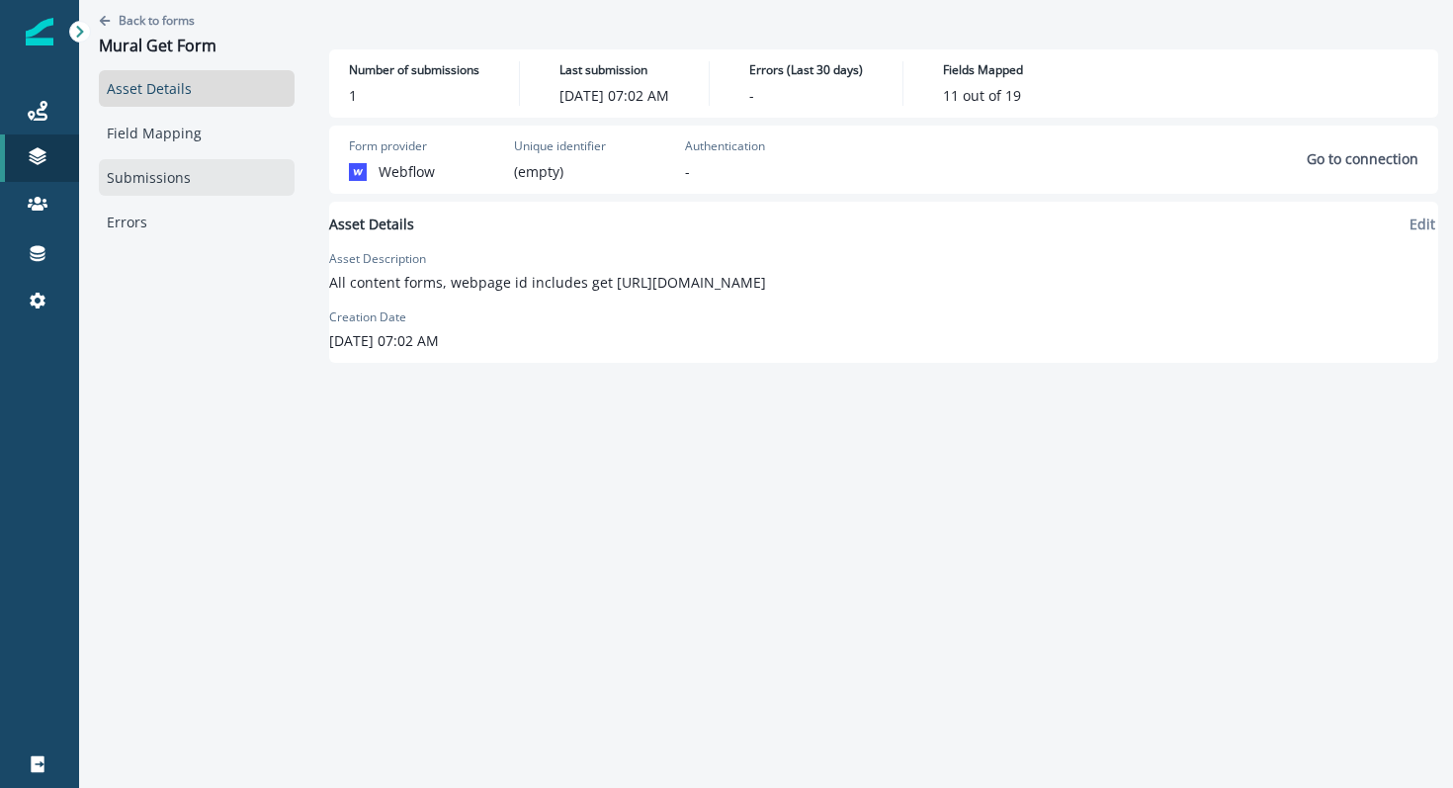
click at [172, 183] on link "Submissions" at bounding box center [197, 177] width 196 height 37
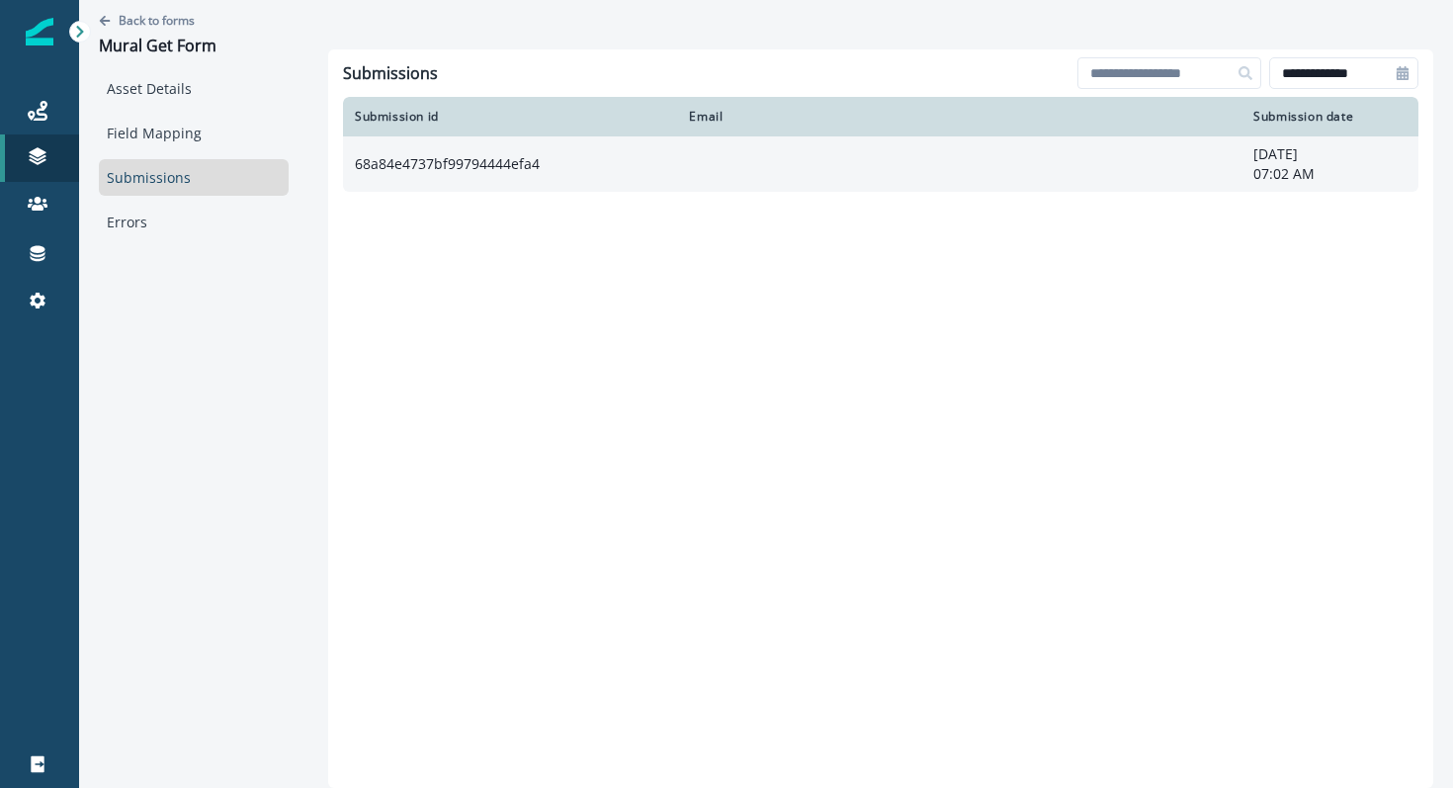
click at [614, 163] on td "68a84e4737bf99794444efa4" at bounding box center [510, 163] width 334 height 55
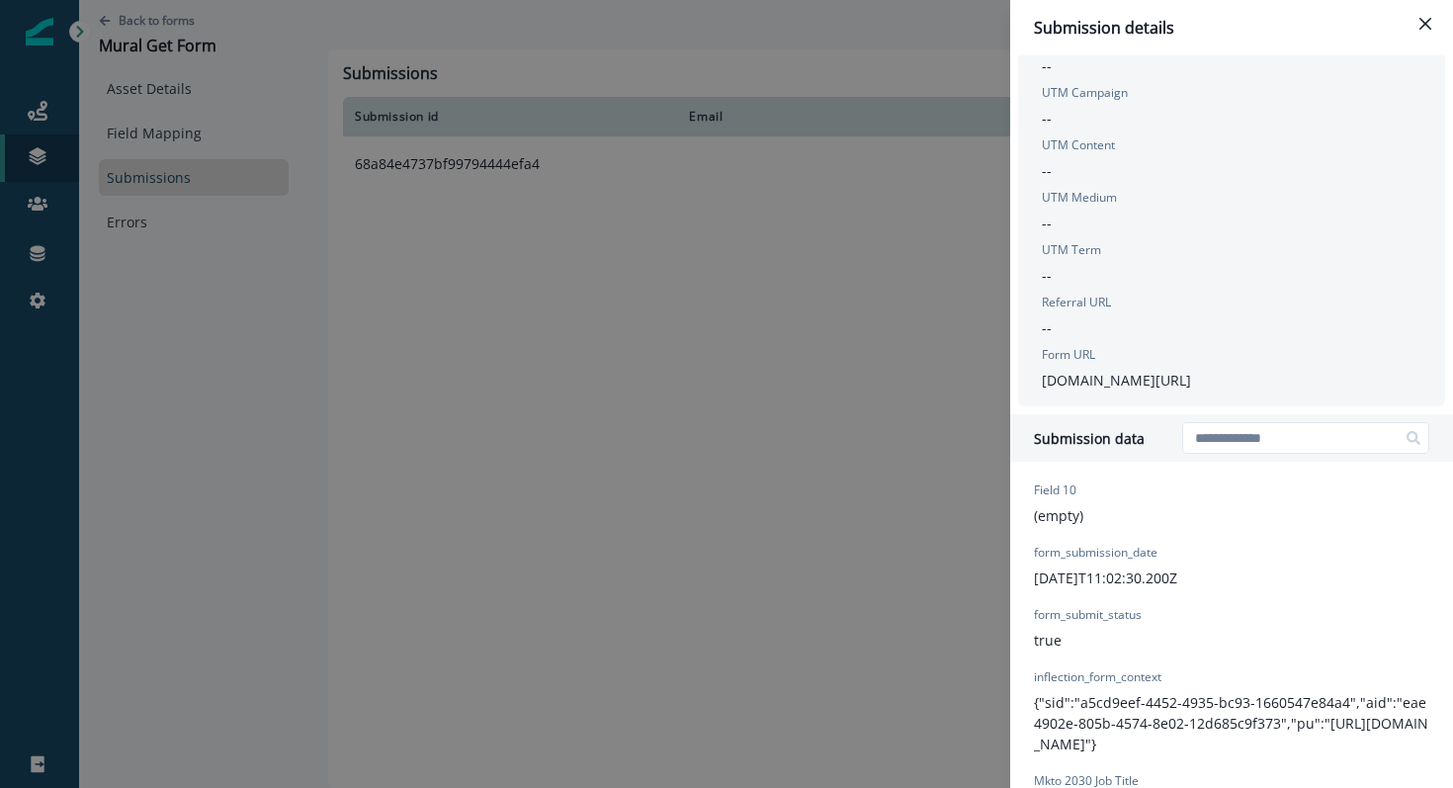
scroll to position [390, 0]
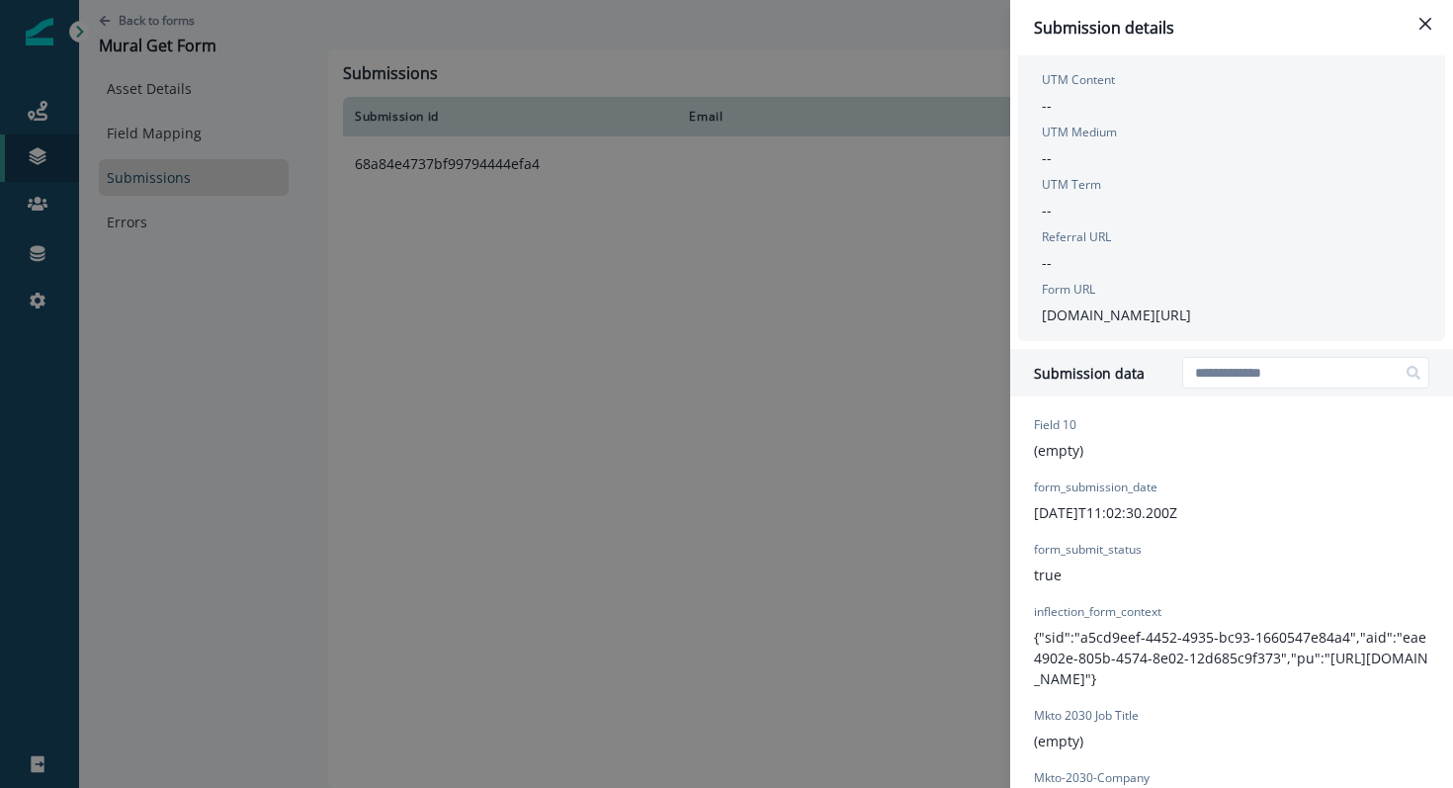
drag, startPoint x: 1325, startPoint y: 317, endPoint x: 1132, endPoint y: 319, distance: 192.7
click at [1132, 320] on div "UTM Source -- UTM Campaign -- UTM Content -- UTM Medium -- UTM Term -- Referral…" at bounding box center [1231, 145] width 395 height 359
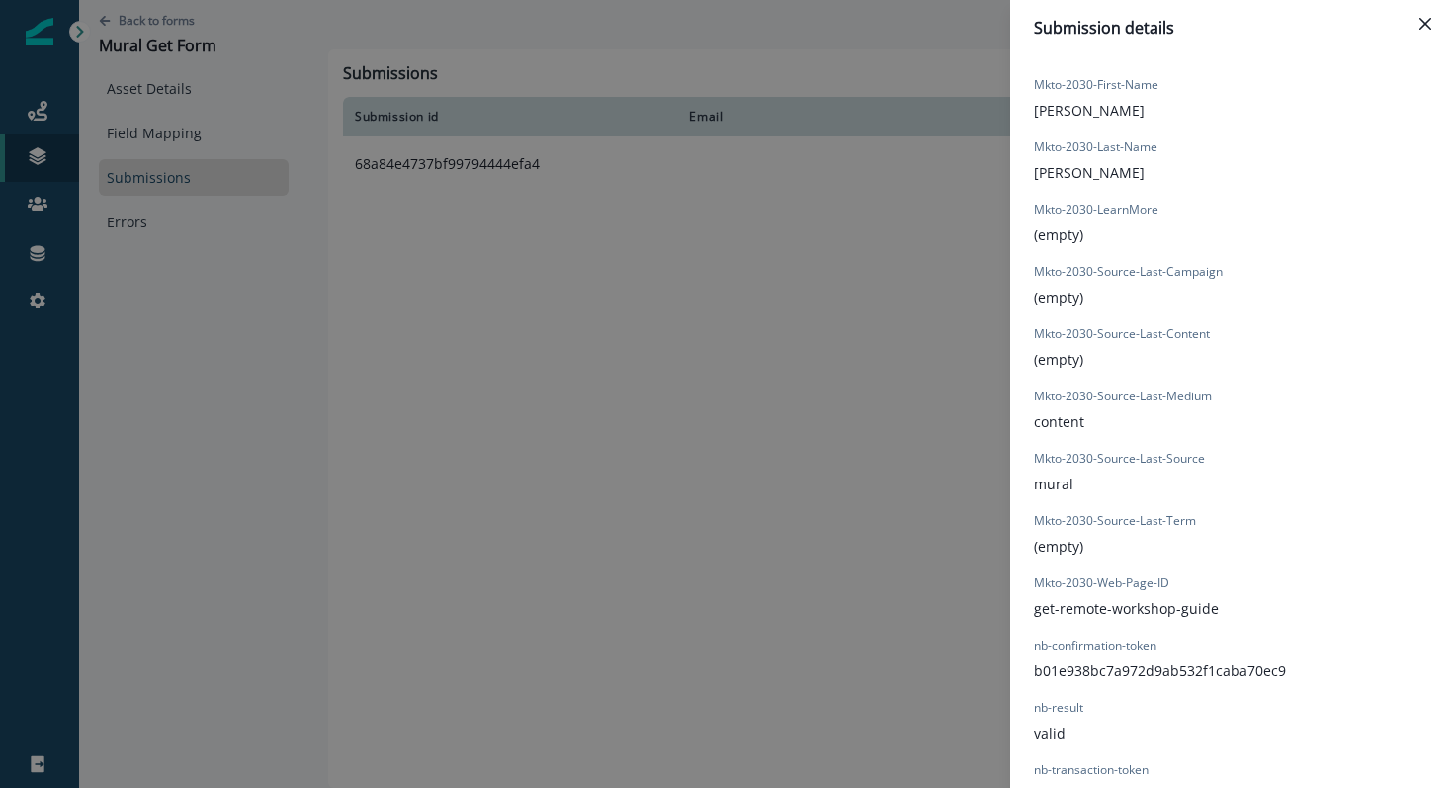
scroll to position [1237, 0]
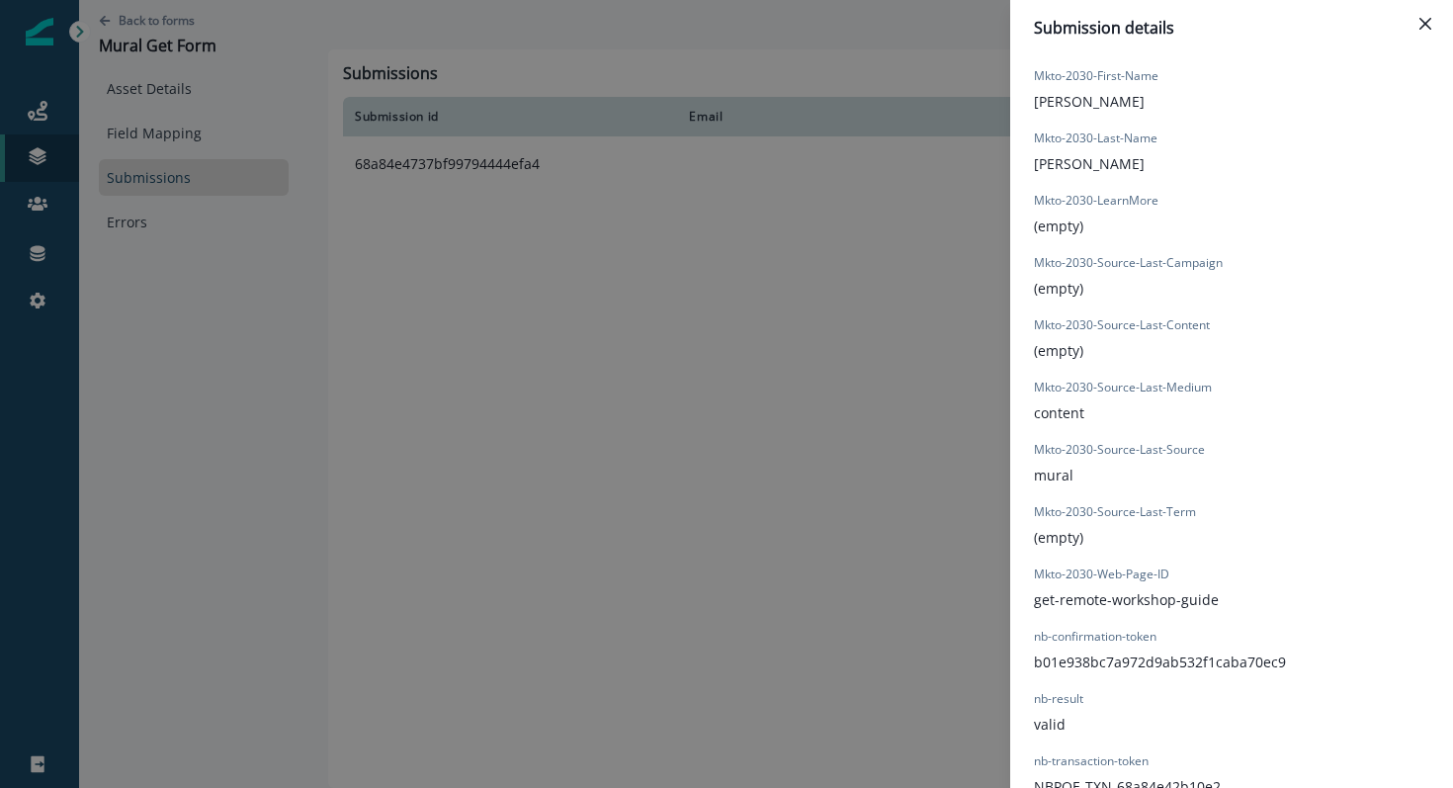
drag, startPoint x: 1227, startPoint y: 584, endPoint x: 1034, endPoint y: 571, distance: 194.1
click at [1033, 572] on div "Field 10 (empty) form_submission_date [DATE]T11:02:30.200Z form_submit_status t…" at bounding box center [1231, 182] width 443 height 1251
click at [721, 541] on div "Submission details Form Provider Webflow Form Name Mural Get Form Submission ID…" at bounding box center [726, 394] width 1453 height 788
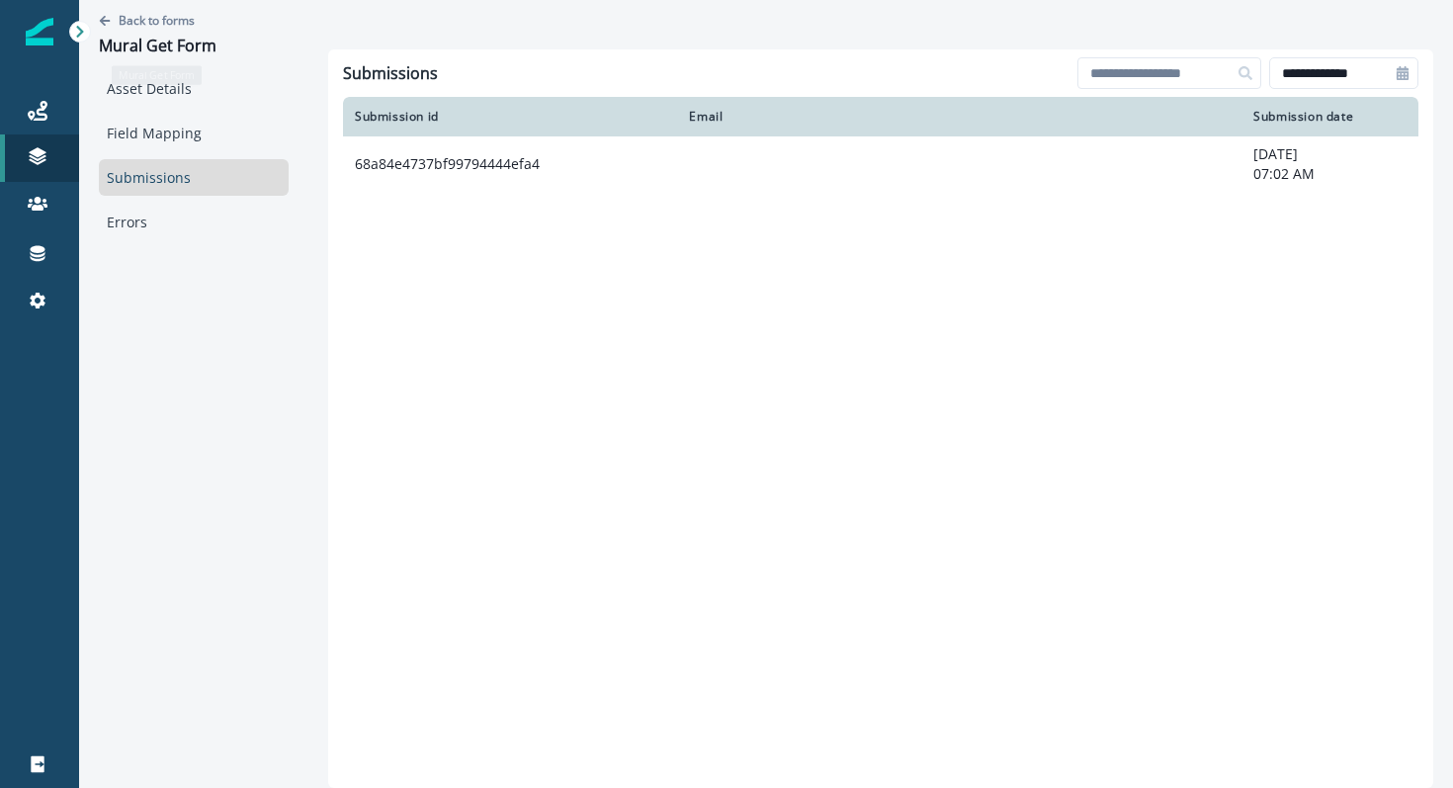
click at [148, 8] on div "Back to forms Mural Get Form" at bounding box center [194, 35] width 190 height 70
click at [151, 19] on p "Back to forms" at bounding box center [157, 20] width 76 height 17
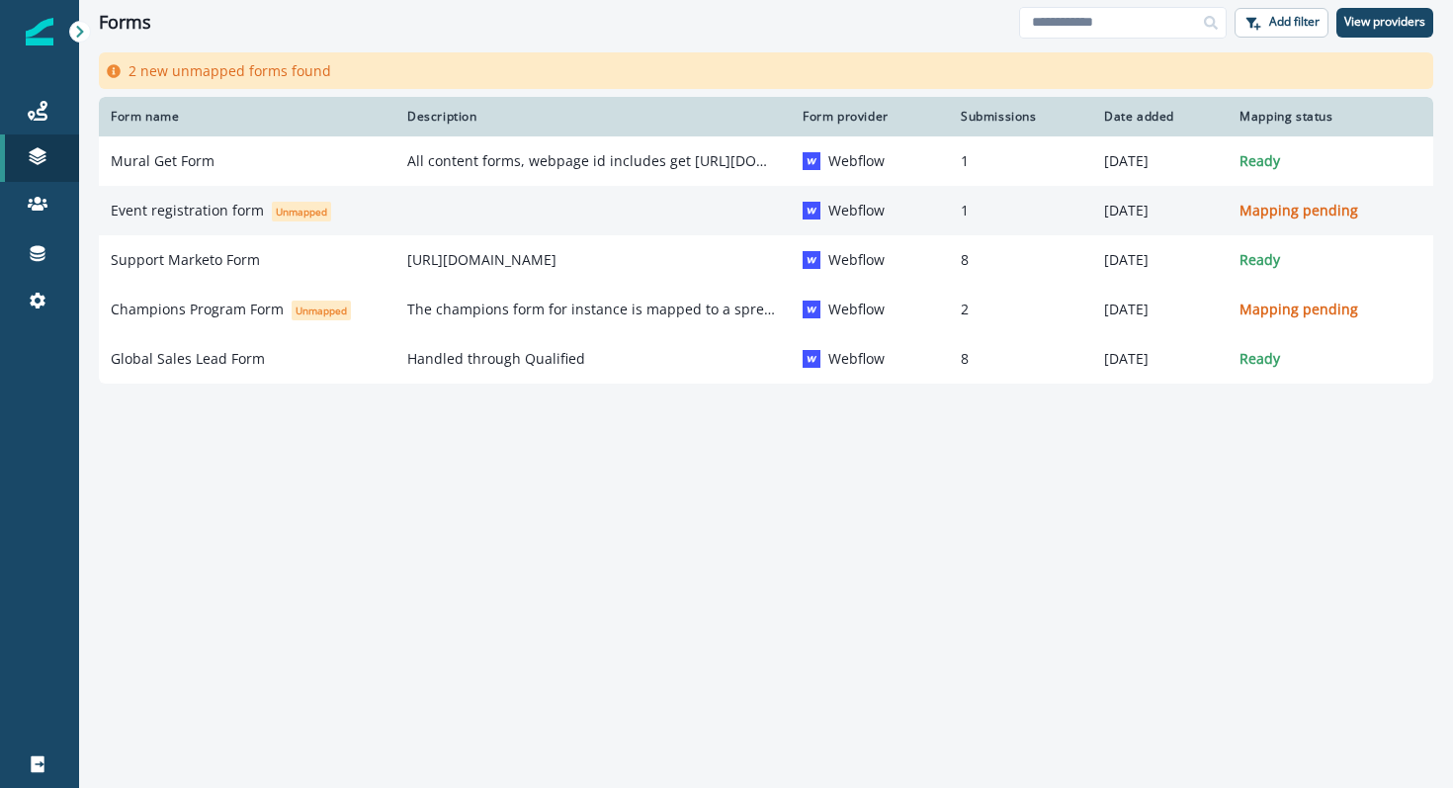
click at [166, 214] on p "Event registration form" at bounding box center [187, 211] width 153 height 20
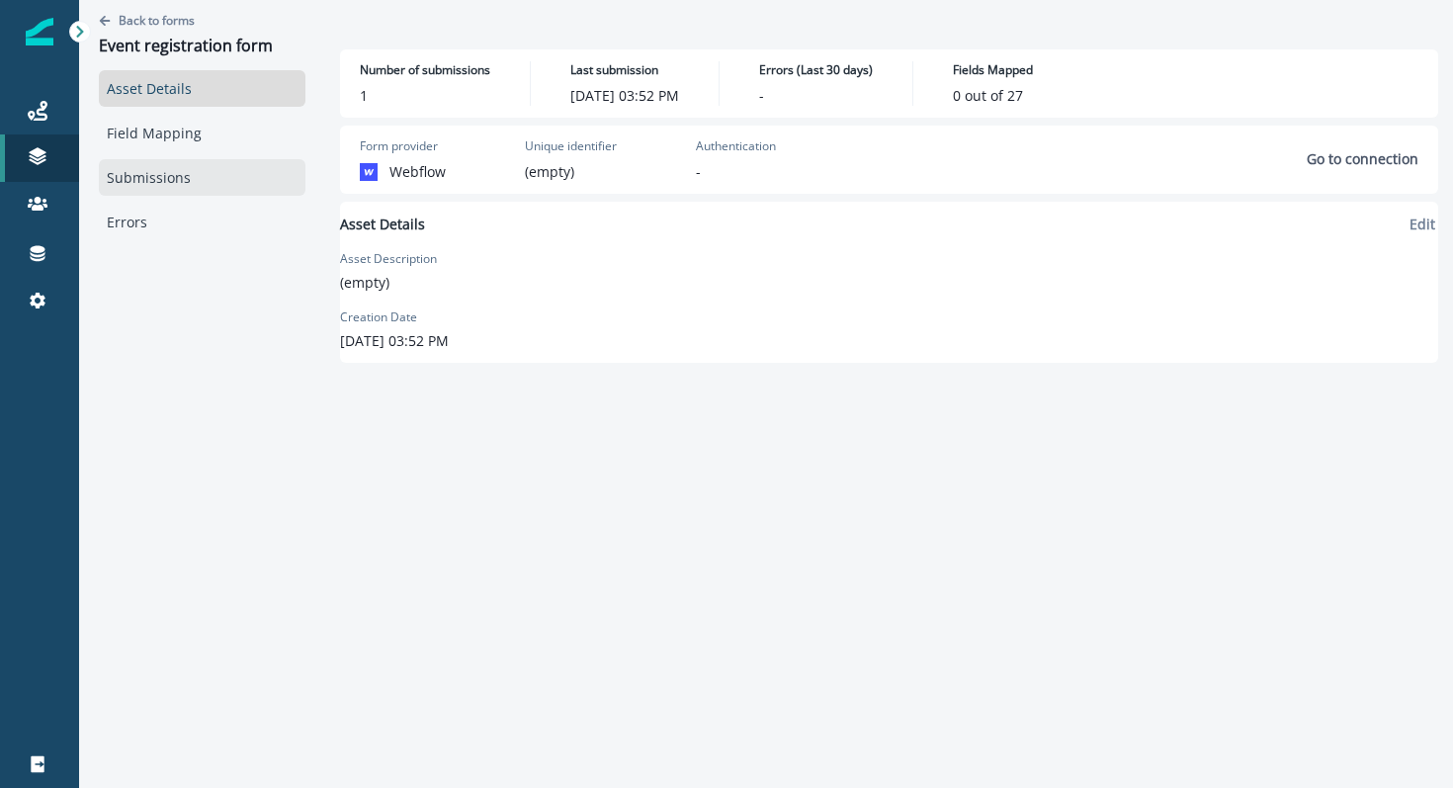
click at [183, 165] on link "Submissions" at bounding box center [202, 177] width 207 height 37
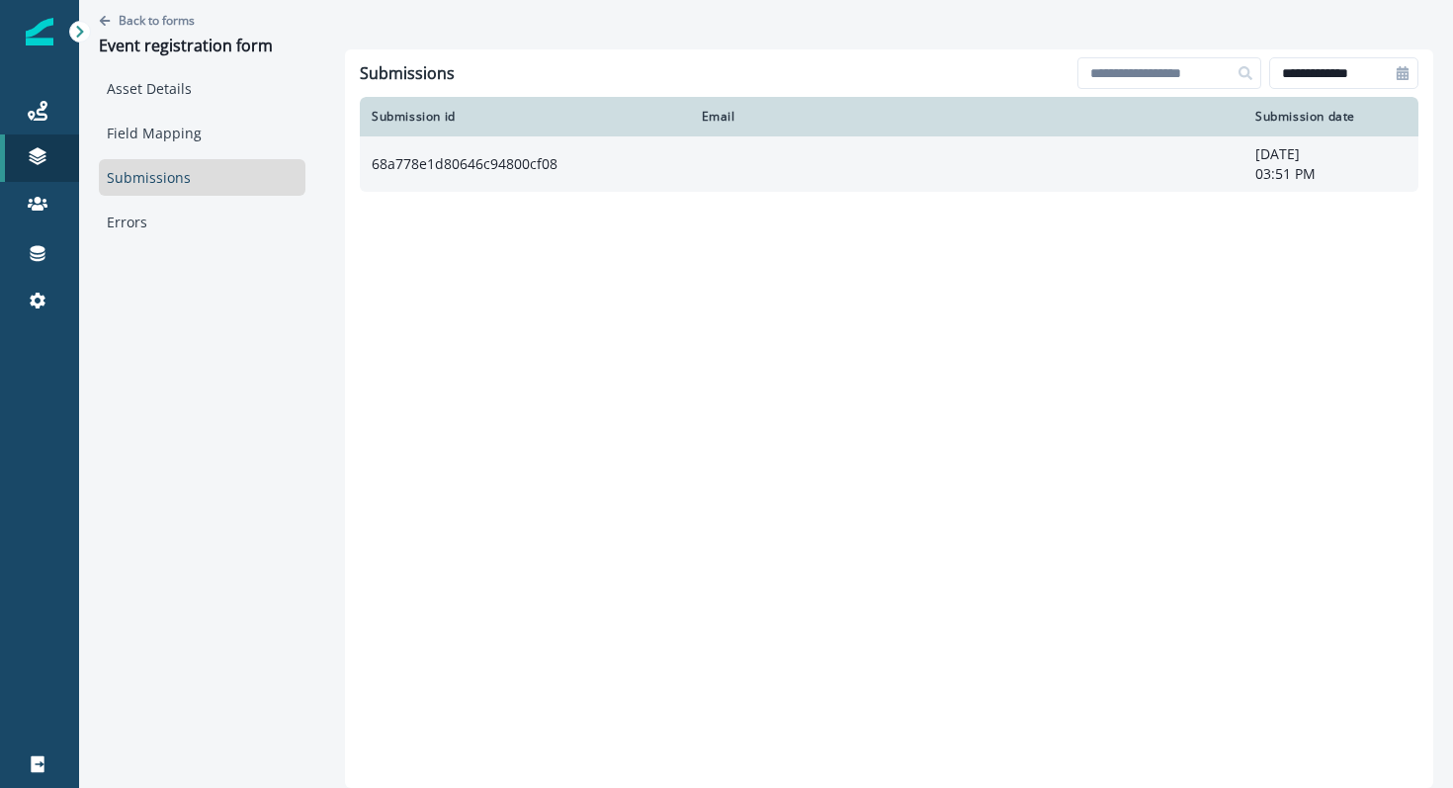
click at [443, 170] on td "68a778e1d80646c94800cf08" at bounding box center [525, 163] width 330 height 55
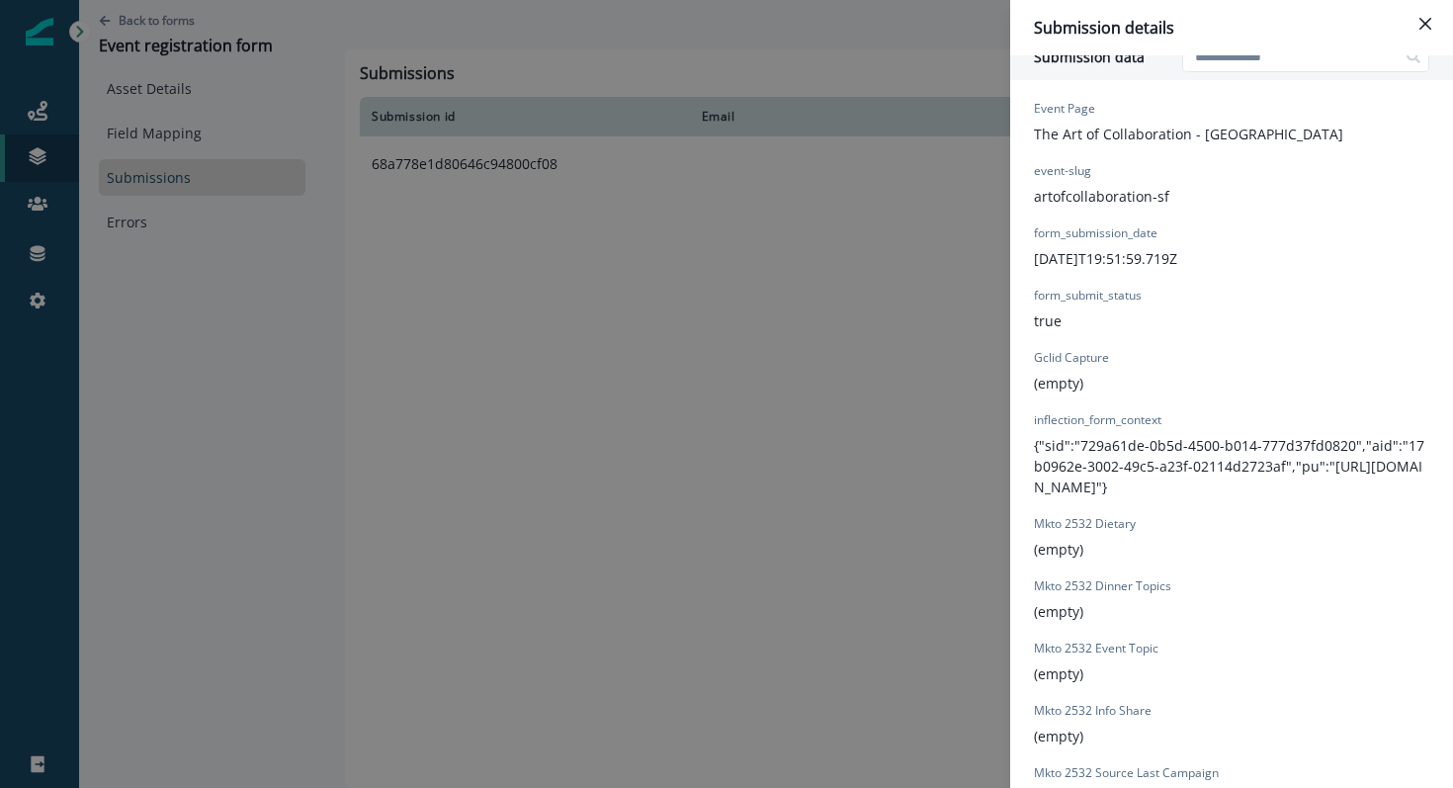
scroll to position [443, 0]
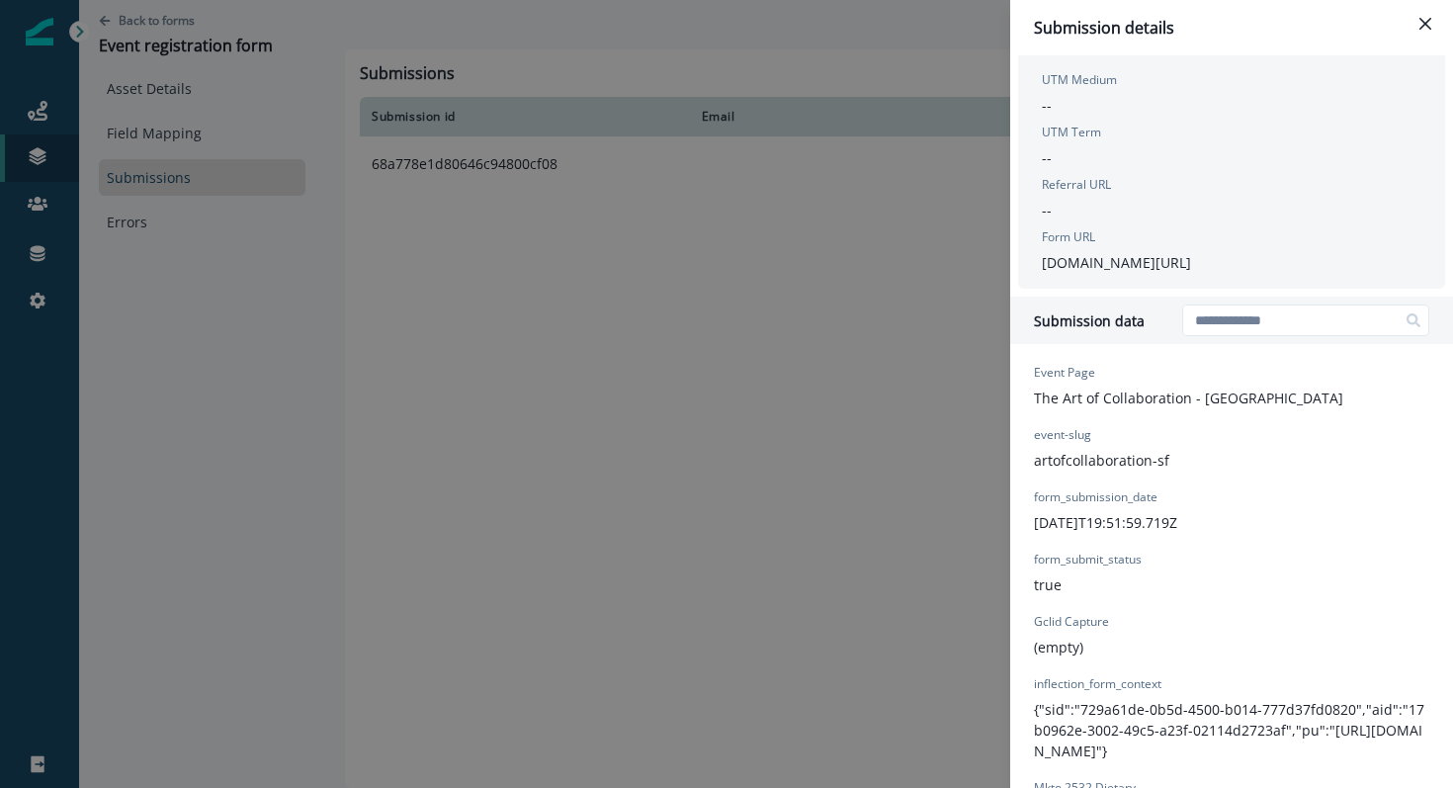
click at [1169, 250] on div "Form URL [DOMAIN_NAME][URL]" at bounding box center [1115, 250] width 149 height 44
click at [1169, 256] on p "[DOMAIN_NAME][URL]" at bounding box center [1115, 262] width 149 height 21
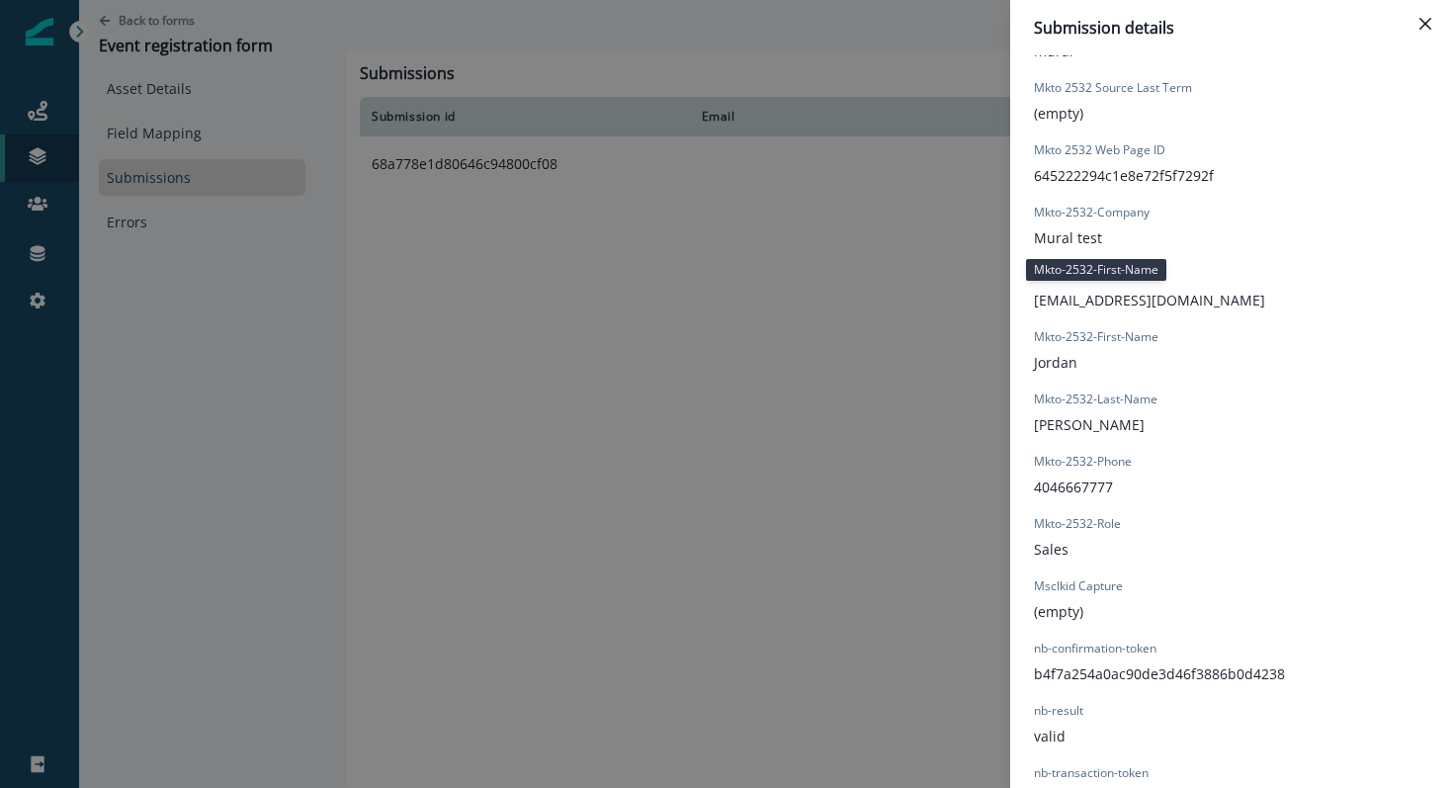
scroll to position [1735, 0]
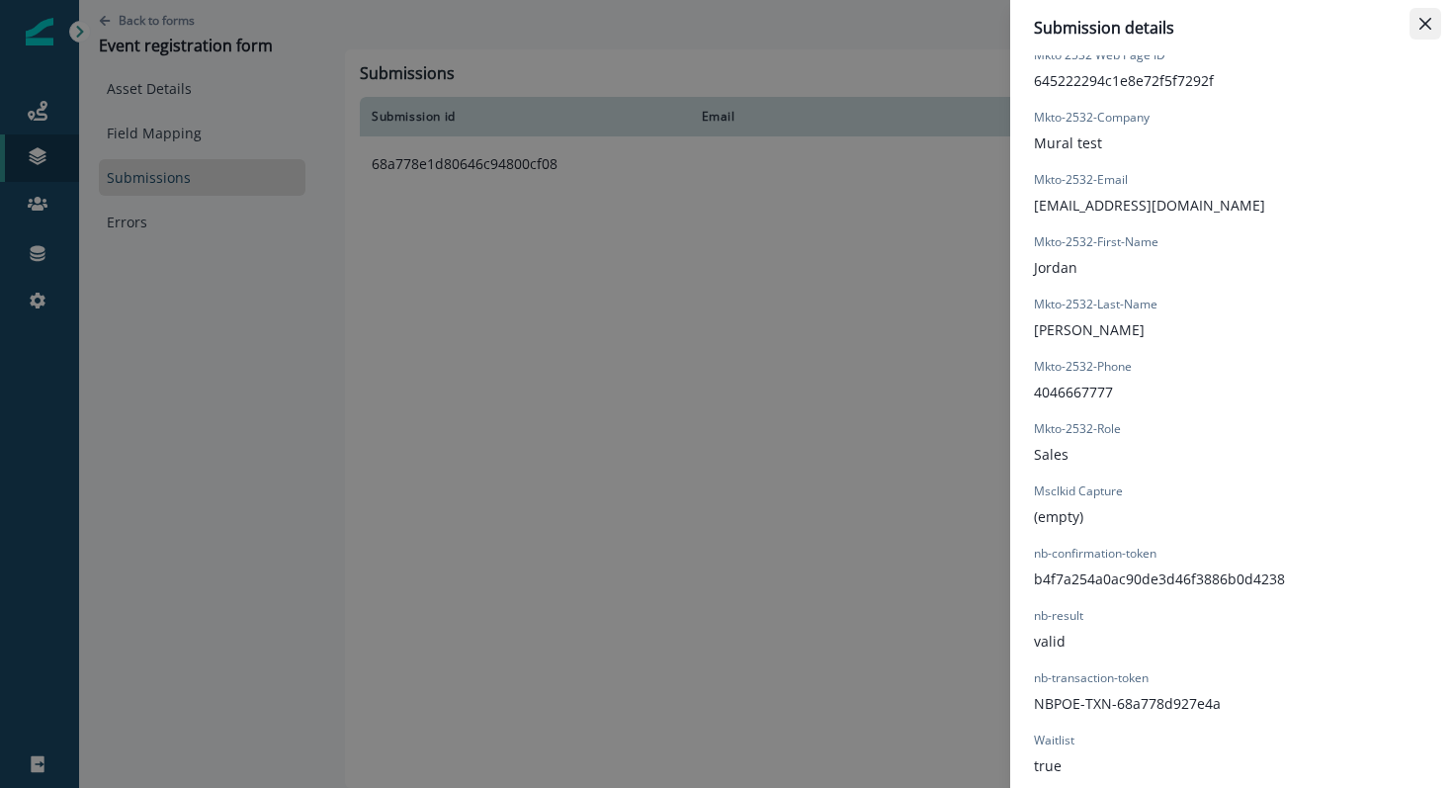
click at [1434, 22] on button "Close" at bounding box center [1425, 24] width 32 height 32
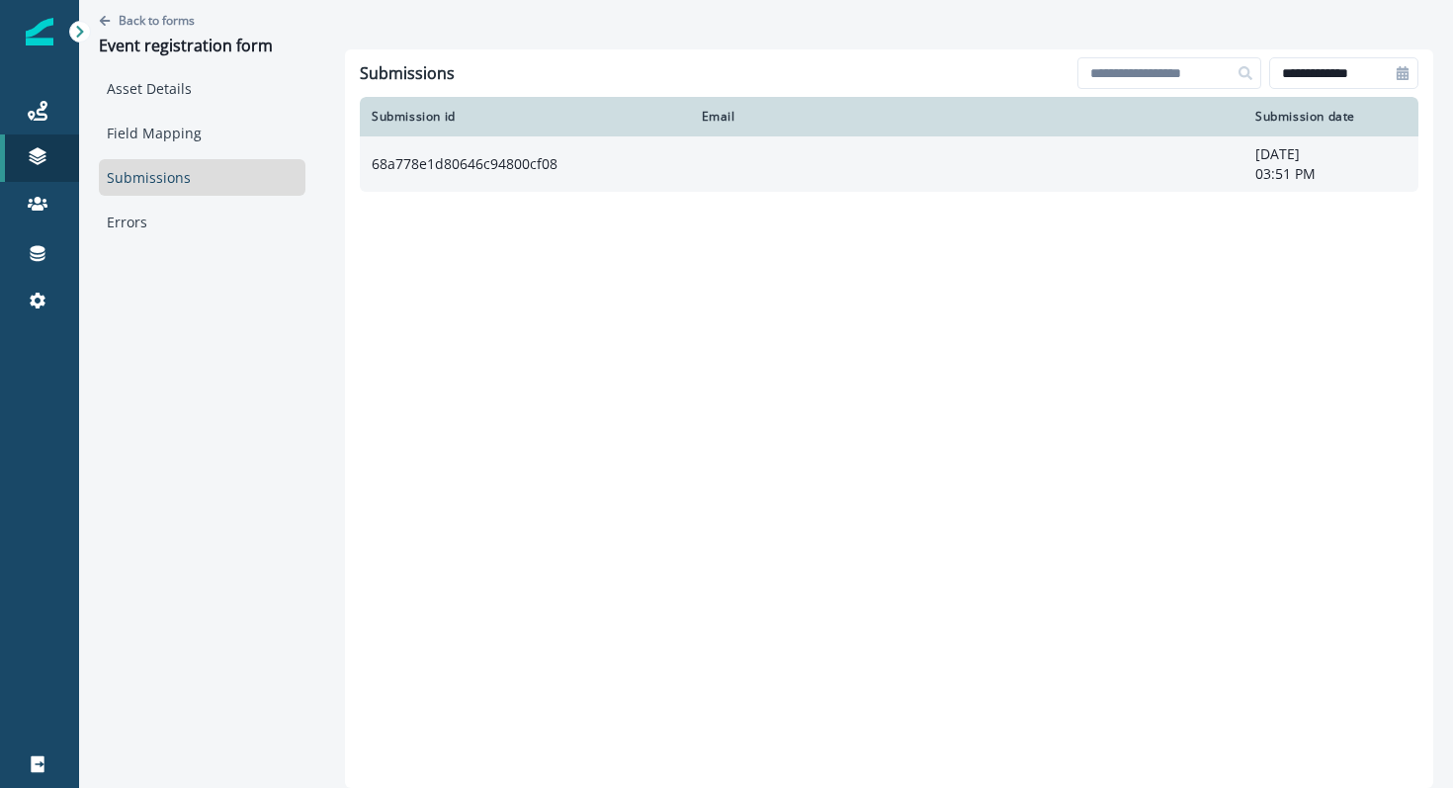
click at [419, 177] on td "68a778e1d80646c94800cf08" at bounding box center [525, 163] width 330 height 55
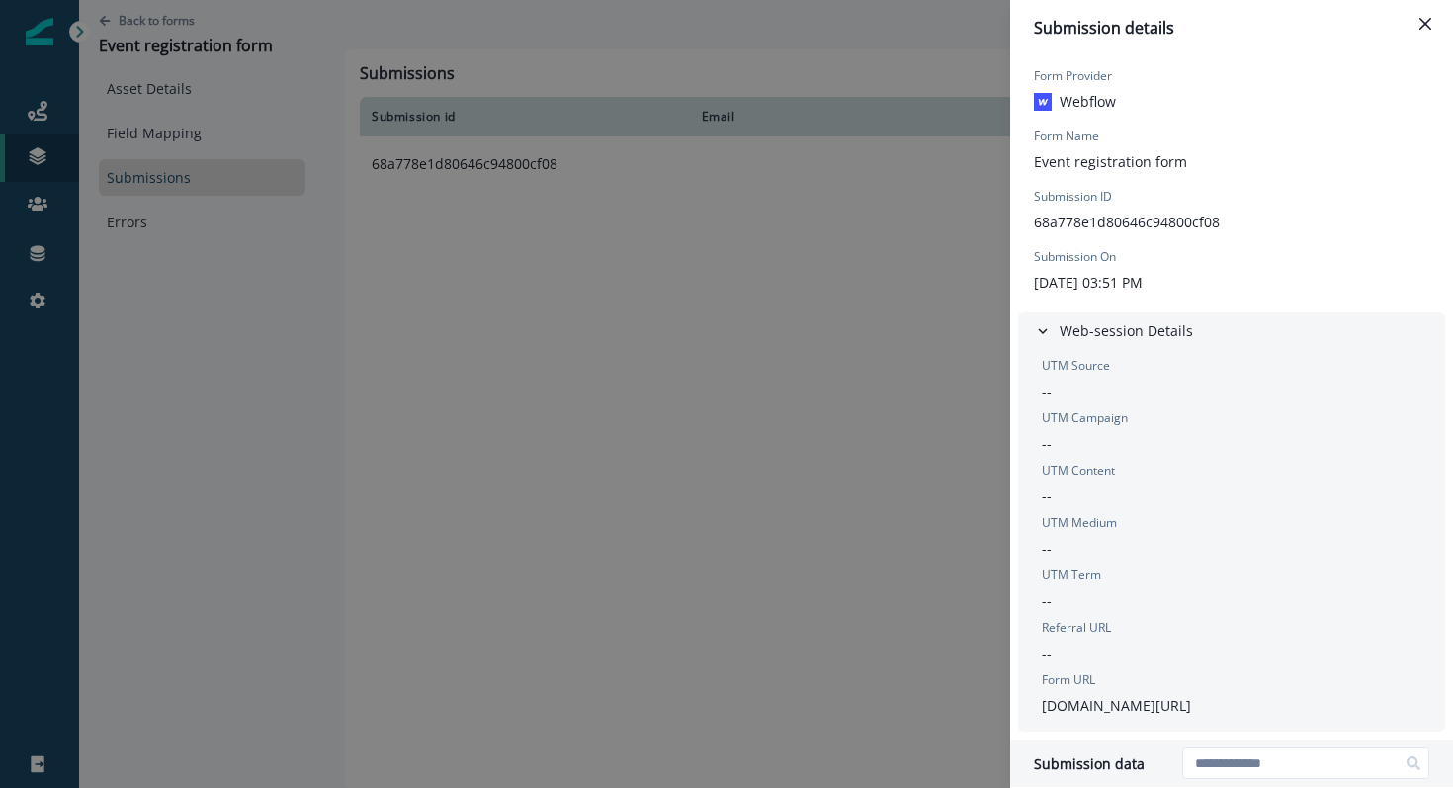
click at [178, 95] on div "Submission details Form Provider Webflow Form Name Event registration form Subm…" at bounding box center [726, 394] width 1453 height 788
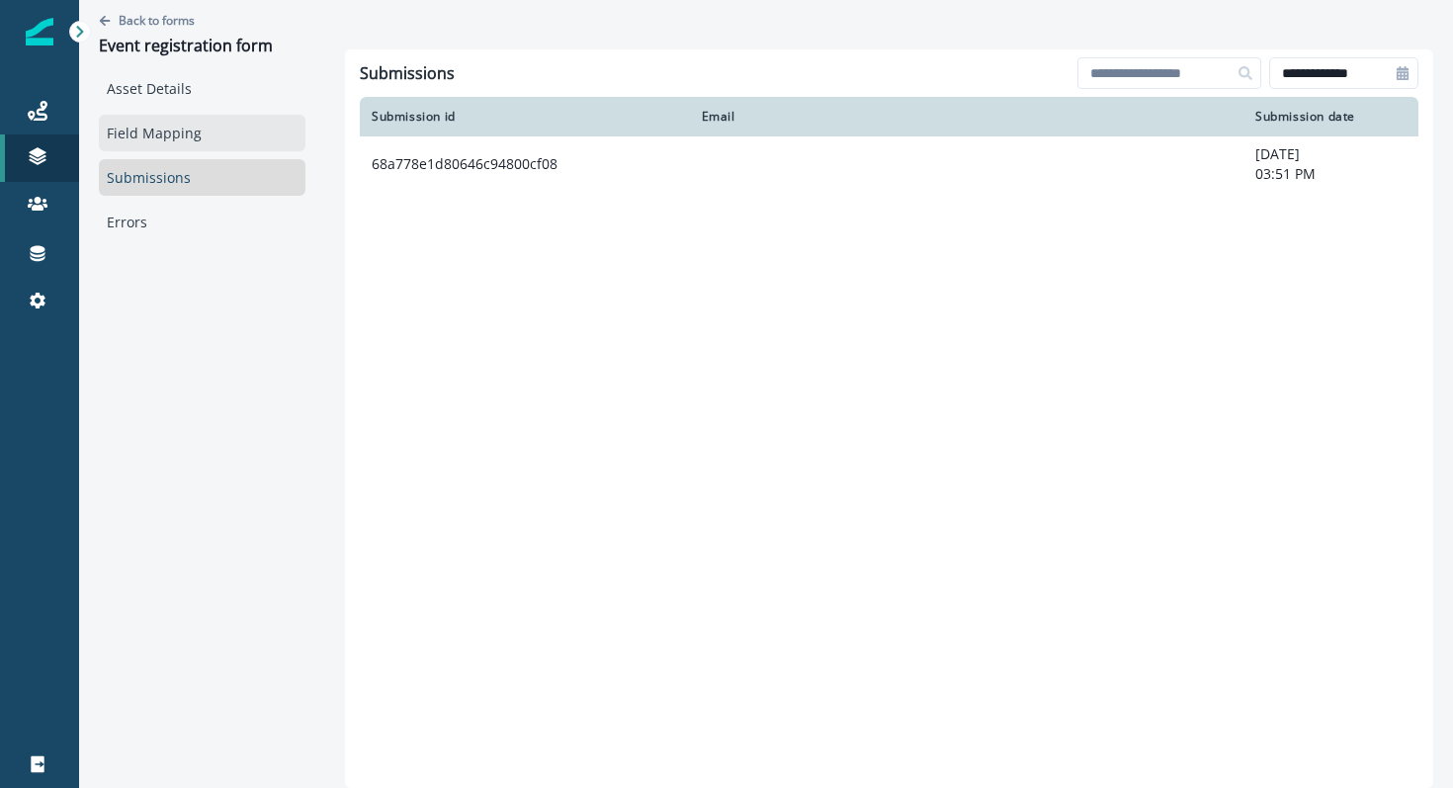
click at [162, 122] on link "Field Mapping" at bounding box center [202, 133] width 207 height 37
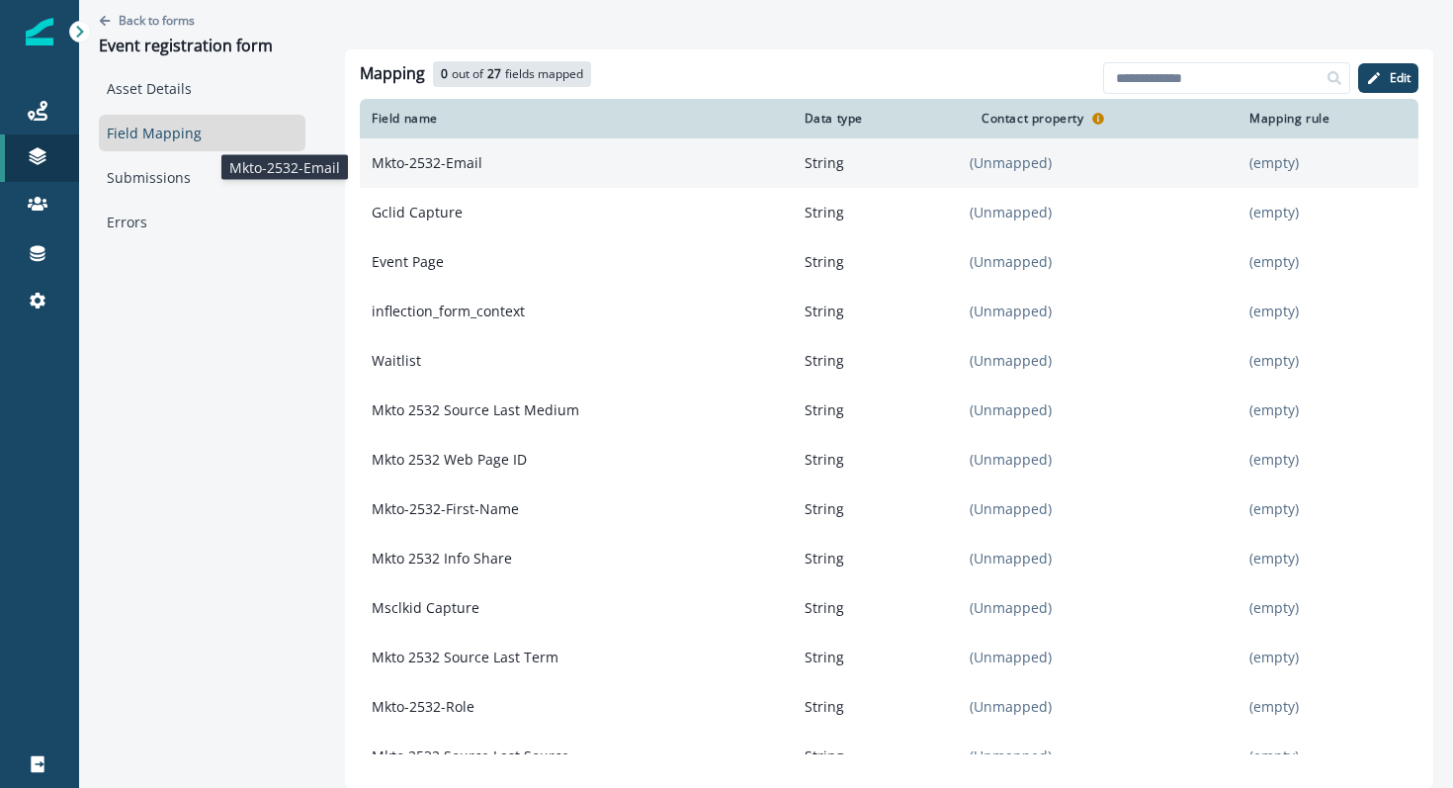
drag, startPoint x: 491, startPoint y: 165, endPoint x: 370, endPoint y: 170, distance: 121.6
click at [370, 170] on p "Mkto-2532-Email" at bounding box center [576, 163] width 433 height 36
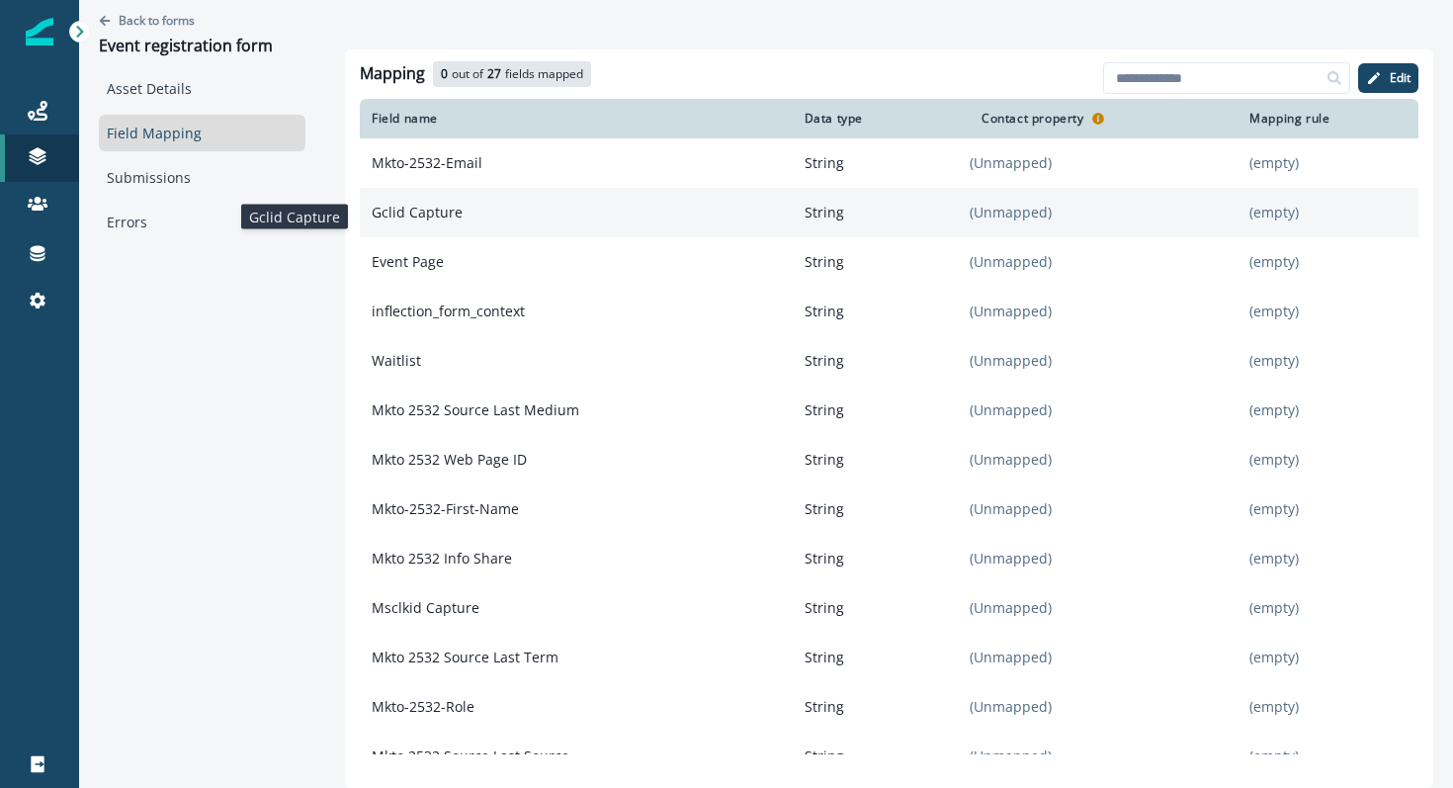
drag, startPoint x: 464, startPoint y: 210, endPoint x: 368, endPoint y: 219, distance: 97.2
click at [368, 219] on p "Gclid Capture" at bounding box center [576, 213] width 433 height 36
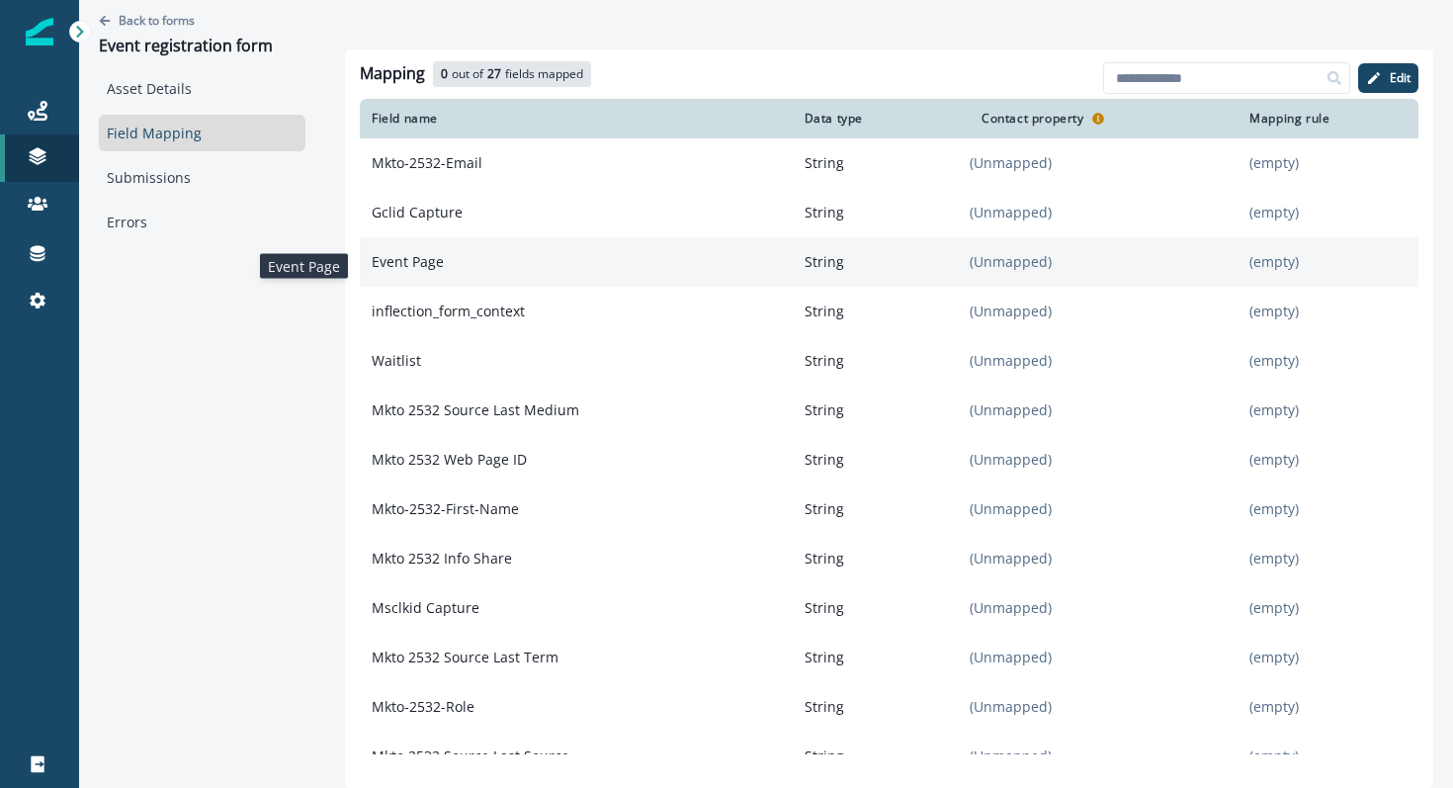
drag, startPoint x: 448, startPoint y: 266, endPoint x: 363, endPoint y: 270, distance: 85.1
click at [363, 270] on p "Event Page" at bounding box center [576, 262] width 433 height 36
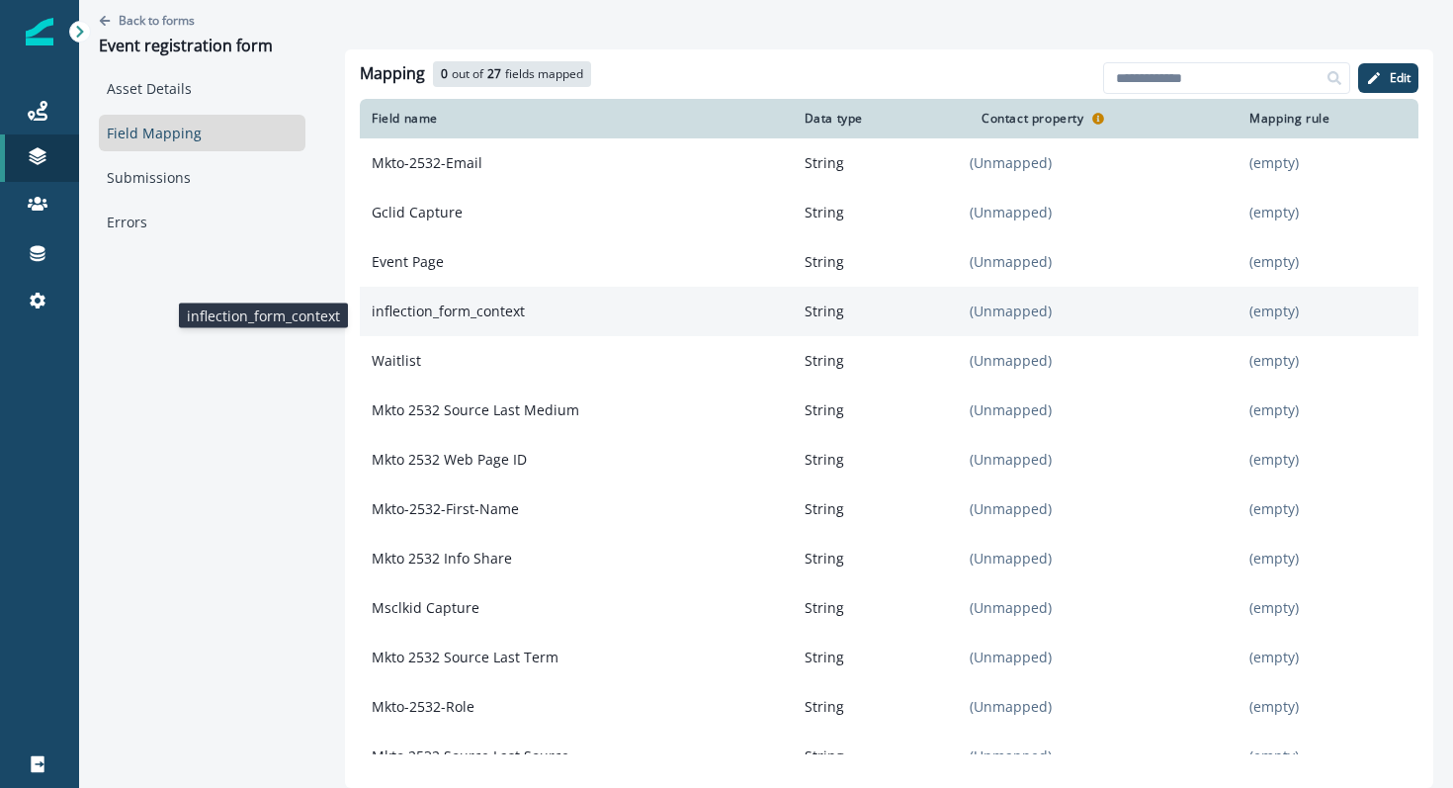
drag, startPoint x: 527, startPoint y: 319, endPoint x: 368, endPoint y: 322, distance: 159.1
click at [367, 322] on p "inflection_form_context" at bounding box center [576, 311] width 433 height 36
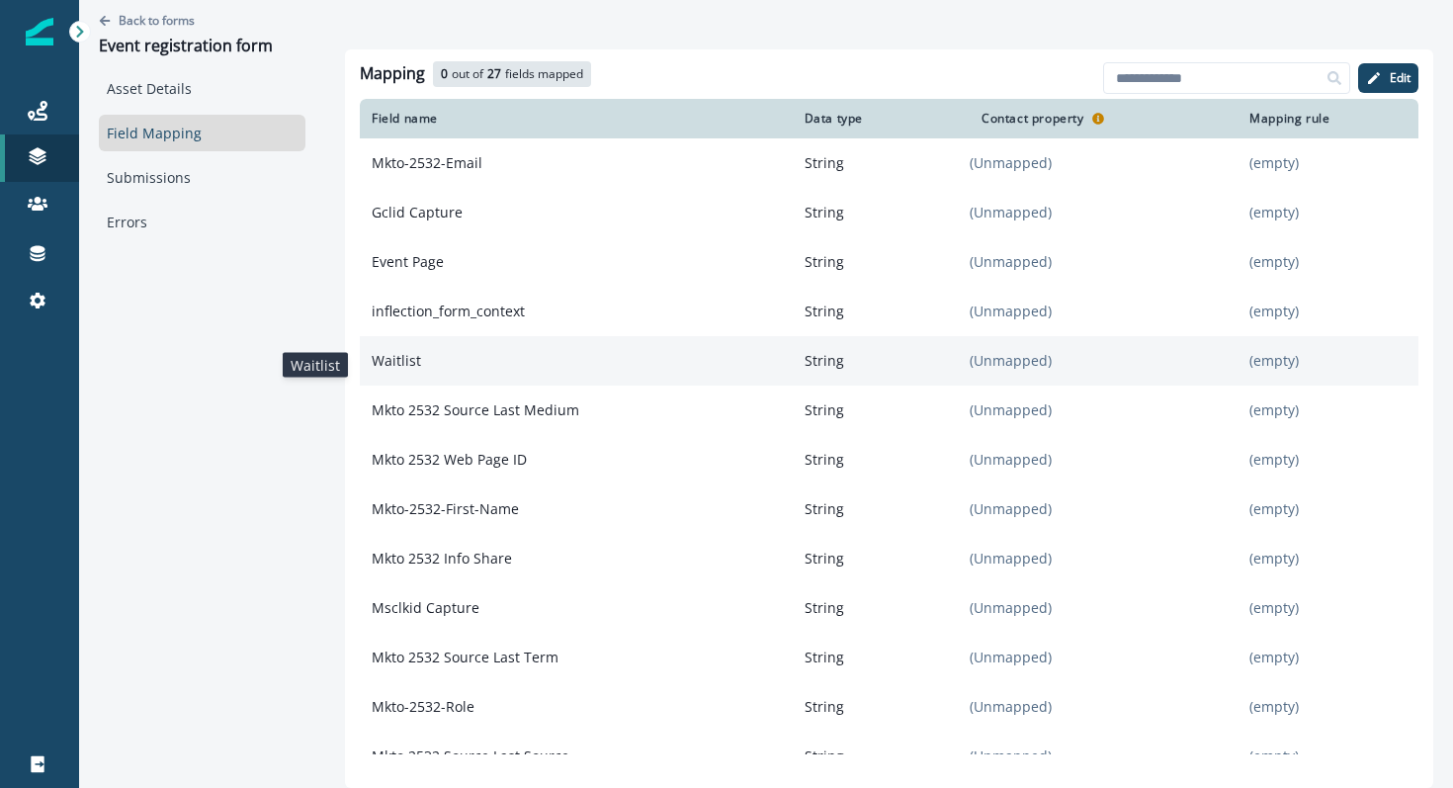
drag, startPoint x: 426, startPoint y: 366, endPoint x: 365, endPoint y: 367, distance: 61.3
click at [365, 367] on p "Waitlist" at bounding box center [576, 361] width 433 height 36
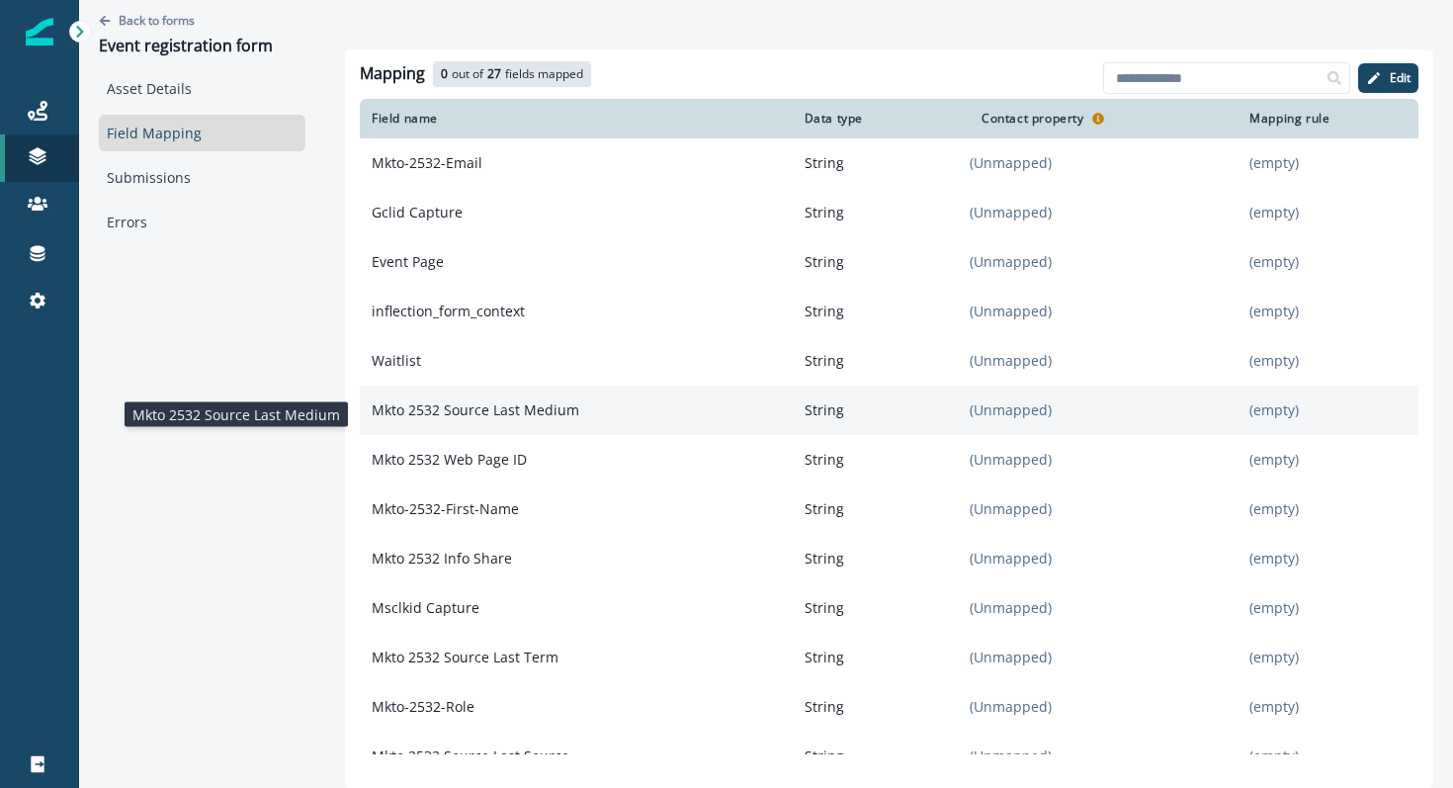
drag, startPoint x: 585, startPoint y: 412, endPoint x: 365, endPoint y: 419, distance: 220.5
click at [365, 419] on p "Mkto 2532 Source Last Medium" at bounding box center [576, 410] width 433 height 36
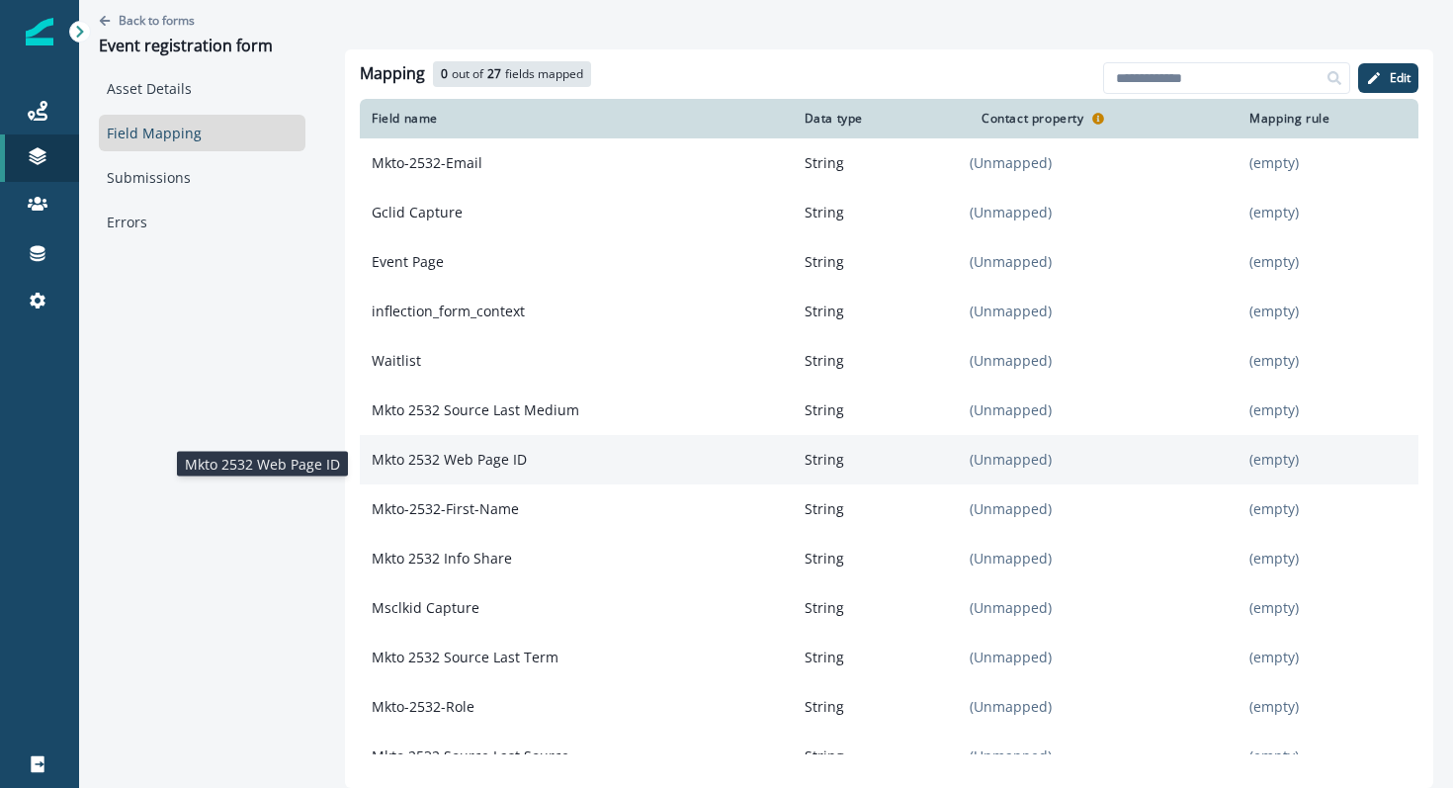
drag, startPoint x: 523, startPoint y: 466, endPoint x: 370, endPoint y: 469, distance: 153.2
click at [370, 469] on p "Mkto 2532 Web Page ID" at bounding box center [576, 460] width 433 height 36
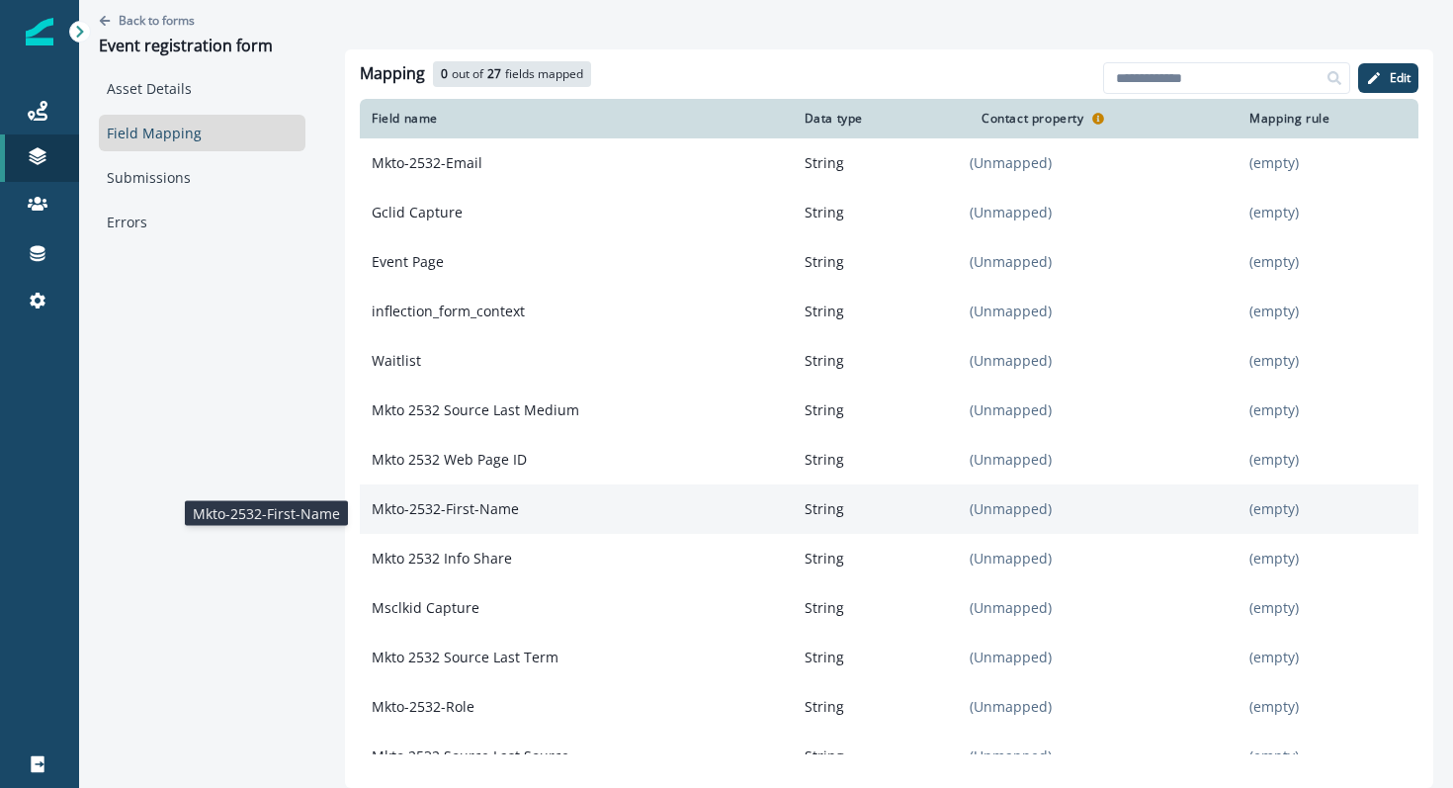
drag, startPoint x: 525, startPoint y: 521, endPoint x: 361, endPoint y: 521, distance: 164.0
click at [361, 521] on p "Mkto-2532-First-Name" at bounding box center [576, 509] width 433 height 36
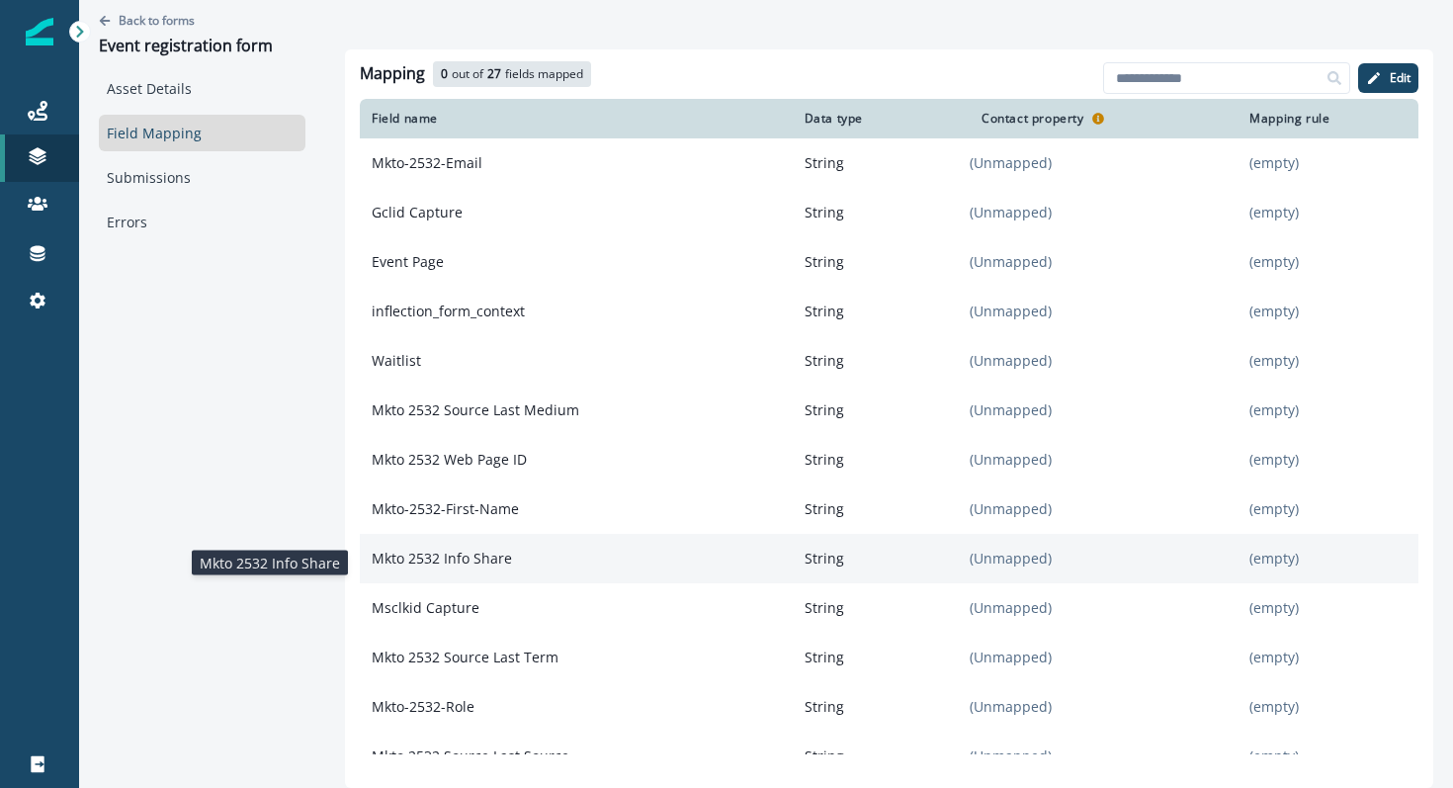
drag, startPoint x: 517, startPoint y: 563, endPoint x: 370, endPoint y: 564, distance: 147.2
click at [370, 564] on p "Mkto 2532 Info Share" at bounding box center [576, 558] width 433 height 36
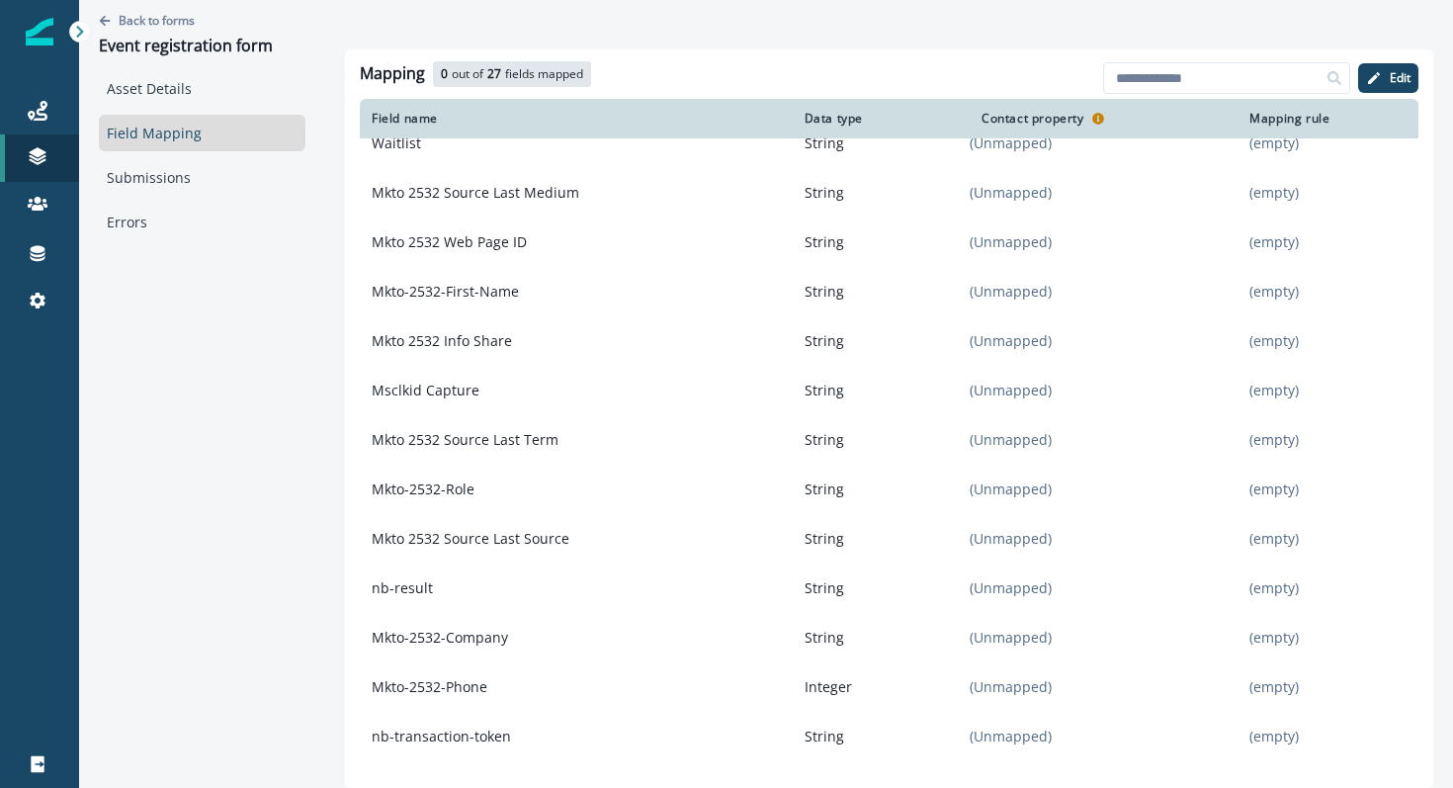
scroll to position [226, 0]
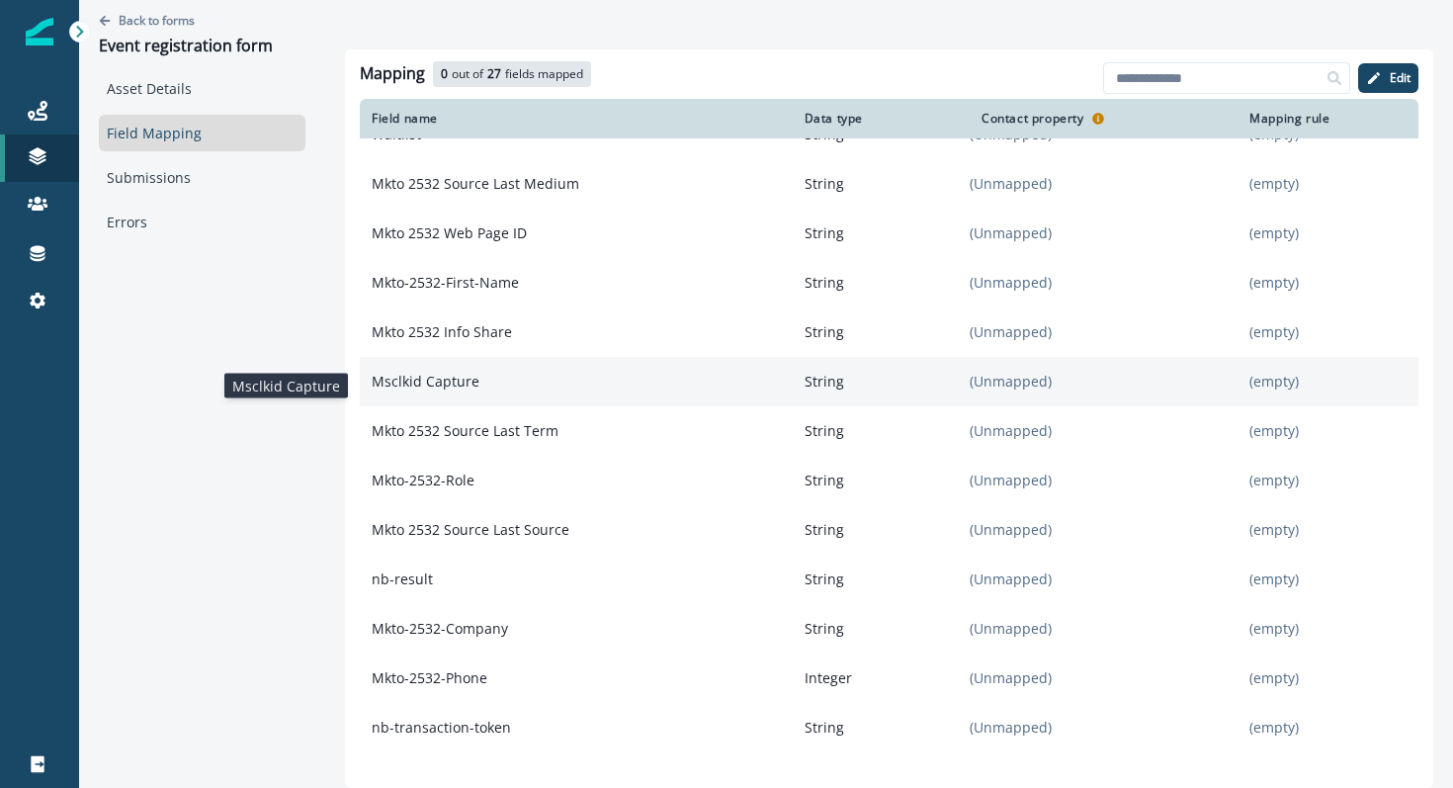
drag, startPoint x: 477, startPoint y: 387, endPoint x: 367, endPoint y: 390, distance: 110.7
click at [367, 390] on p "Msclkid Capture" at bounding box center [576, 382] width 433 height 36
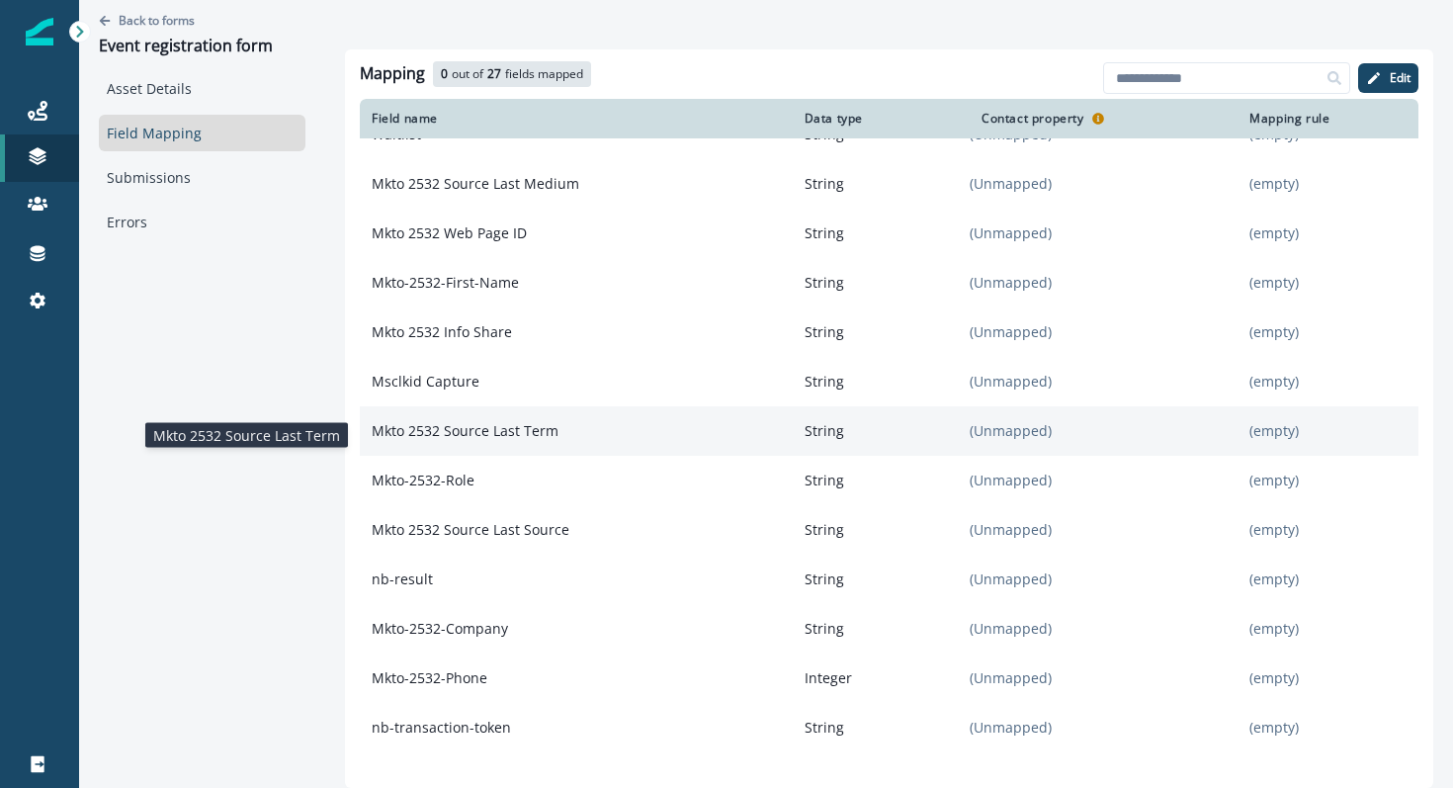
drag, startPoint x: 558, startPoint y: 444, endPoint x: 371, endPoint y: 440, distance: 187.8
click at [371, 440] on p "Mkto 2532 Source Last Term" at bounding box center [576, 431] width 433 height 36
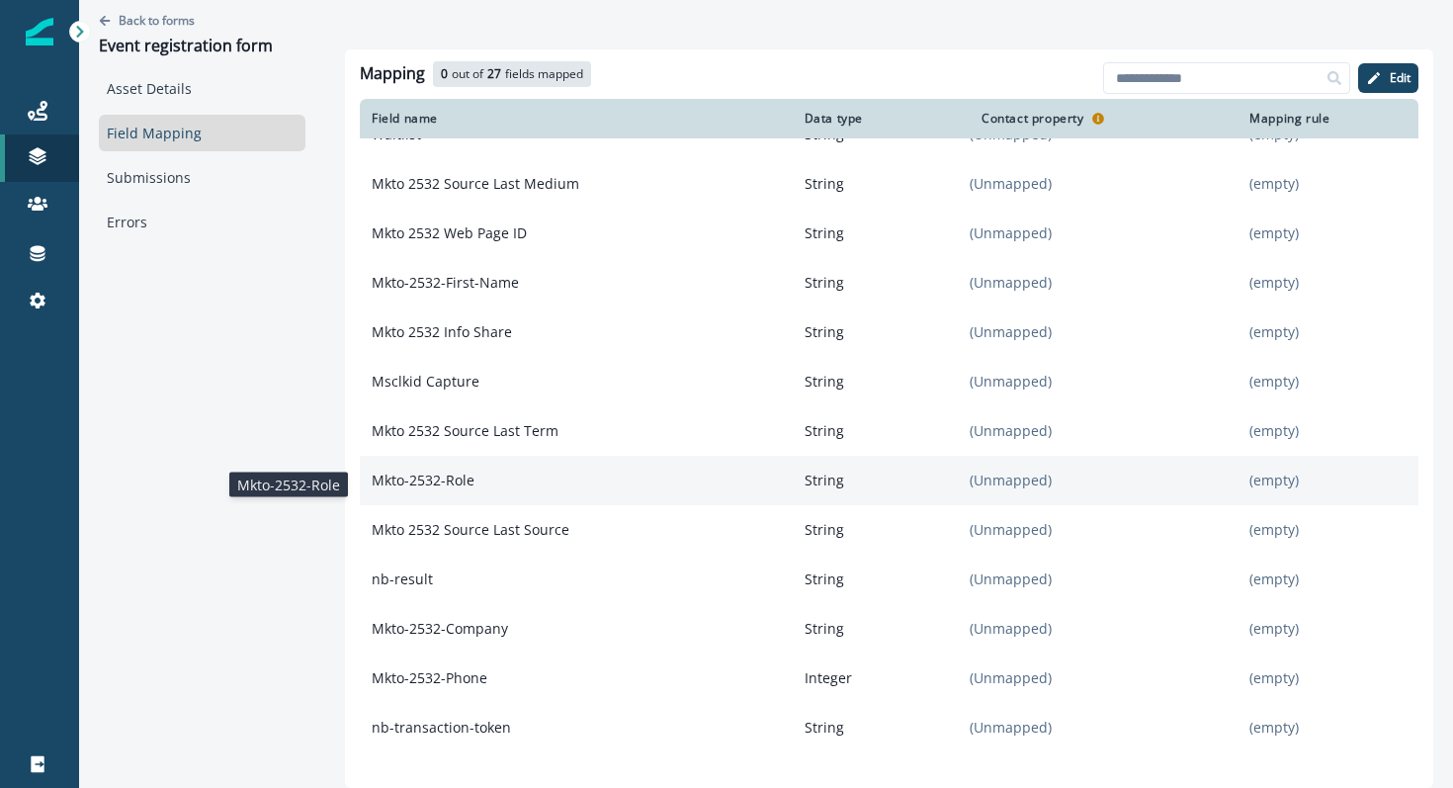
drag, startPoint x: 499, startPoint y: 483, endPoint x: 368, endPoint y: 485, distance: 131.4
click at [368, 485] on p "Mkto-2532-Role" at bounding box center [576, 480] width 433 height 36
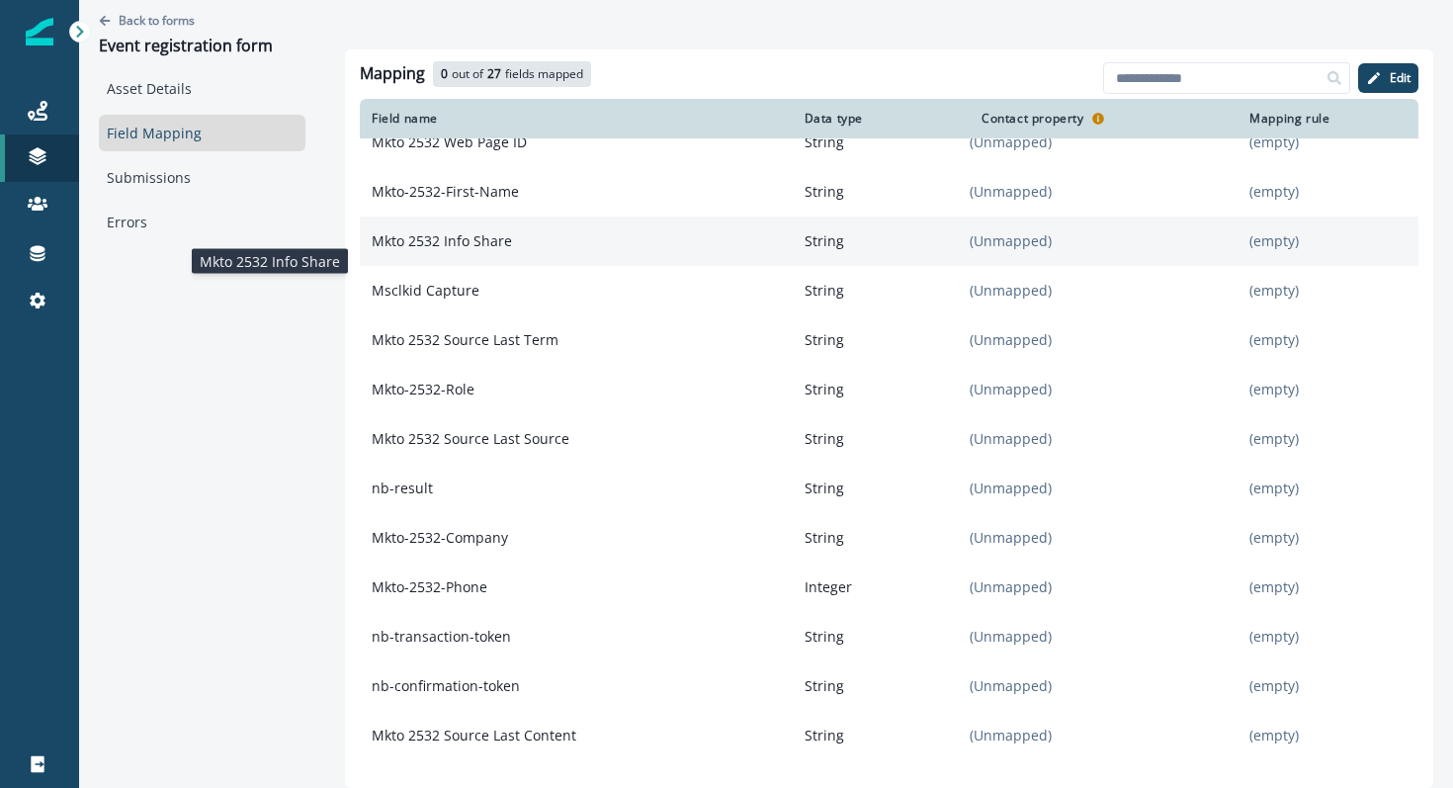
scroll to position [349, 0]
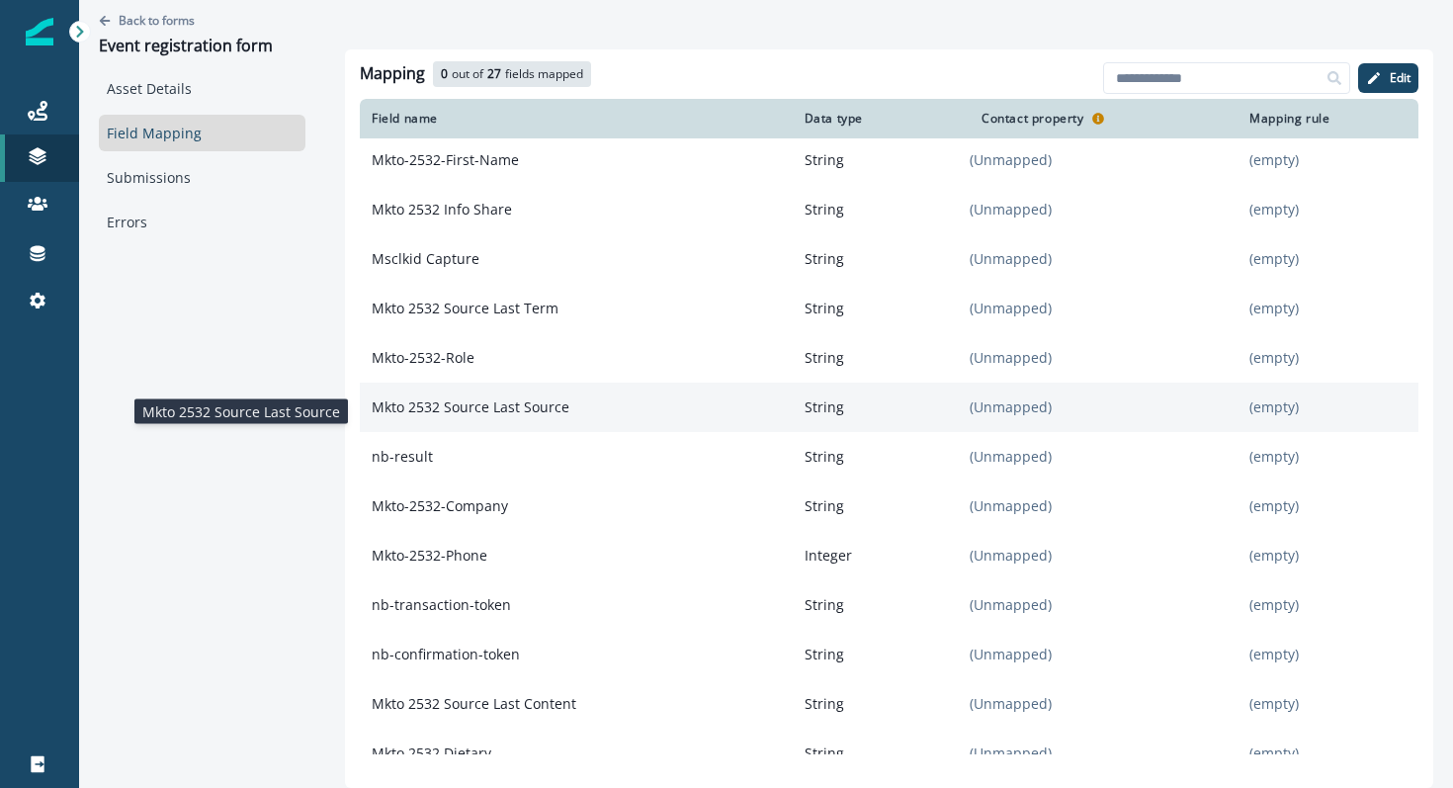
drag, startPoint x: 580, startPoint y: 410, endPoint x: 369, endPoint y: 416, distance: 211.5
click at [369, 416] on p "Mkto 2532 Source Last Source" at bounding box center [576, 407] width 433 height 36
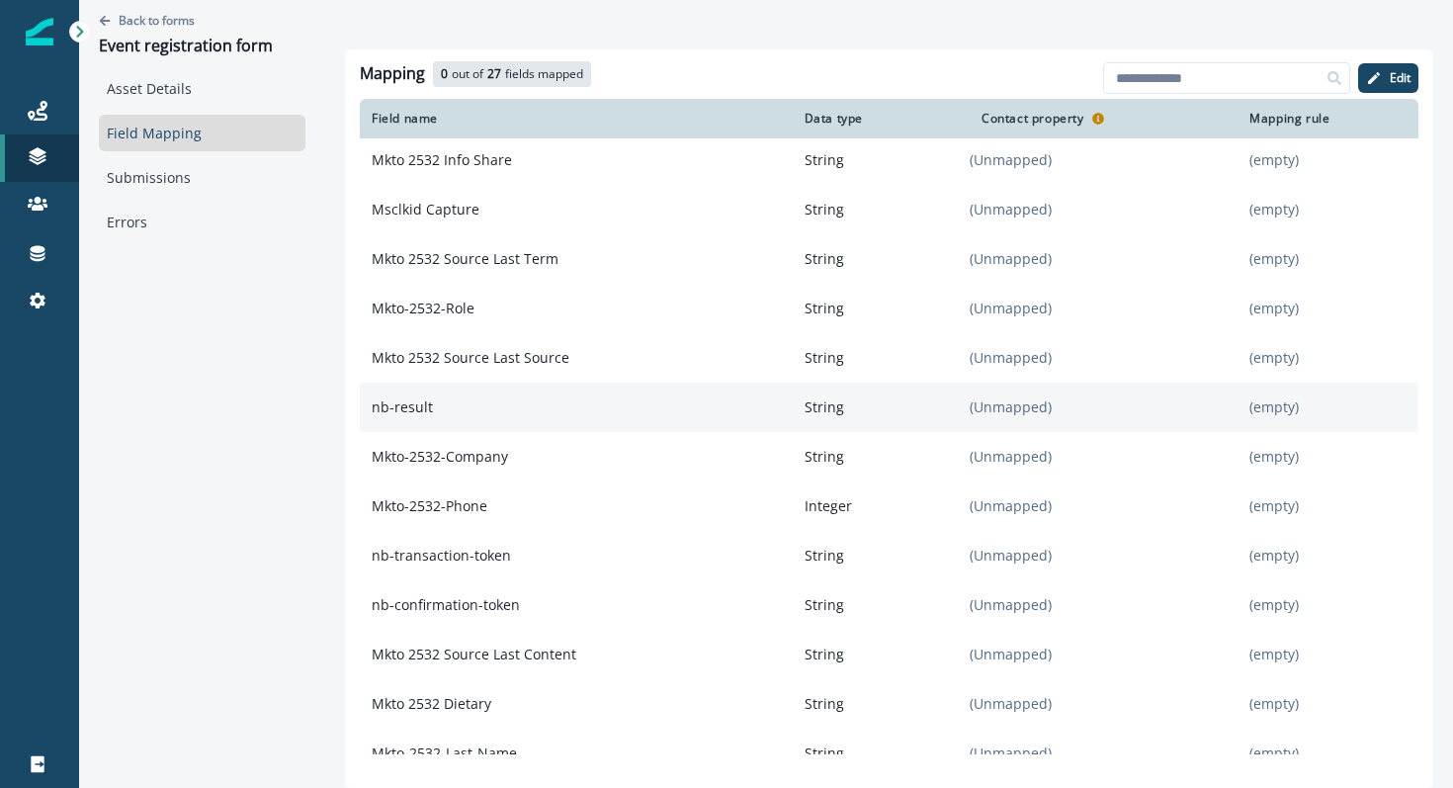
scroll to position [401, 0]
drag, startPoint x: 429, startPoint y: 407, endPoint x: 362, endPoint y: 409, distance: 67.2
click at [362, 409] on p "nb-result" at bounding box center [576, 404] width 433 height 36
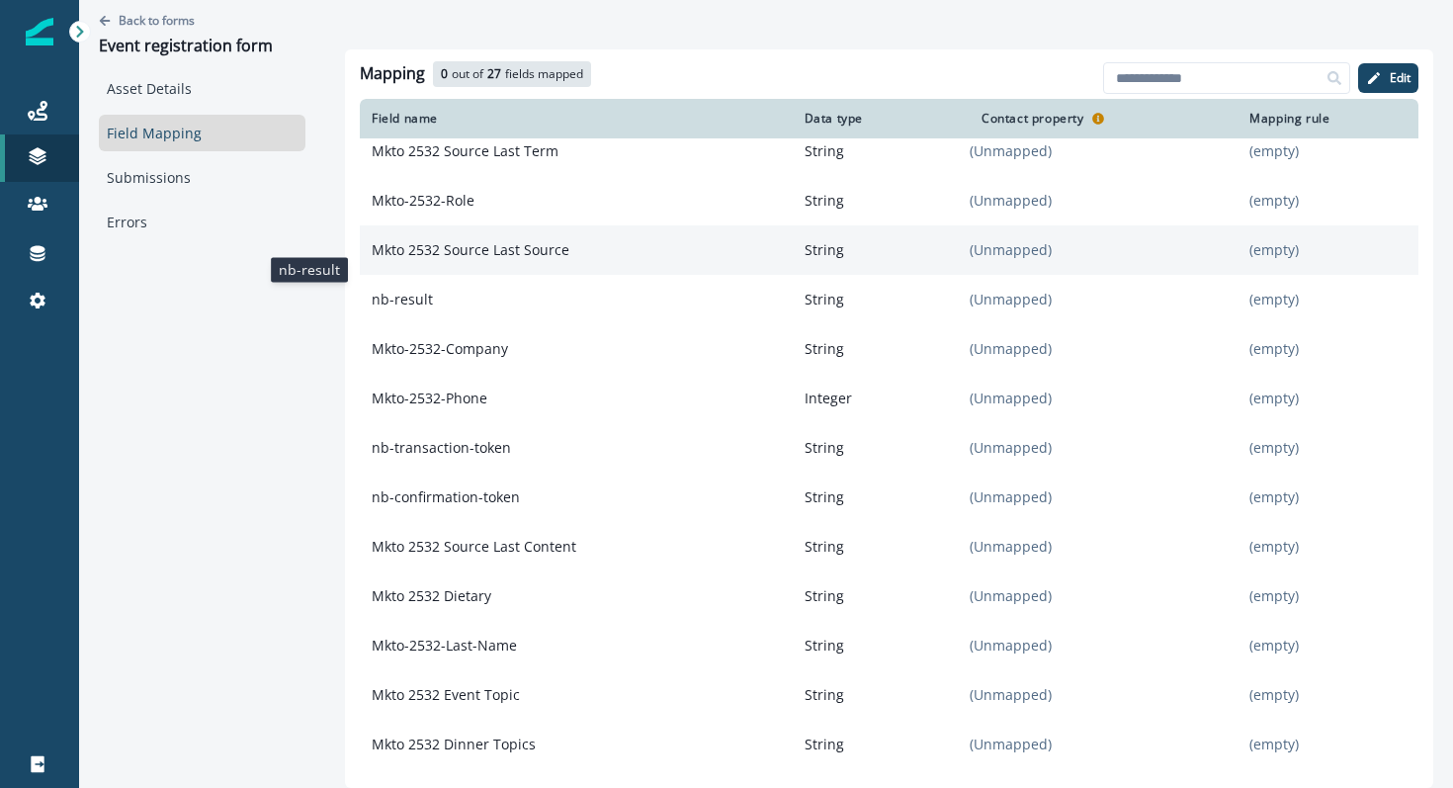
scroll to position [540, 0]
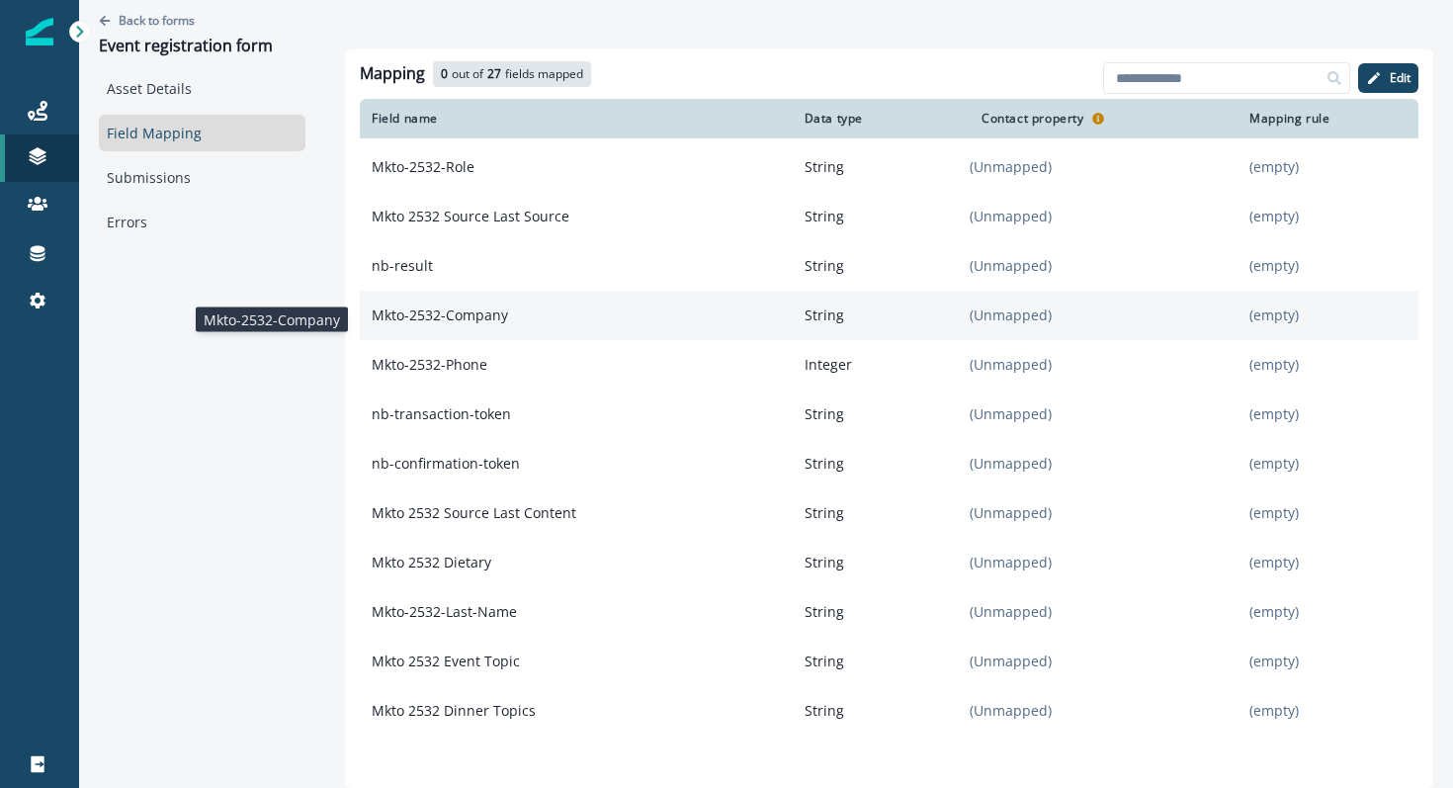
drag, startPoint x: 517, startPoint y: 322, endPoint x: 373, endPoint y: 325, distance: 144.3
click at [373, 325] on p "Mkto-2532-Company" at bounding box center [576, 315] width 433 height 36
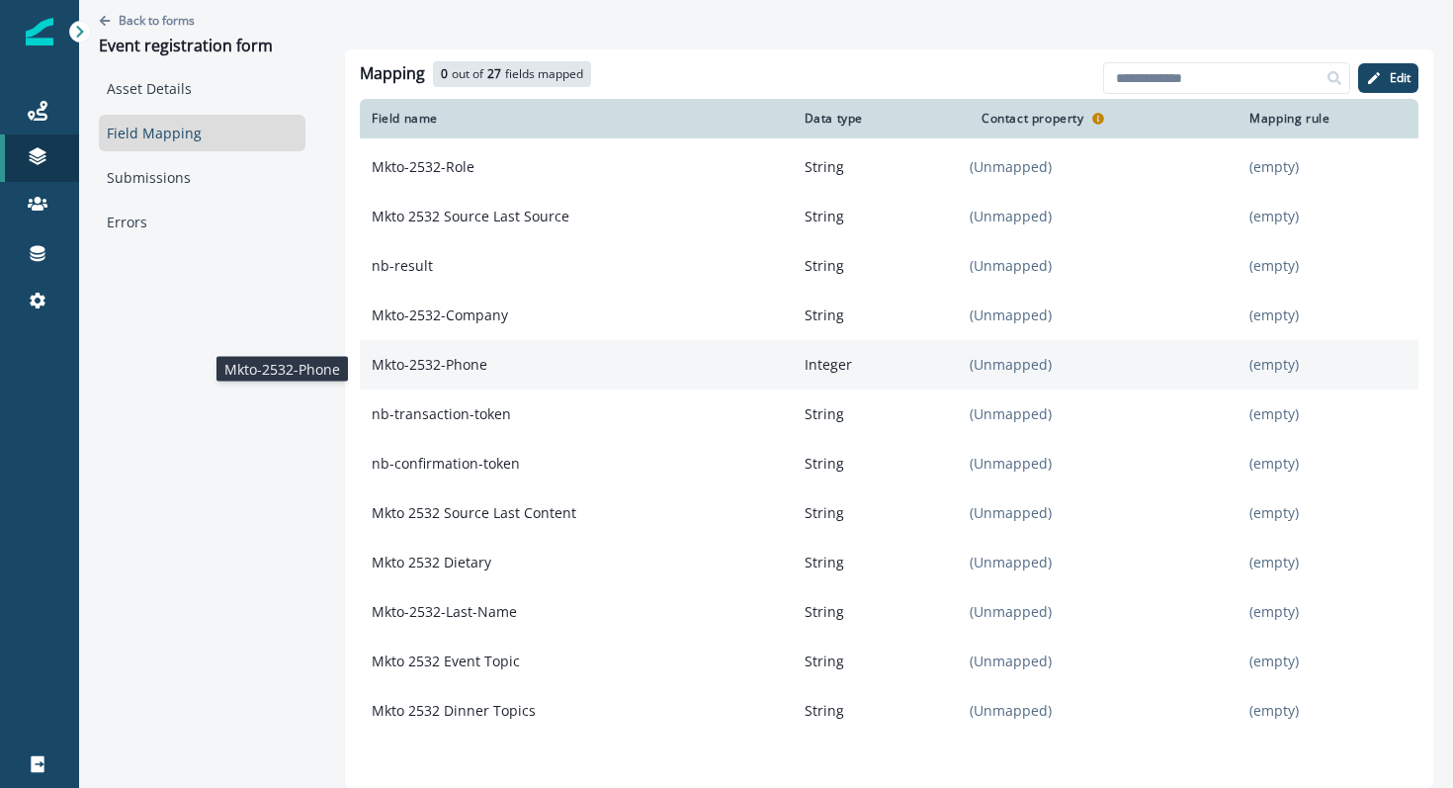
drag, startPoint x: 500, startPoint y: 375, endPoint x: 368, endPoint y: 373, distance: 132.4
click at [368, 373] on p "Mkto-2532-Phone" at bounding box center [576, 365] width 433 height 36
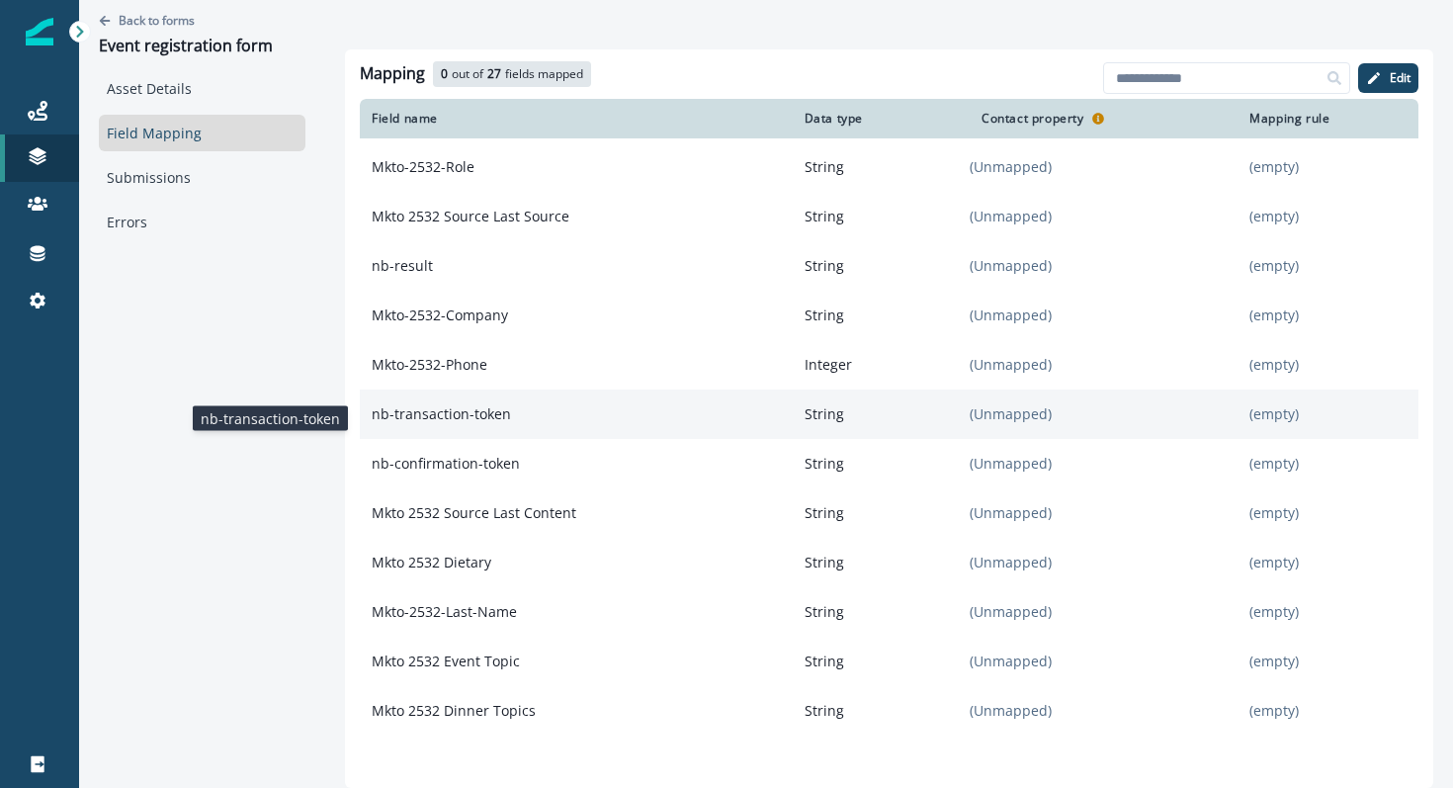
drag, startPoint x: 508, startPoint y: 424, endPoint x: 361, endPoint y: 413, distance: 147.6
click at [361, 413] on p "nb-transaction-token" at bounding box center [576, 414] width 433 height 36
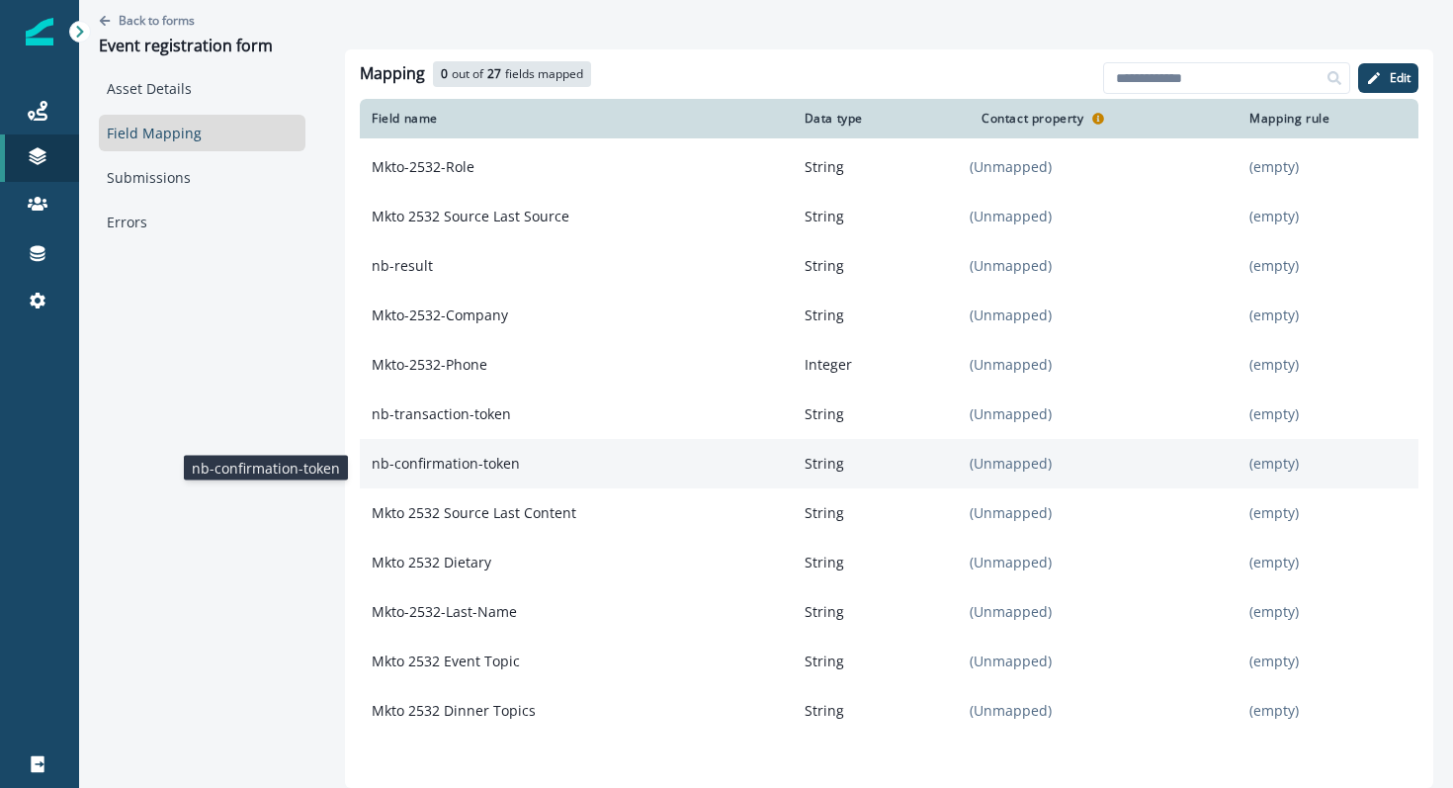
drag, startPoint x: 523, startPoint y: 469, endPoint x: 364, endPoint y: 467, distance: 159.1
click at [364, 467] on p "nb-confirmation-token" at bounding box center [576, 464] width 433 height 36
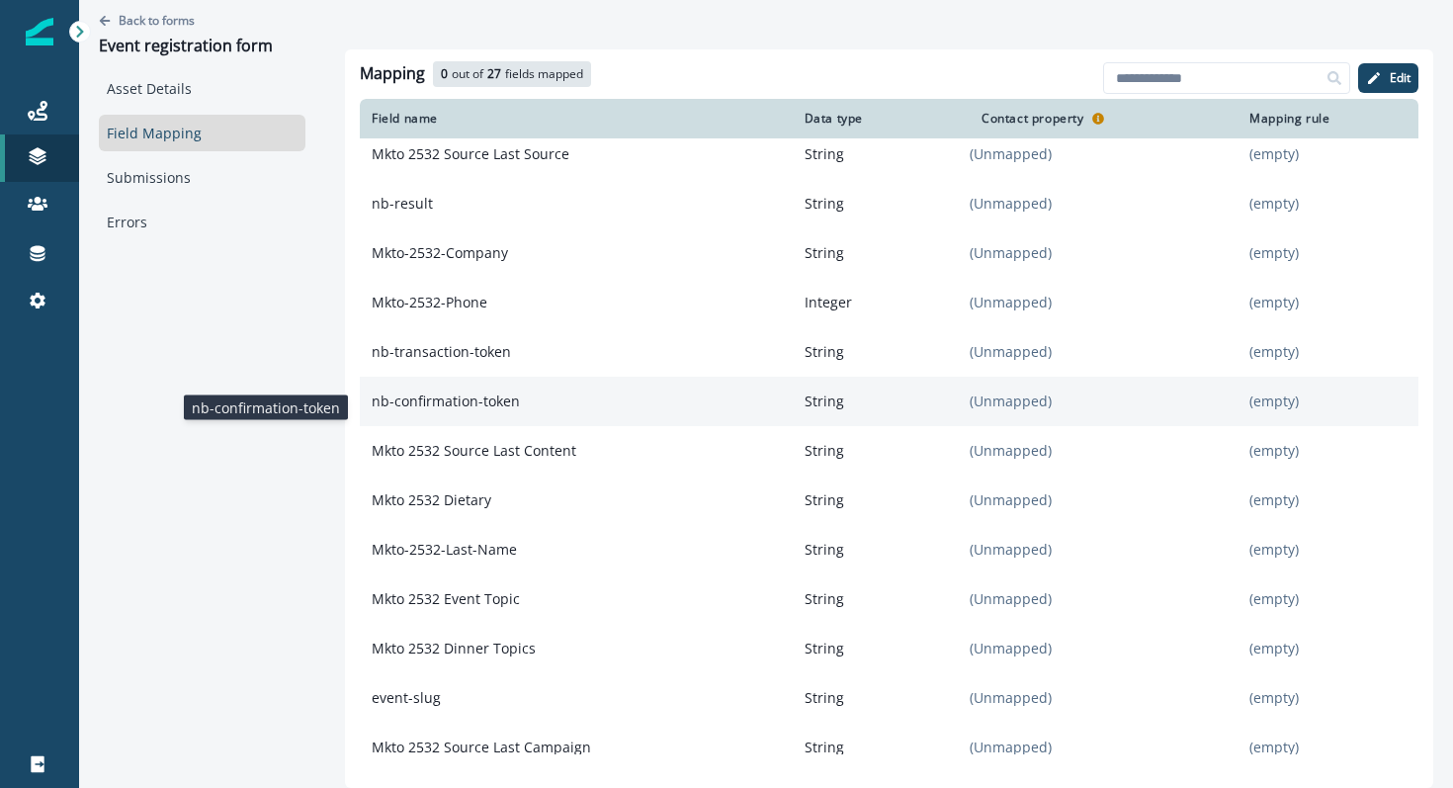
scroll to position [609, 0]
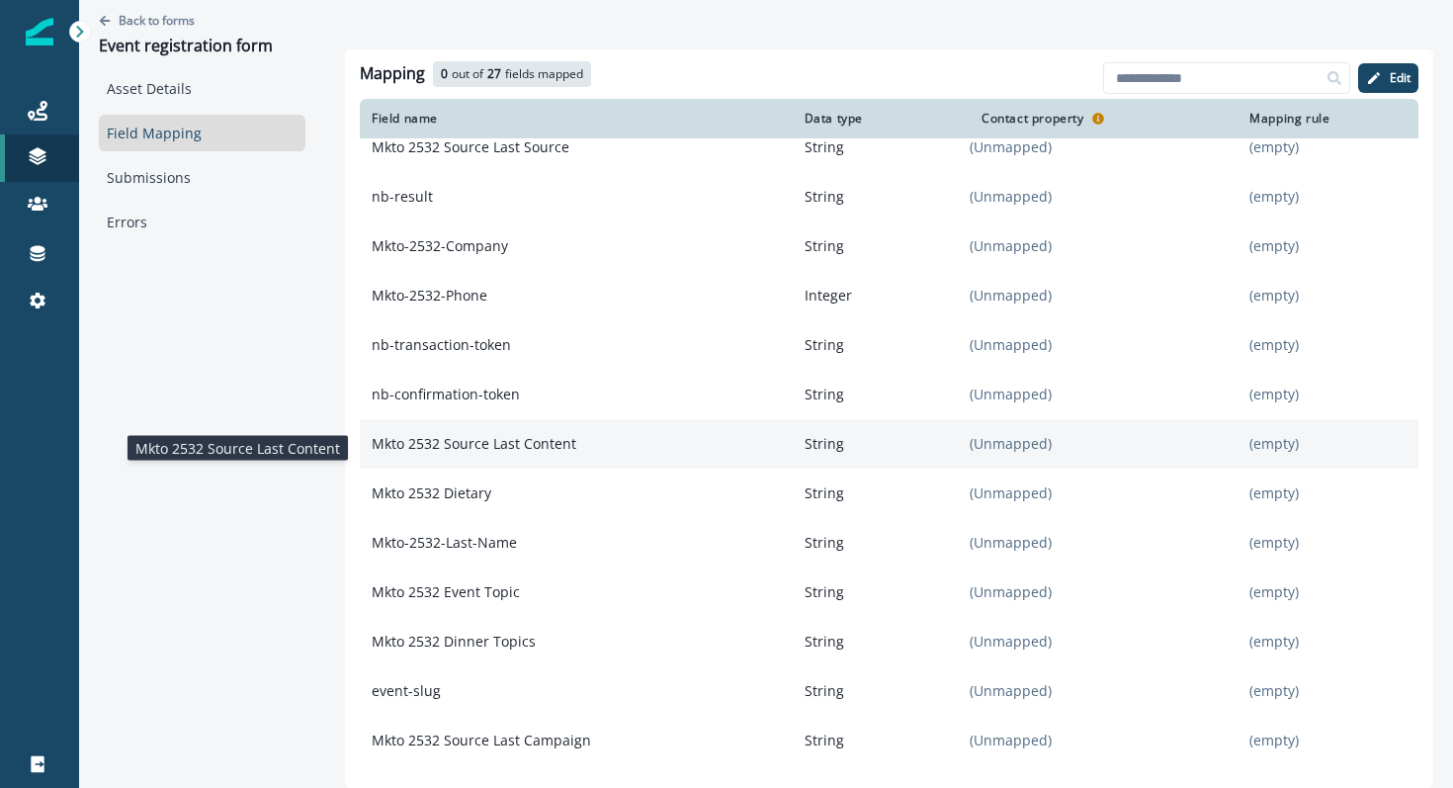
drag, startPoint x: 574, startPoint y: 446, endPoint x: 371, endPoint y: 444, distance: 203.6
click at [371, 444] on p "Mkto 2532 Source Last Content" at bounding box center [576, 444] width 433 height 36
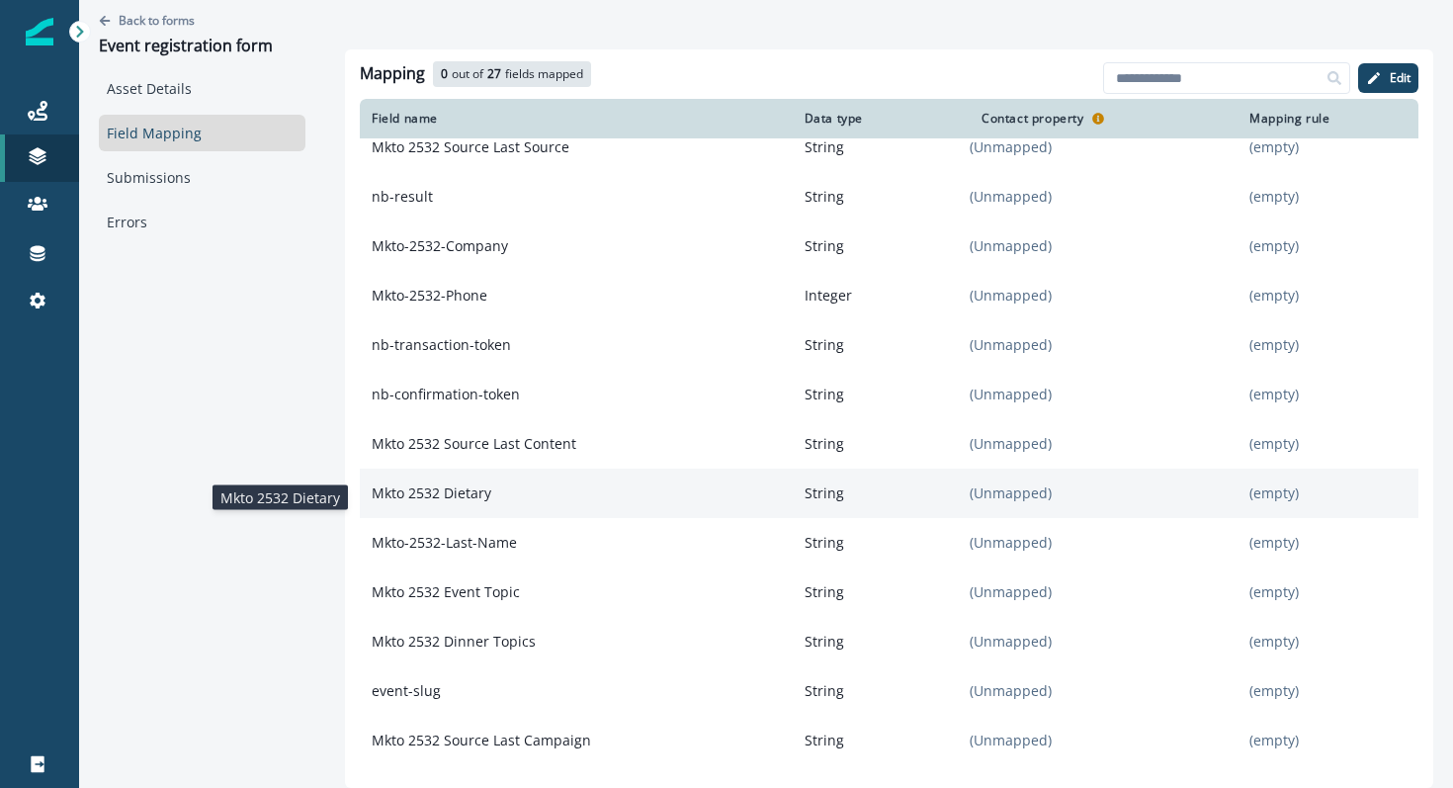
drag, startPoint x: 498, startPoint y: 498, endPoint x: 370, endPoint y: 502, distance: 128.5
click at [370, 502] on p "Mkto 2532 Dietary" at bounding box center [576, 493] width 433 height 36
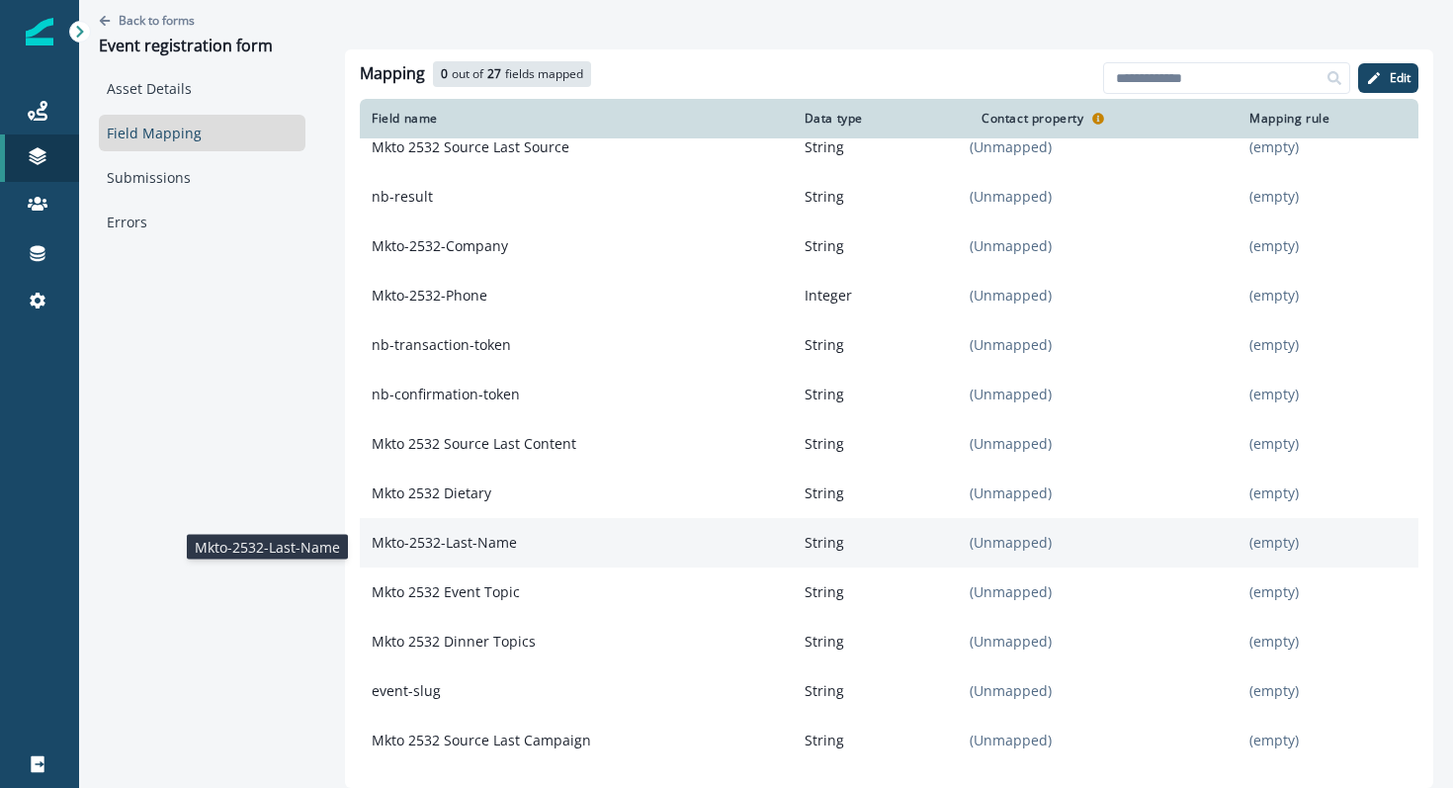
drag, startPoint x: 520, startPoint y: 552, endPoint x: 359, endPoint y: 546, distance: 161.2
click at [360, 546] on p "Mkto-2532-Last-Name" at bounding box center [576, 543] width 433 height 36
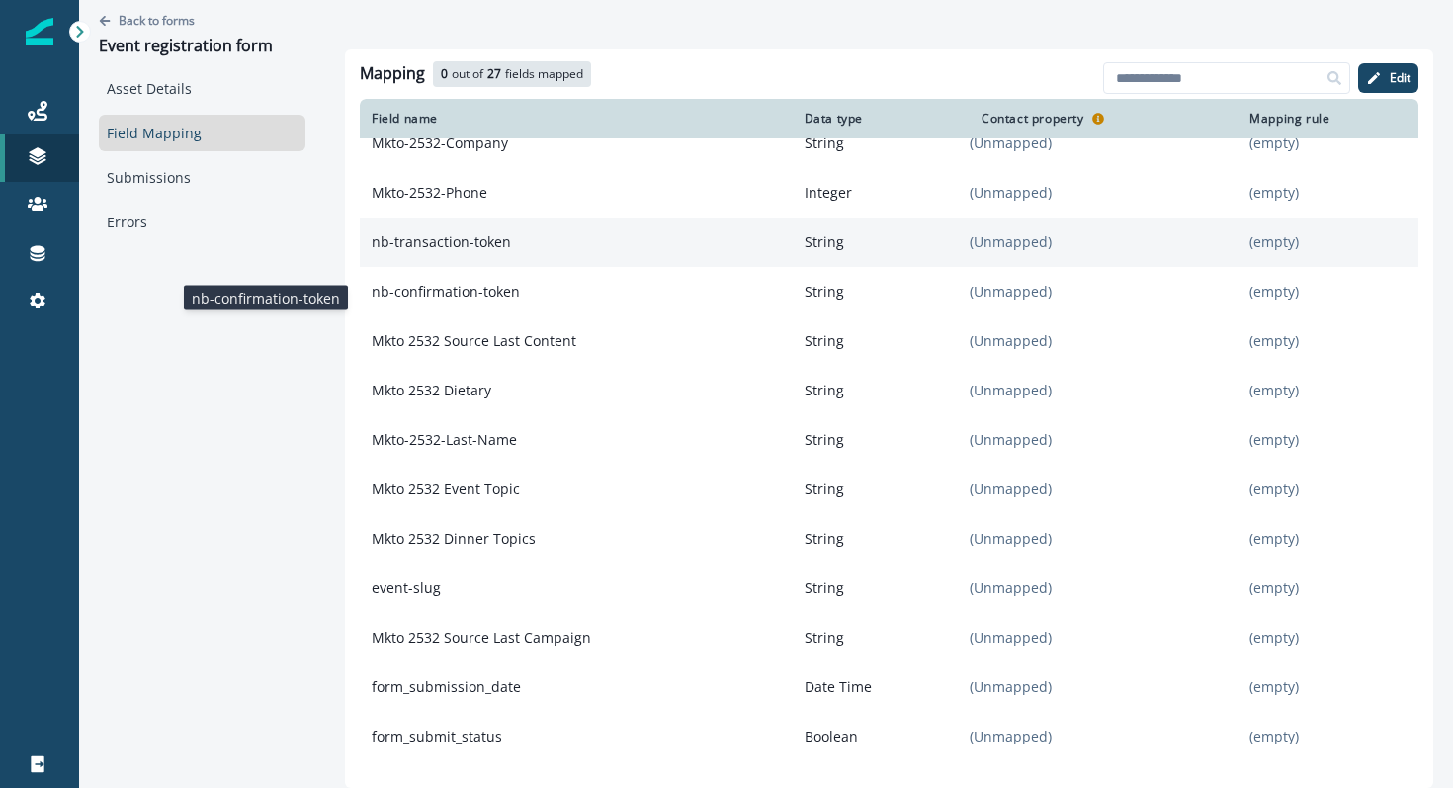
scroll to position [709, 0]
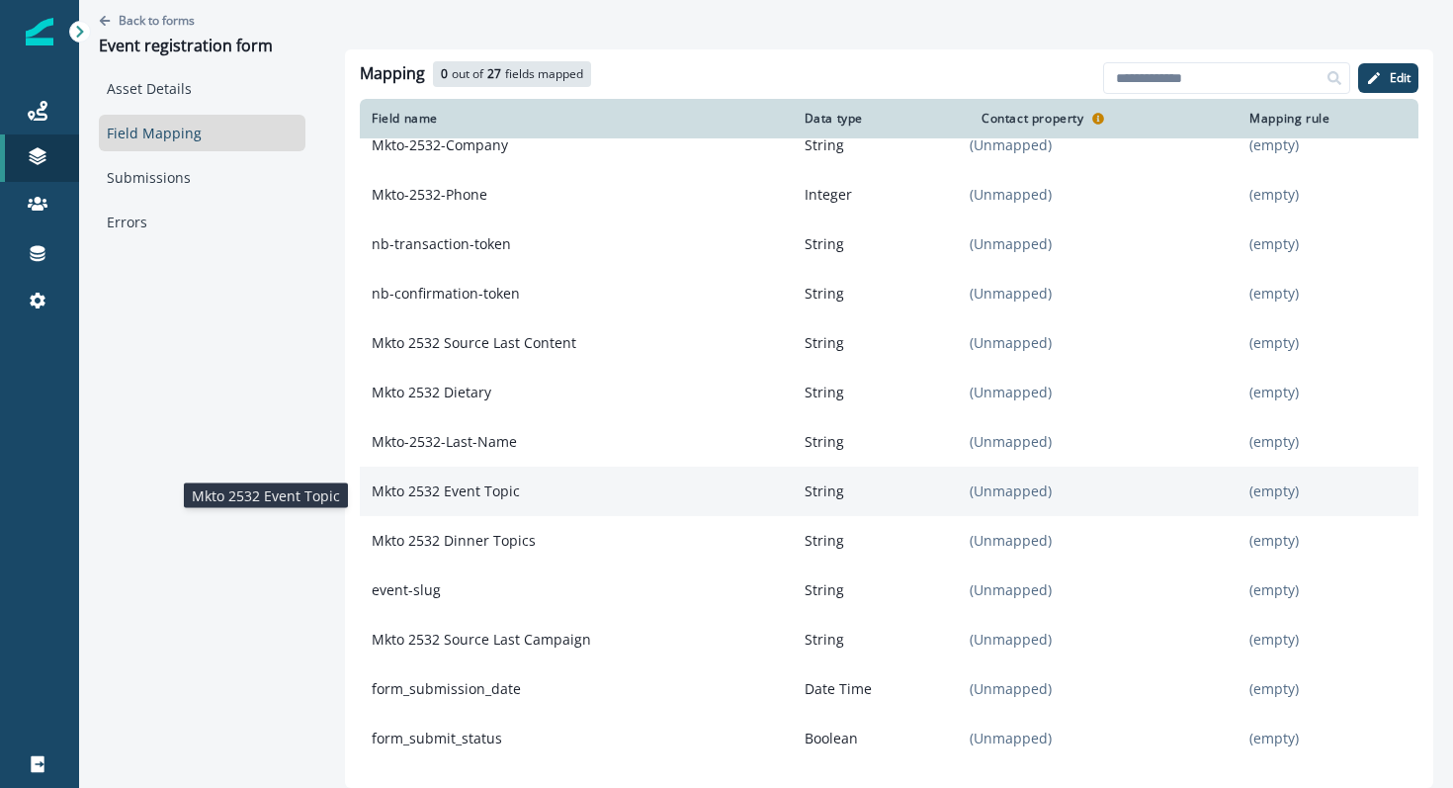
drag, startPoint x: 520, startPoint y: 503, endPoint x: 370, endPoint y: 492, distance: 150.6
click at [370, 492] on p "Mkto 2532 Event Topic" at bounding box center [576, 491] width 433 height 36
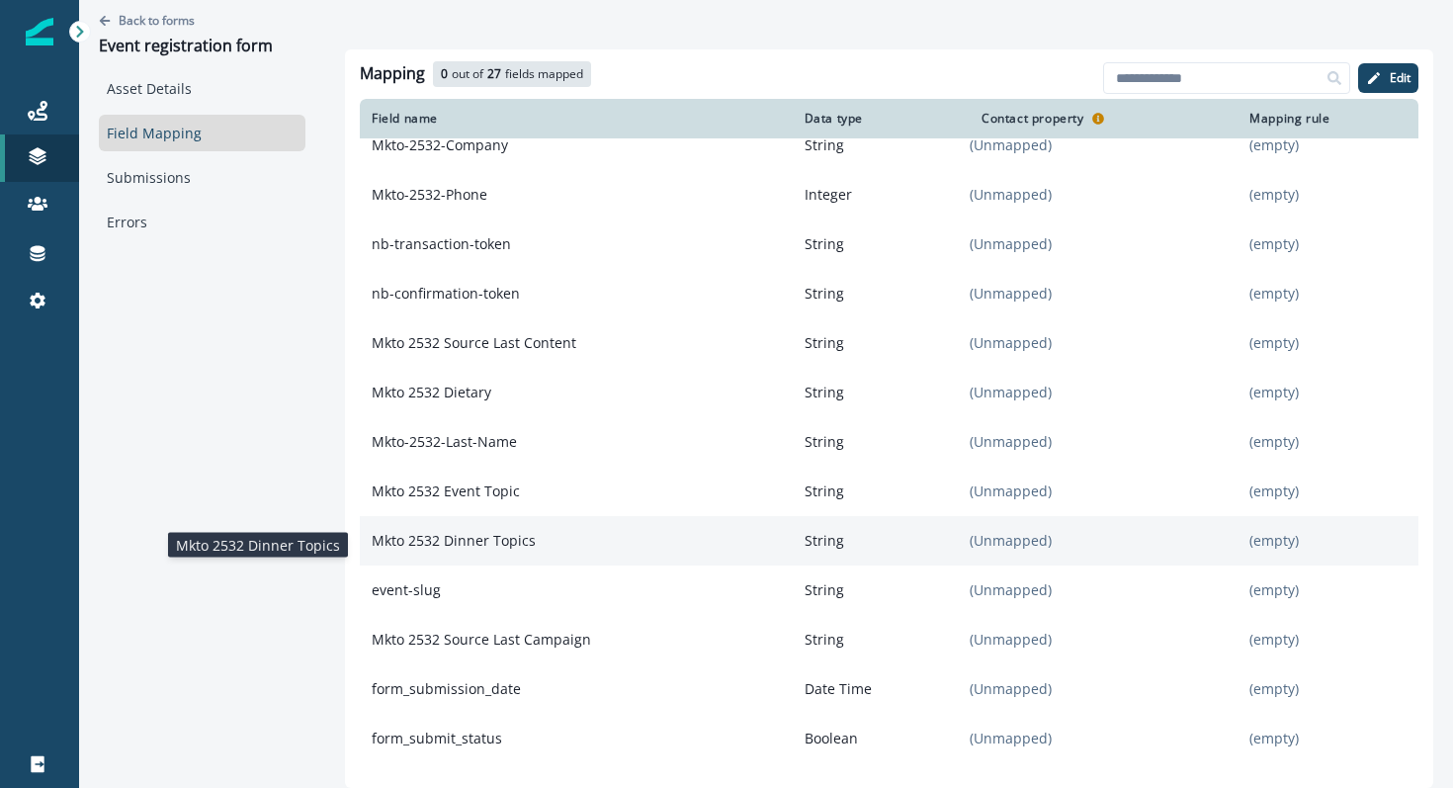
drag, startPoint x: 538, startPoint y: 548, endPoint x: 371, endPoint y: 546, distance: 167.0
click at [371, 546] on p "Mkto 2532 Dinner Topics" at bounding box center [576, 541] width 433 height 36
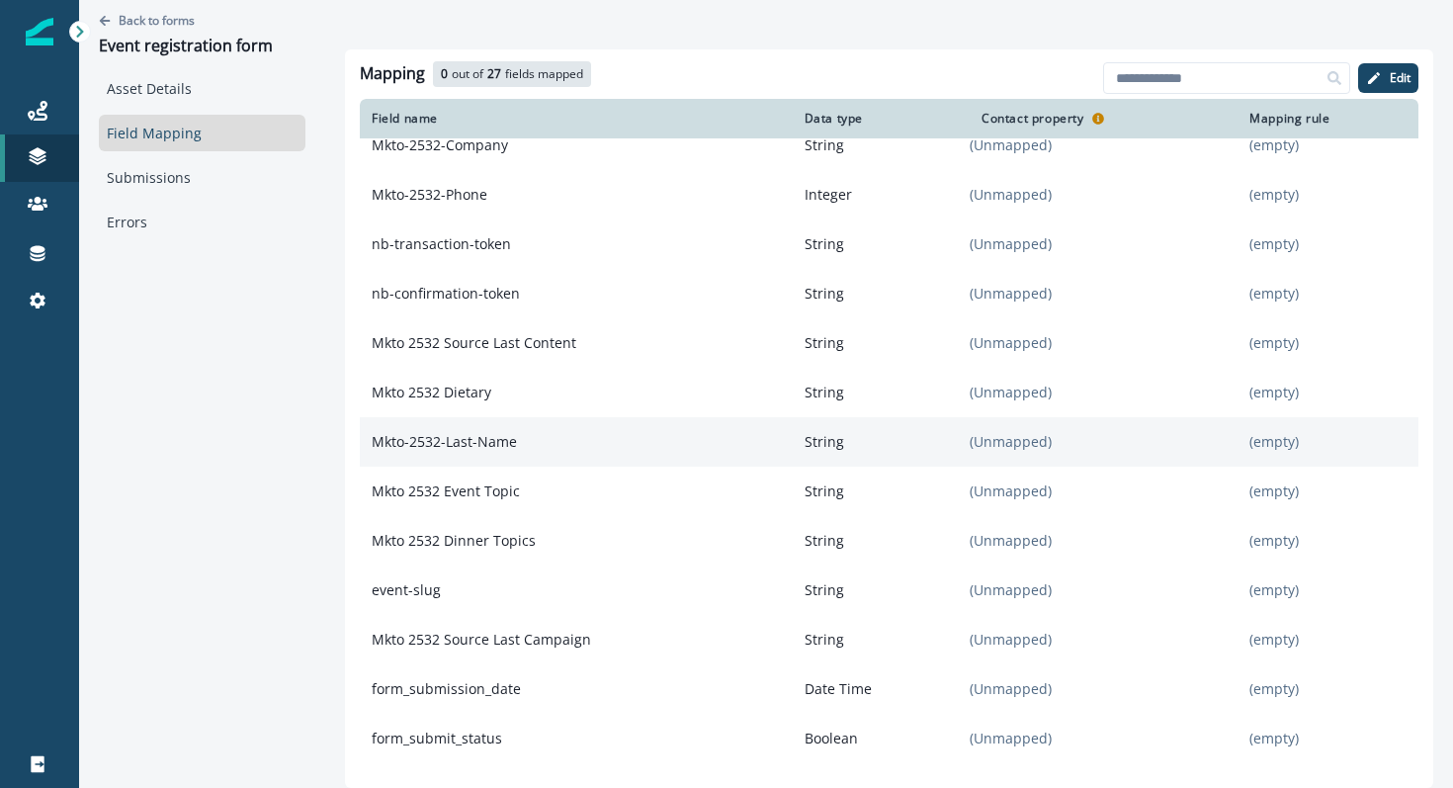
scroll to position [718, 0]
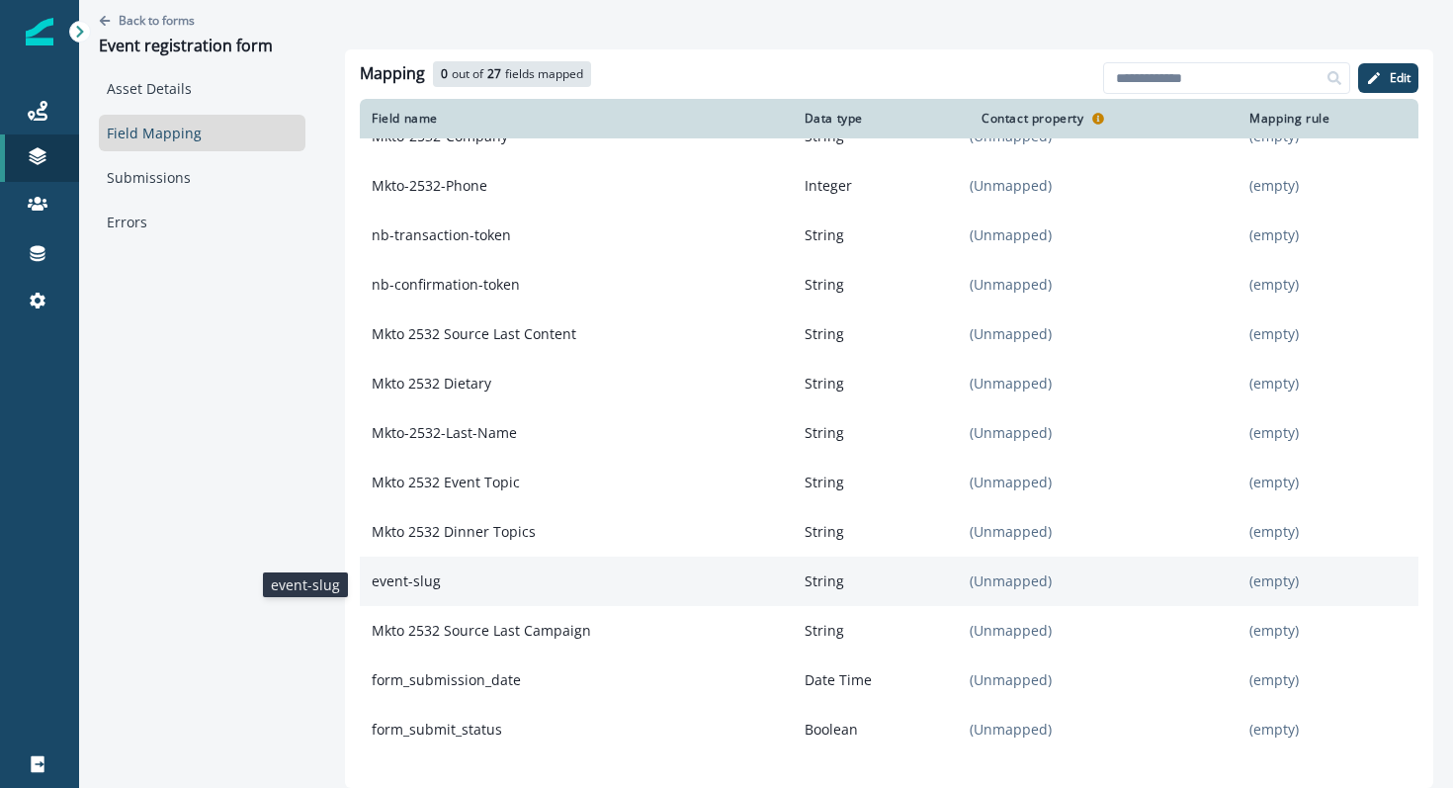
drag, startPoint x: 439, startPoint y: 584, endPoint x: 366, endPoint y: 589, distance: 73.3
click at [366, 589] on p "event-slug" at bounding box center [576, 581] width 433 height 36
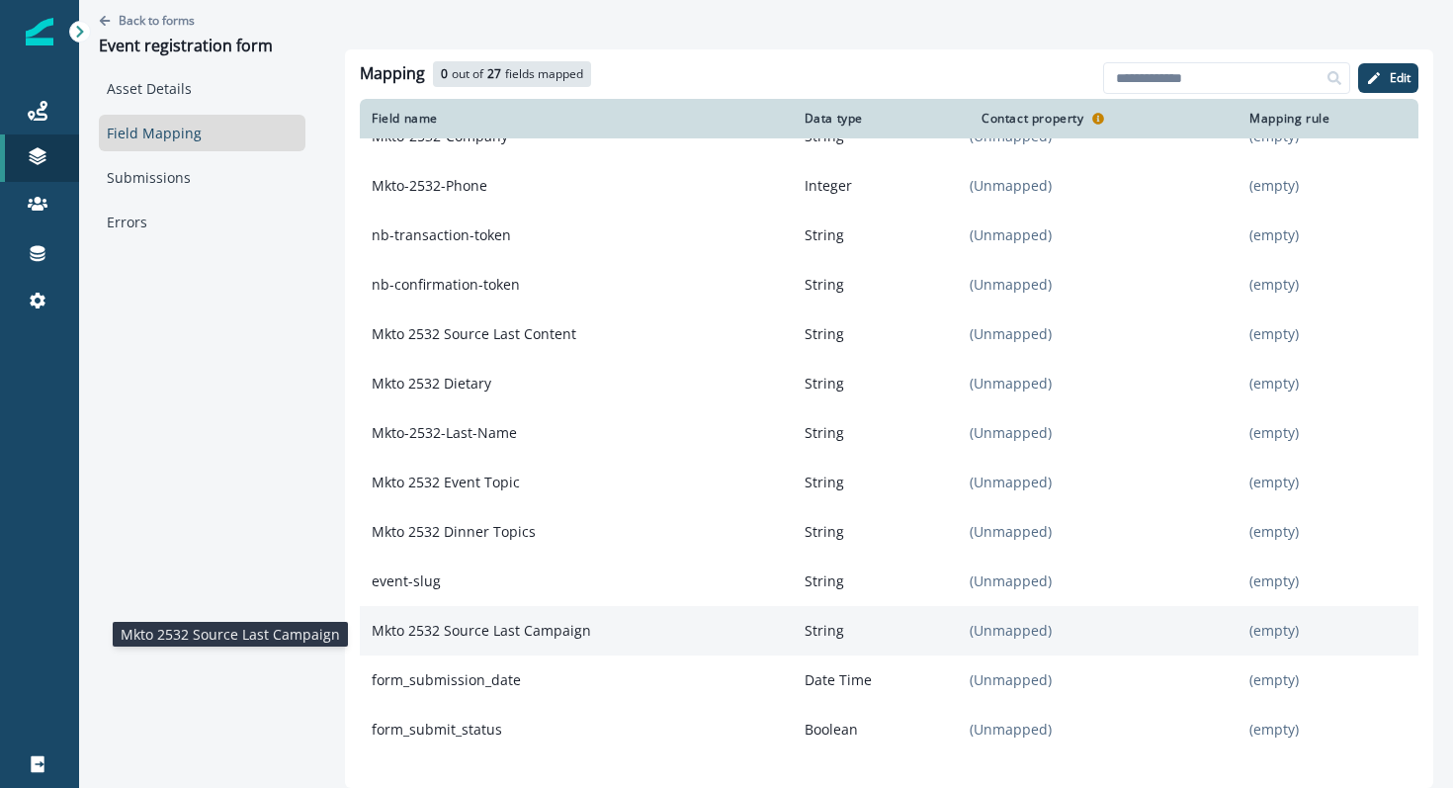
drag, startPoint x: 602, startPoint y: 646, endPoint x: 368, endPoint y: 637, distance: 234.4
click at [368, 637] on p "Mkto 2532 Source Last Campaign" at bounding box center [576, 631] width 433 height 36
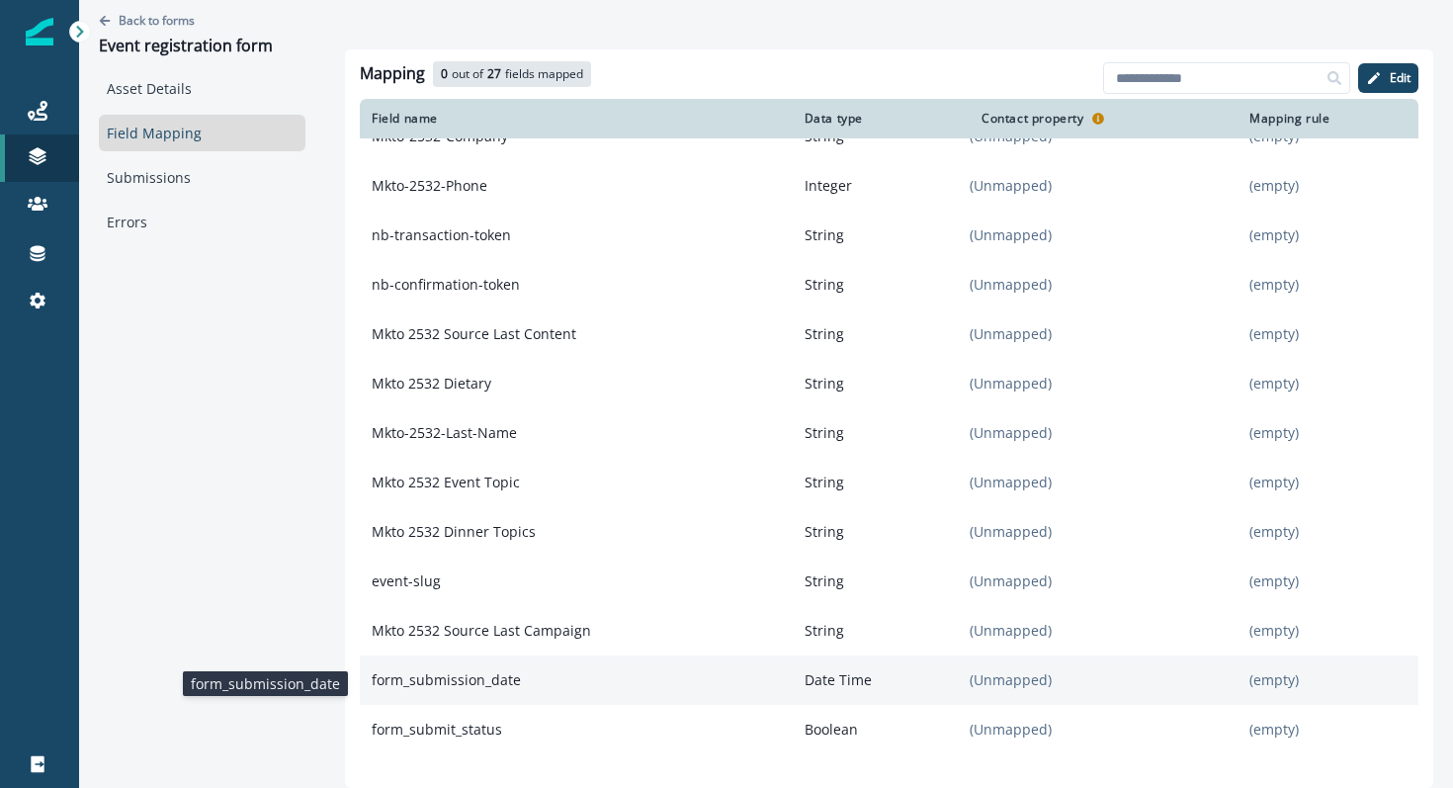
drag, startPoint x: 513, startPoint y: 686, endPoint x: 367, endPoint y: 687, distance: 146.2
click at [367, 687] on p "form_submission_date" at bounding box center [576, 680] width 433 height 36
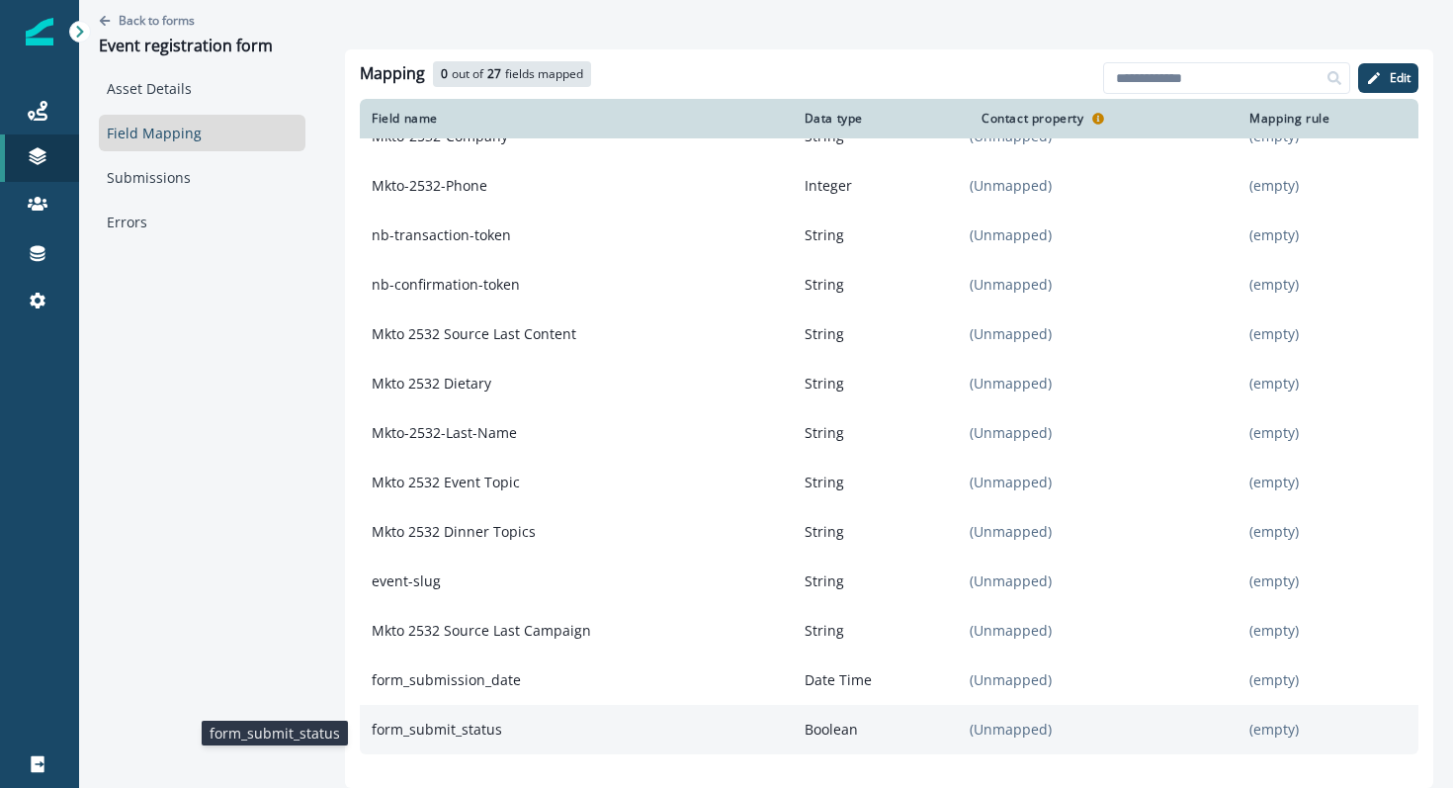
drag, startPoint x: 506, startPoint y: 734, endPoint x: 364, endPoint y: 736, distance: 142.3
click at [364, 736] on p "form_submit_status" at bounding box center [576, 729] width 433 height 36
